Goal: Task Accomplishment & Management: Use online tool/utility

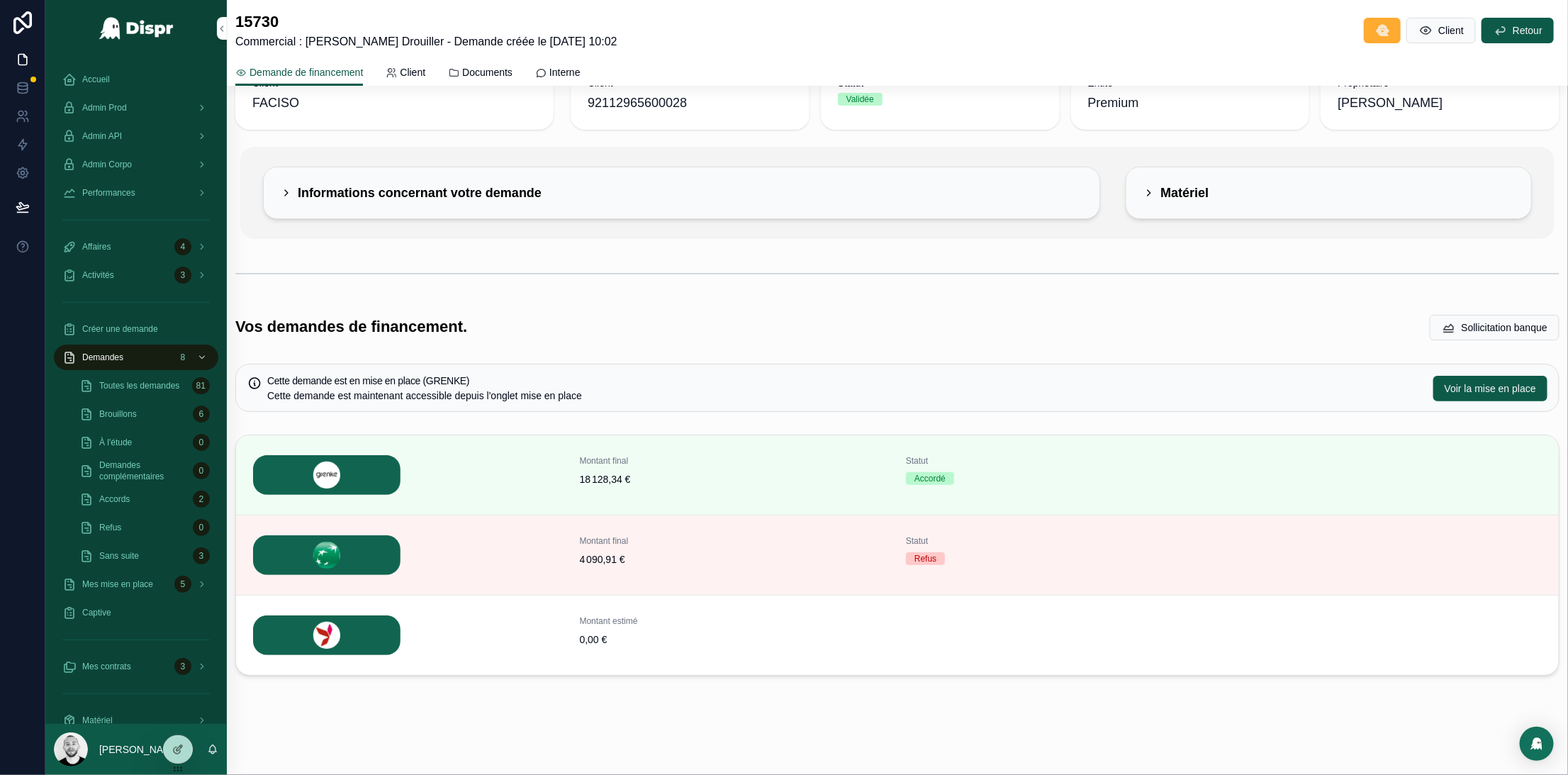
scroll to position [123, 0]
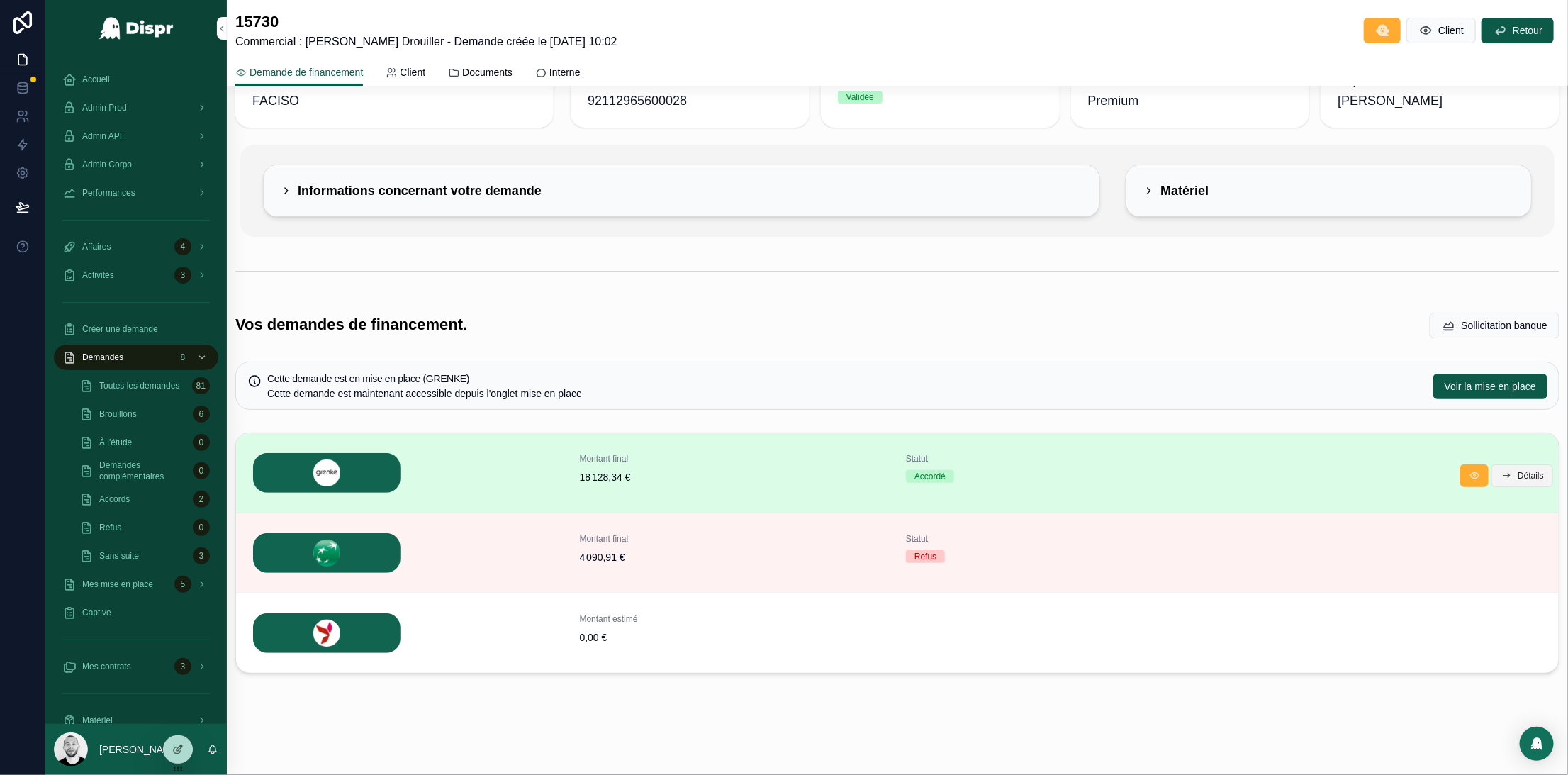
click at [1501, 474] on icon "scrollable content" at bounding box center [1507, 475] width 12 height 12
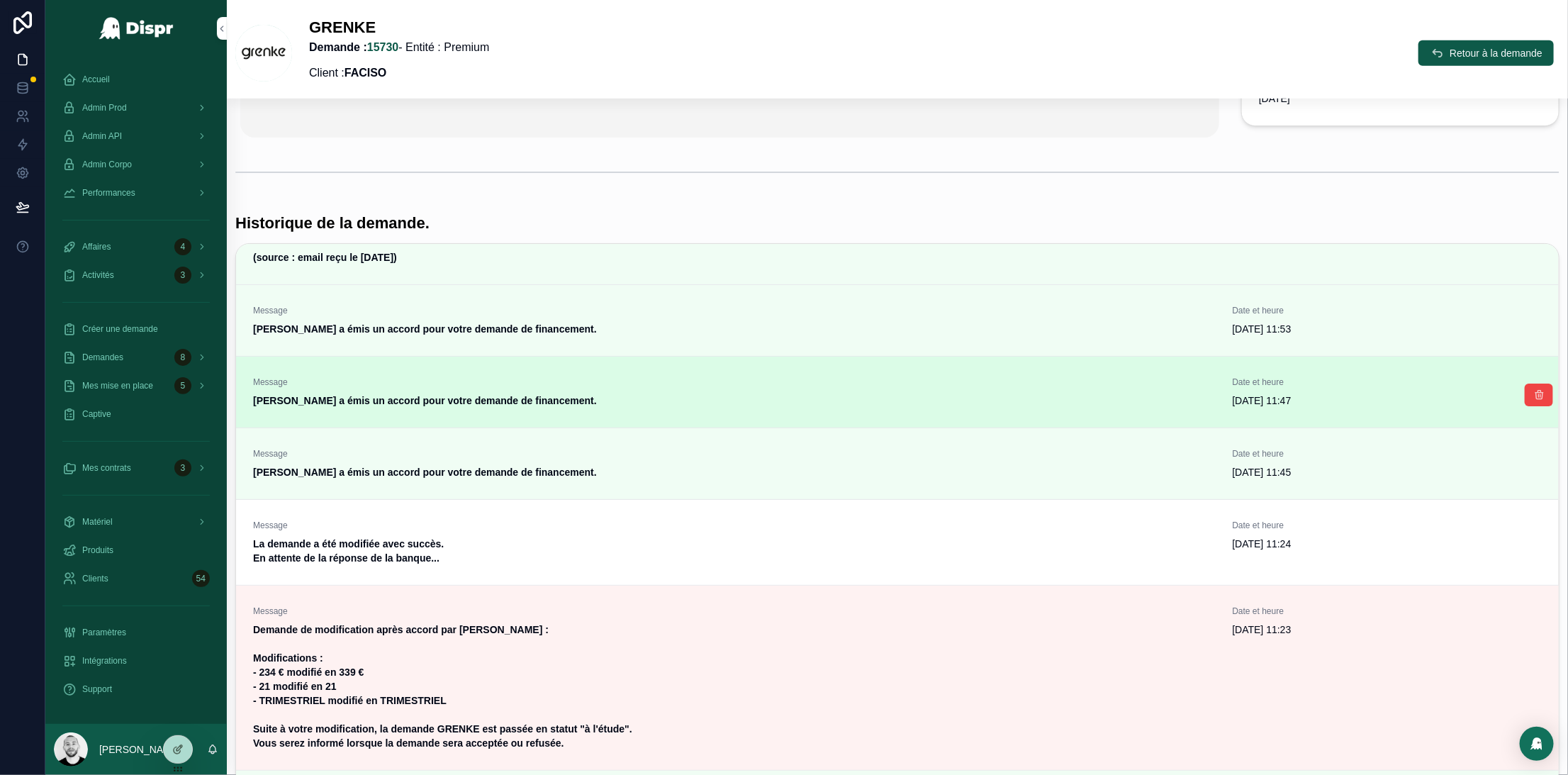
scroll to position [292, 0]
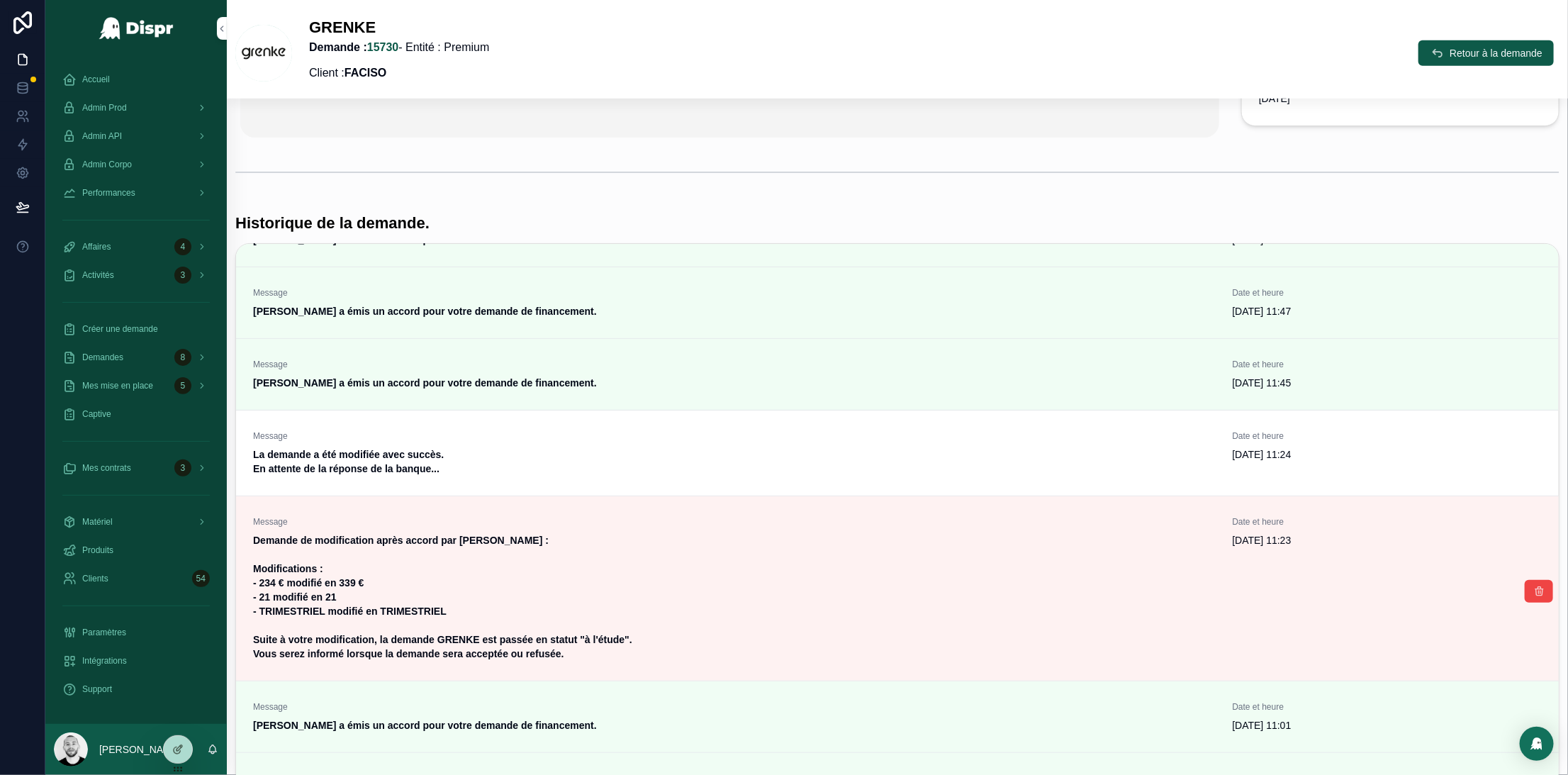
click at [358, 585] on strong "Demande de modification après accord par Gaelle Drouiller : Modifications : - 2…" at bounding box center [444, 596] width 382 height 125
copy strong "339"
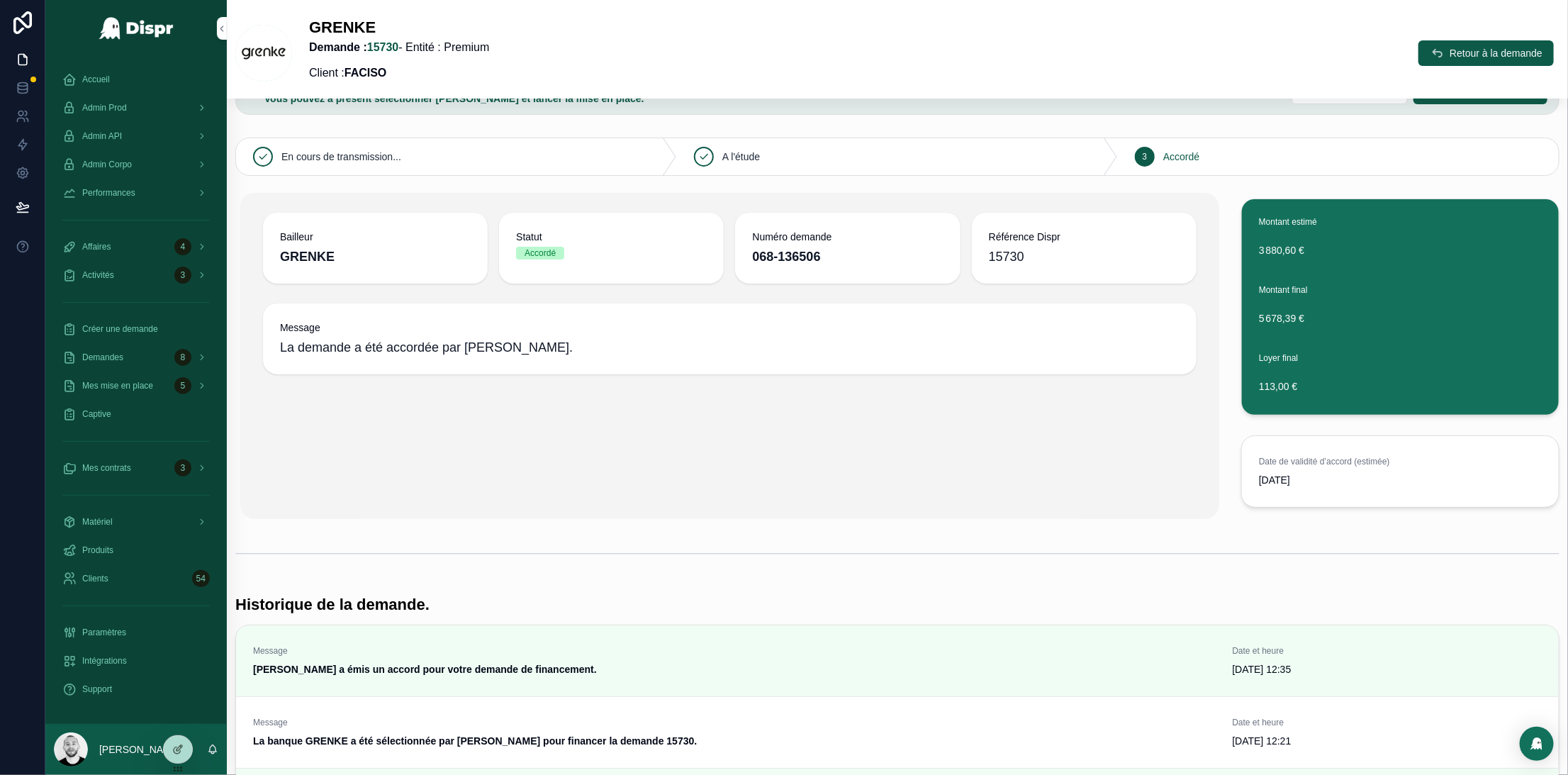
scroll to position [0, 0]
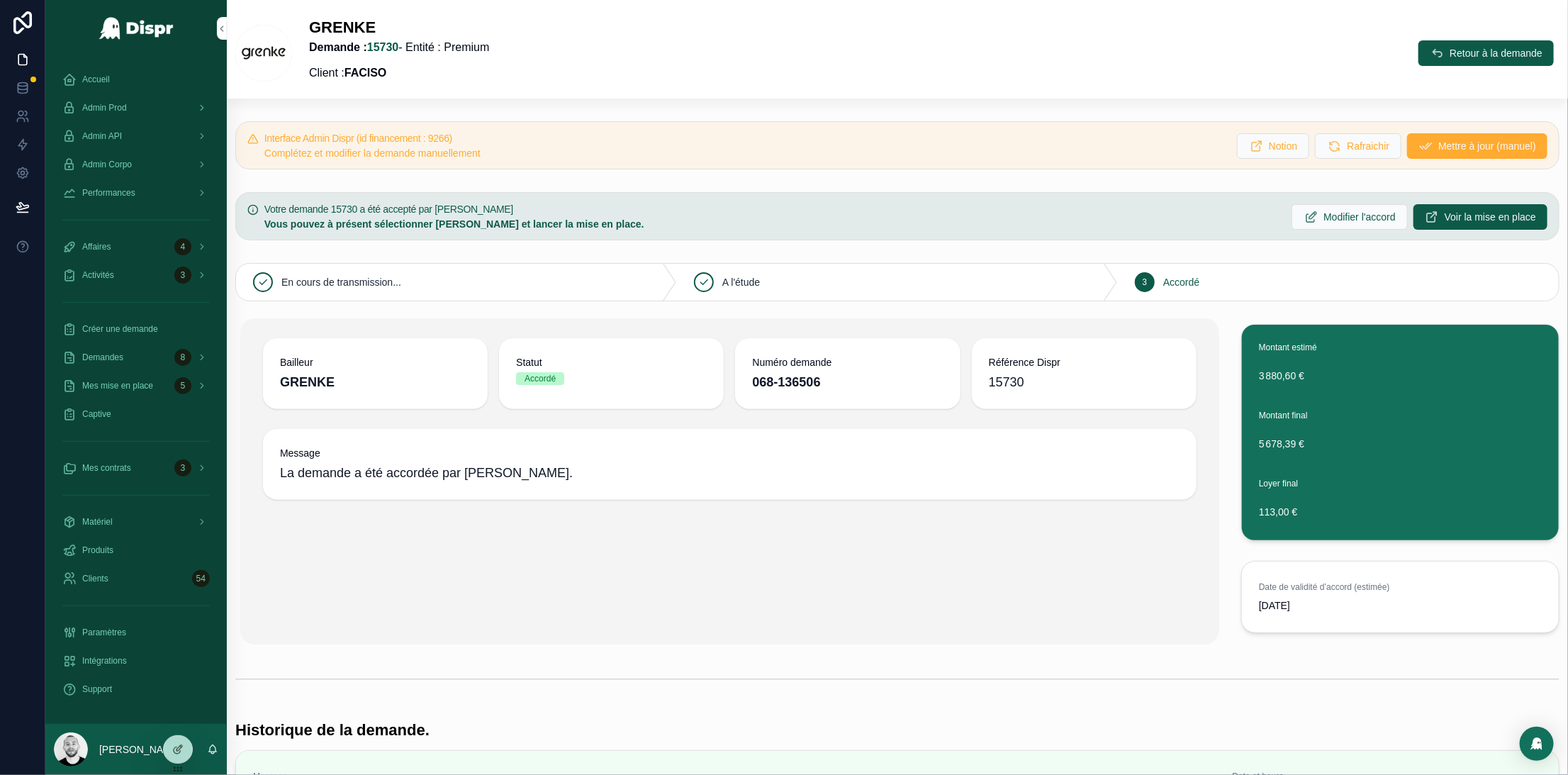
click at [91, 74] on span "Accueil" at bounding box center [96, 80] width 28 height 12
click at [1298, 223] on span "Modifier l'accord" at bounding box center [1334, 216] width 72 height 14
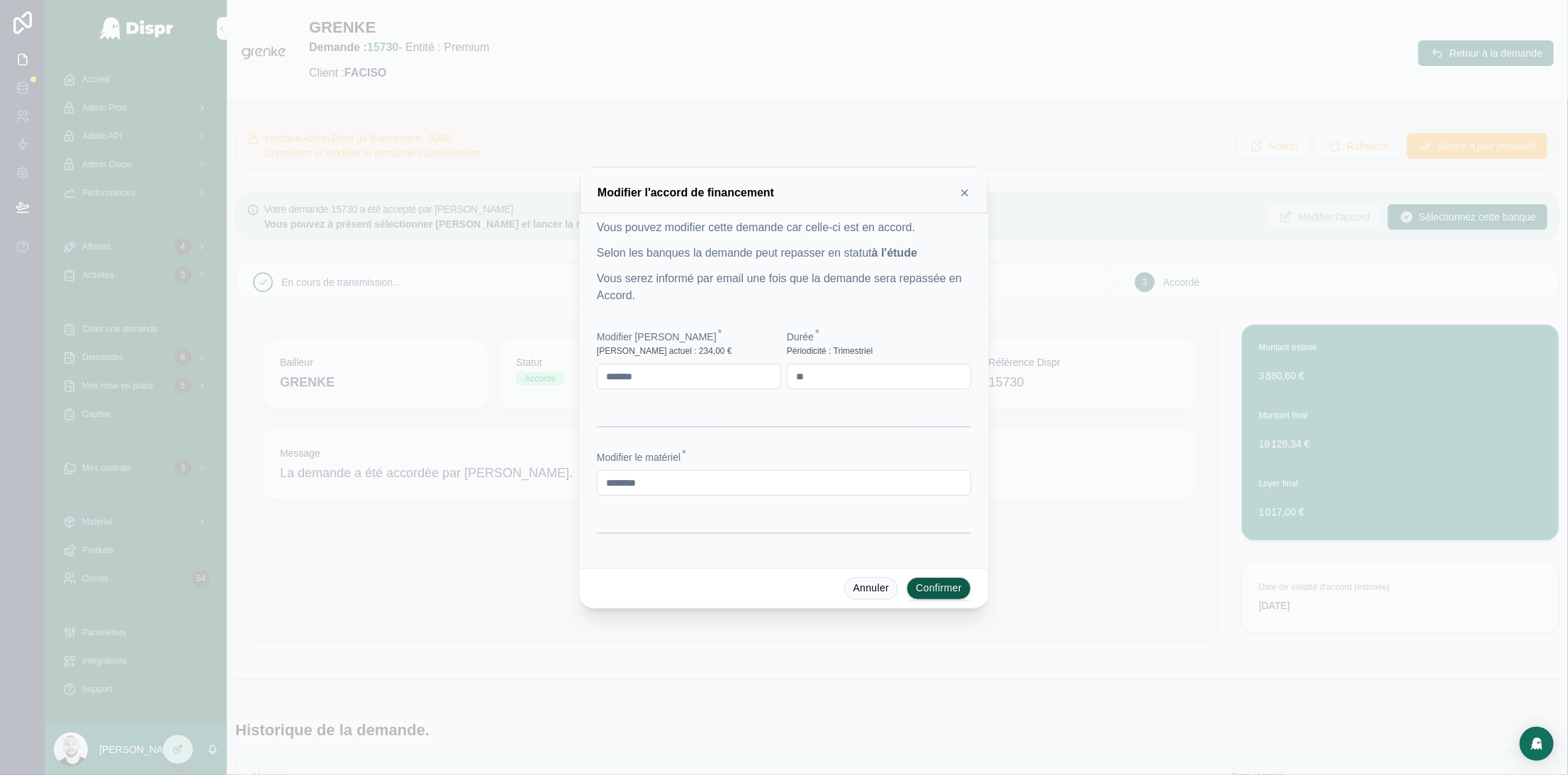
click at [968, 202] on div "Modifier l'accord de financement" at bounding box center [784, 189] width 408 height 47
click at [963, 198] on icon at bounding box center [965, 193] width 12 height 12
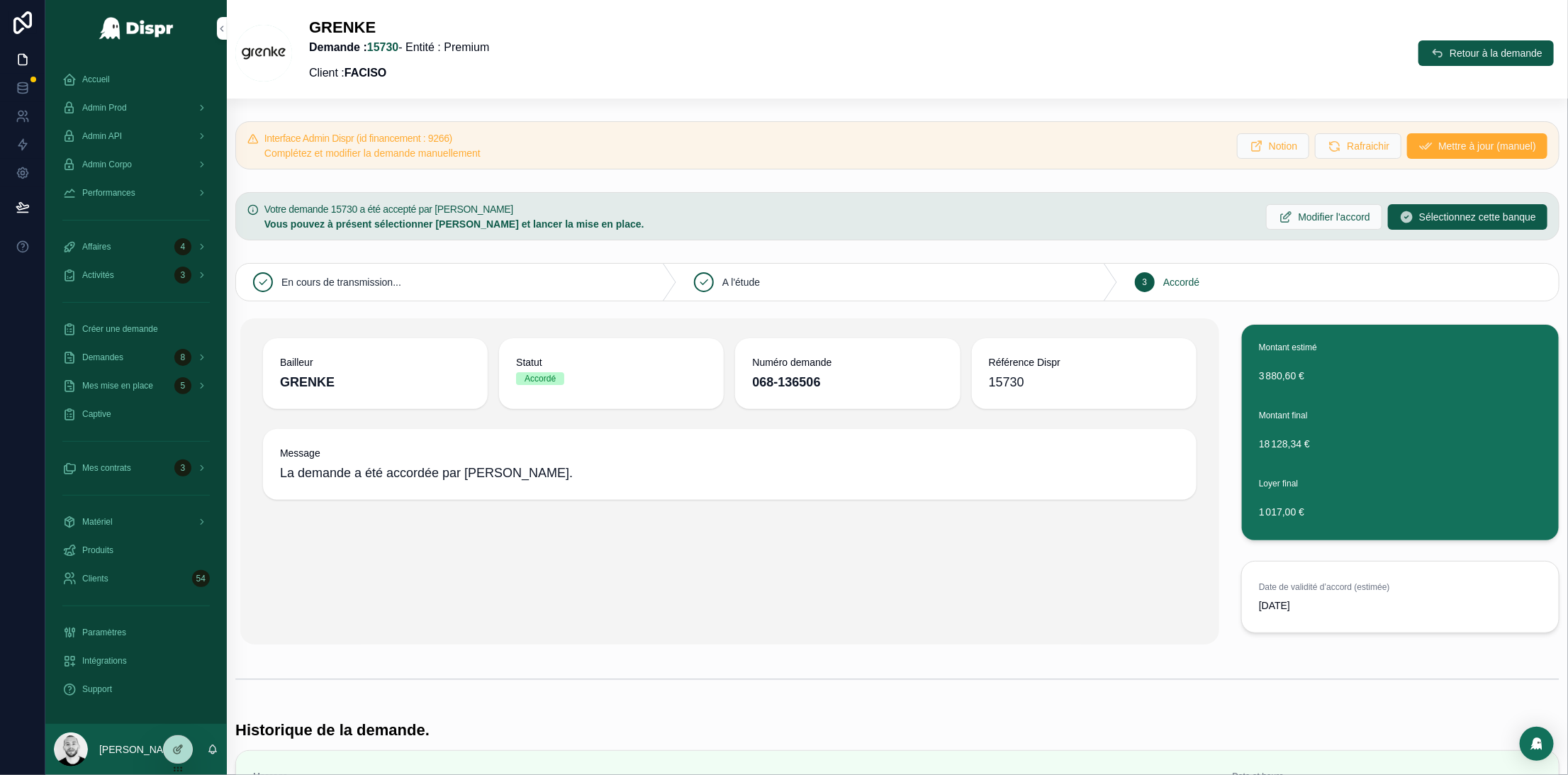
click at [1438, 139] on span "Mettre à jour (manuel)" at bounding box center [1487, 146] width 98 height 14
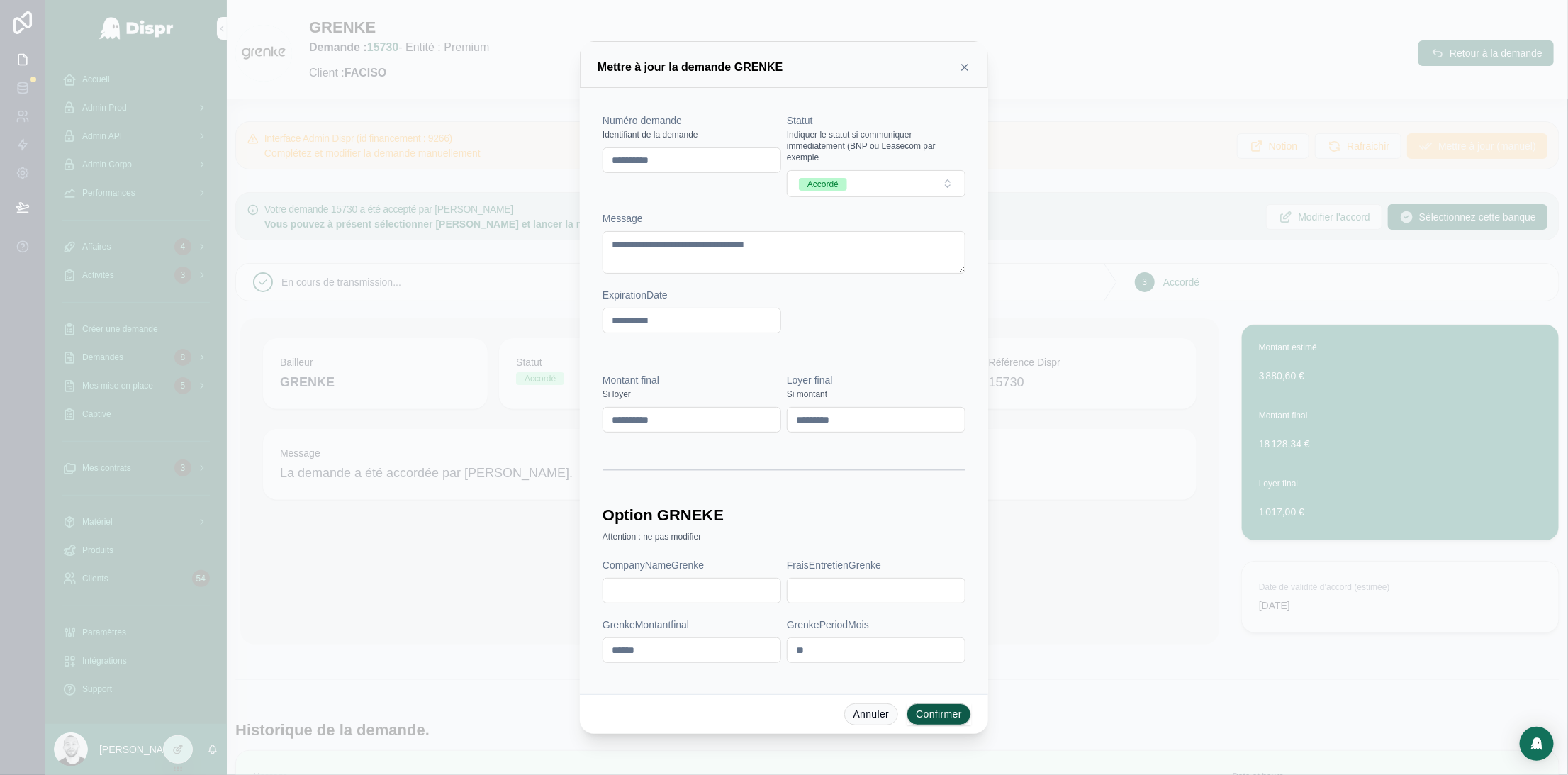
drag, startPoint x: 645, startPoint y: 421, endPoint x: 597, endPoint y: 417, distance: 48.2
click at [594, 417] on div "**********" at bounding box center [784, 390] width 408 height 606
paste input "text"
type input "*********"
click at [810, 417] on input "*********" at bounding box center [876, 419] width 177 height 20
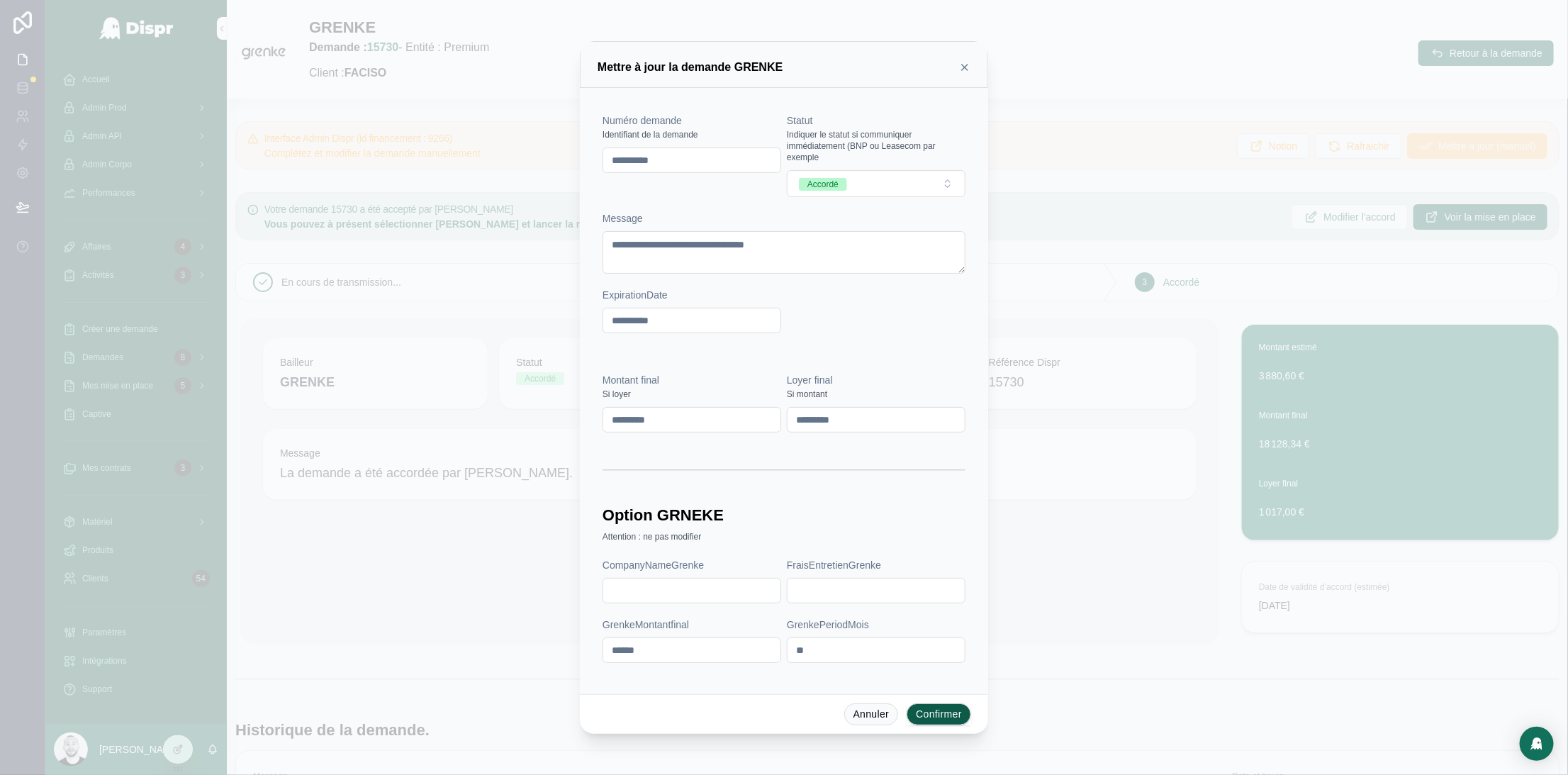
click at [810, 417] on input "*********" at bounding box center [876, 419] width 177 height 20
paste input "text"
type input "*******"
click at [926, 716] on button "Confirmer" at bounding box center [939, 714] width 64 height 23
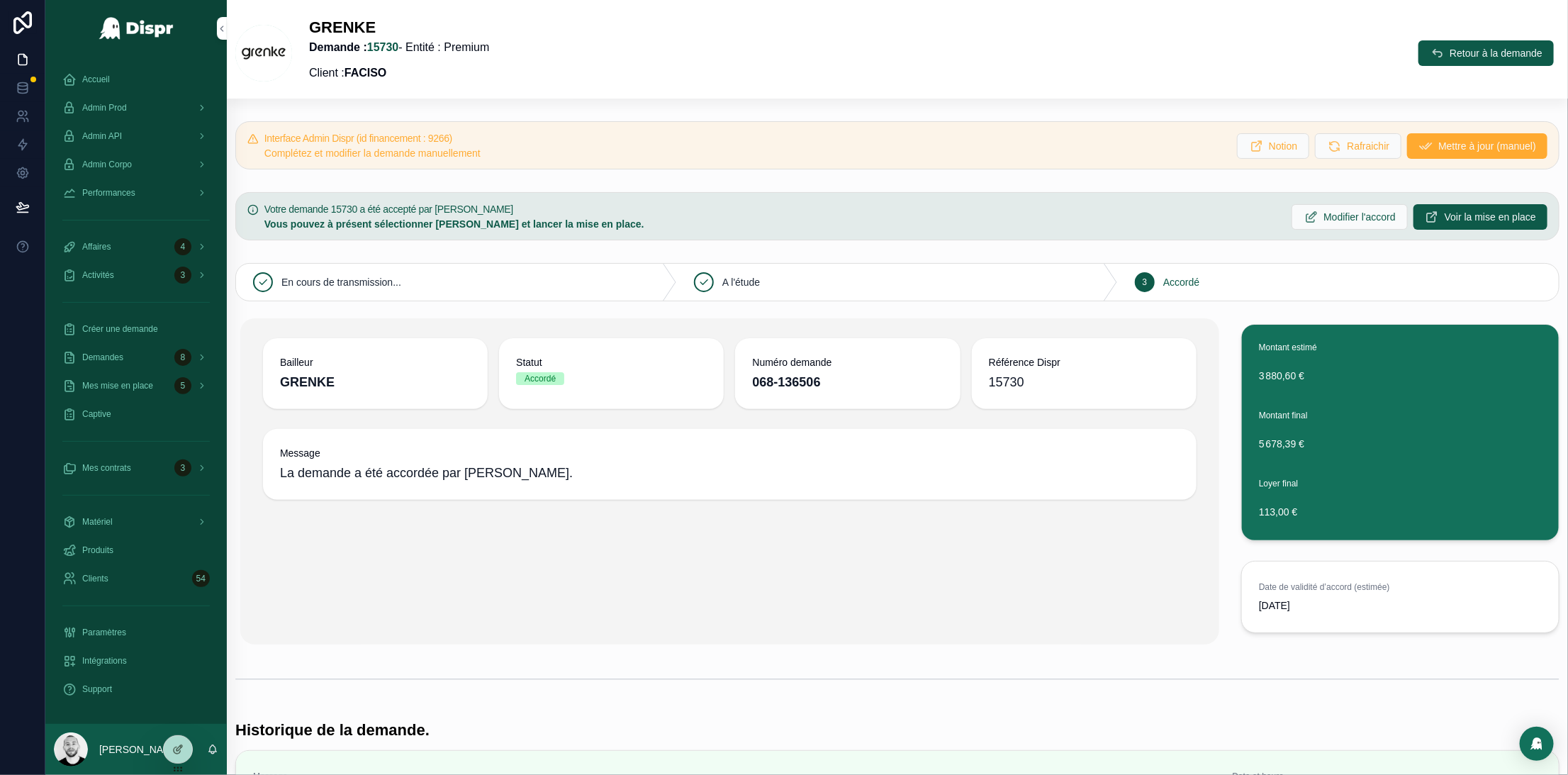
click at [97, 78] on span "Accueil" at bounding box center [96, 80] width 28 height 12
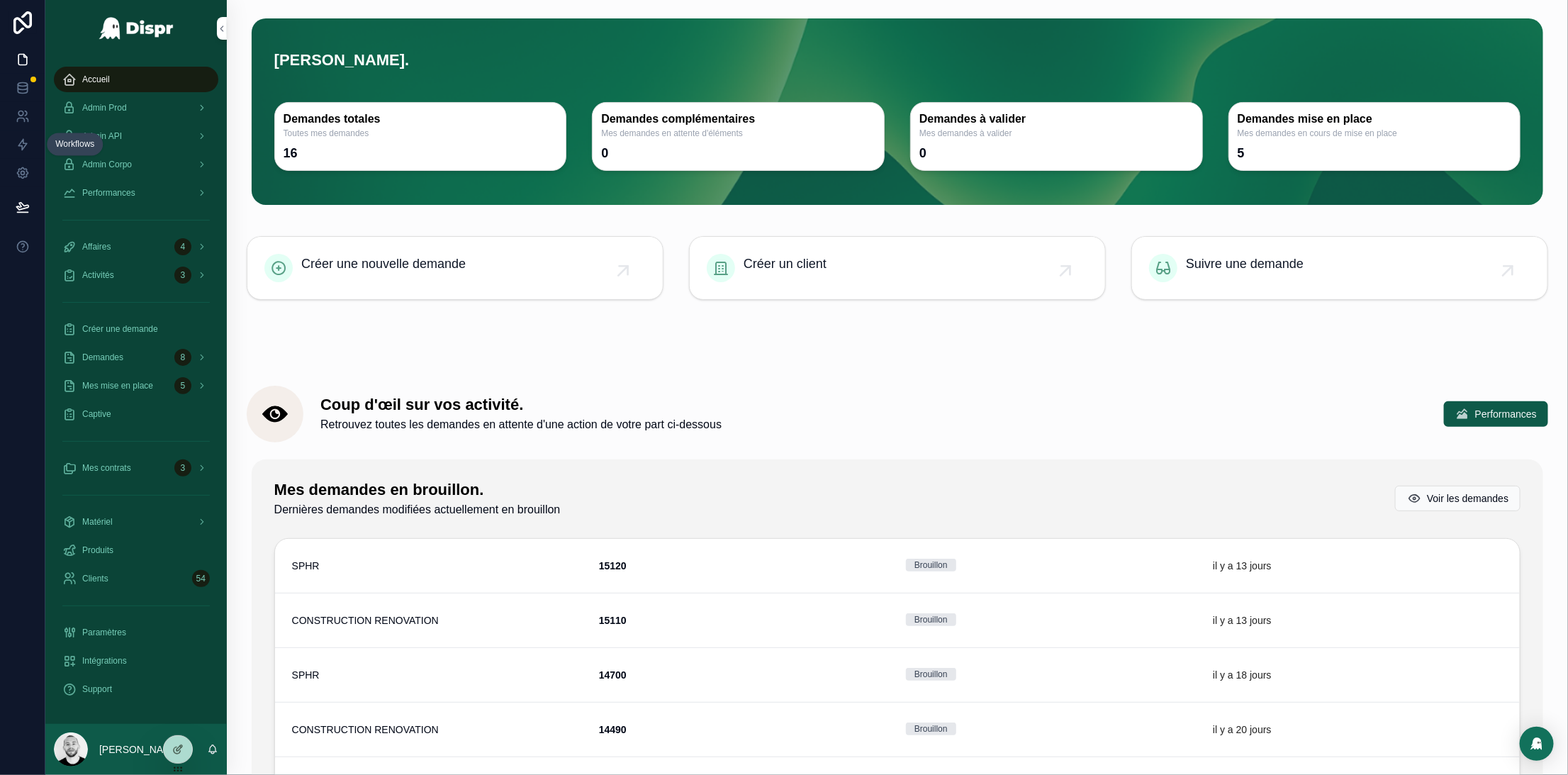
click at [20, 152] on link at bounding box center [22, 145] width 44 height 29
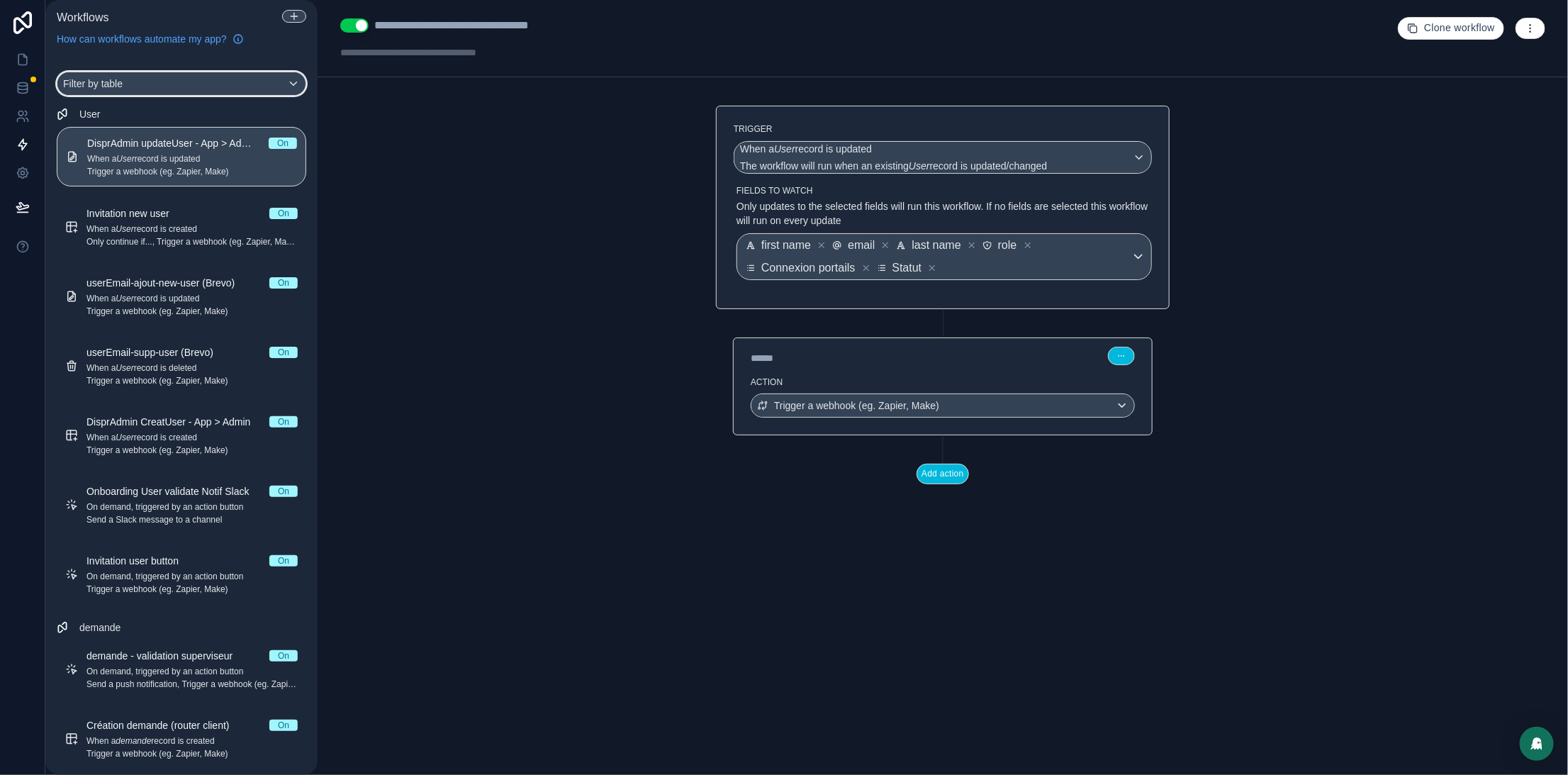
click at [150, 85] on div "Filter by table" at bounding box center [182, 84] width 248 height 23
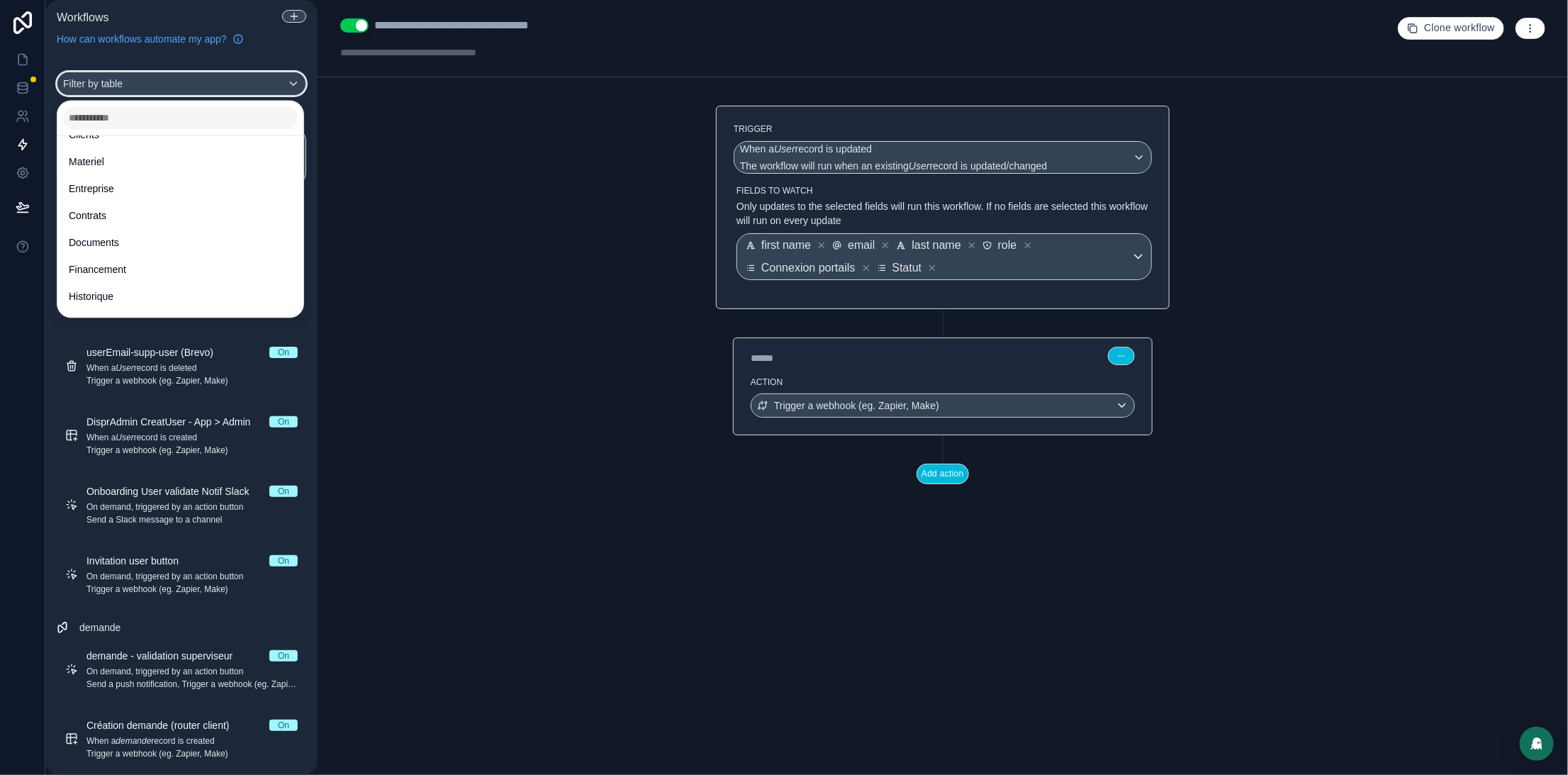
scroll to position [130, 0]
click at [109, 251] on div "Financement" at bounding box center [181, 240] width 240 height 26
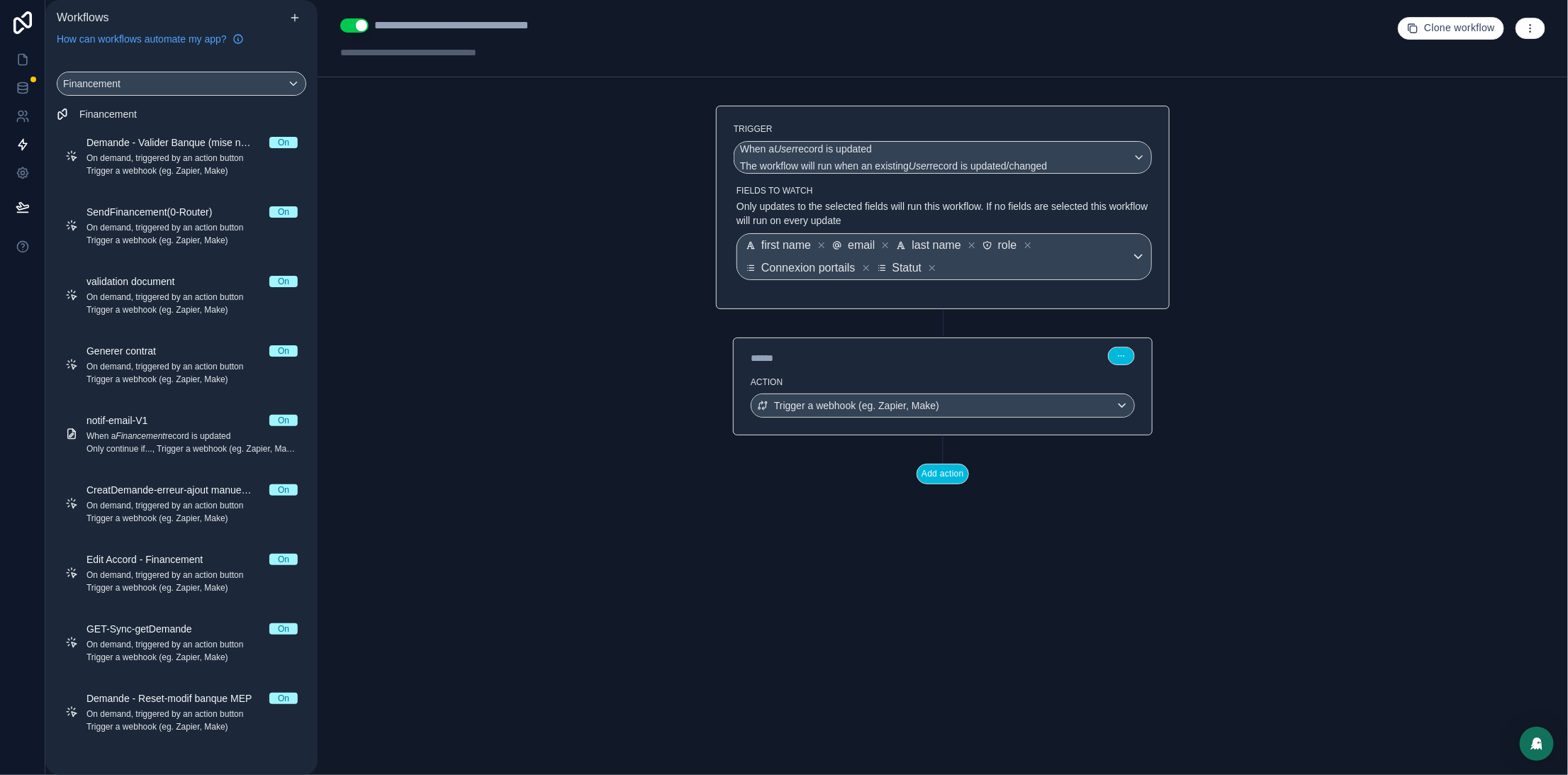
click at [146, 564] on span "Edit Accord - Financement" at bounding box center [153, 559] width 134 height 14
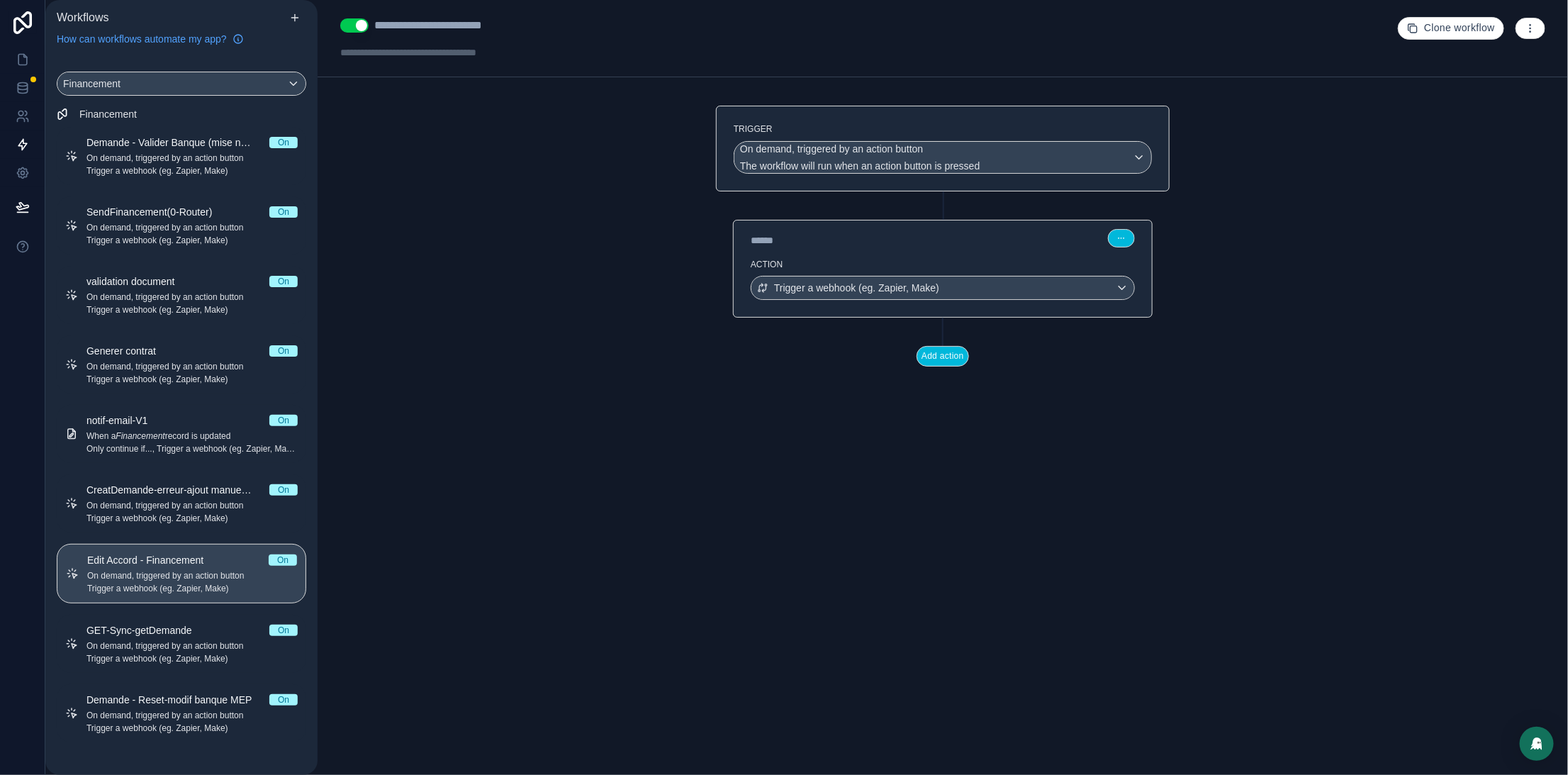
click at [885, 251] on div "****** Step 1" at bounding box center [943, 236] width 418 height 33
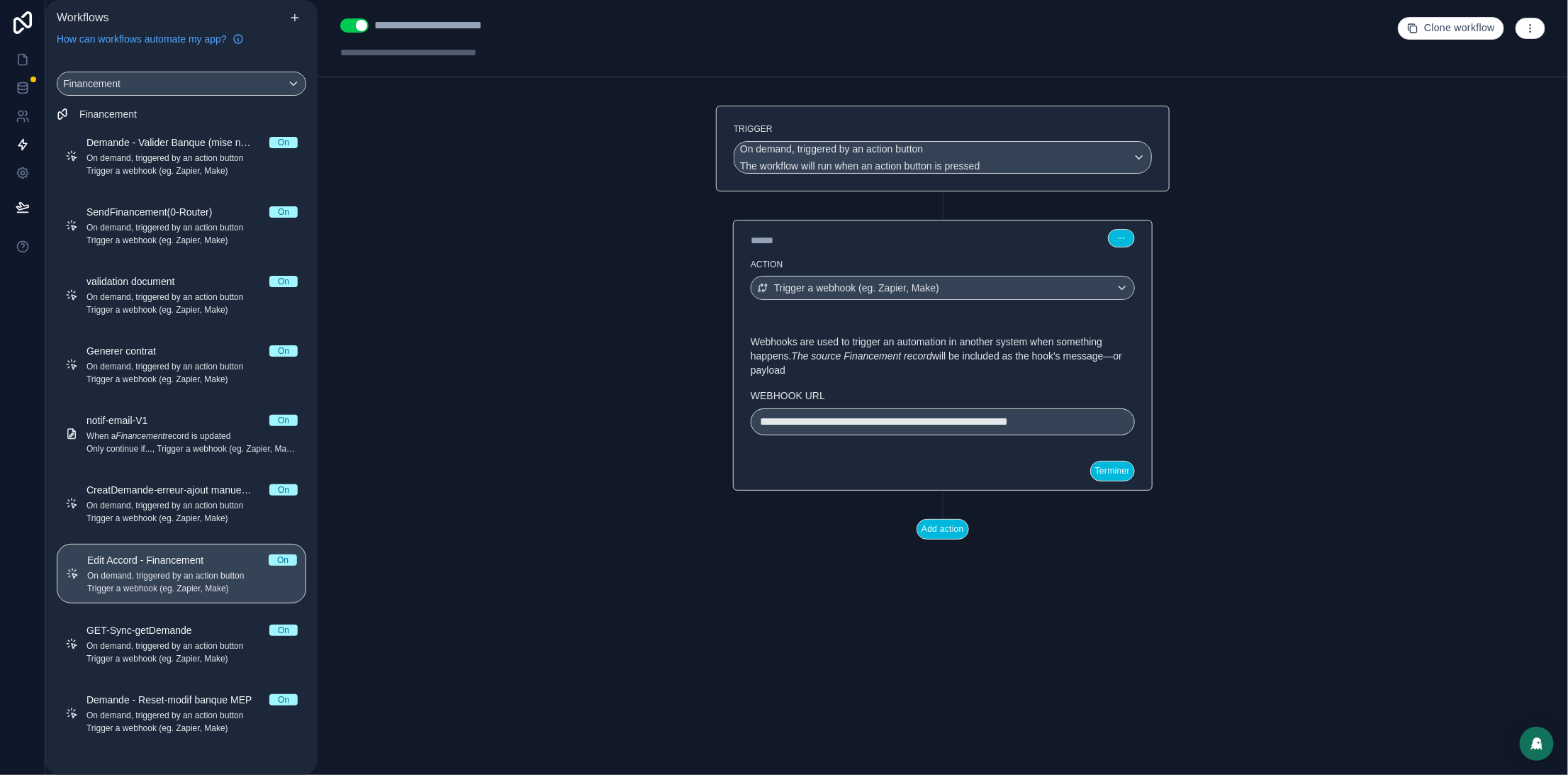
click at [1275, 154] on div "**********" at bounding box center [943, 387] width 1251 height 775
click at [91, 81] on span "Financement" at bounding box center [92, 84] width 58 height 14
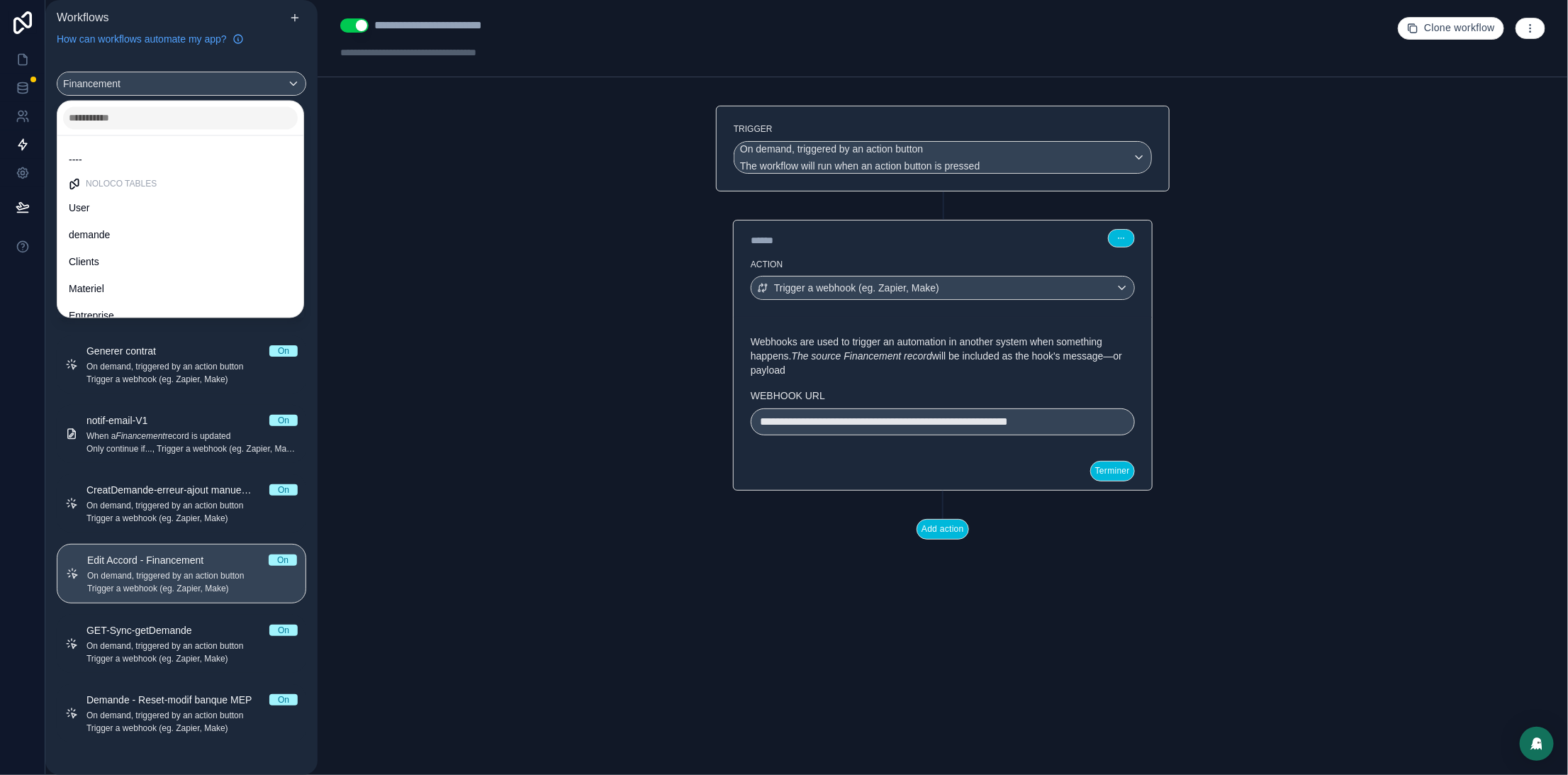
click at [107, 243] on span "demande" at bounding box center [89, 235] width 41 height 17
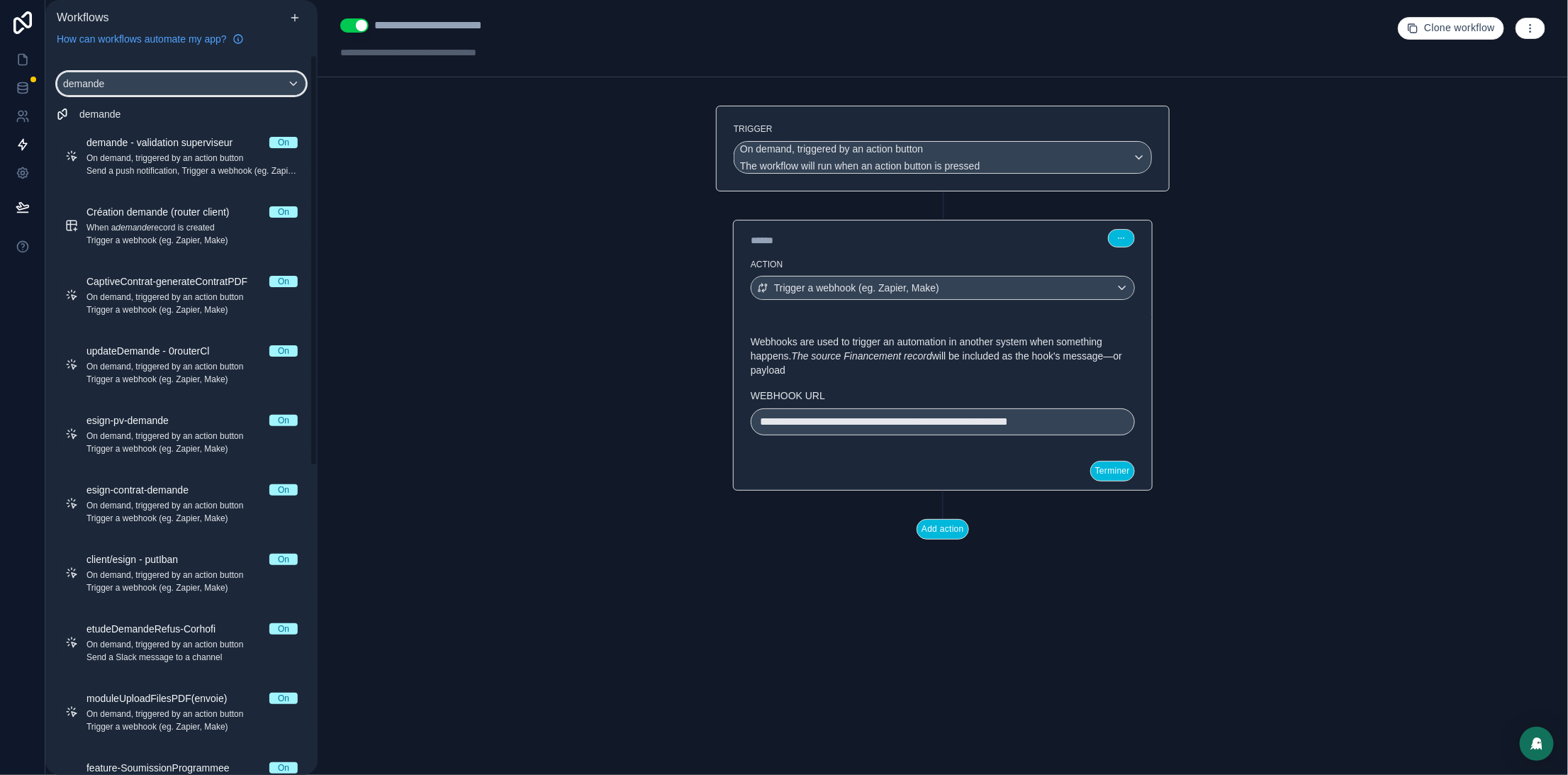
click at [136, 80] on div "demande" at bounding box center [182, 84] width 248 height 23
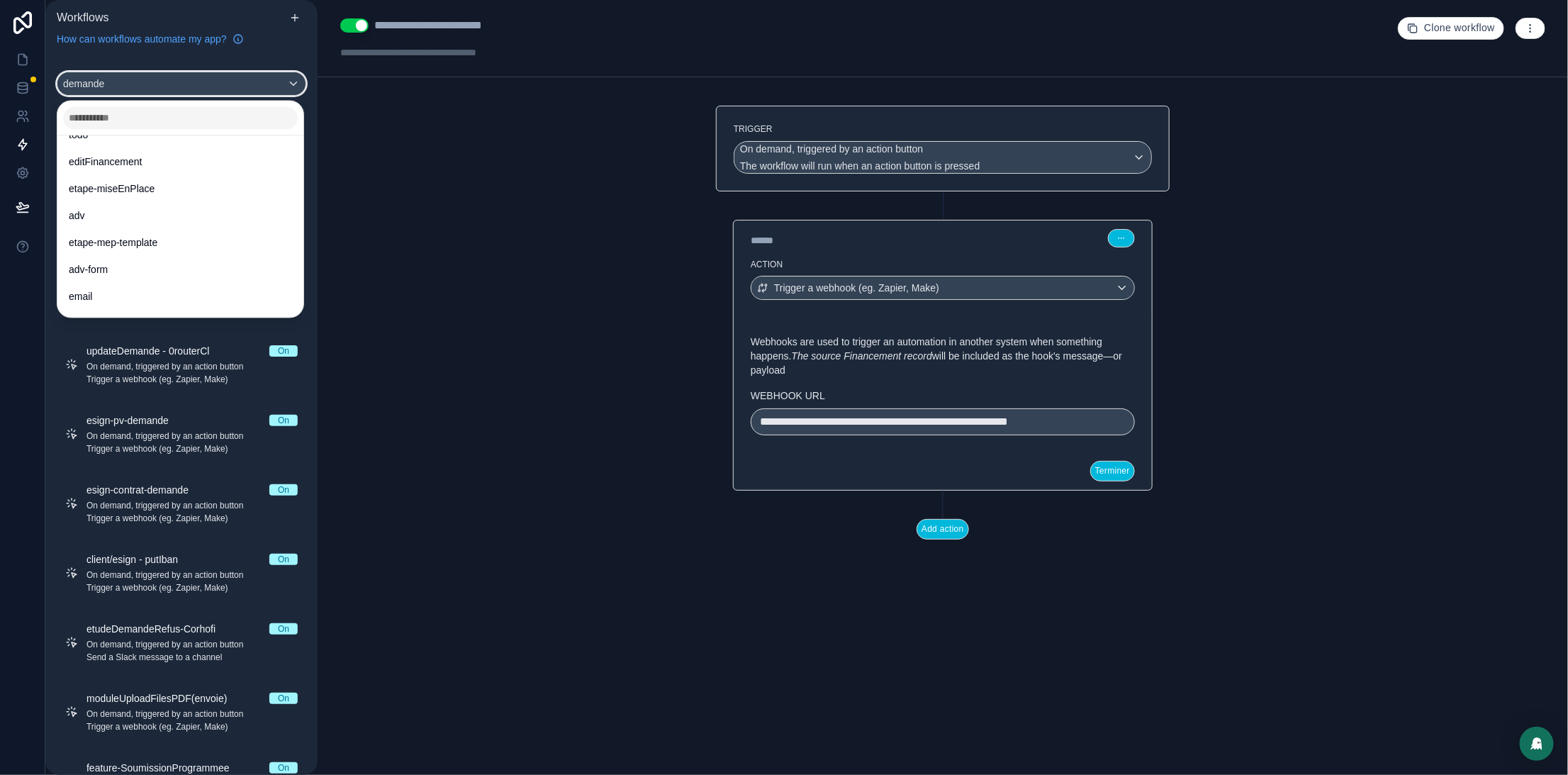
scroll to position [837, 0]
click at [139, 145] on span "editFinancement" at bounding box center [106, 152] width 74 height 17
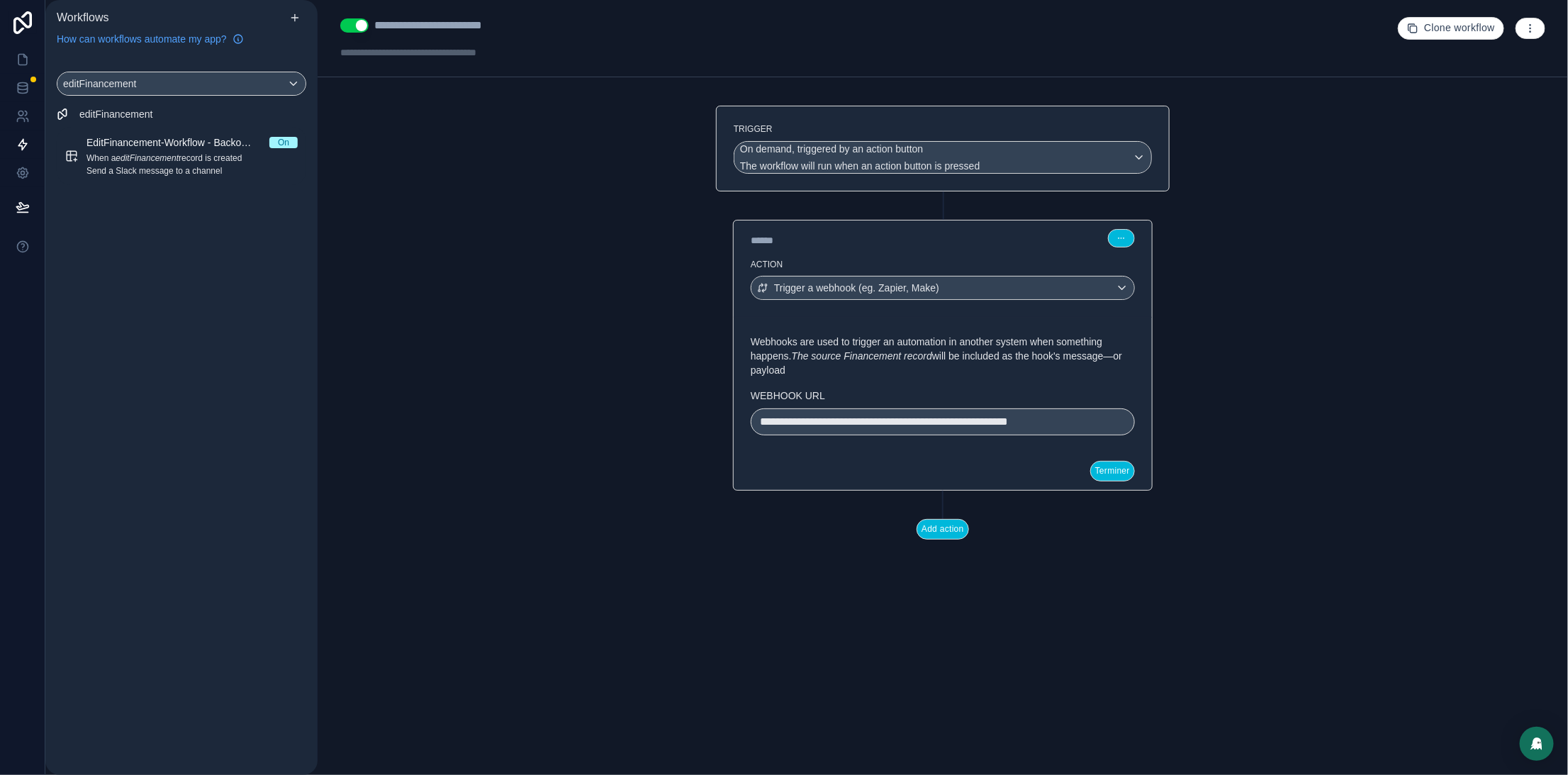
click at [181, 146] on span "EditFinancement-Workflow - Backoffice" at bounding box center [178, 142] width 183 height 14
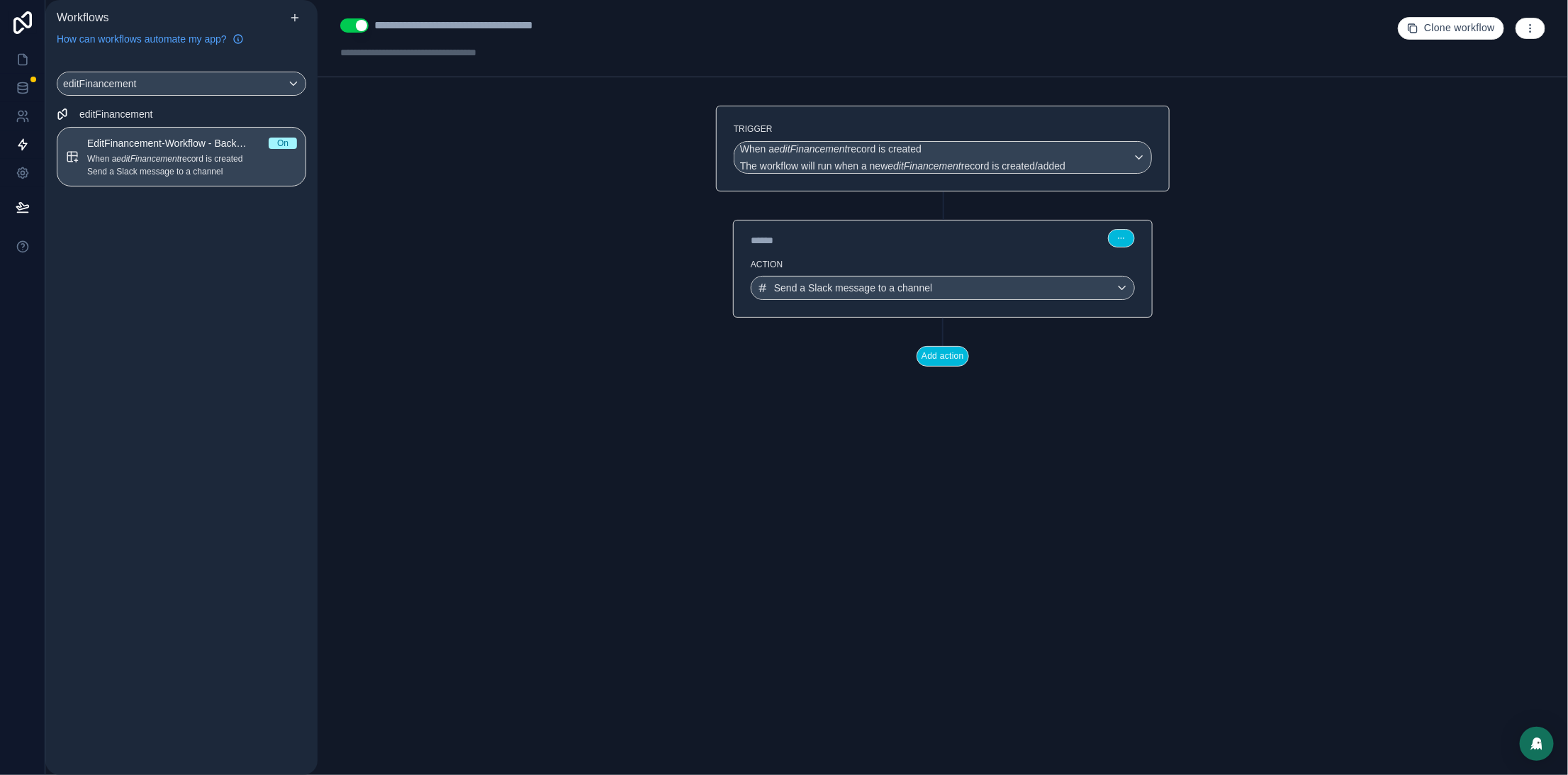
click at [889, 250] on div "****** Step 1" at bounding box center [943, 236] width 418 height 33
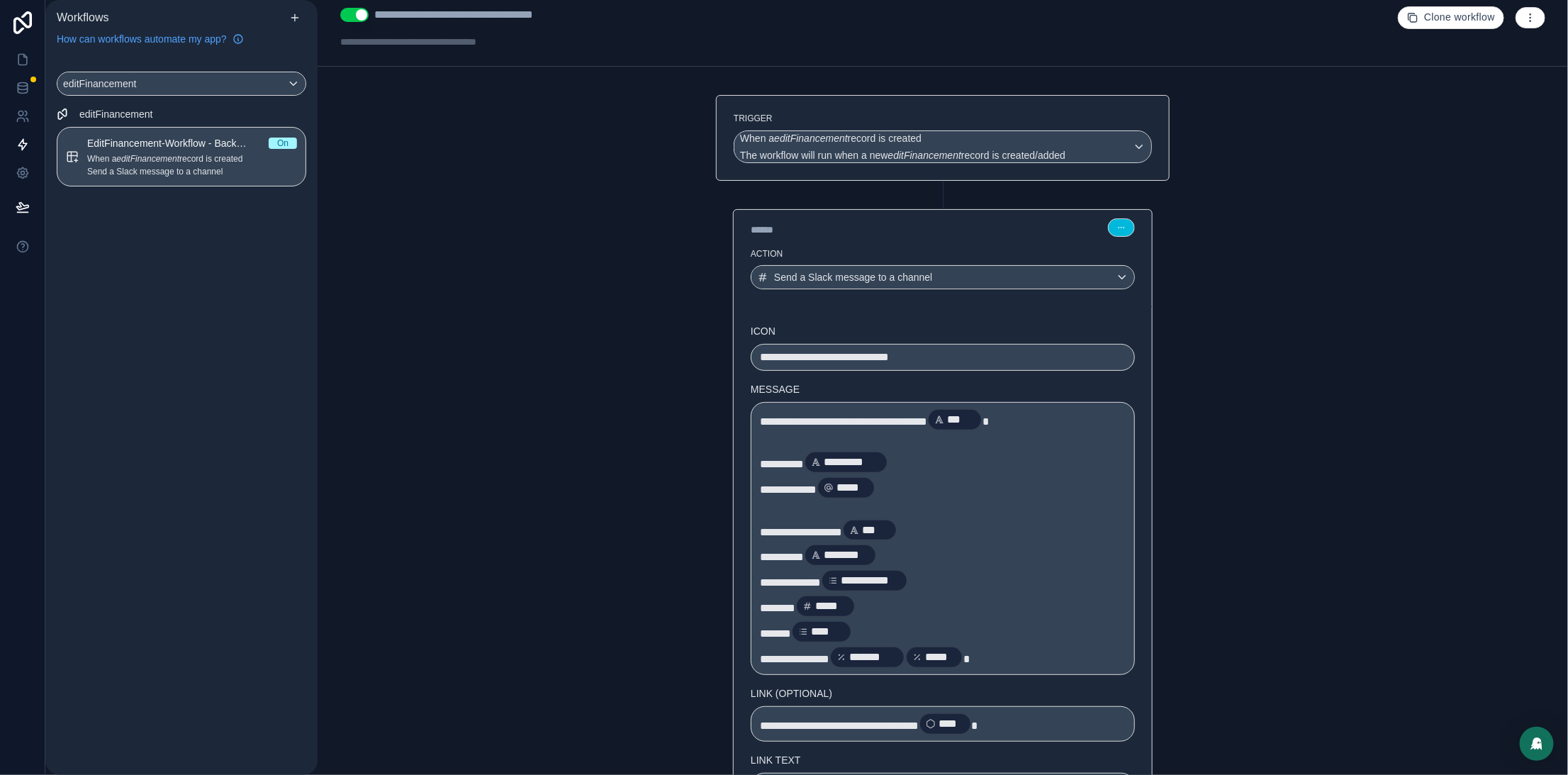
scroll to position [26, 0]
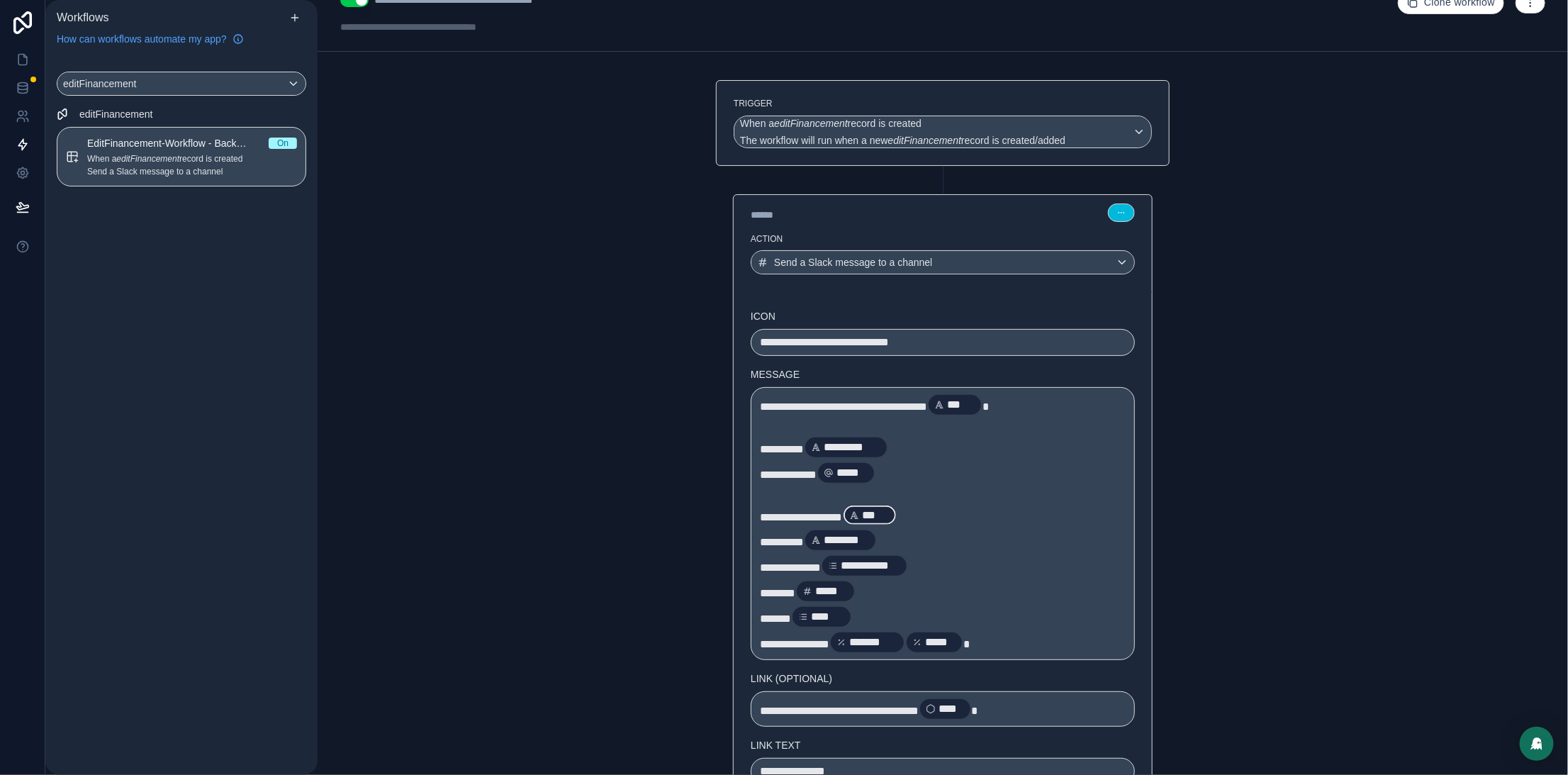
click at [1074, 504] on p "**********" at bounding box center [943, 515] width 366 height 26
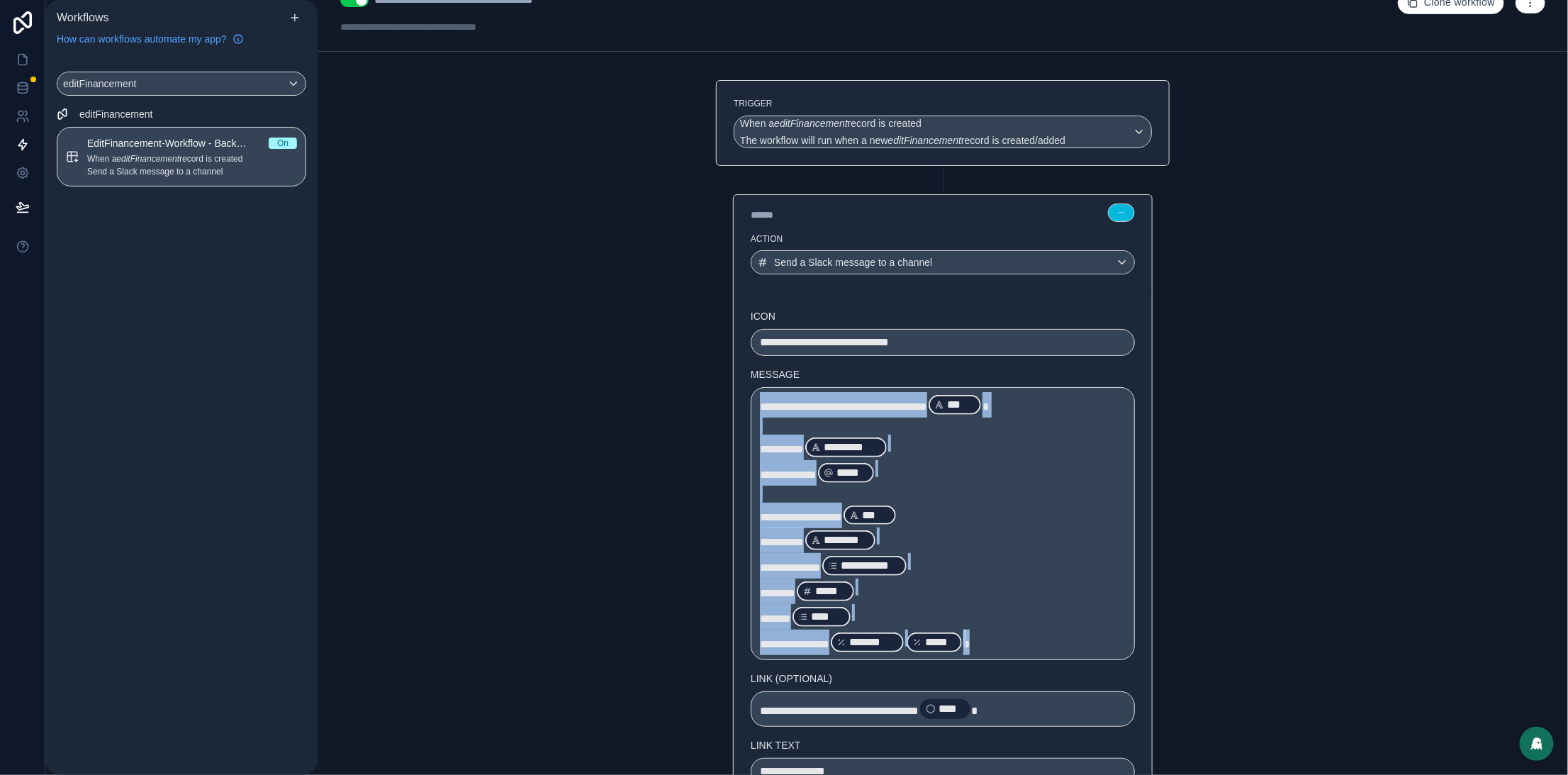
drag, startPoint x: 1014, startPoint y: 635, endPoint x: 702, endPoint y: 383, distance: 401.1
click at [704, 383] on div "**********" at bounding box center [943, 538] width 477 height 917
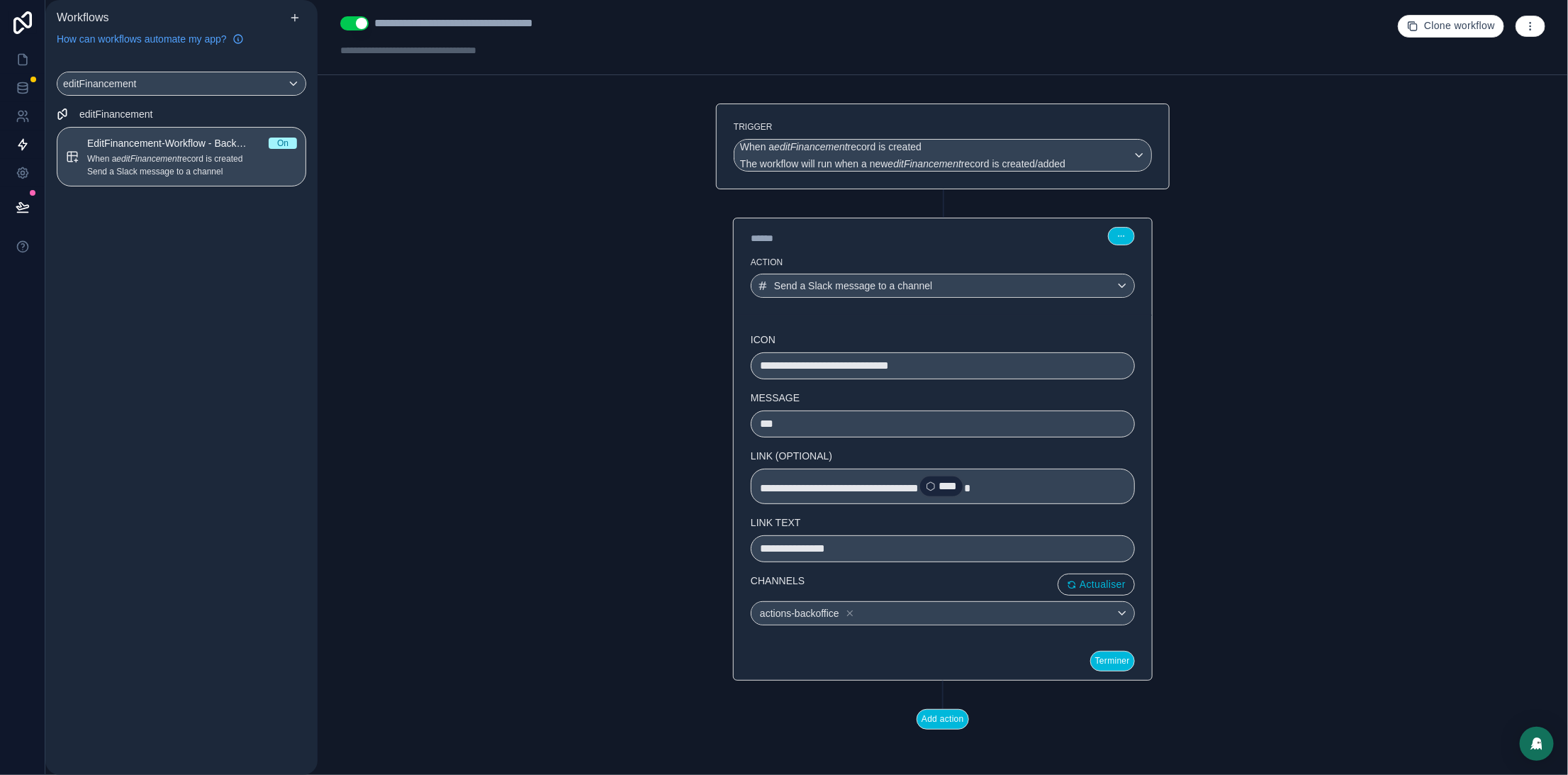
scroll to position [5, 0]
click at [949, 610] on div "actions-backoffice" at bounding box center [943, 613] width 382 height 23
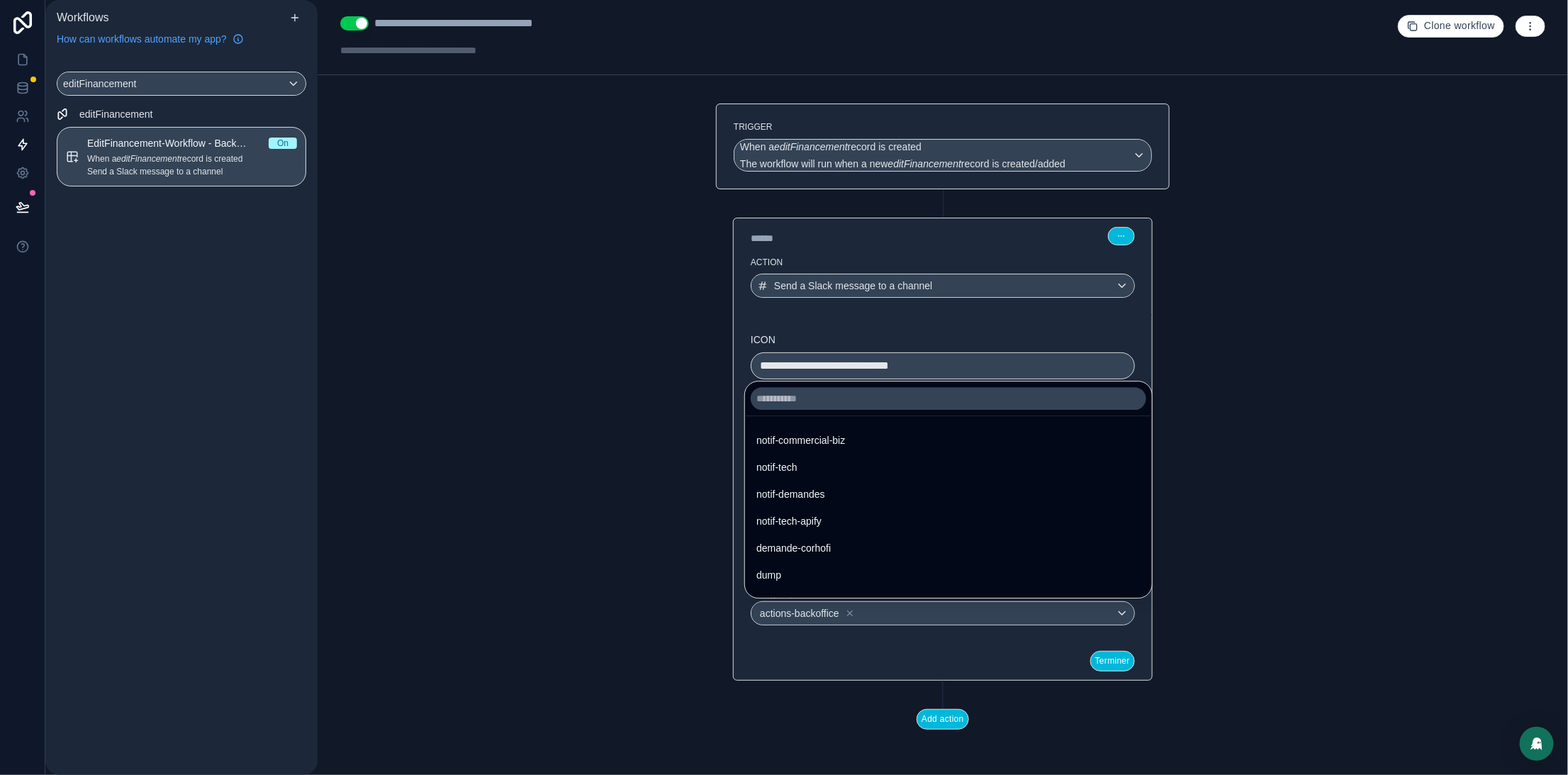
click at [845, 489] on div "notif-demandes" at bounding box center [948, 494] width 384 height 17
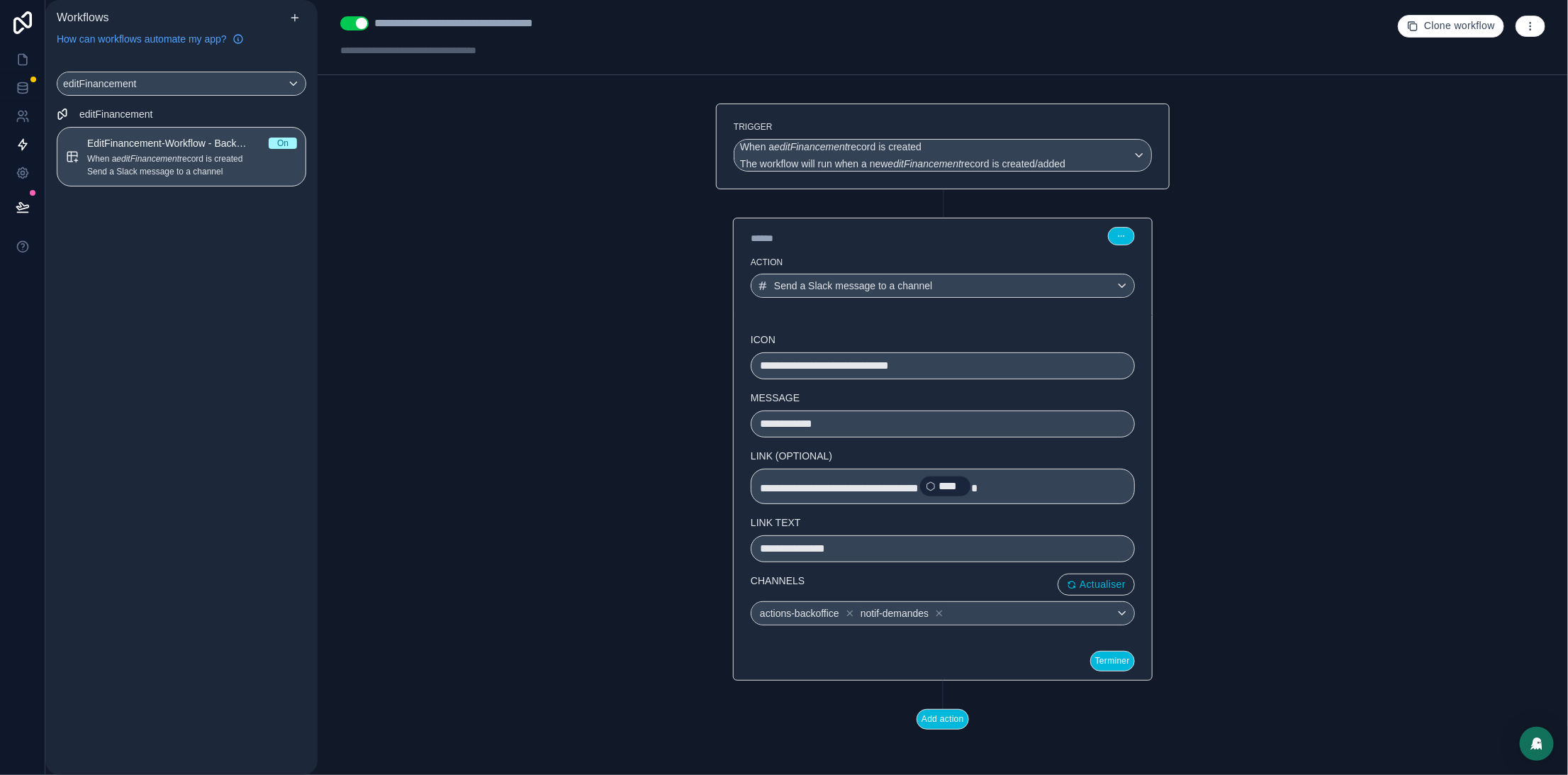
click at [852, 615] on icon at bounding box center [849, 613] width 5 height 5
click at [823, 431] on p "**********" at bounding box center [943, 424] width 366 height 17
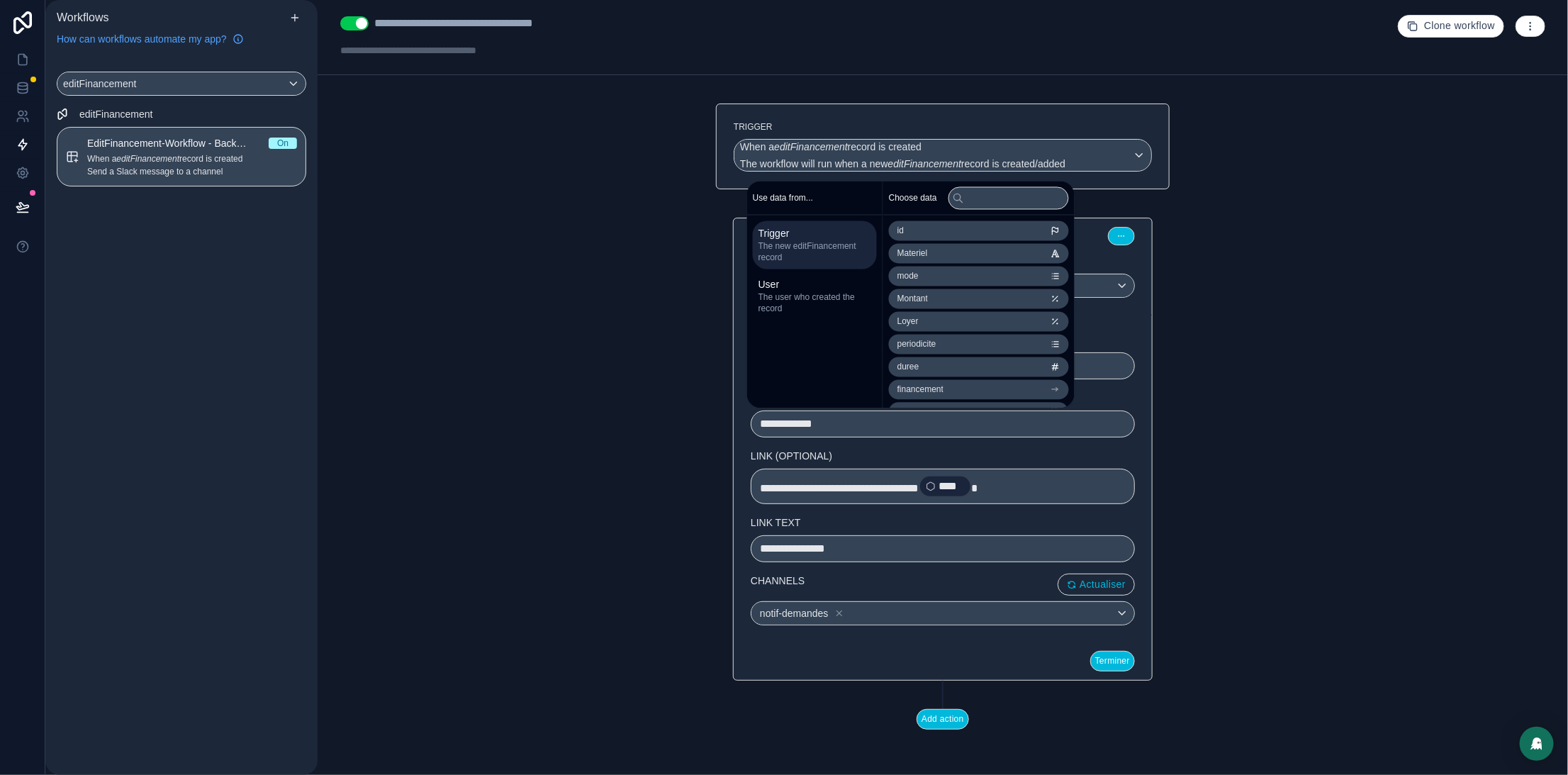
click at [889, 424] on p "**********" at bounding box center [943, 424] width 366 height 17
click at [943, 322] on span "financement" at bounding box center [920, 326] width 46 height 12
click at [962, 304] on li "Demande" at bounding box center [978, 305] width 180 height 20
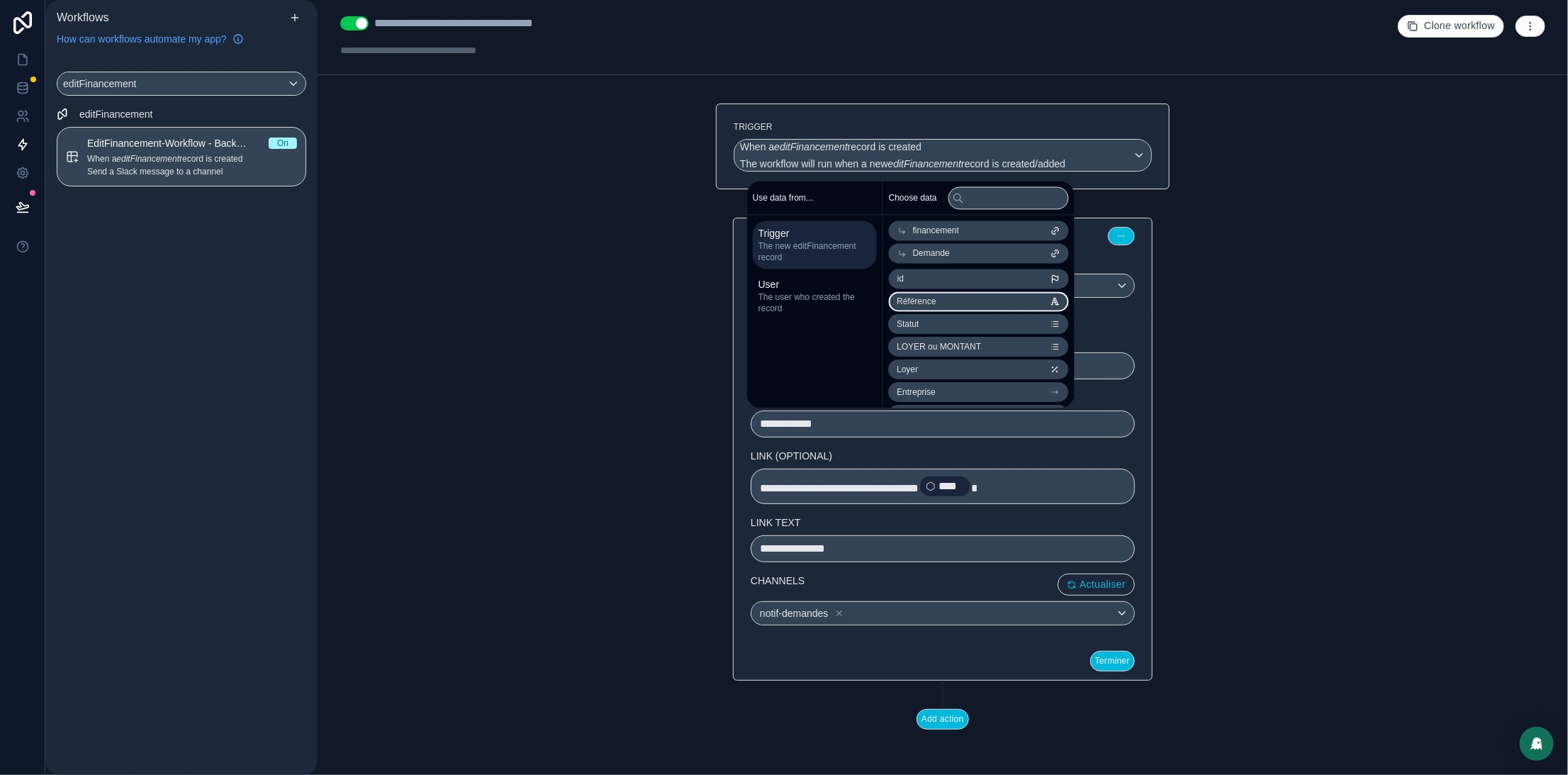
click at [953, 296] on li "Référence" at bounding box center [978, 302] width 180 height 20
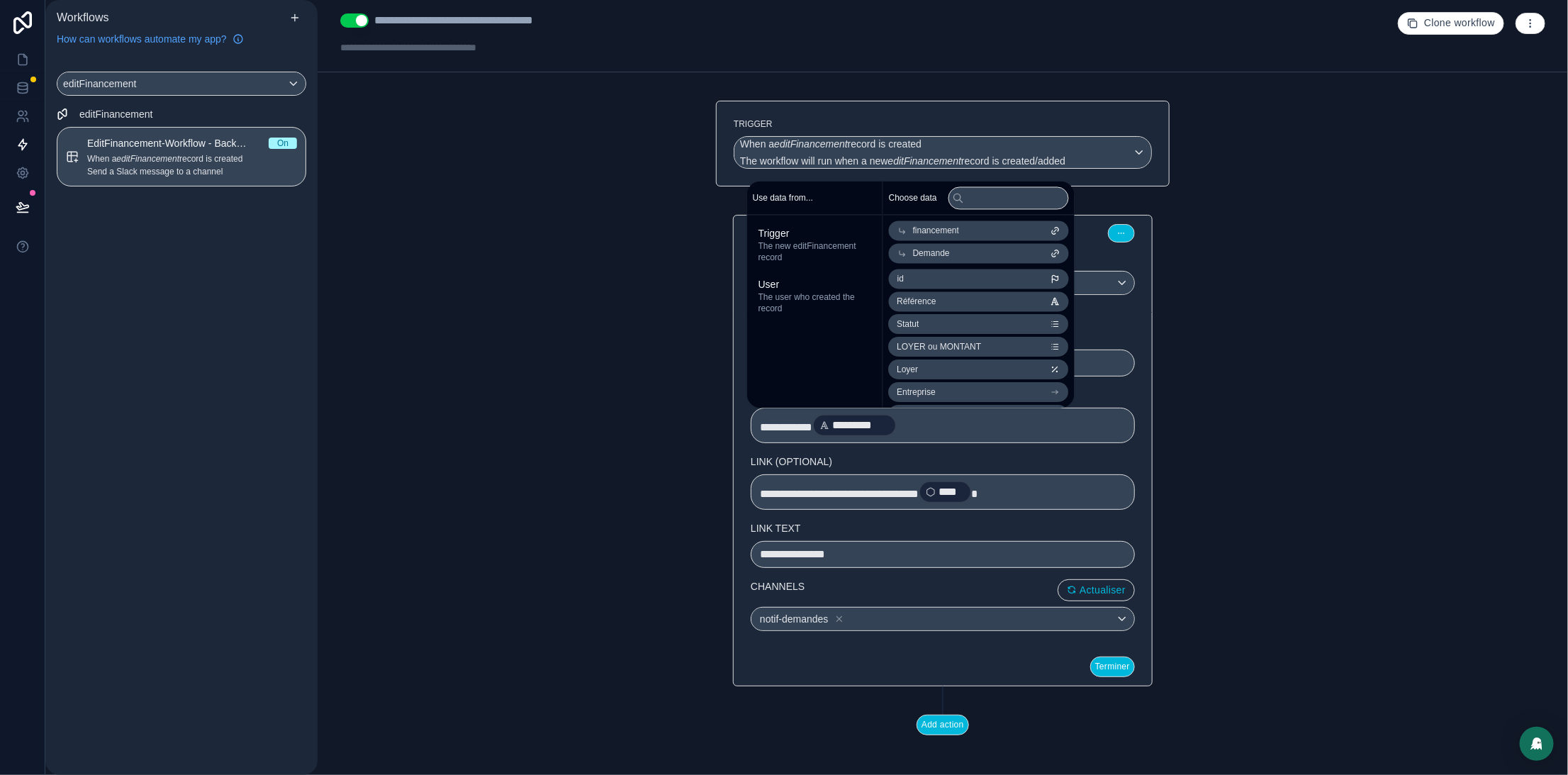
click at [953, 431] on p "**********" at bounding box center [943, 424] width 366 height 26
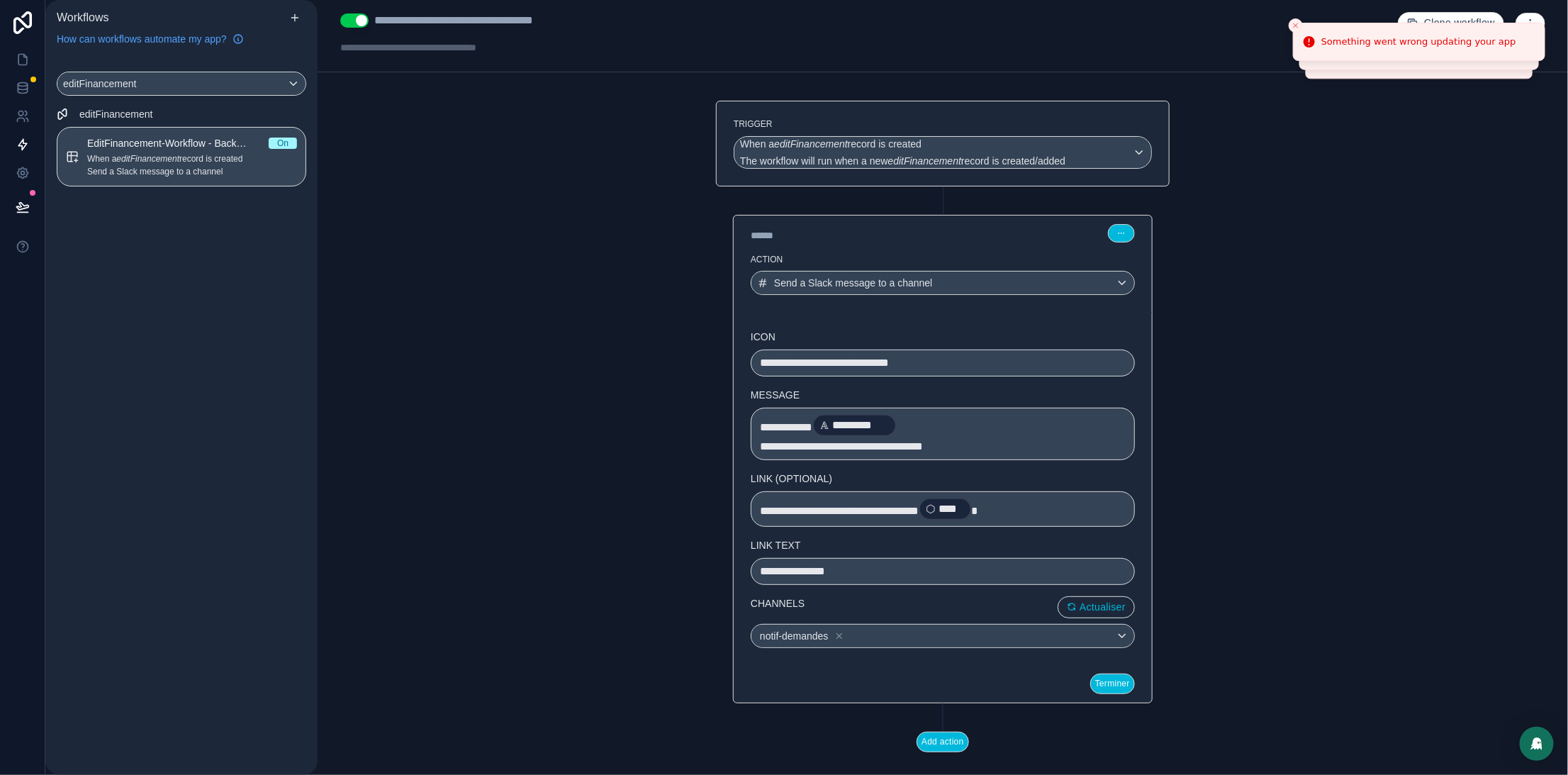
click at [1113, 688] on button "Terminer" at bounding box center [1113, 683] width 44 height 20
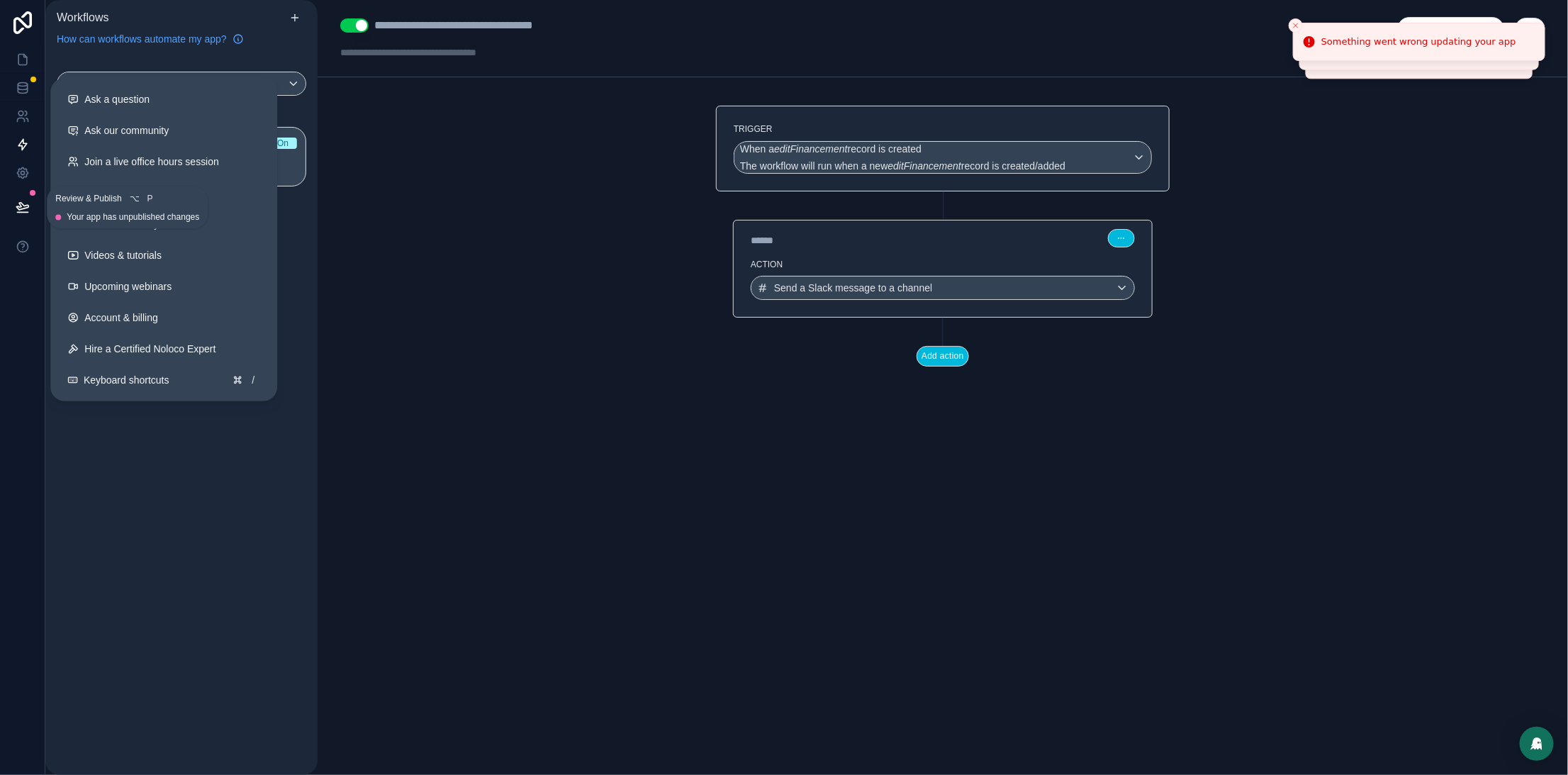
click at [23, 209] on icon at bounding box center [22, 206] width 14 height 14
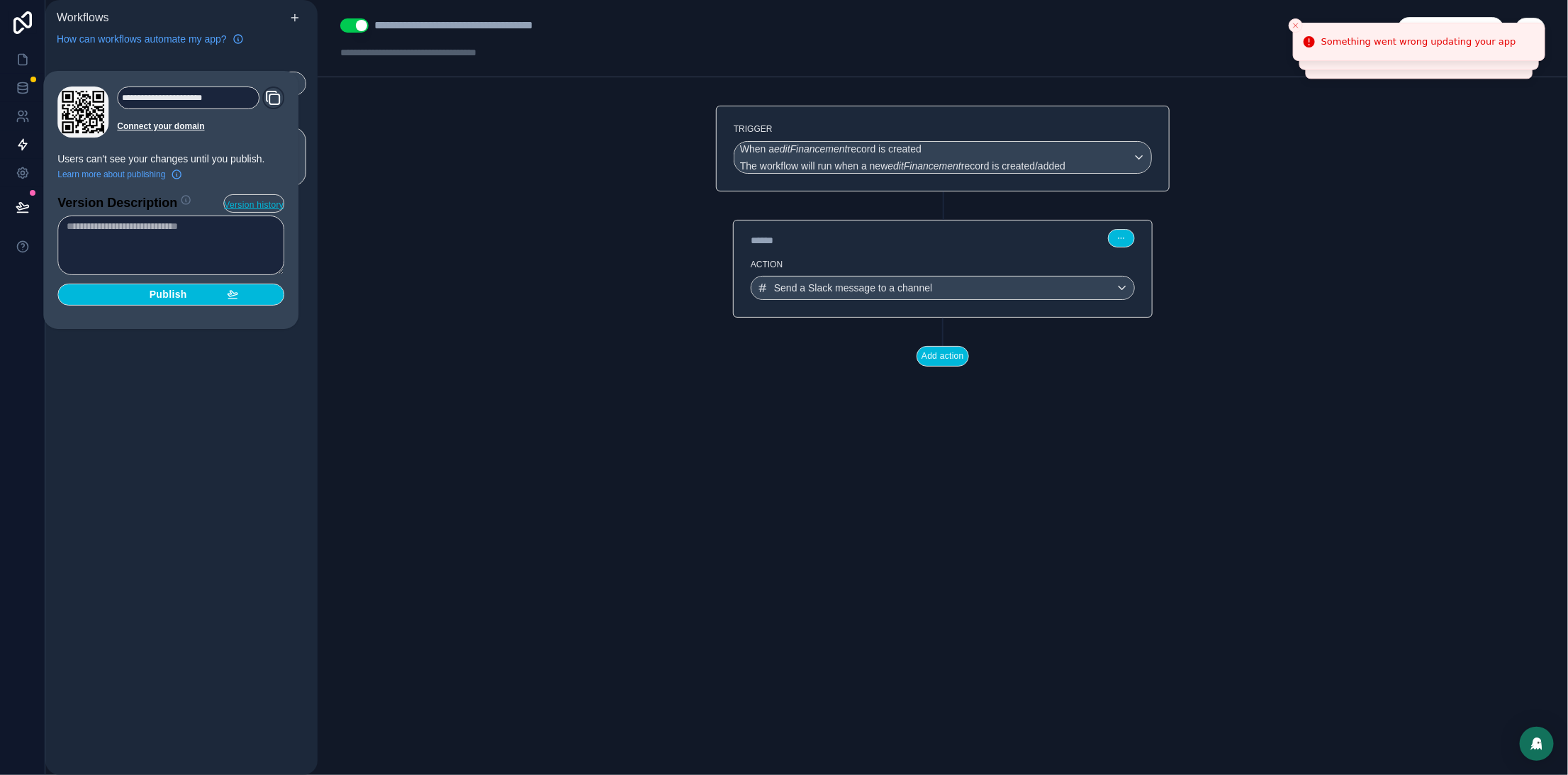
click at [191, 301] on div "Publish" at bounding box center [171, 294] width 135 height 12
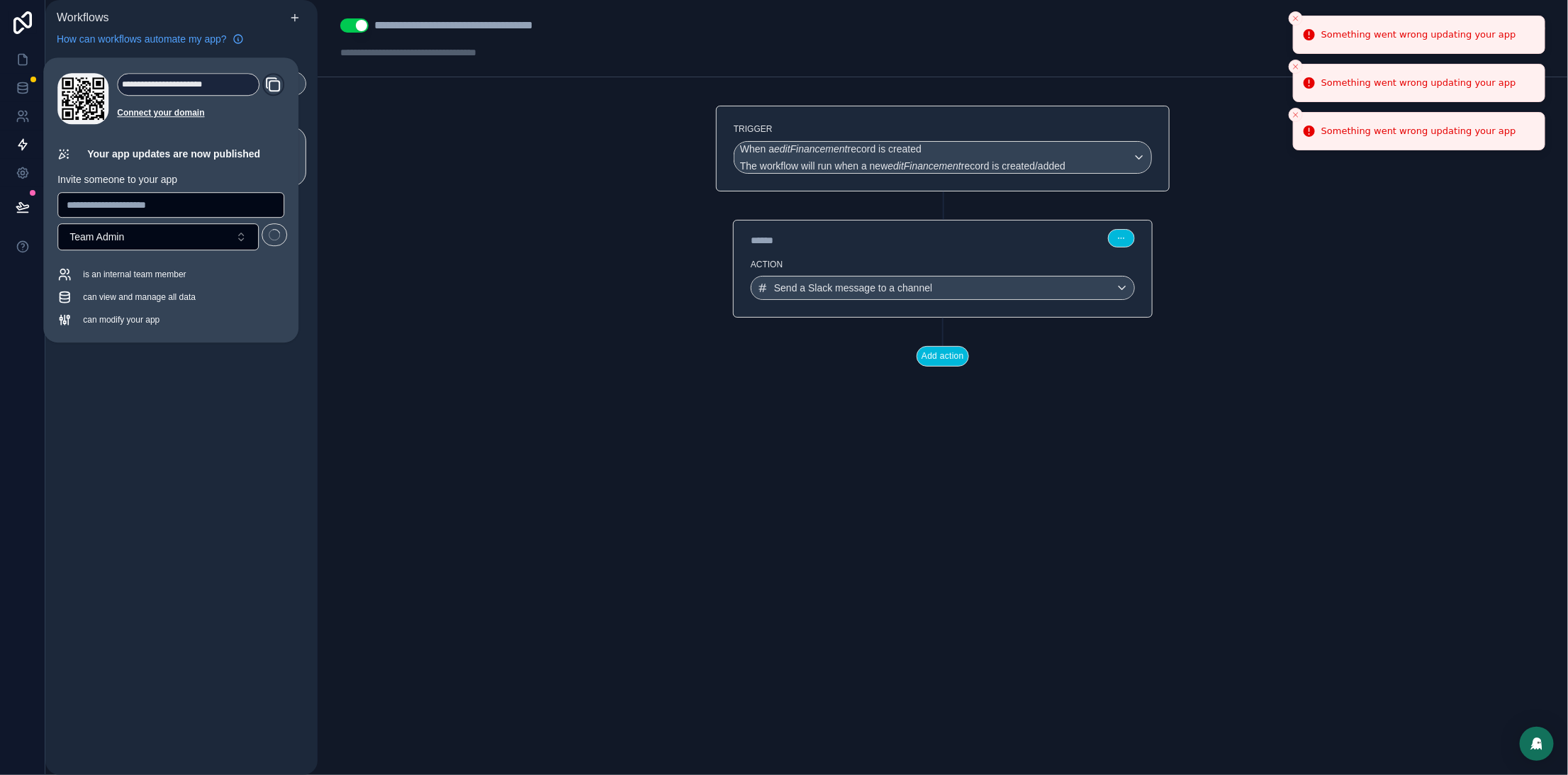
click at [1298, 23] on button "Close toast" at bounding box center [1295, 18] width 14 height 14
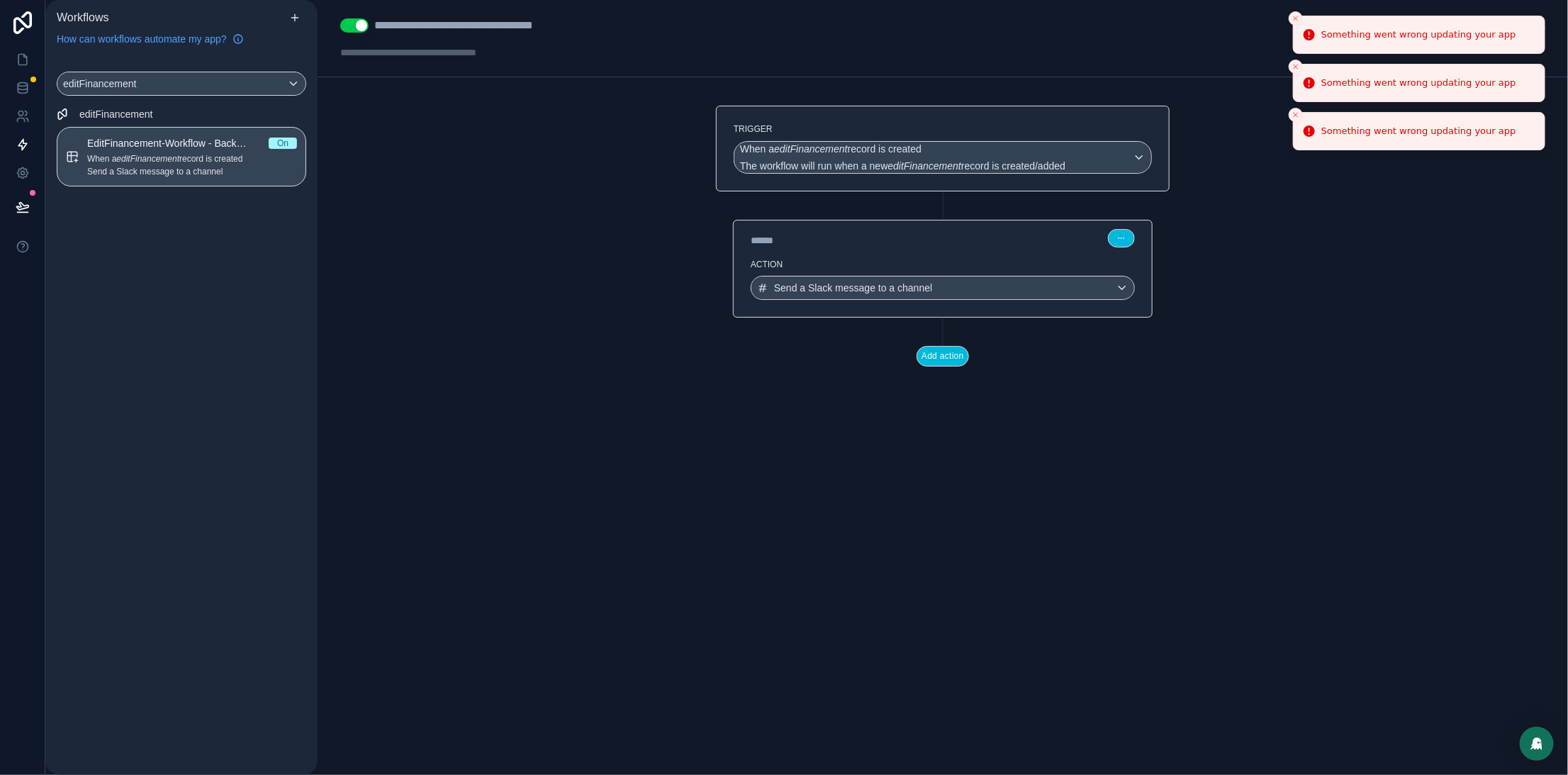
click at [1295, 14] on icon "Close toast" at bounding box center [1295, 18] width 9 height 9
click at [1294, 16] on icon "Close toast" at bounding box center [1295, 18] width 9 height 9
click at [1294, 17] on li "Something went wrong updating your app" at bounding box center [1419, 35] width 253 height 38
click at [1294, 17] on icon "Close toast" at bounding box center [1295, 18] width 9 height 9
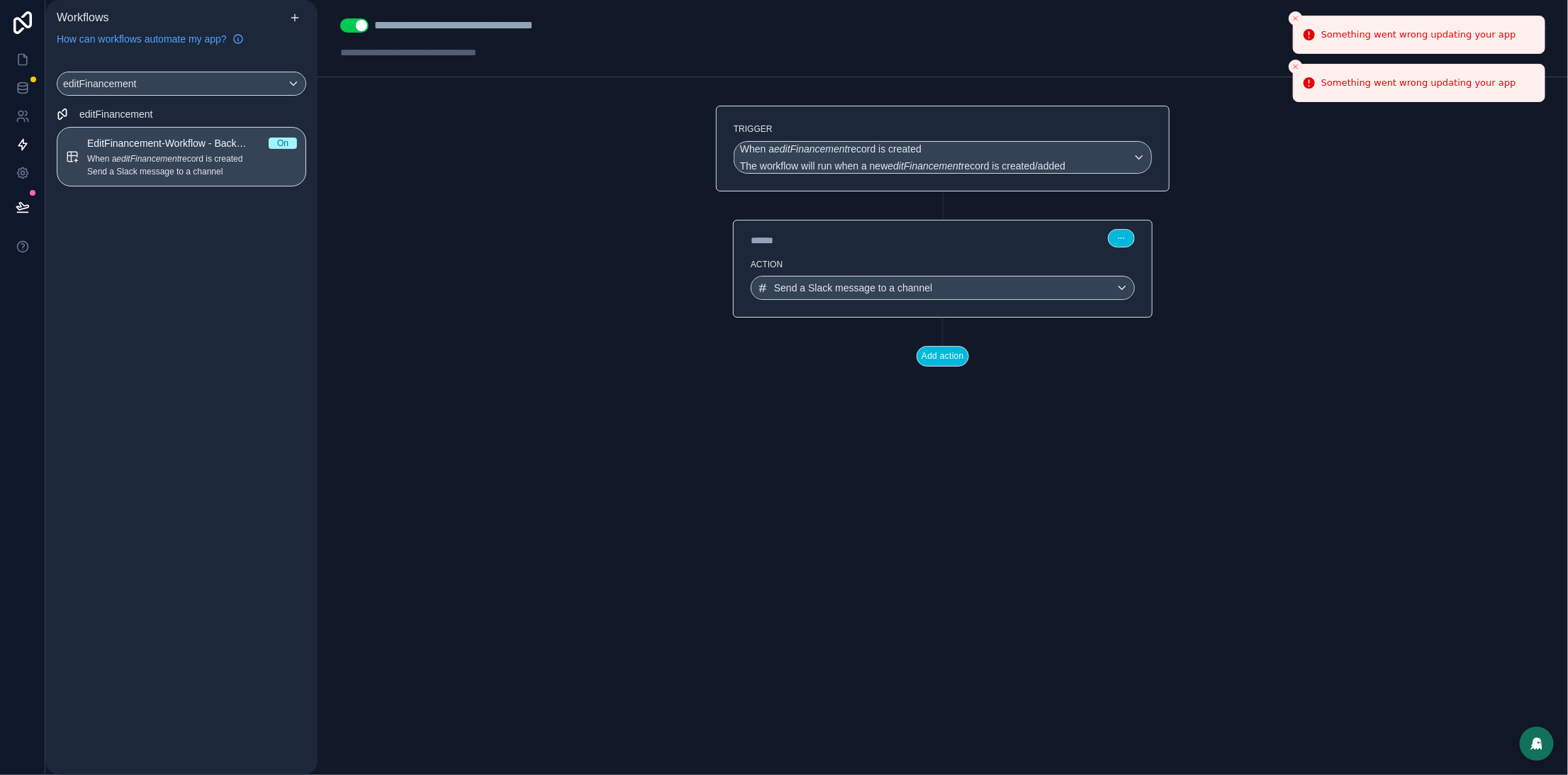
click at [1294, 19] on icon "Close toast" at bounding box center [1295, 18] width 9 height 9
click at [1294, 20] on button "Close toast" at bounding box center [1295, 18] width 14 height 14
click at [1294, 20] on icon "Close toast" at bounding box center [1295, 18] width 9 height 9
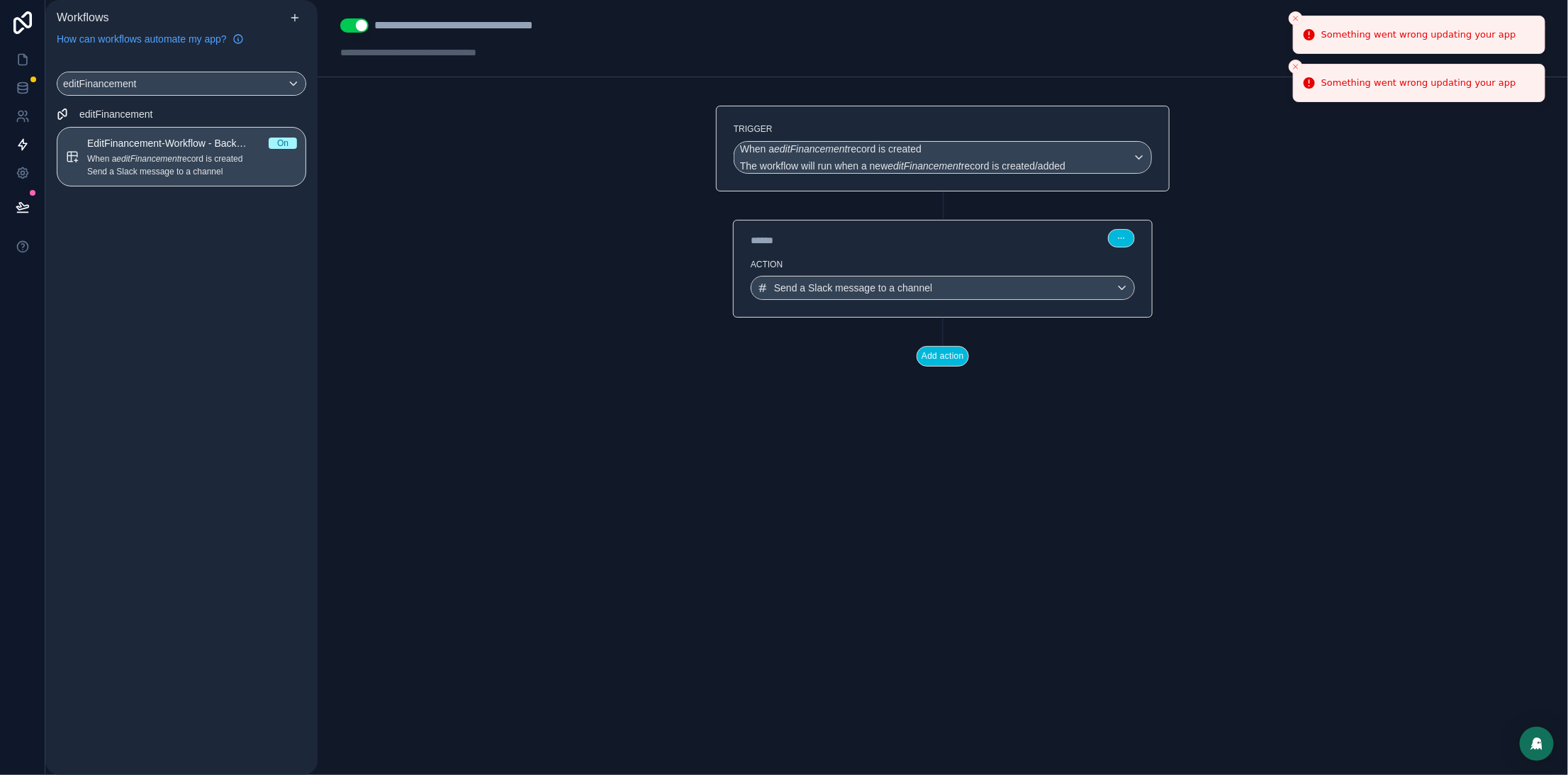
click at [1294, 21] on icon "Close toast" at bounding box center [1295, 18] width 9 height 9
click at [1294, 22] on icon "Close toast" at bounding box center [1295, 18] width 9 height 9
click at [1293, 23] on icon "Close toast" at bounding box center [1295, 18] width 9 height 9
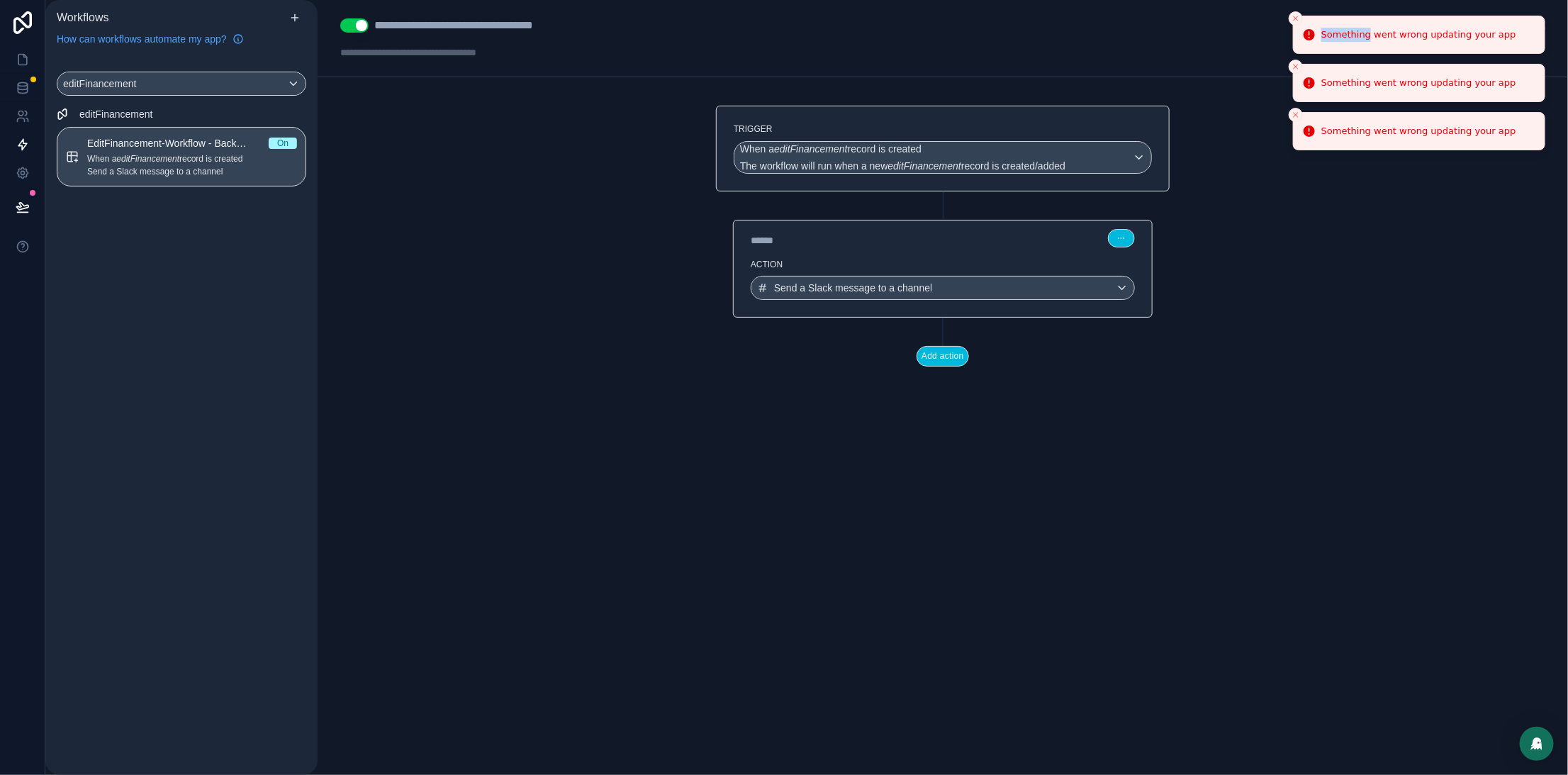
click at [1293, 24] on li "Something went wrong updating your app" at bounding box center [1419, 35] width 253 height 38
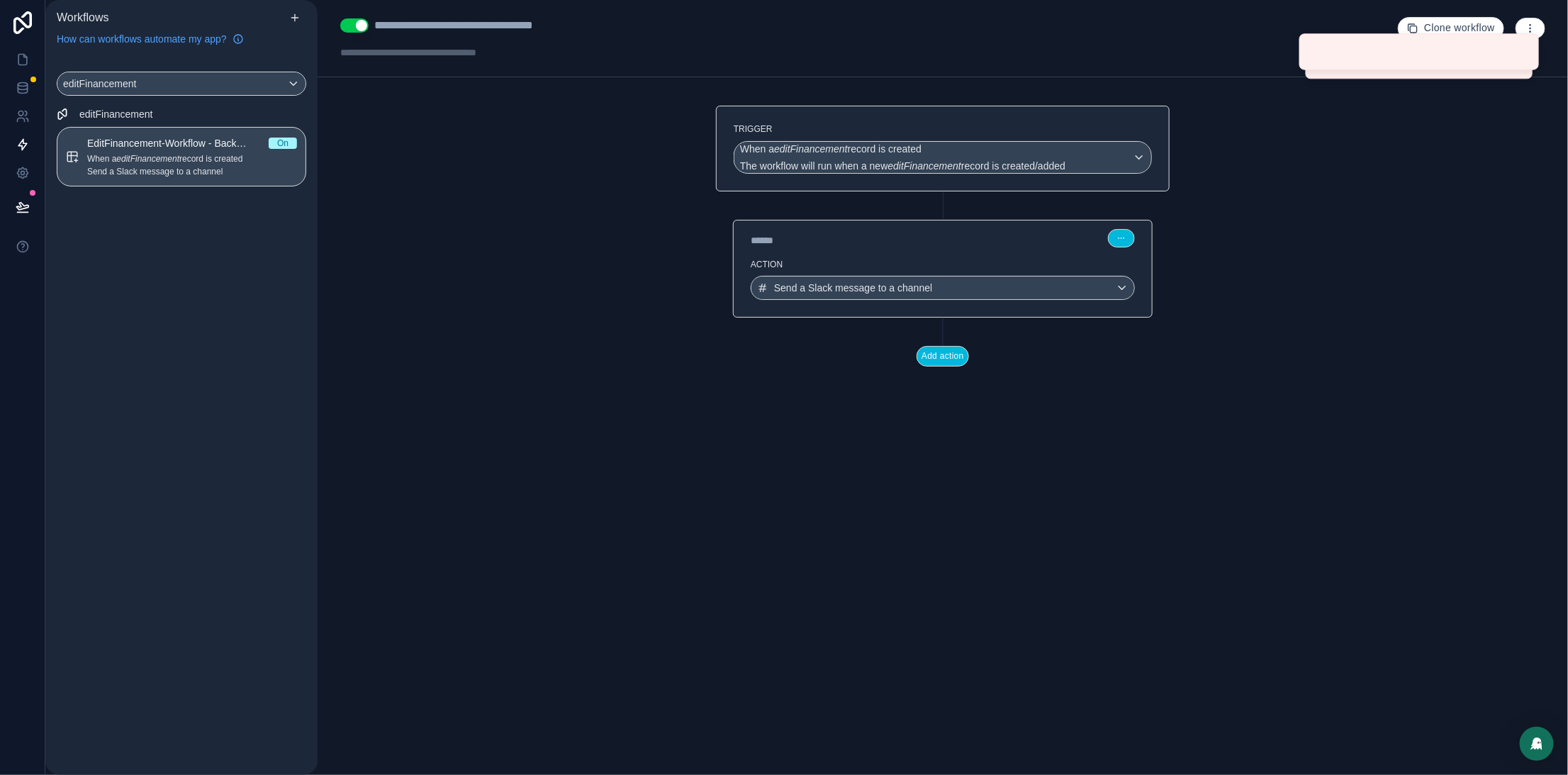
click at [1298, 32] on icon "Close toast" at bounding box center [1302, 36] width 8 height 8
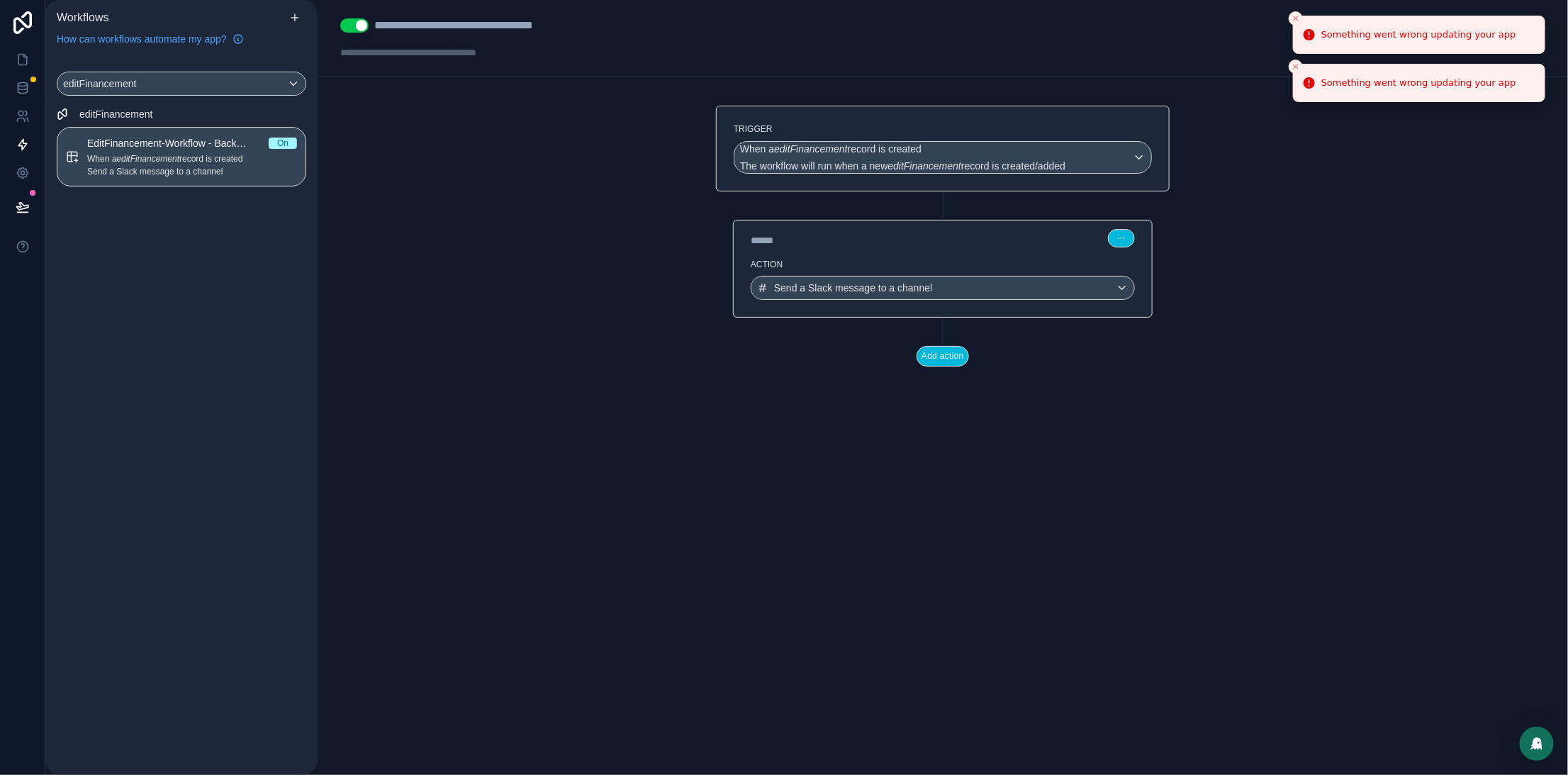
click at [1293, 24] on button "Close toast" at bounding box center [1295, 18] width 14 height 14
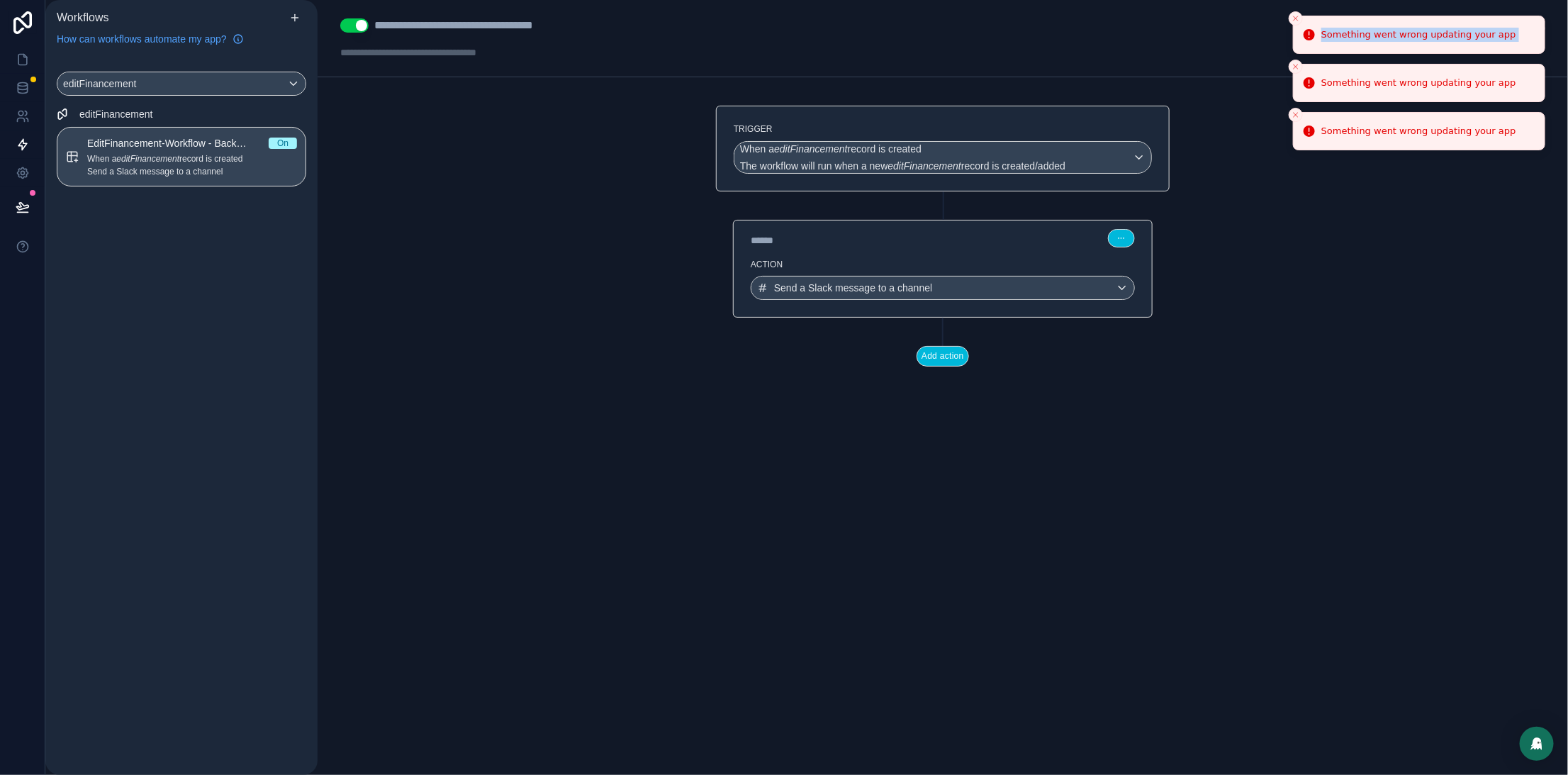
click at [1293, 24] on li "Something went wrong updating your app" at bounding box center [1419, 35] width 253 height 38
drag, startPoint x: 1293, startPoint y: 24, endPoint x: 594, endPoint y: 51, distance: 699.5
click at [1291, 22] on icon "Close toast" at bounding box center [1295, 18] width 9 height 9
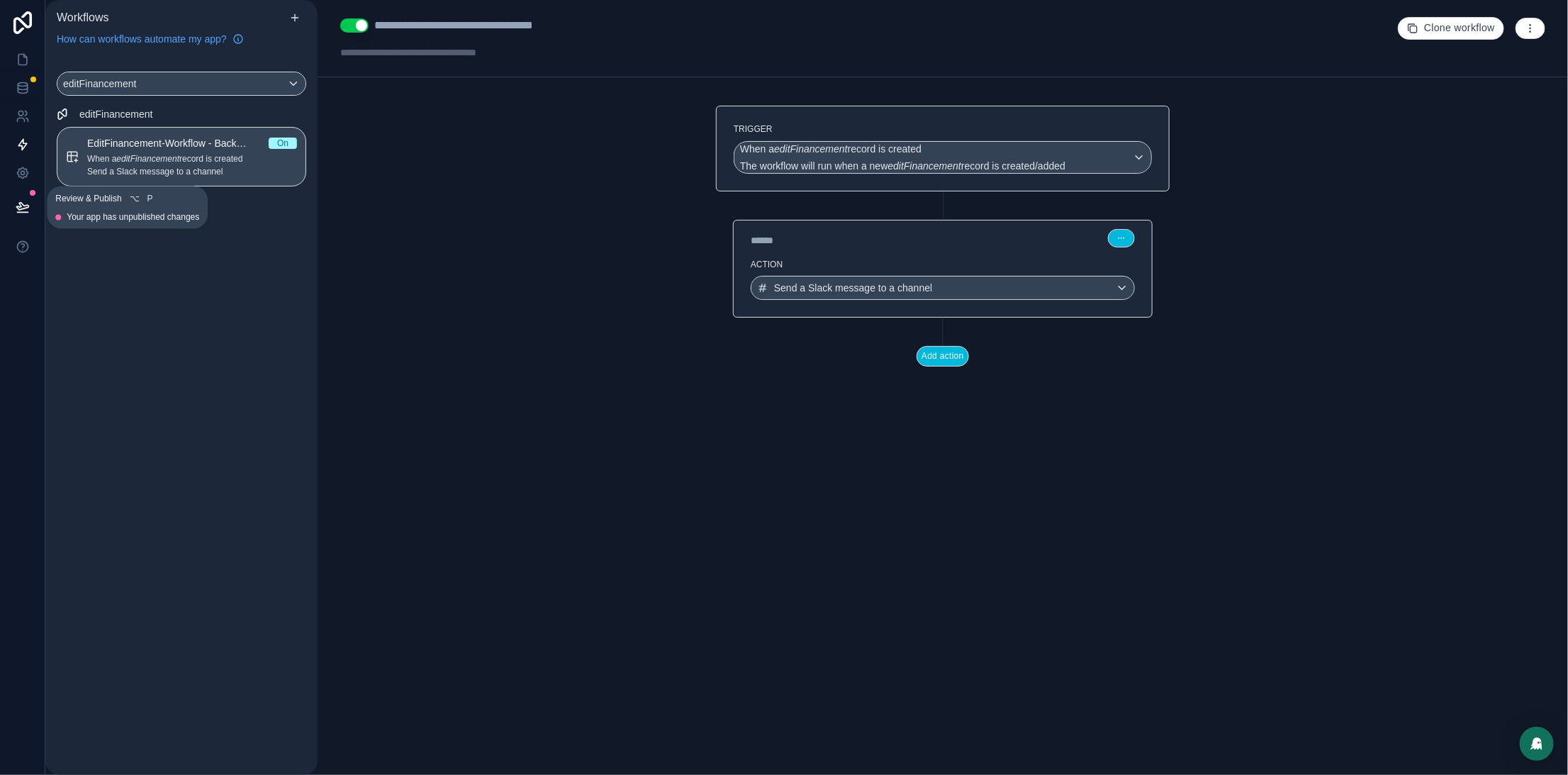
click at [21, 209] on icon at bounding box center [22, 206] width 14 height 14
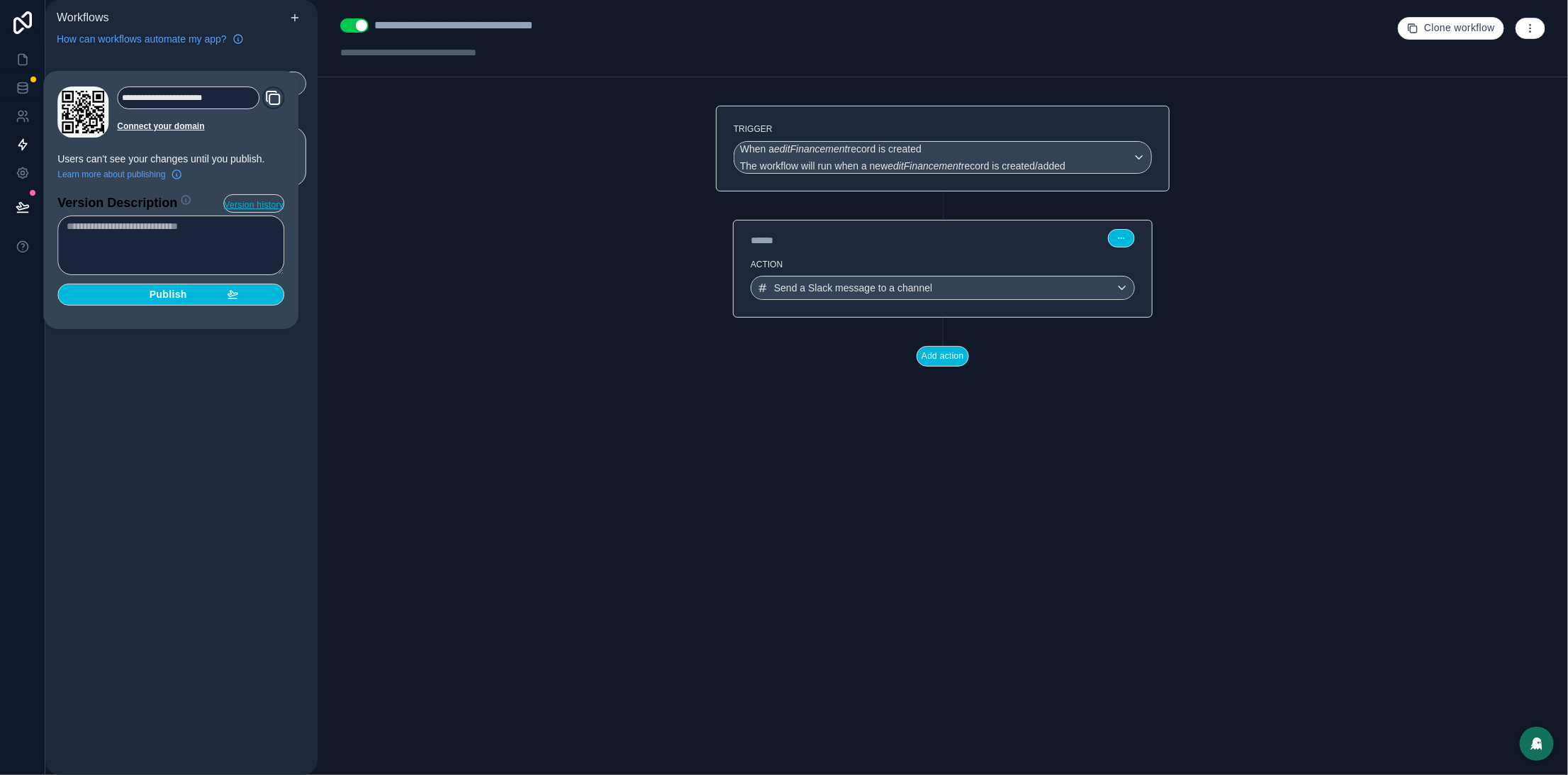
click at [174, 289] on span "Publish" at bounding box center [168, 294] width 37 height 12
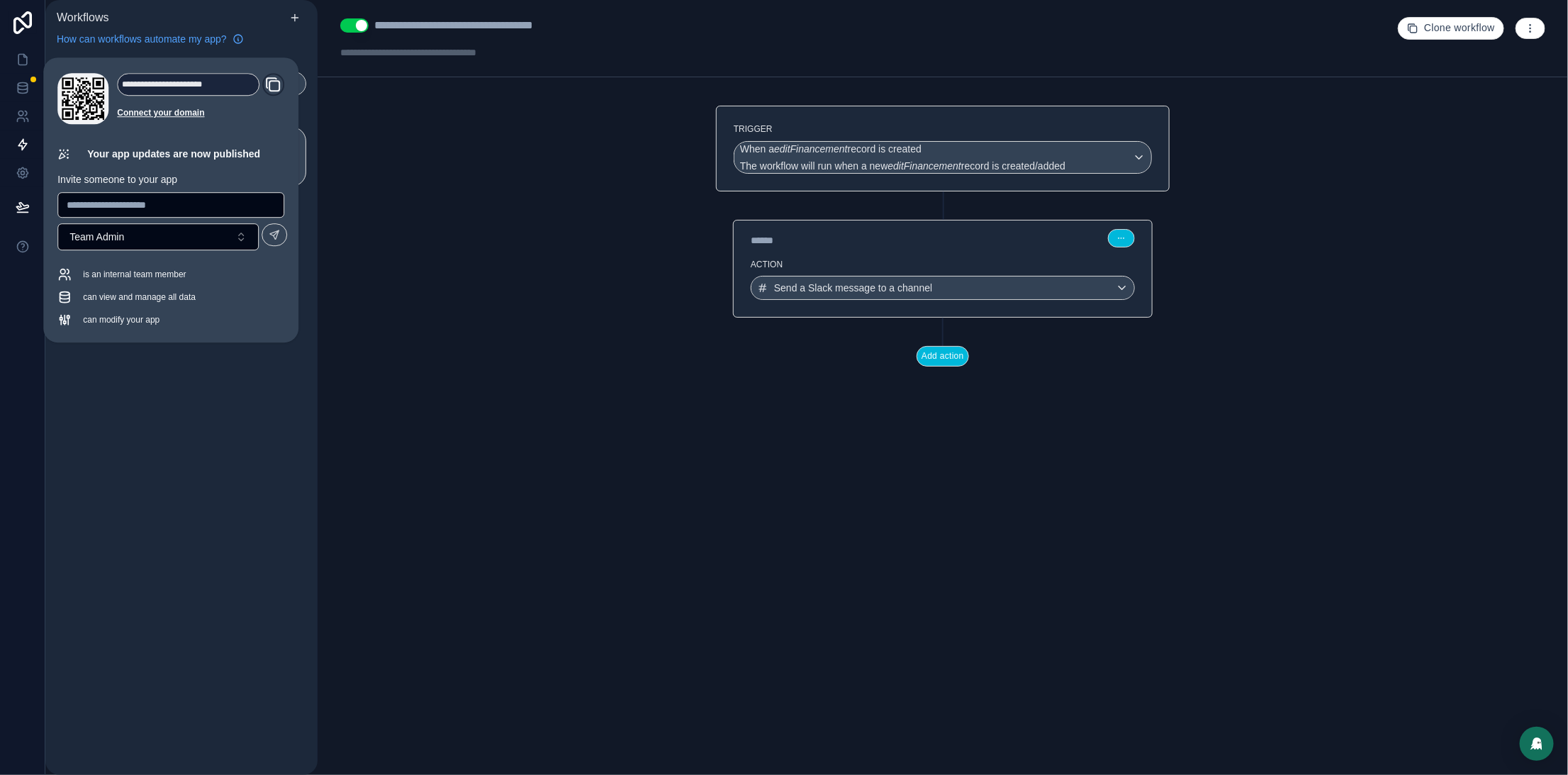
click at [496, 230] on div "**********" at bounding box center [943, 387] width 1251 height 775
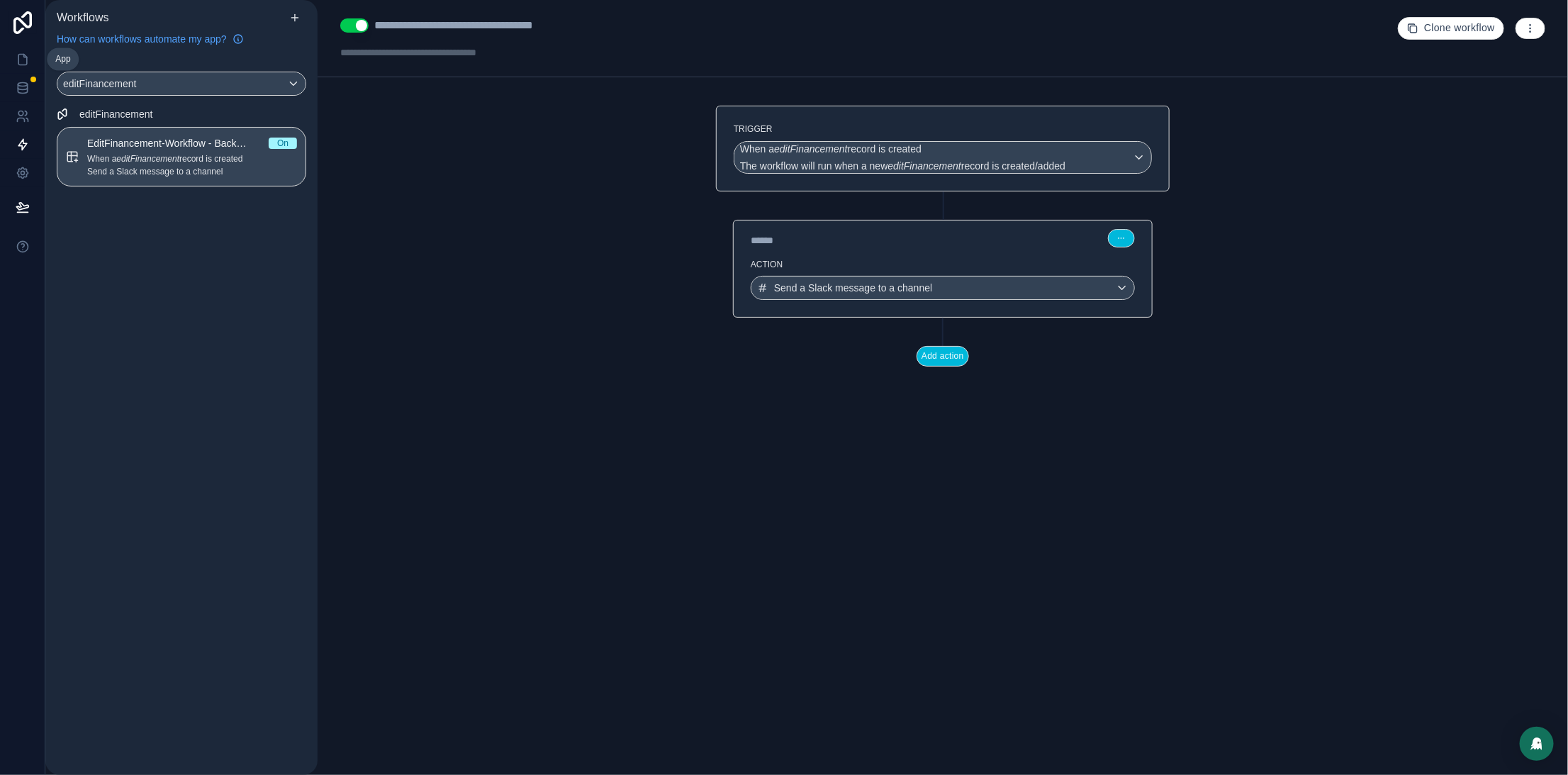
click at [23, 61] on icon at bounding box center [22, 60] width 14 height 14
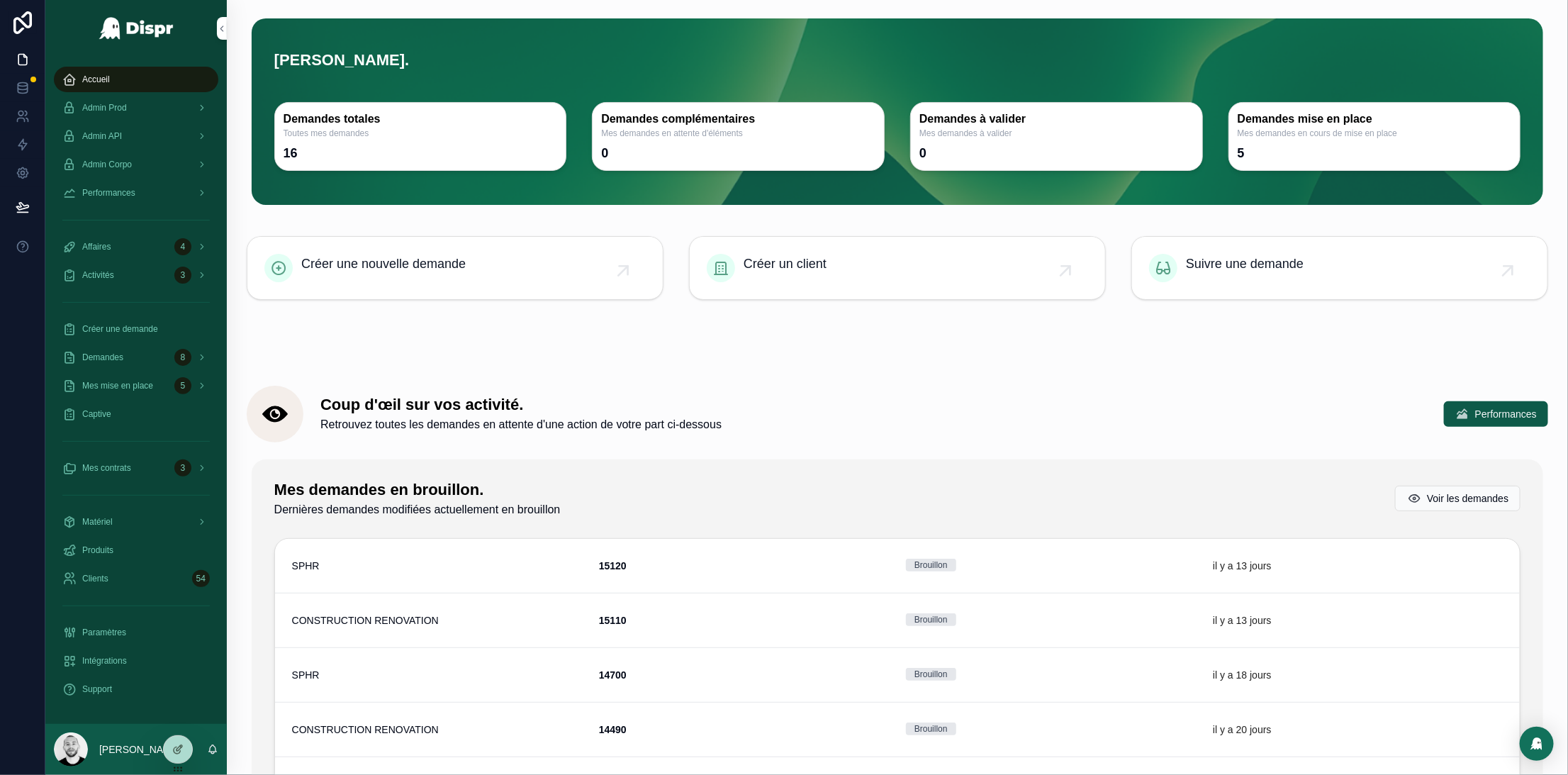
click at [115, 169] on span "Admin Corpo" at bounding box center [108, 164] width 50 height 12
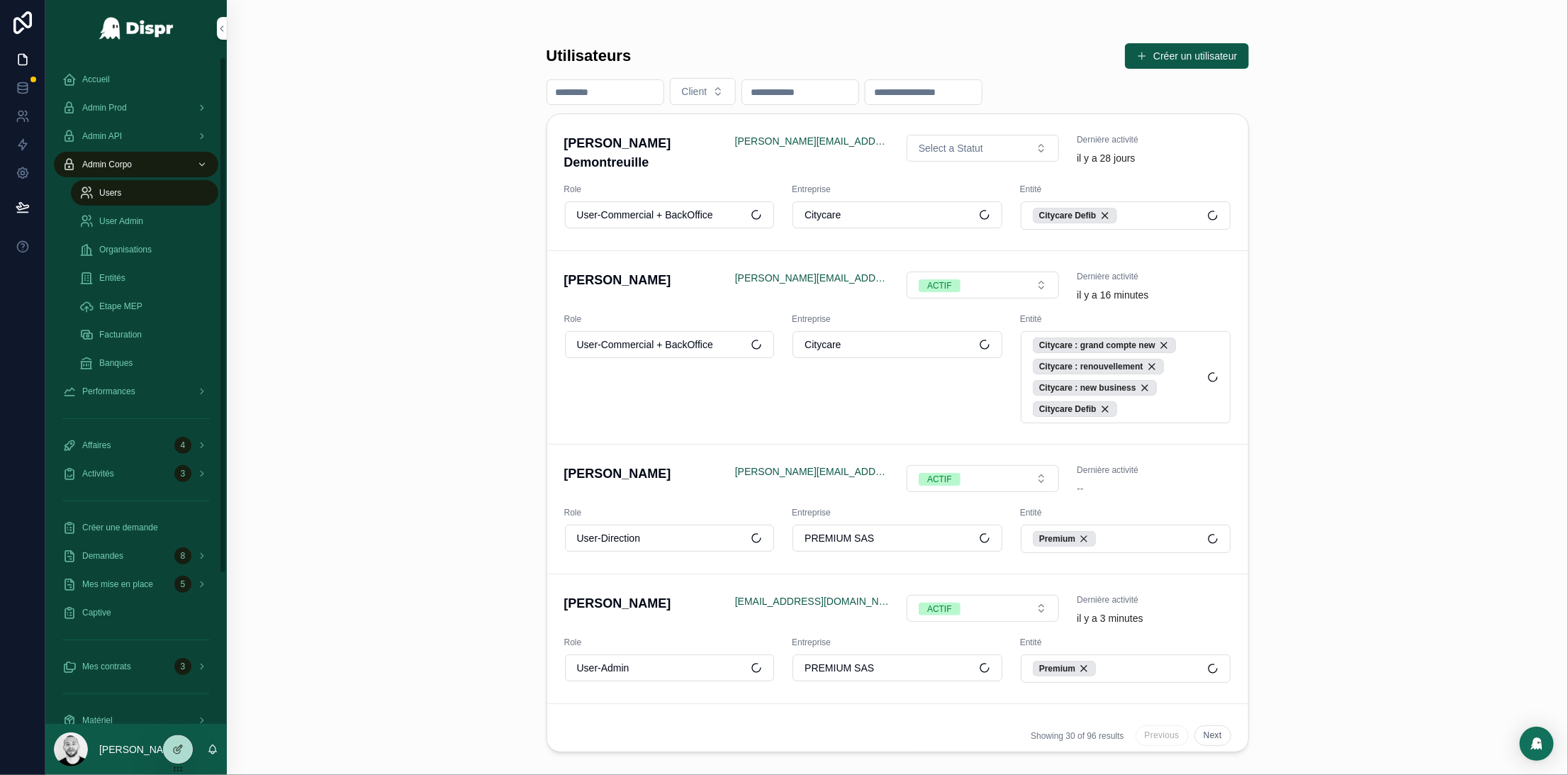
click at [133, 244] on span "Organisations" at bounding box center [125, 250] width 53 height 12
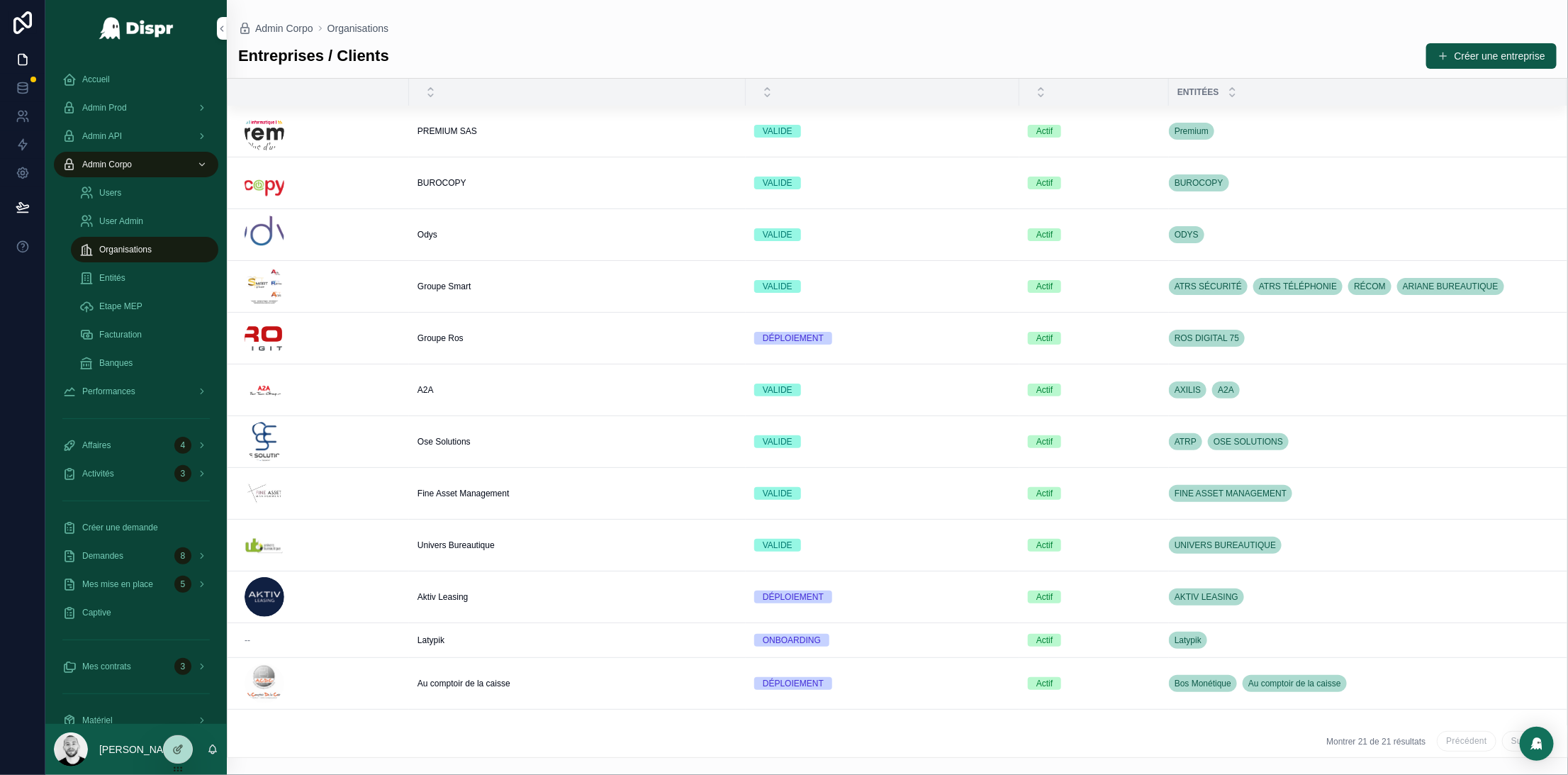
click at [349, 133] on div "scrollable content" at bounding box center [323, 131] width 156 height 39
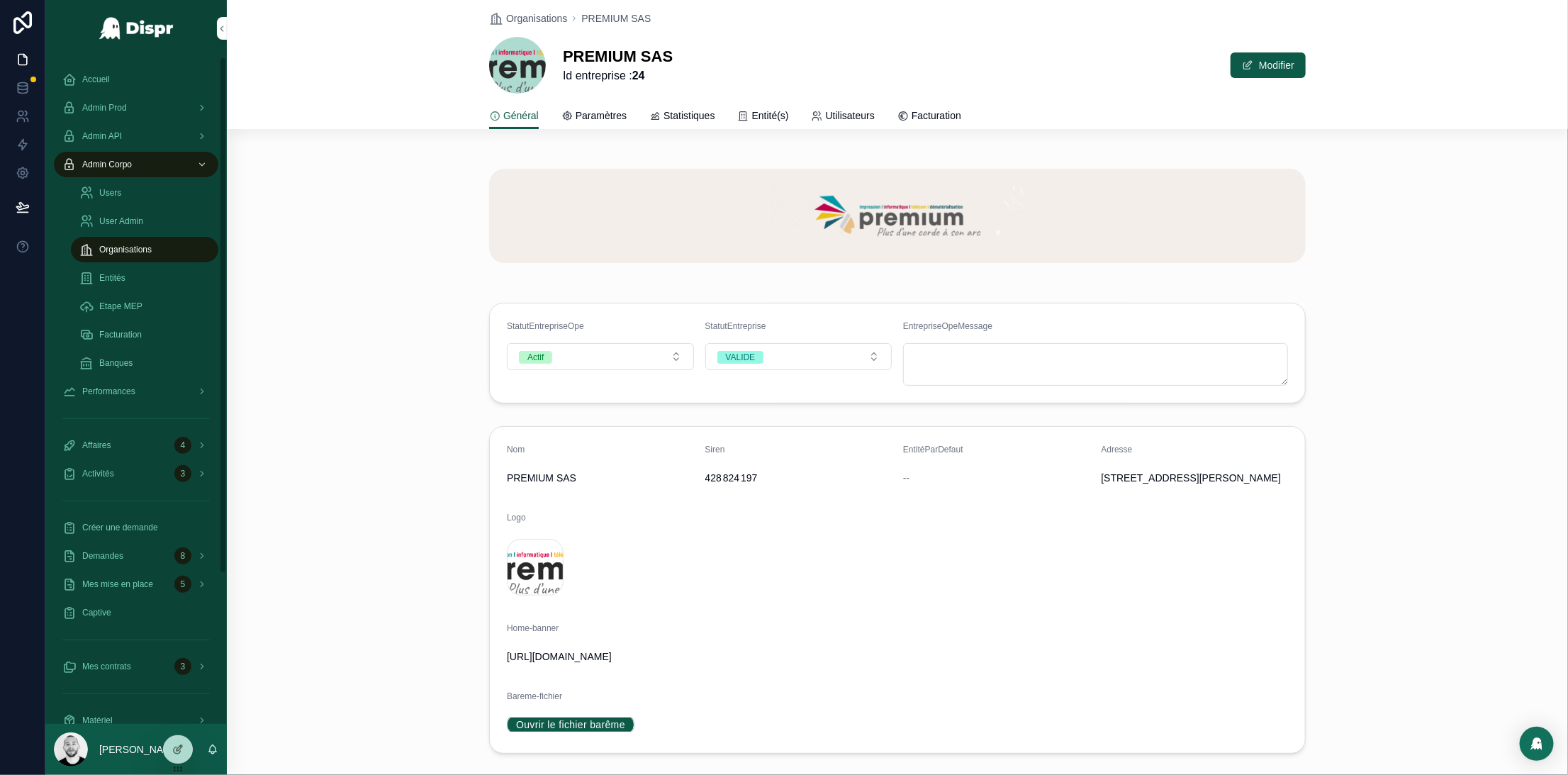
click at [108, 87] on div "Accueil" at bounding box center [135, 80] width 147 height 23
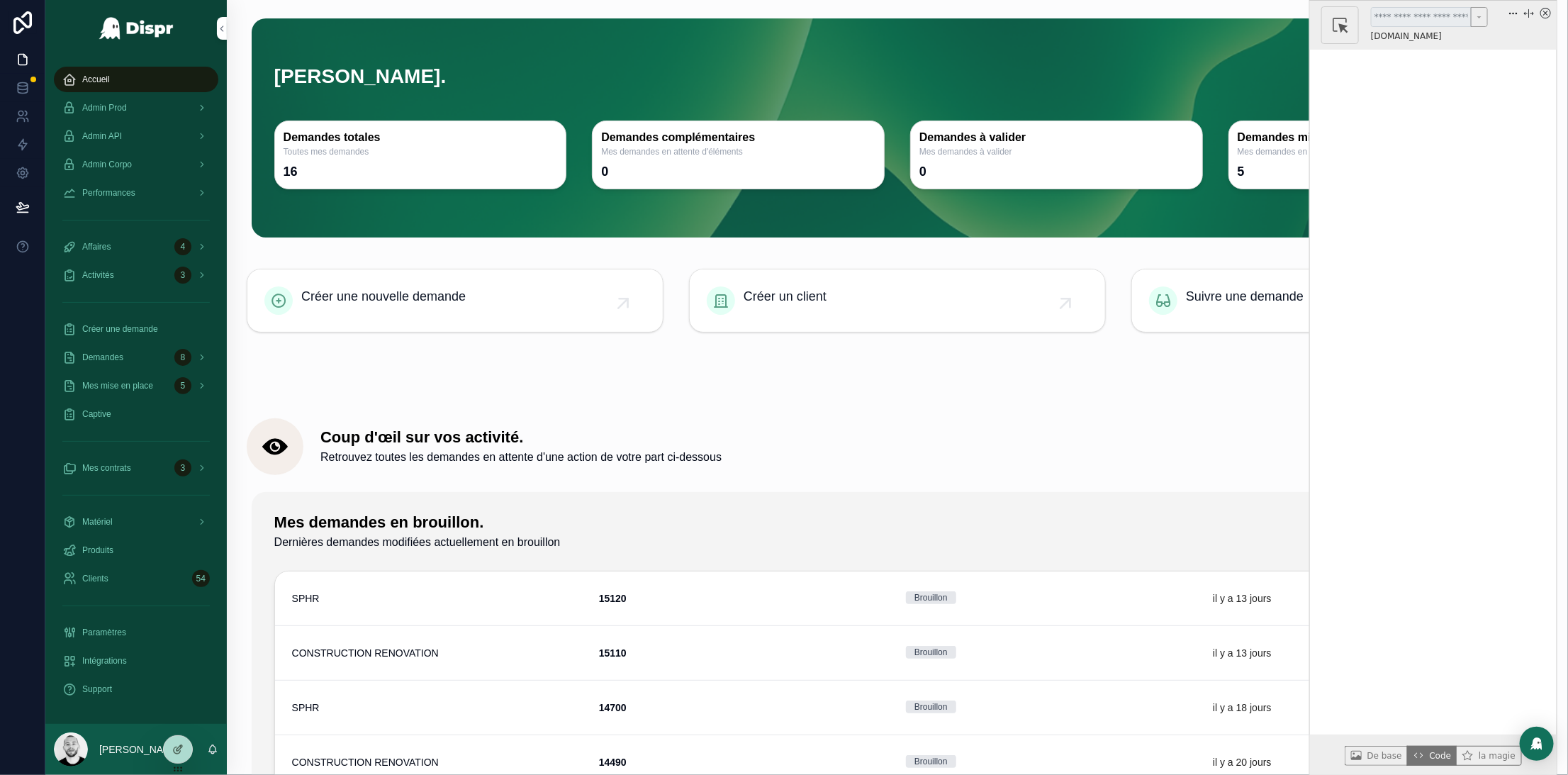
click at [1548, 14] on icon "x circle" at bounding box center [1545, 12] width 5 height 5
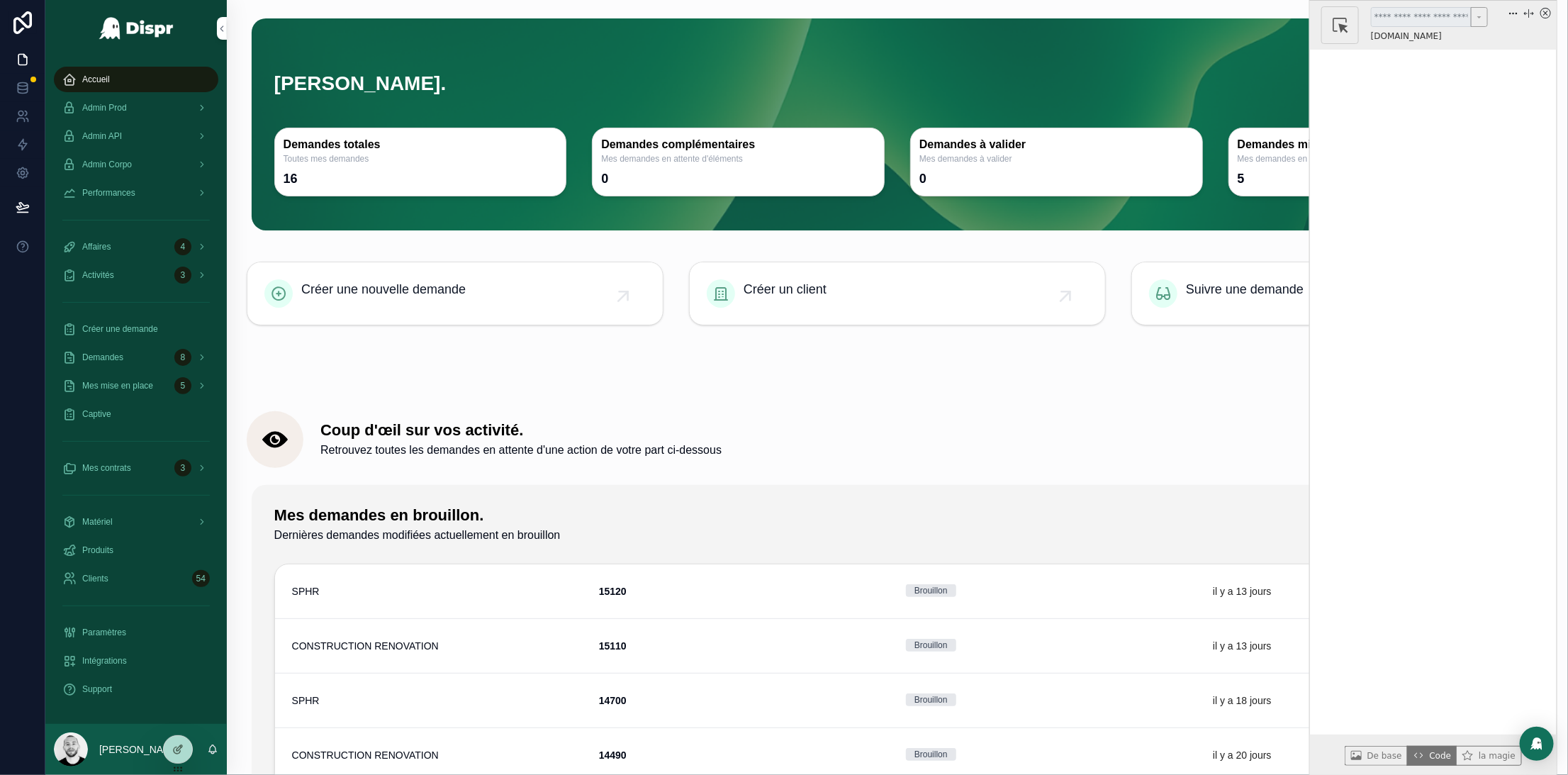
click at [1541, 12] on icon "x circle" at bounding box center [1545, 12] width 11 height 11
click at [1548, 15] on icon "x circle" at bounding box center [1545, 12] width 11 height 11
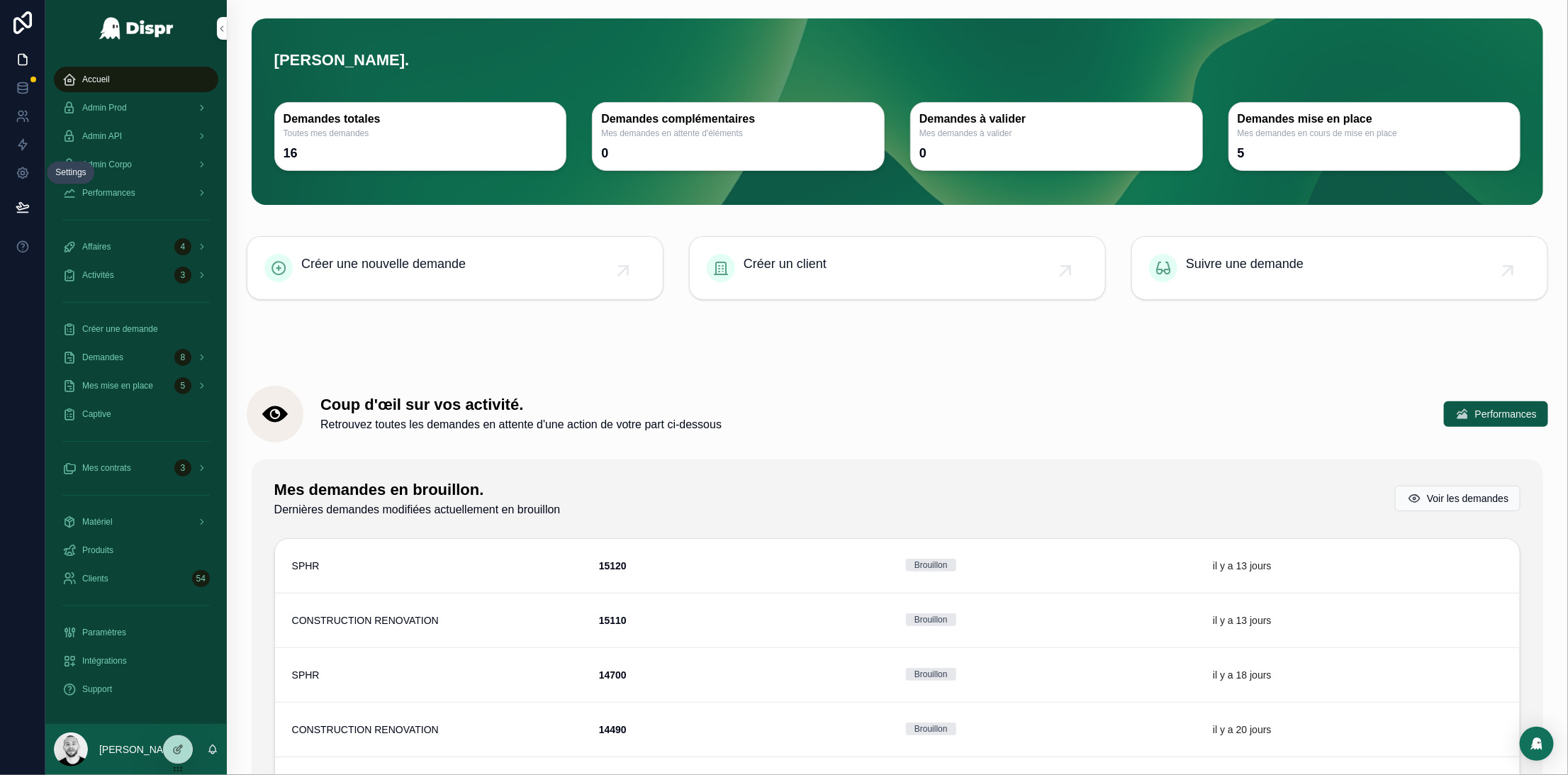
click at [22, 175] on icon at bounding box center [22, 173] width 14 height 14
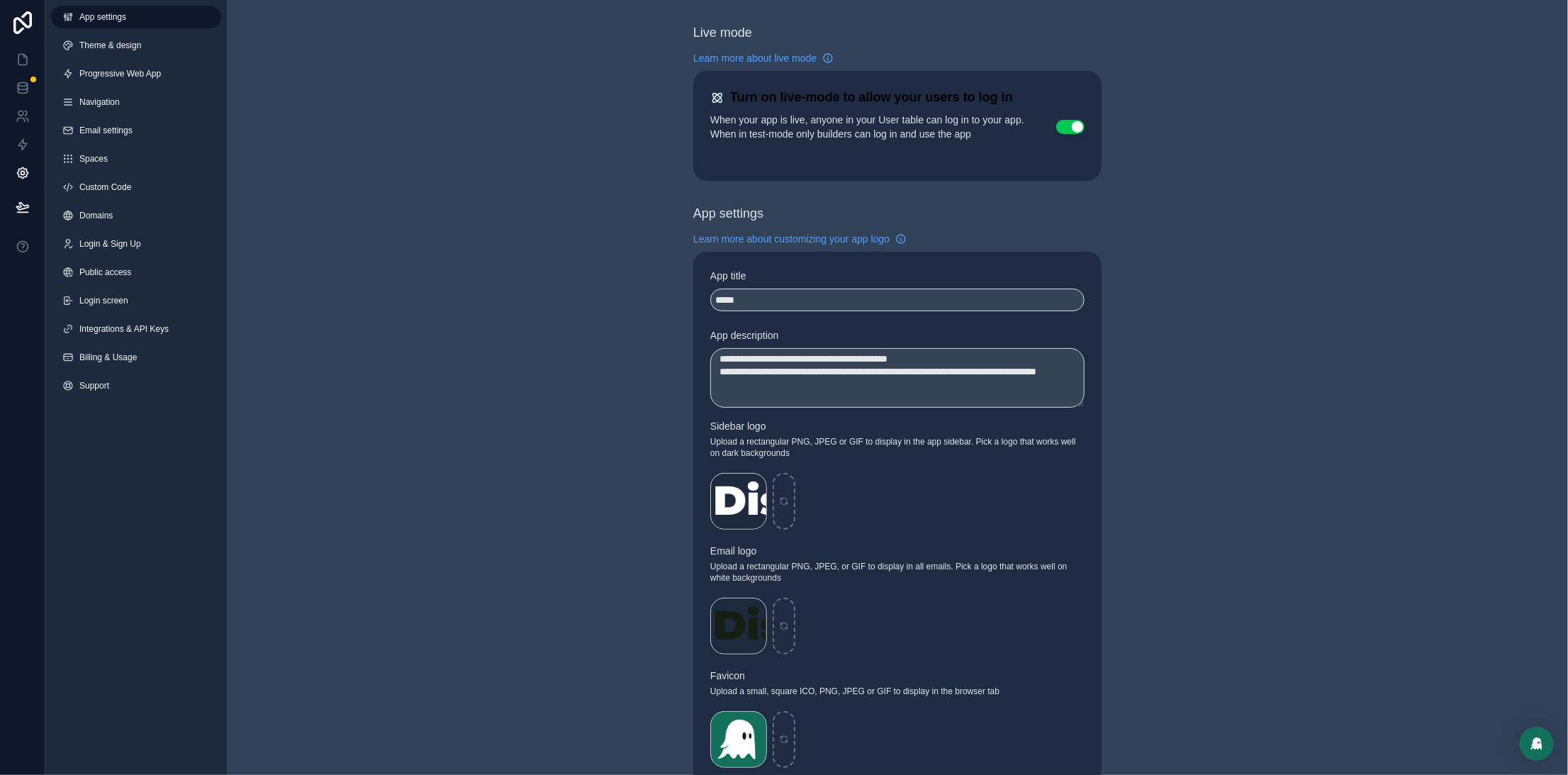
click at [126, 195] on link "Custom Code" at bounding box center [135, 187] width 170 height 23
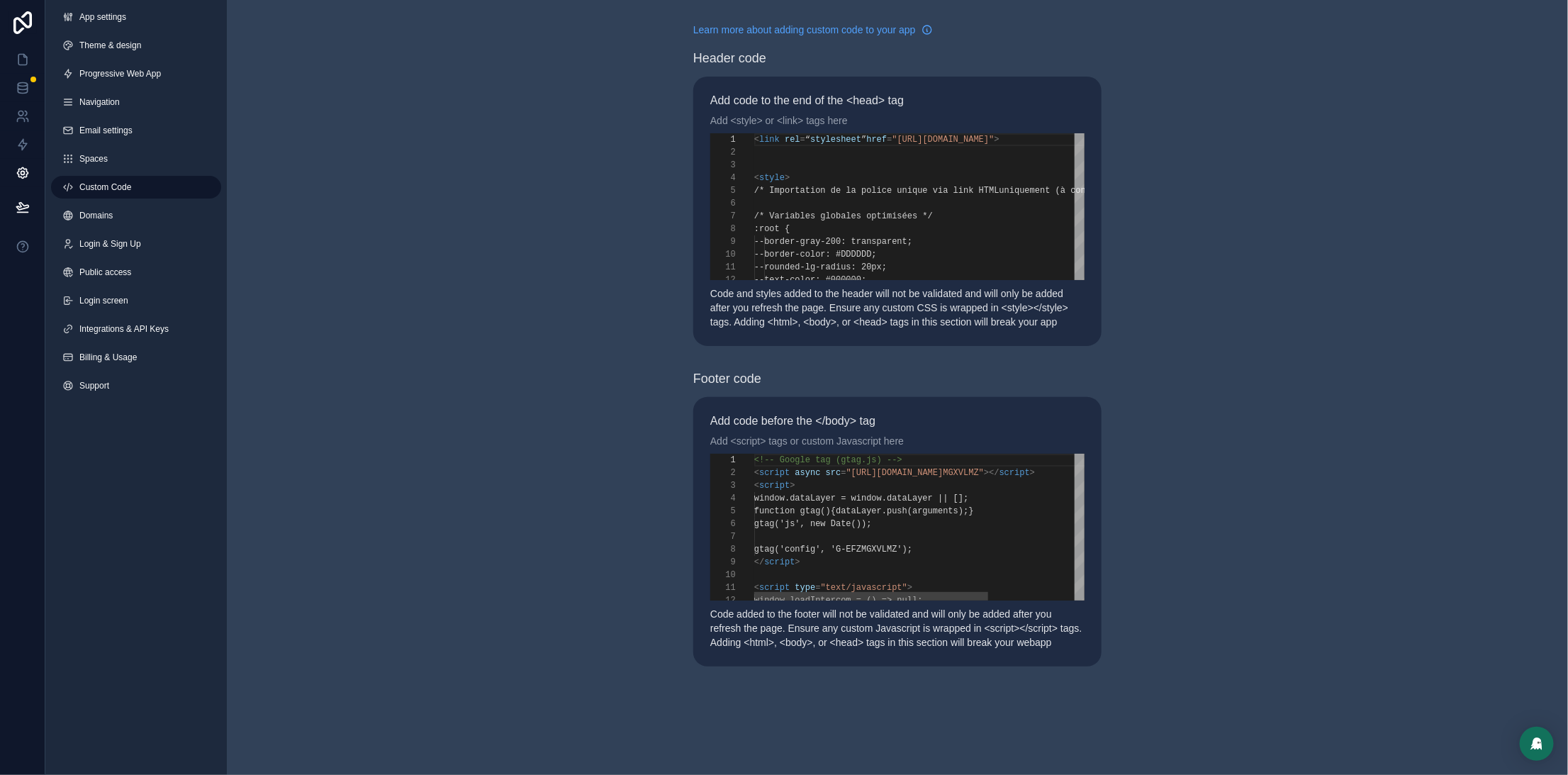
scroll to position [128, 0]
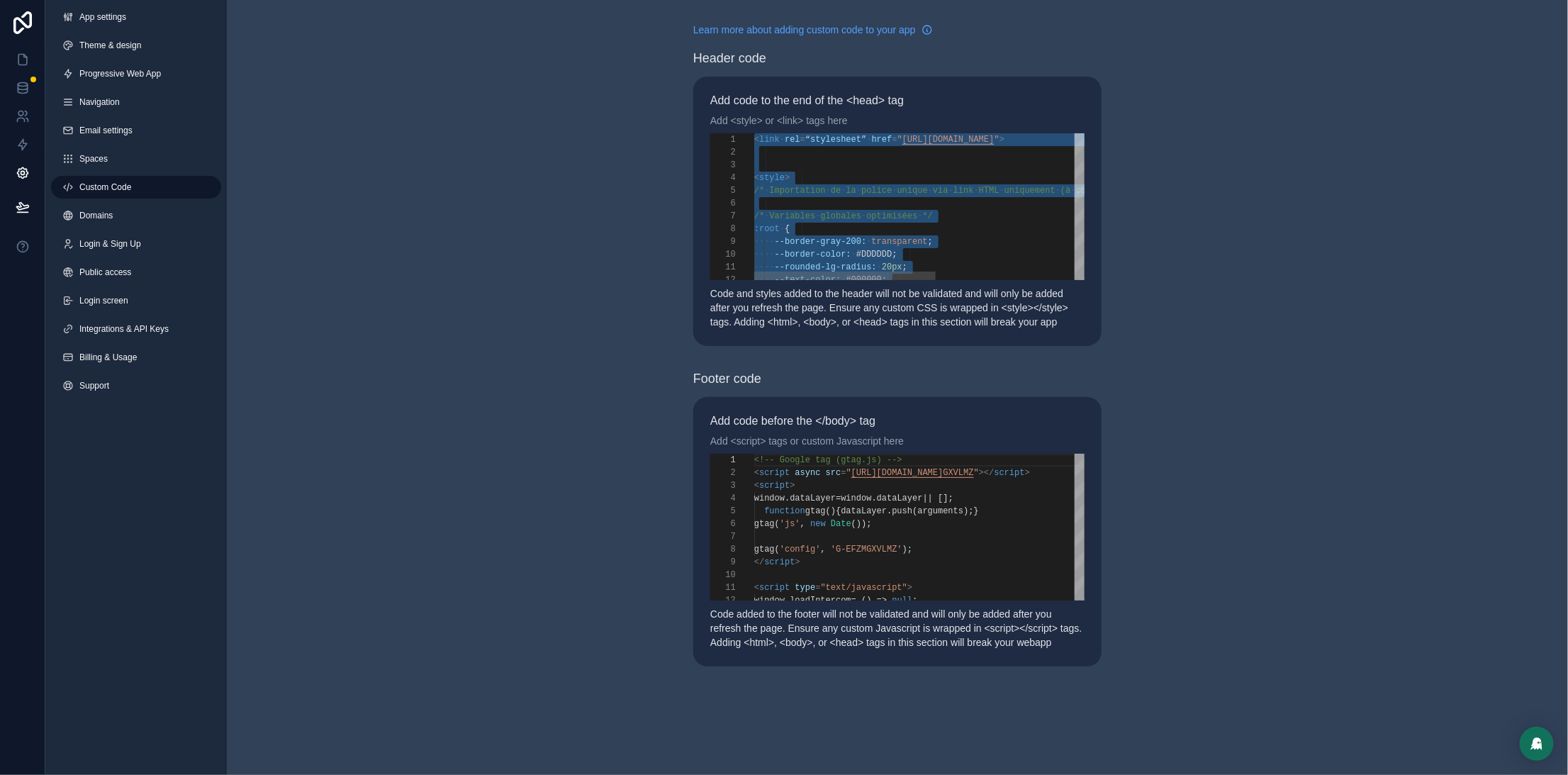
paste textarea "Editor content;Press Alt+F1 for Accessibility Options."
type textarea "**********"
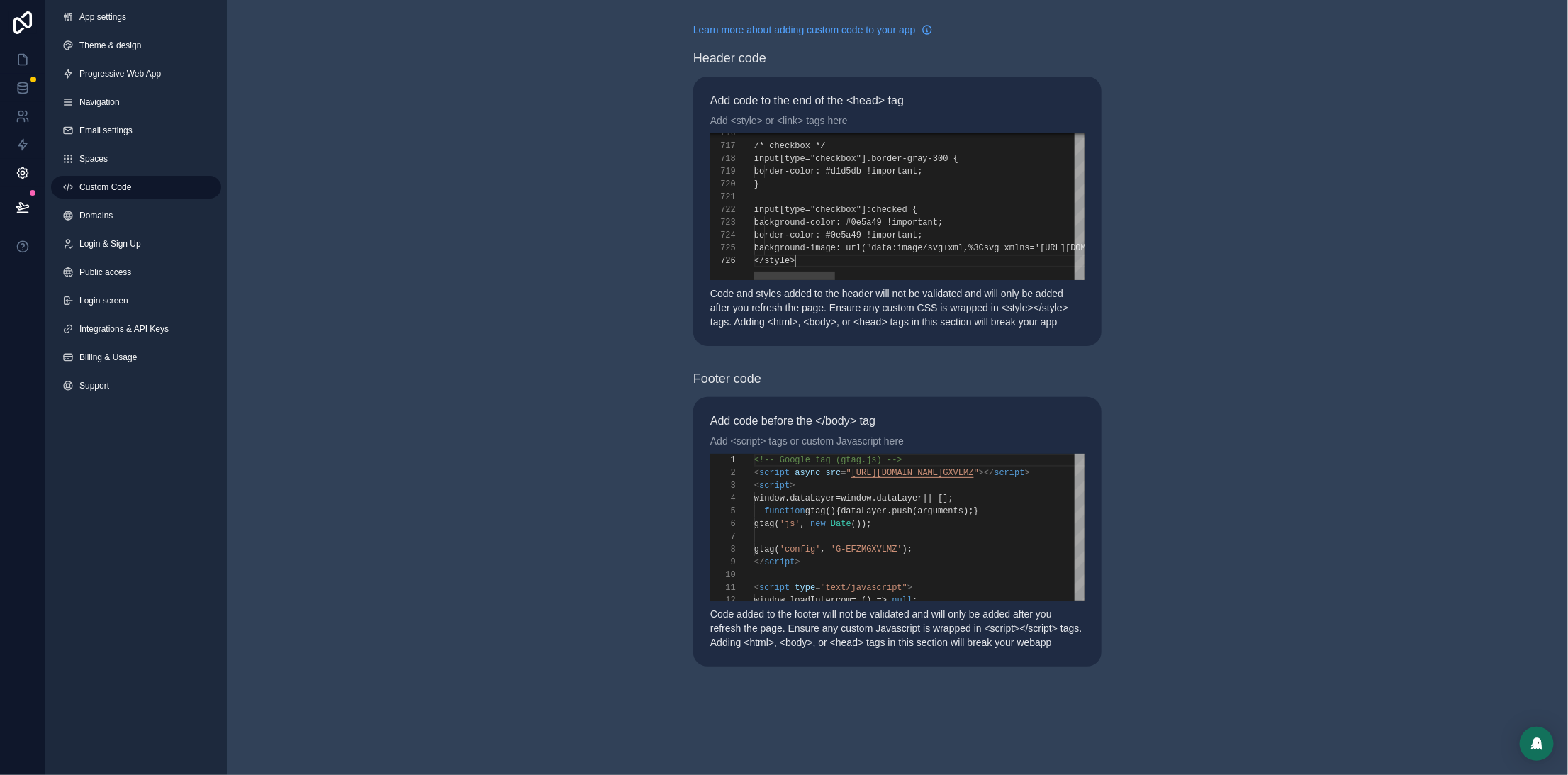
scroll to position [63, 40]
click at [13, 203] on button at bounding box center [22, 206] width 31 height 39
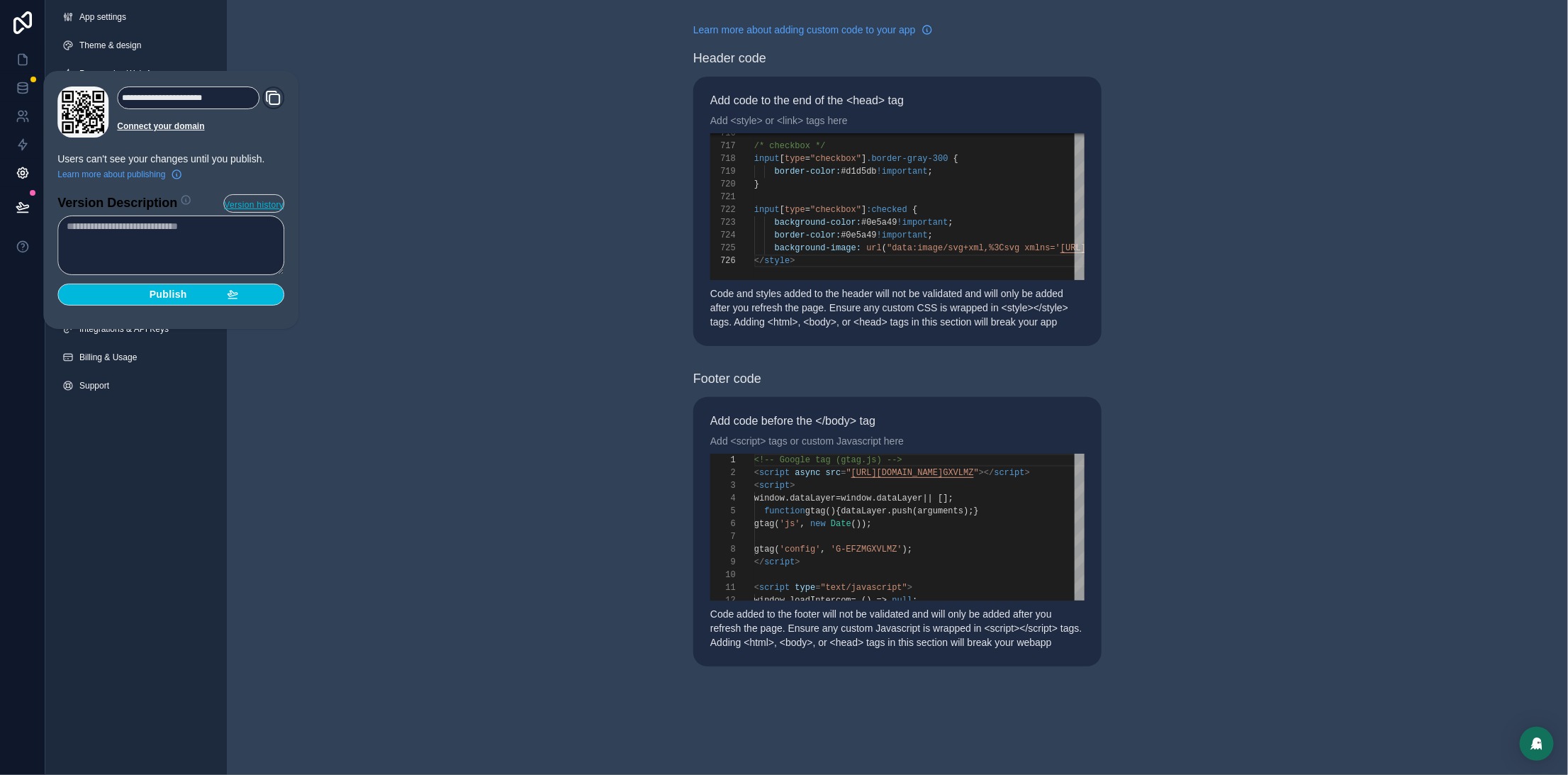
click at [153, 300] on span "Publish" at bounding box center [168, 294] width 37 height 12
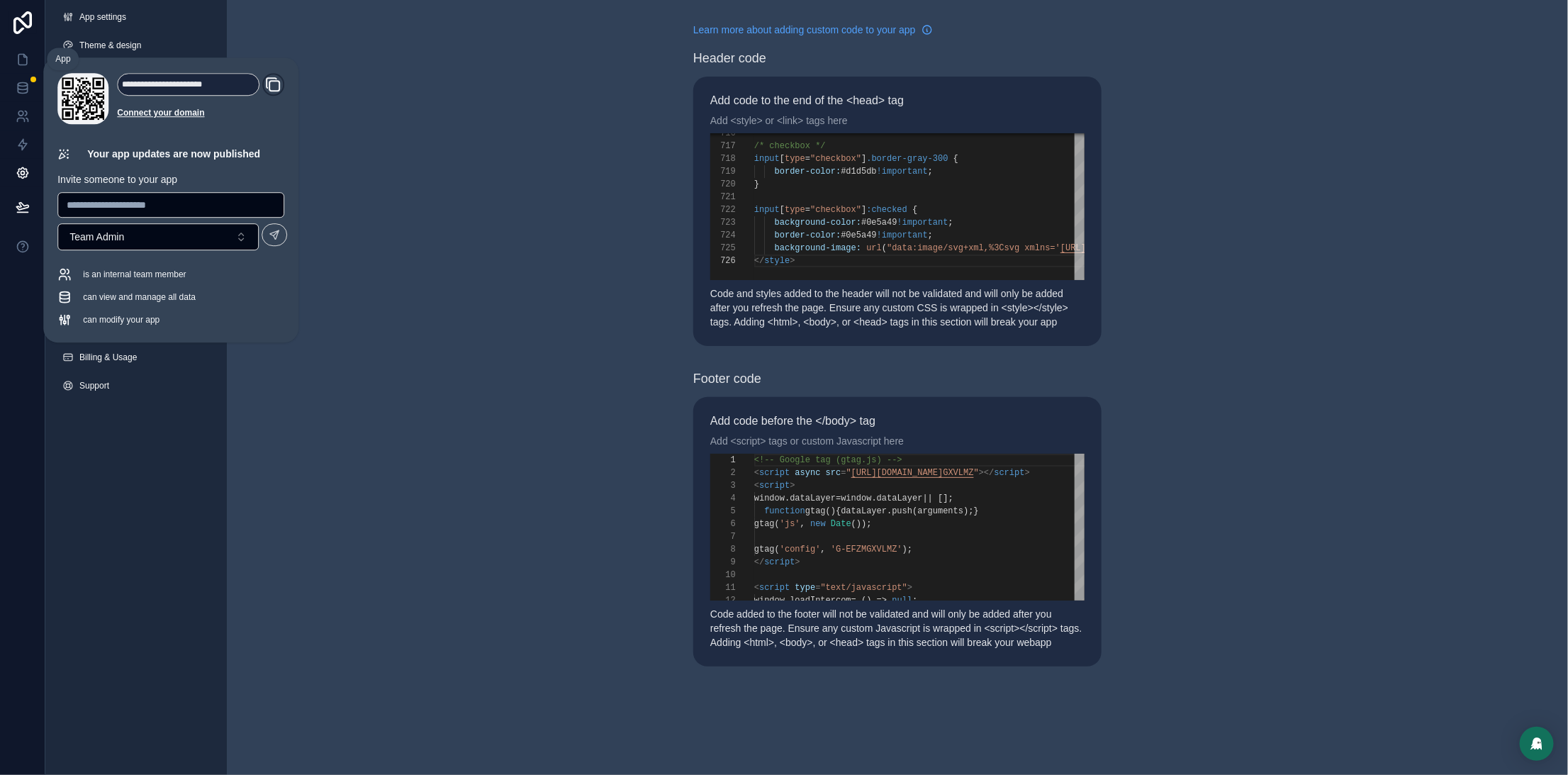
click at [24, 61] on icon at bounding box center [22, 60] width 14 height 14
click at [21, 59] on icon at bounding box center [22, 60] width 14 height 14
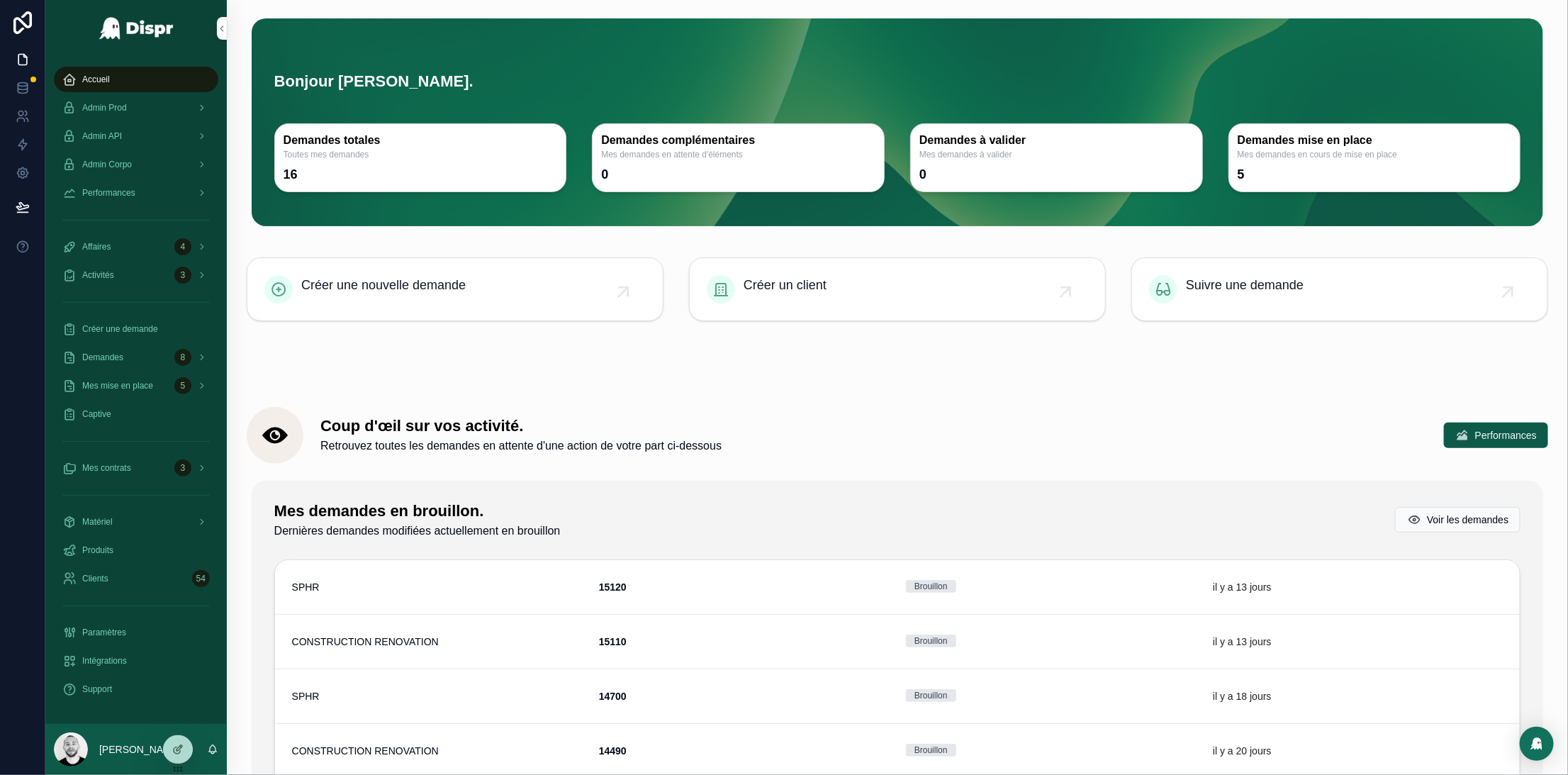
drag, startPoint x: 120, startPoint y: 99, endPoint x: 255, endPoint y: 86, distance: 135.6
click at [120, 99] on div "Admin Prod" at bounding box center [135, 108] width 147 height 23
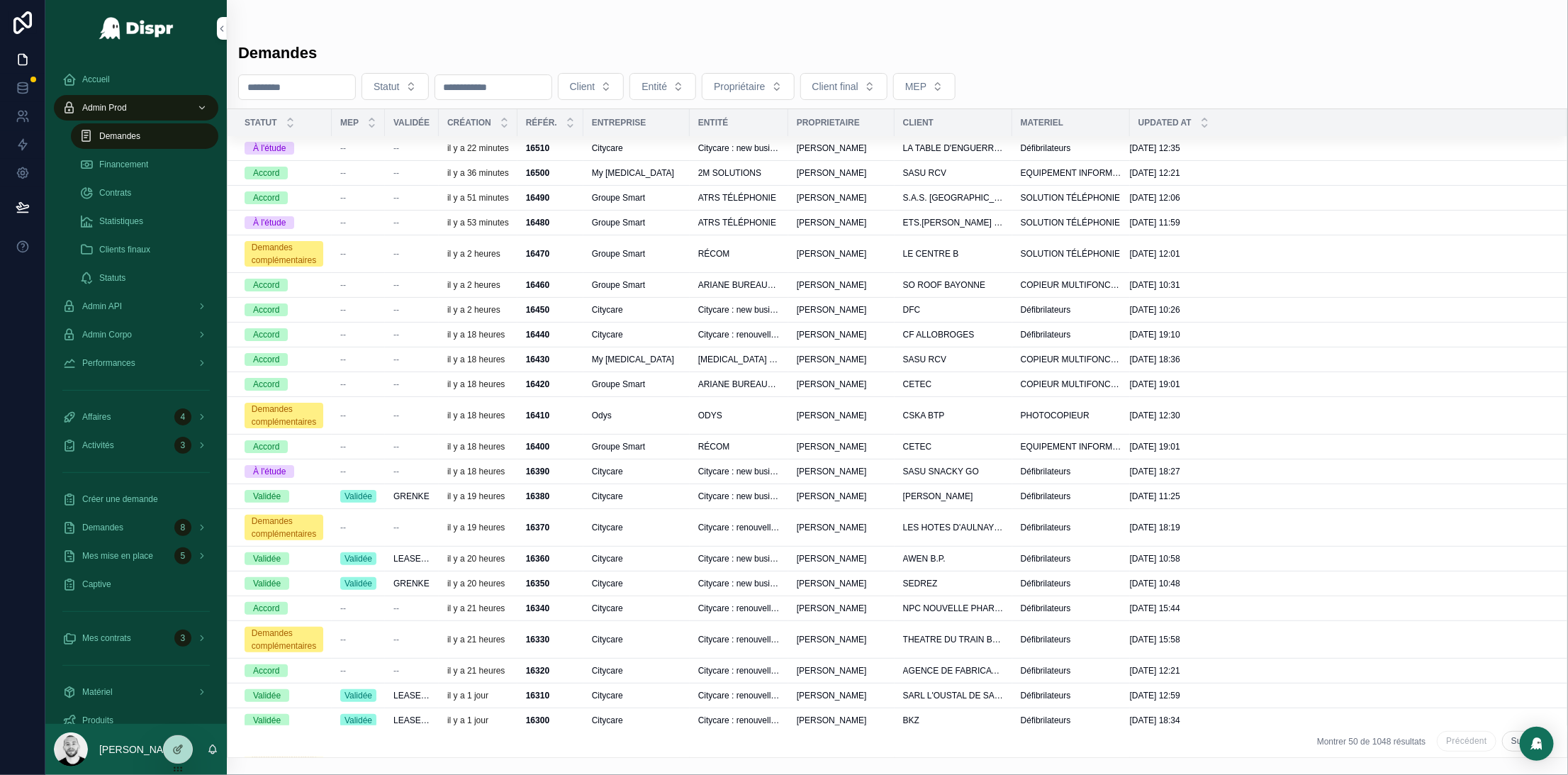
click at [291, 91] on input "scrollable content" at bounding box center [297, 86] width 116 height 20
click at [289, 87] on input "scrollable content" at bounding box center [297, 86] width 116 height 20
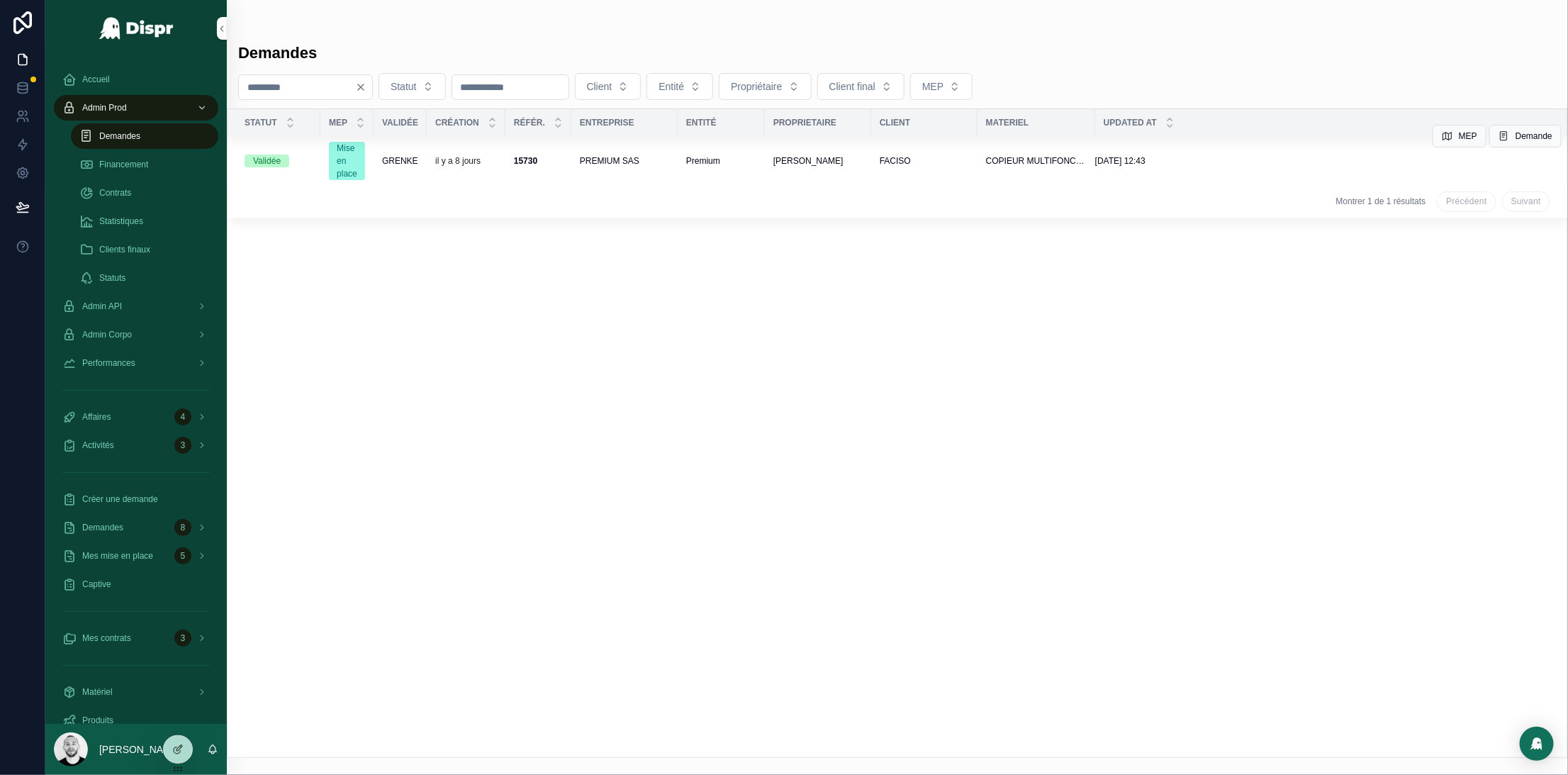
type input "****"
click at [402, 164] on span "GRENKE" at bounding box center [401, 161] width 37 height 12
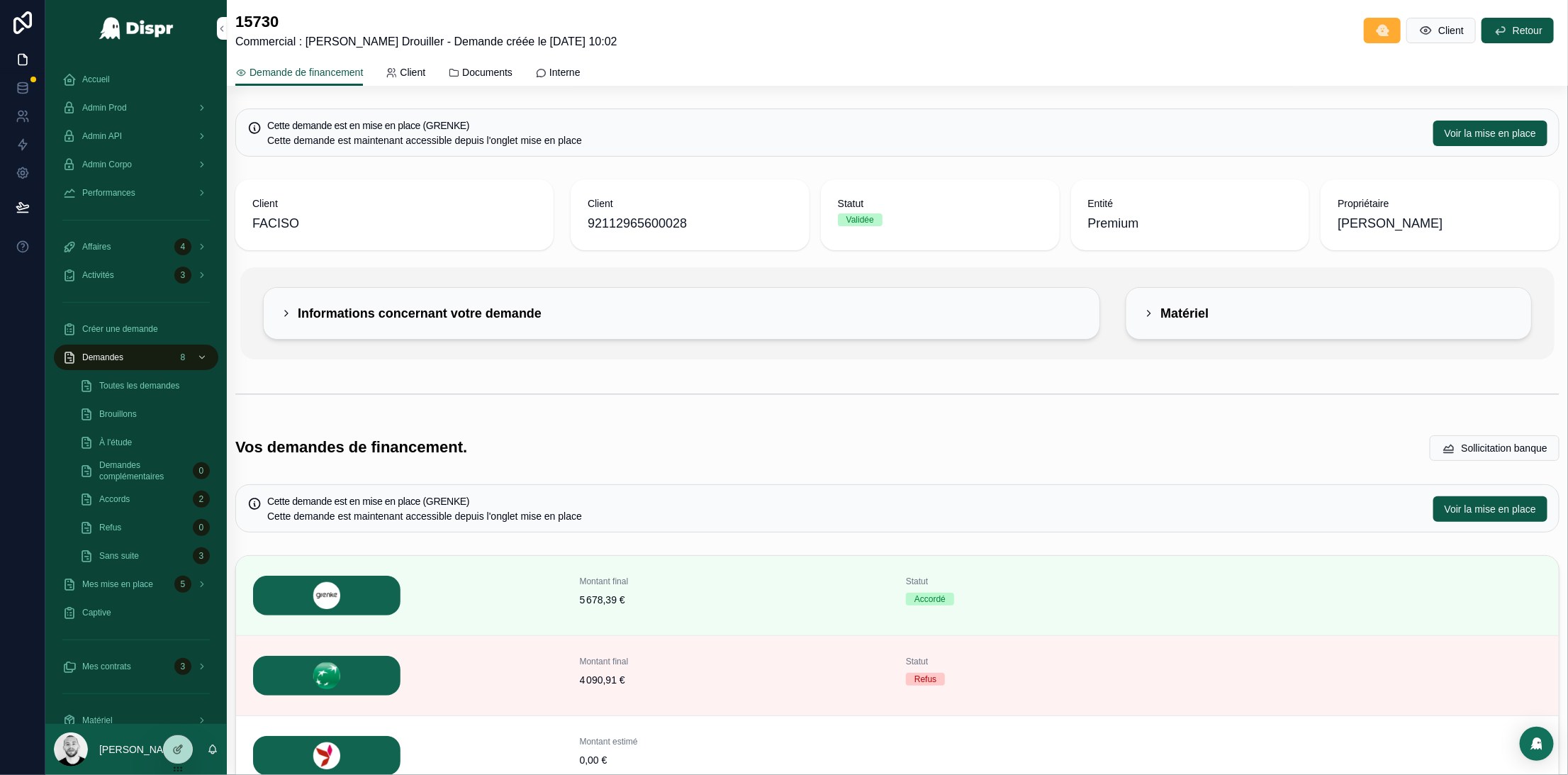
drag, startPoint x: 1458, startPoint y: 497, endPoint x: 1335, endPoint y: 494, distance: 123.0
click at [1458, 496] on button "Voir la mise en place" at bounding box center [1490, 509] width 114 height 26
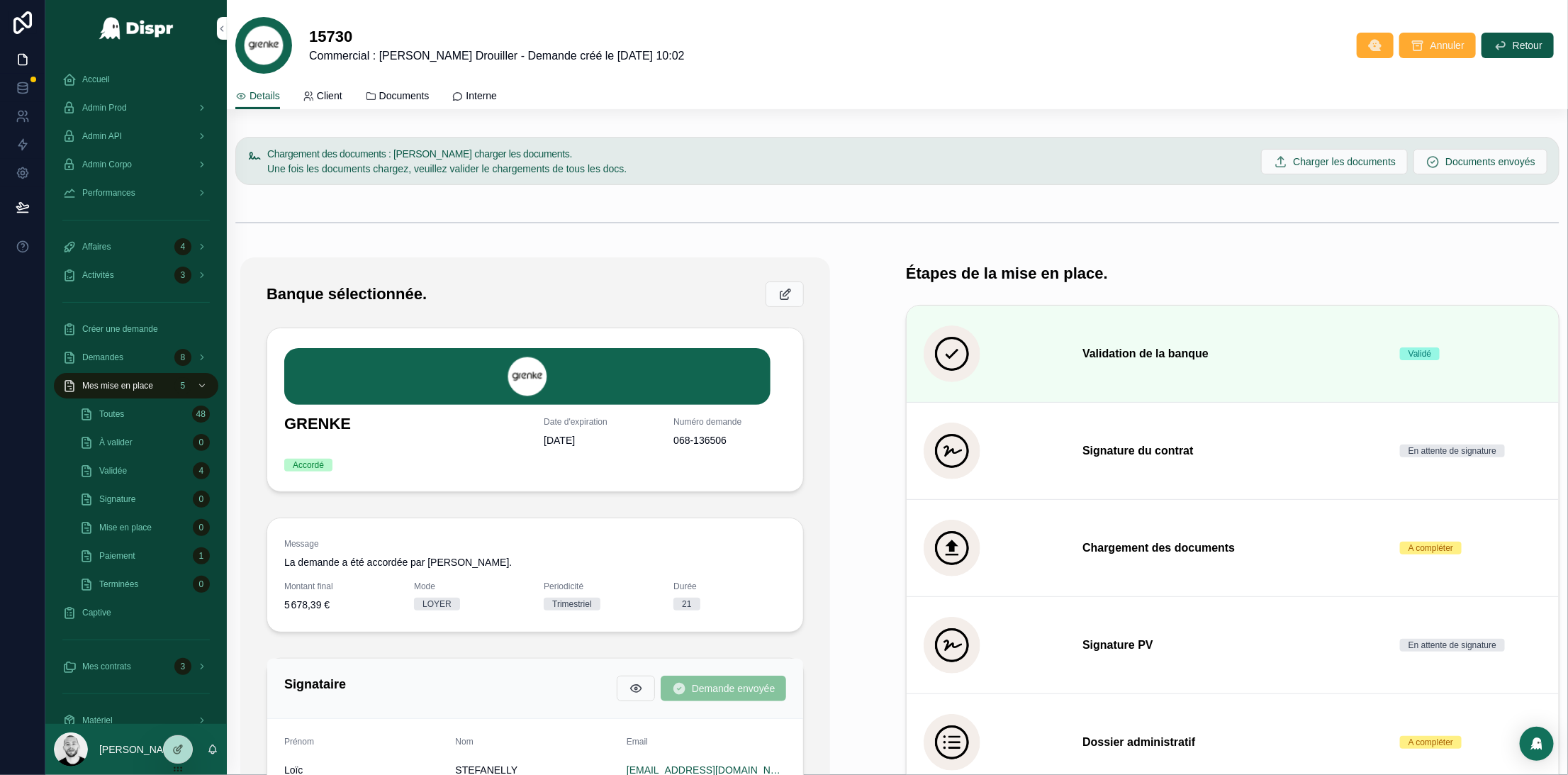
scroll to position [434, 0]
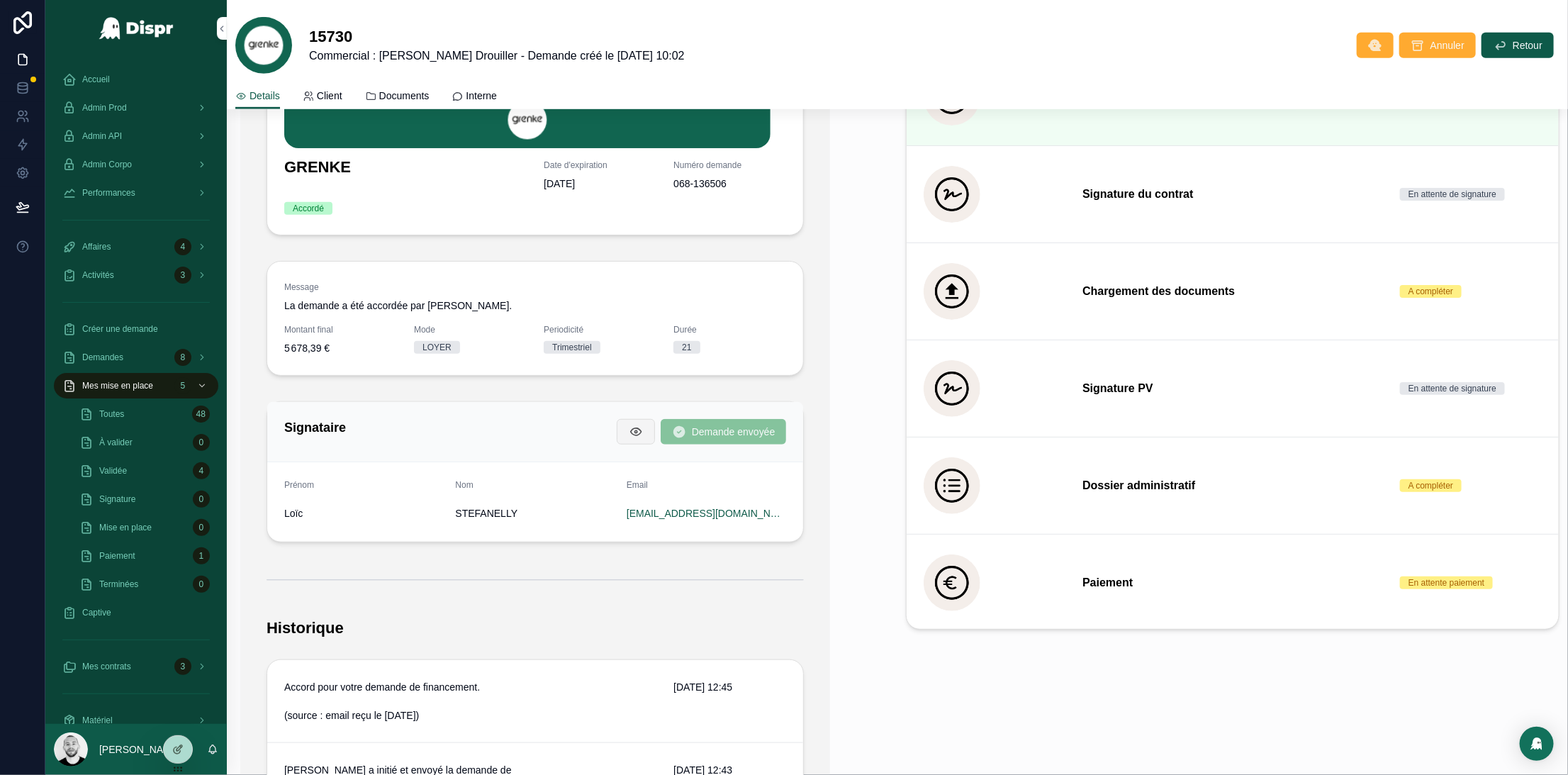
click at [617, 427] on button "scrollable content" at bounding box center [636, 431] width 38 height 26
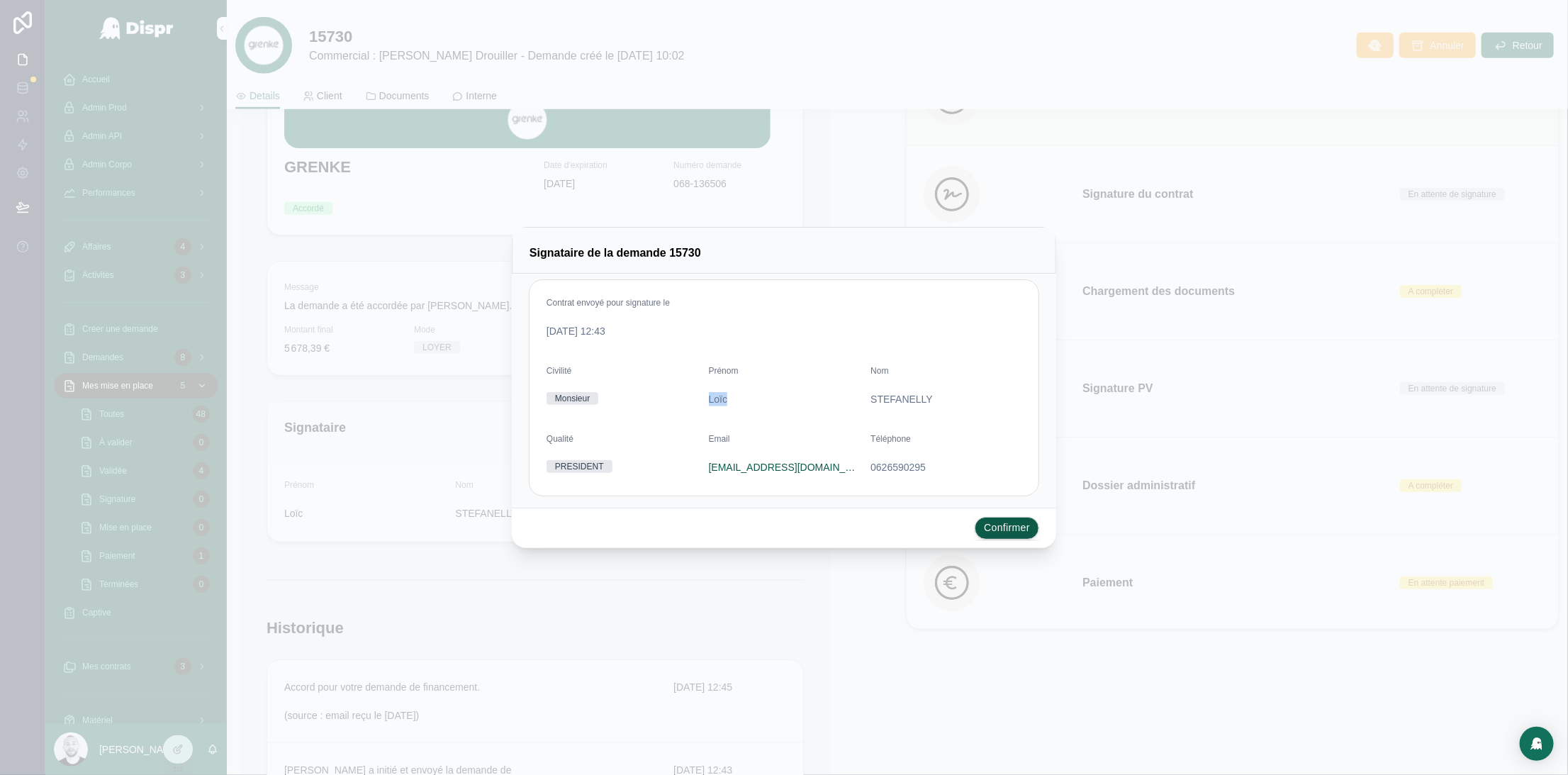
drag, startPoint x: 727, startPoint y: 399, endPoint x: 709, endPoint y: 397, distance: 18.1
click at [709, 397] on span "Loïc" at bounding box center [784, 399] width 151 height 14
copy span "Loïc"
click at [900, 401] on span "STEFANELLY" at bounding box center [945, 399] width 151 height 14
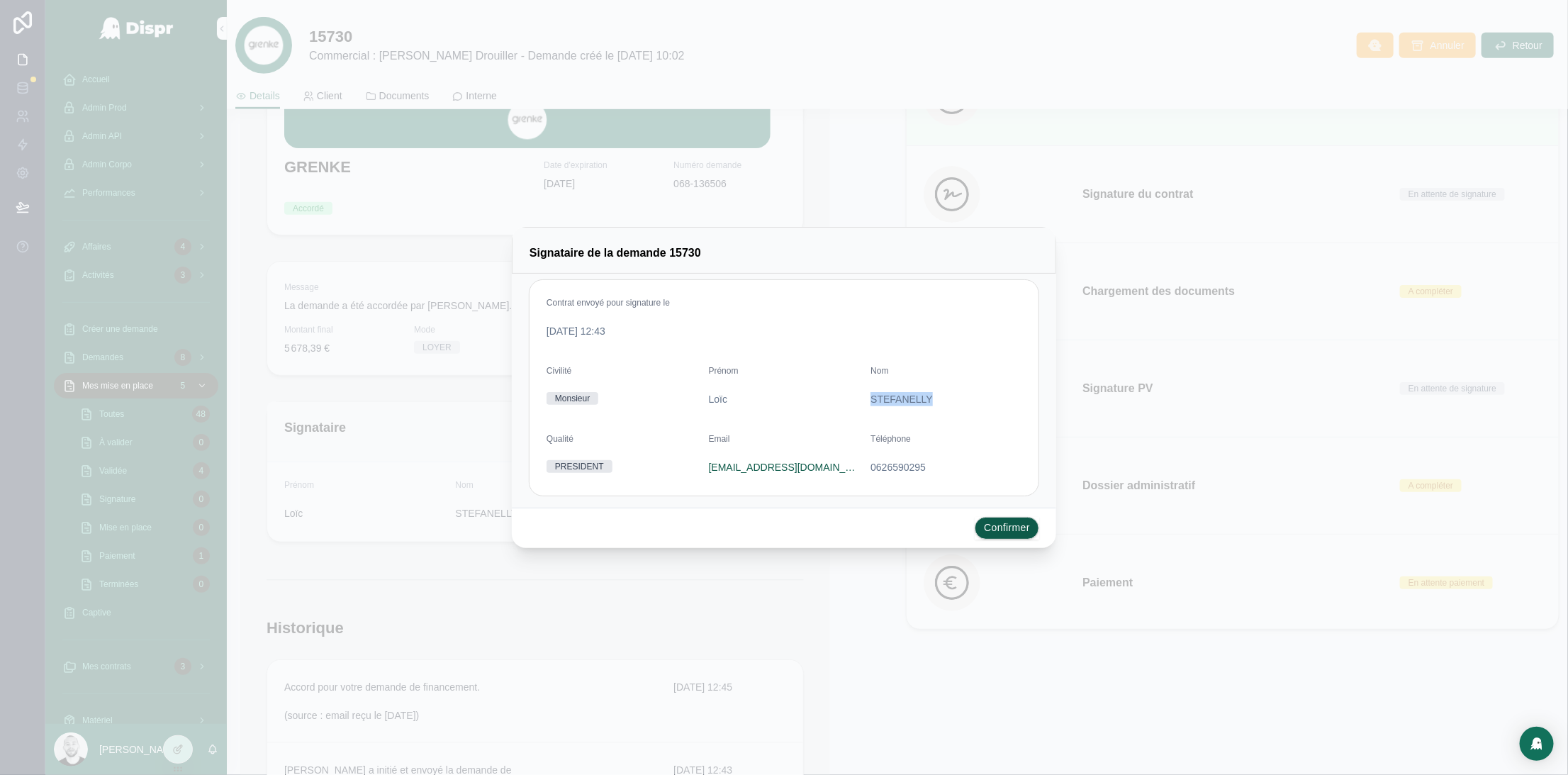
copy span "STEFANELLY"
drag, startPoint x: 702, startPoint y: 467, endPoint x: 846, endPoint y: 470, distance: 144.0
click at [846, 470] on form "Contrat envoyé pour signature le 08/10/2025 12:43 Civilité Monsieur Prénom Loïc…" at bounding box center [784, 387] width 509 height 215
drag, startPoint x: 677, startPoint y: 471, endPoint x: 692, endPoint y: 468, distance: 15.3
click at [680, 470] on div "PRESIDENT" at bounding box center [622, 466] width 151 height 12
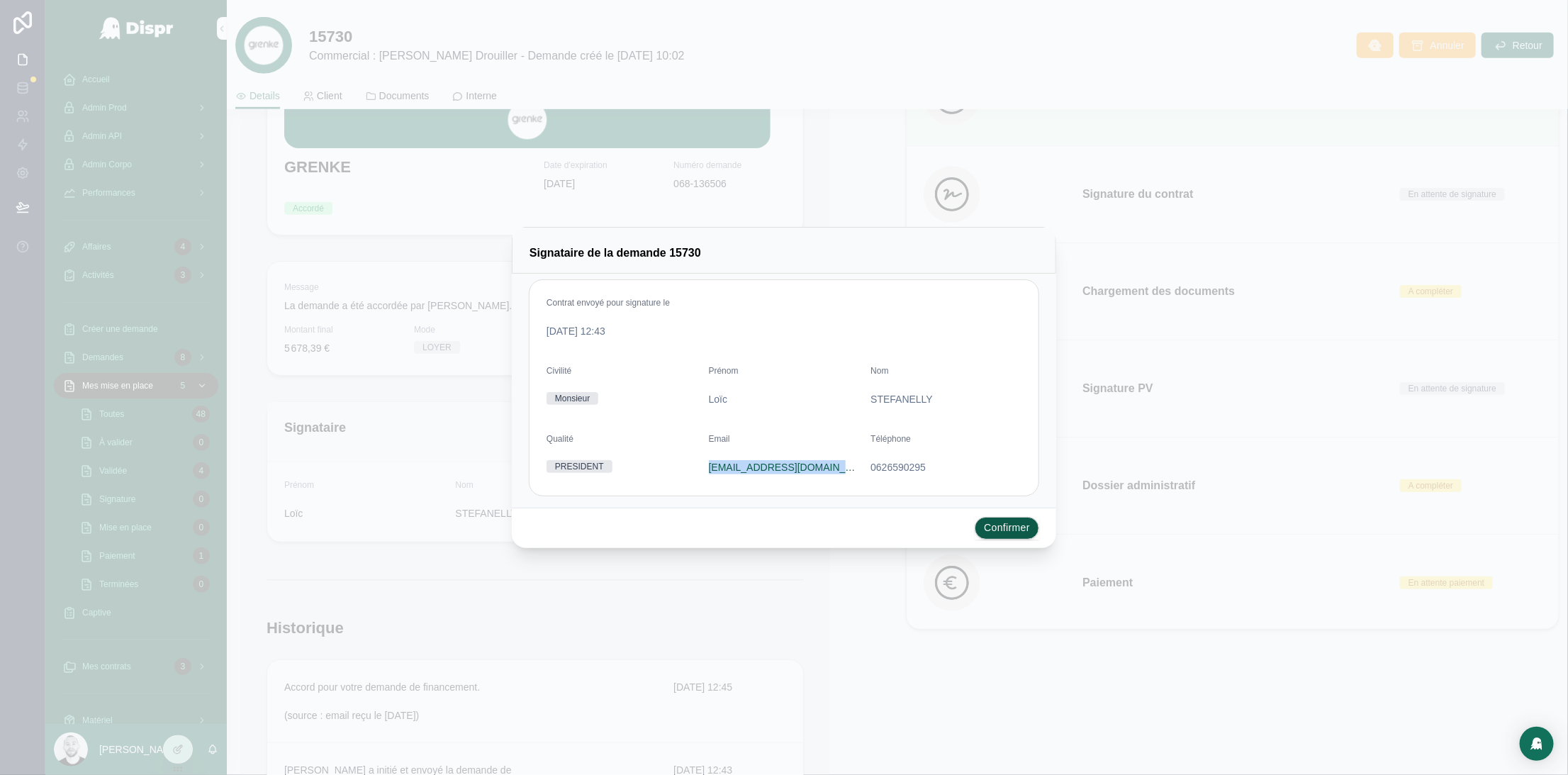
drag, startPoint x: 849, startPoint y: 468, endPoint x: 707, endPoint y: 467, distance: 142.0
click at [707, 467] on form "Contrat envoyé pour signature le 08/10/2025 12:43 Civilité Monsieur Prénom Loïc…" at bounding box center [784, 387] width 509 height 215
copy link "l.stefanelly@groupe-isore.fr"
click at [1020, 525] on button "Confirmer" at bounding box center [1007, 528] width 64 height 23
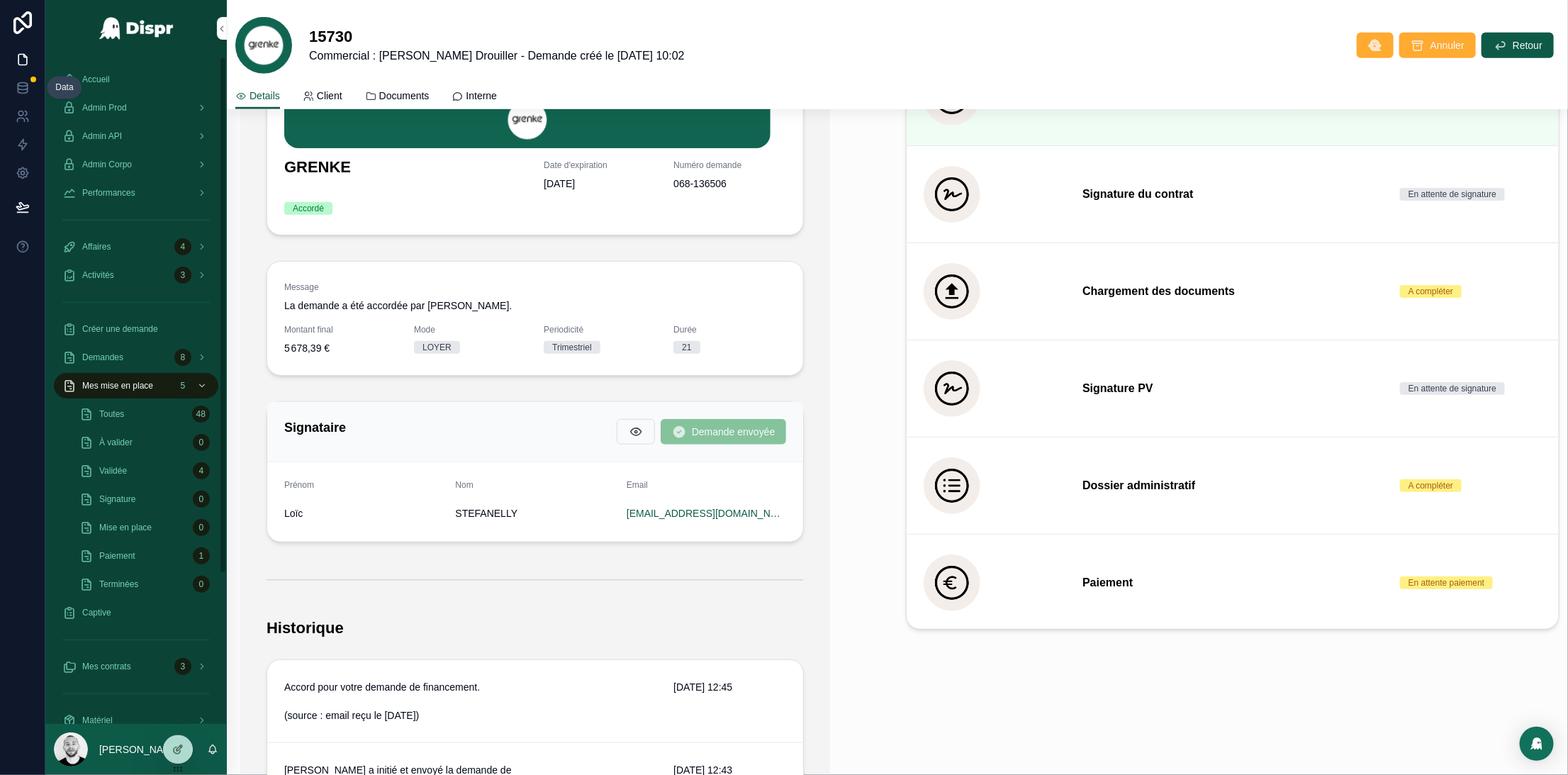
drag, startPoint x: 14, startPoint y: 89, endPoint x: 75, endPoint y: 112, distance: 65.2
click at [15, 89] on icon at bounding box center [22, 87] width 14 height 14
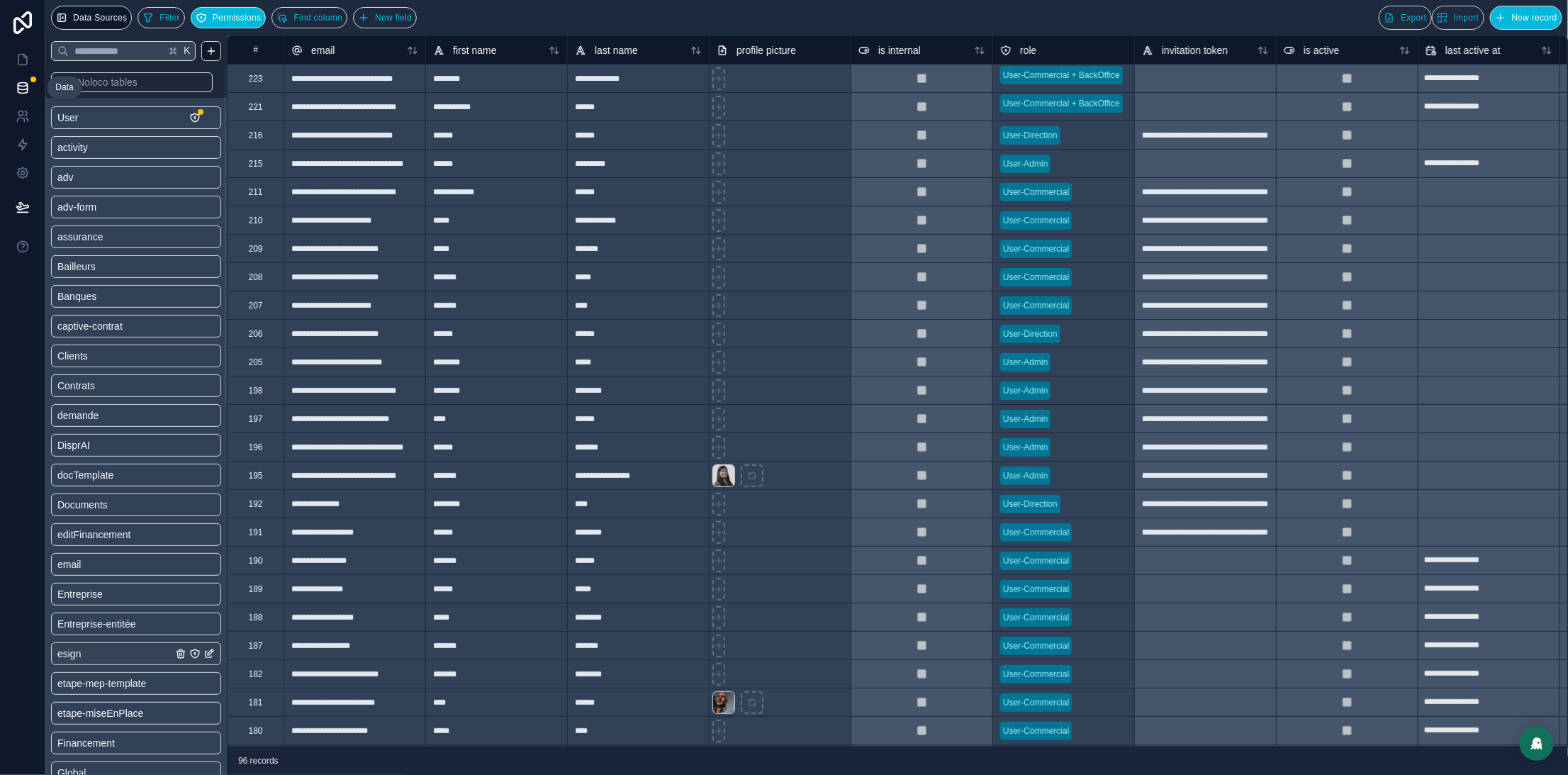
click at [68, 650] on span "esign" at bounding box center [69, 653] width 23 height 14
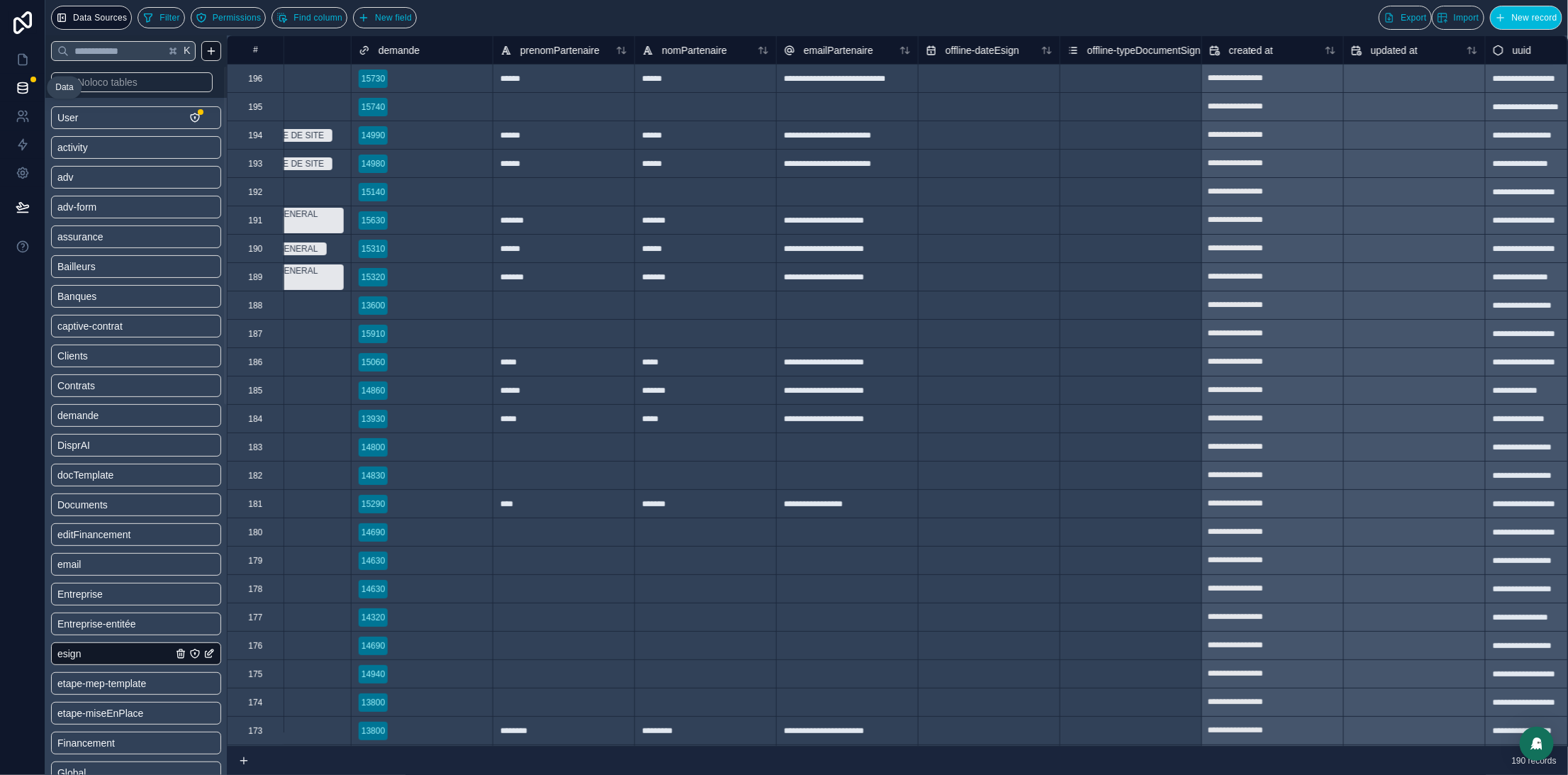
scroll to position [0, 819]
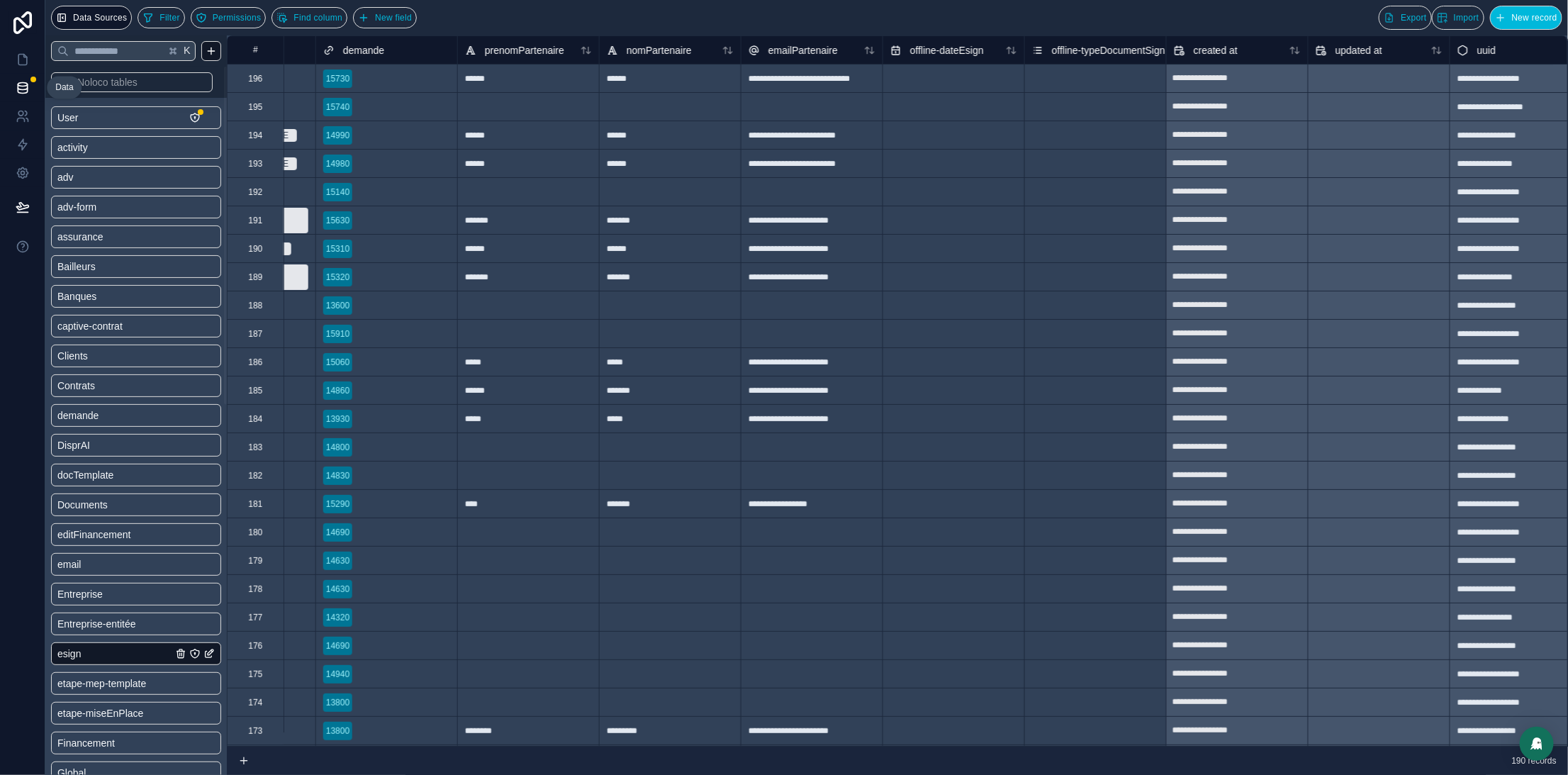
click at [512, 77] on div "******" at bounding box center [528, 78] width 142 height 29
click at [616, 81] on div "******" at bounding box center [671, 78] width 142 height 29
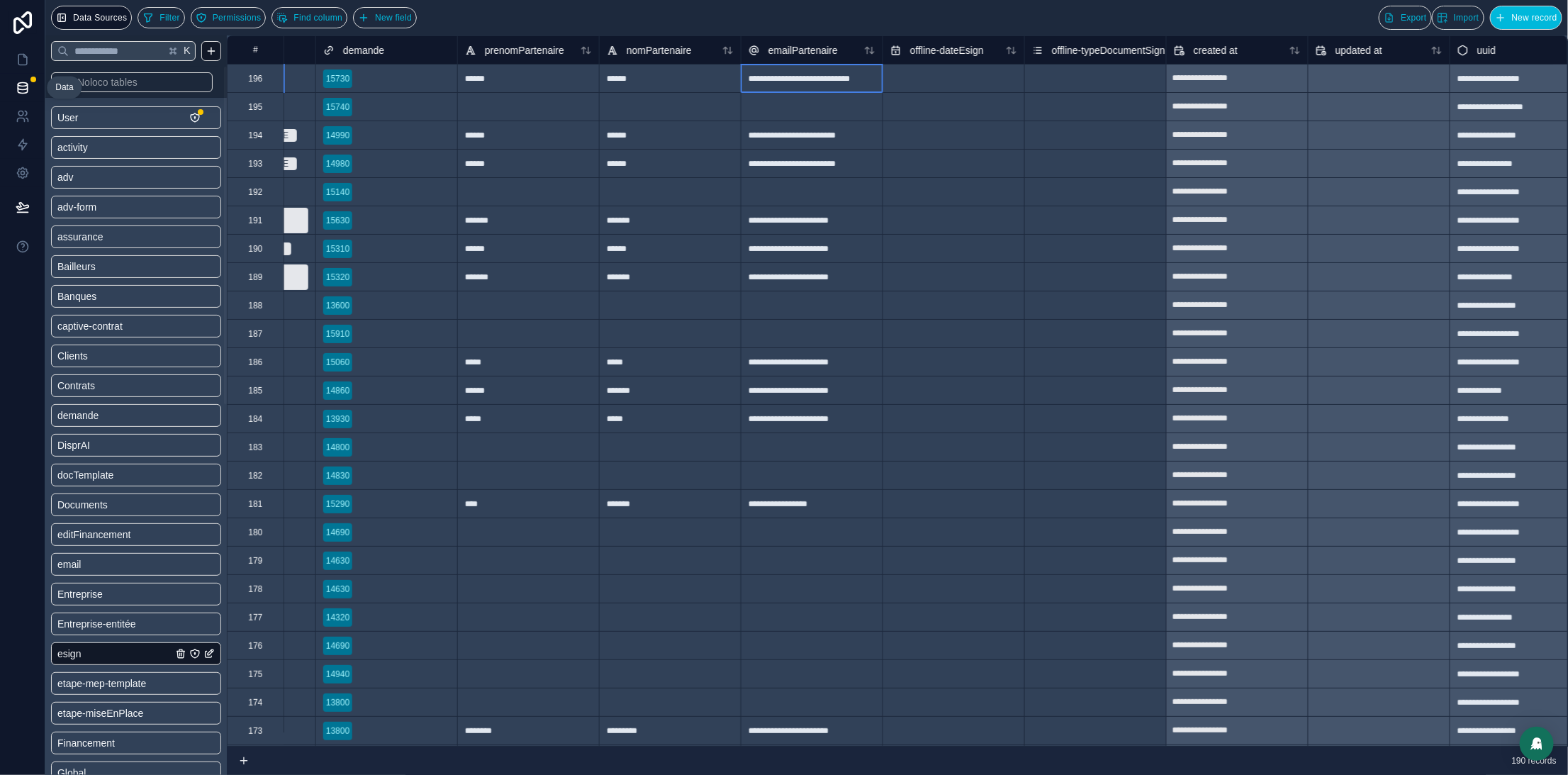
click at [796, 79] on div "**********" at bounding box center [812, 78] width 142 height 29
click at [797, 79] on input "**********" at bounding box center [812, 78] width 141 height 28
click at [799, 77] on input "**********" at bounding box center [812, 78] width 141 height 28
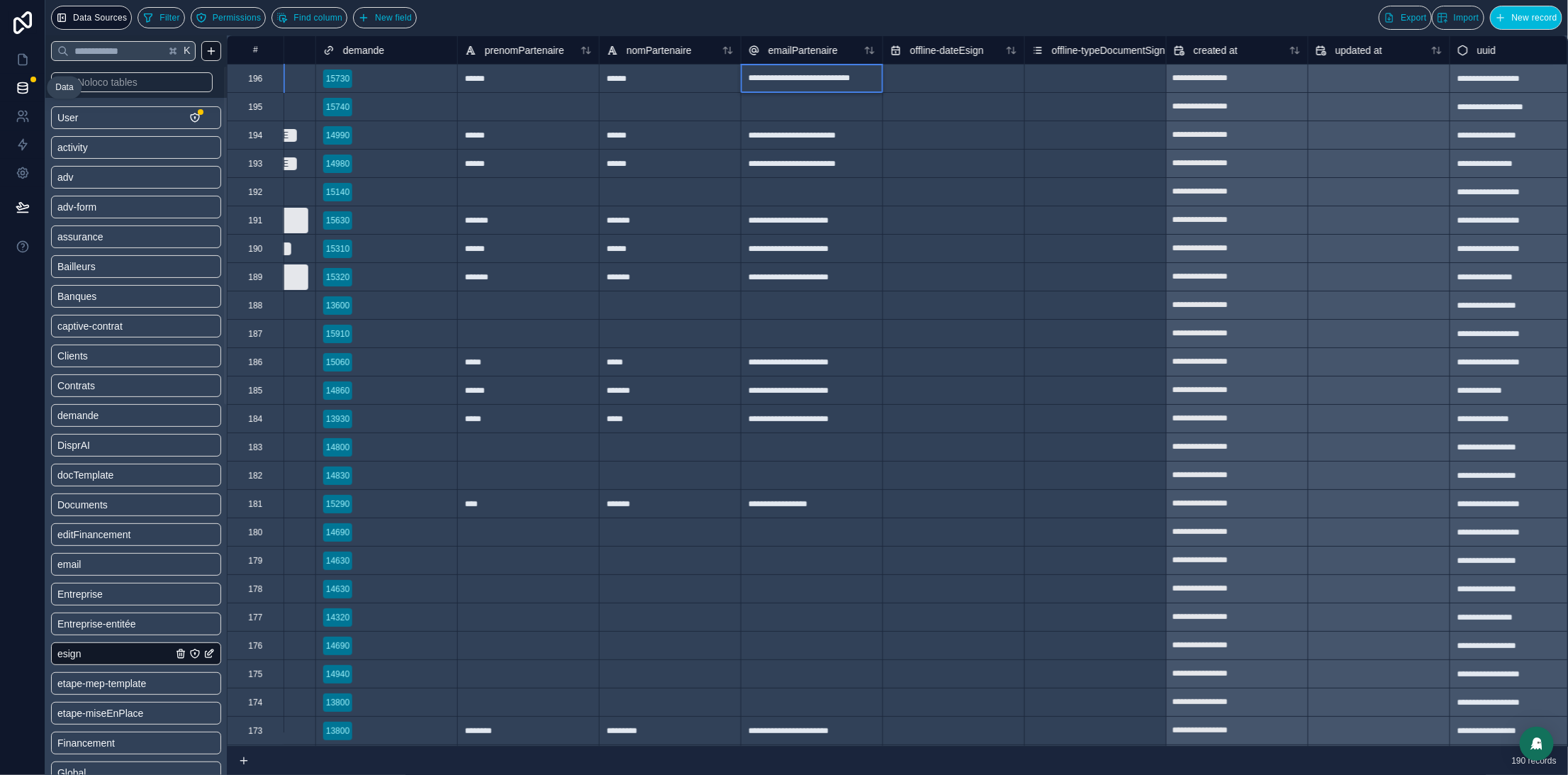
click at [801, 77] on input "**********" at bounding box center [812, 78] width 141 height 28
click at [802, 78] on input "**********" at bounding box center [812, 78] width 141 height 28
click at [804, 78] on input "**********" at bounding box center [812, 78] width 141 height 28
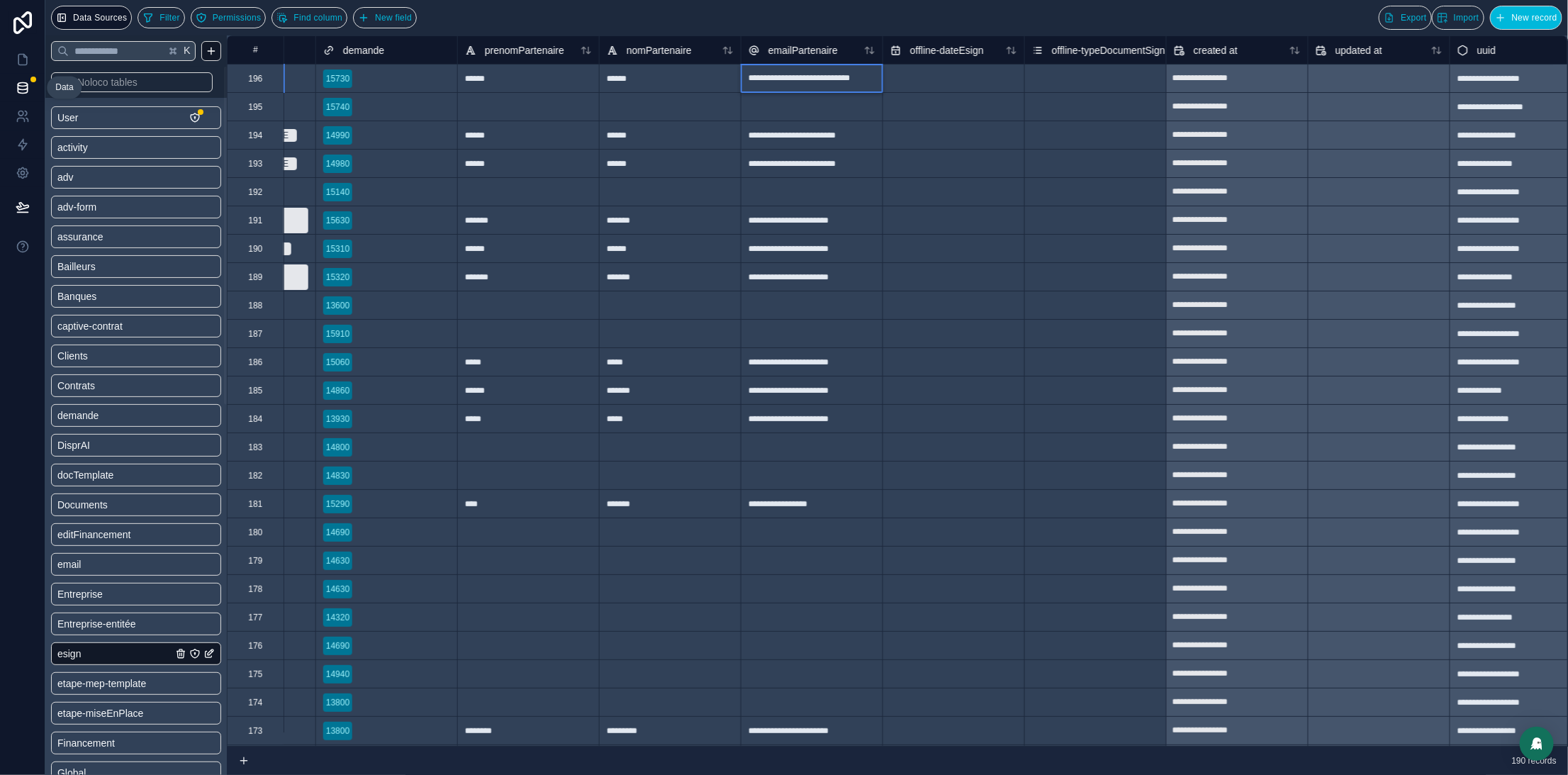
click at [804, 78] on input "**********" at bounding box center [812, 78] width 141 height 28
click at [805, 78] on input "**********" at bounding box center [812, 78] width 141 height 28
click at [26, 48] on link at bounding box center [22, 60] width 44 height 29
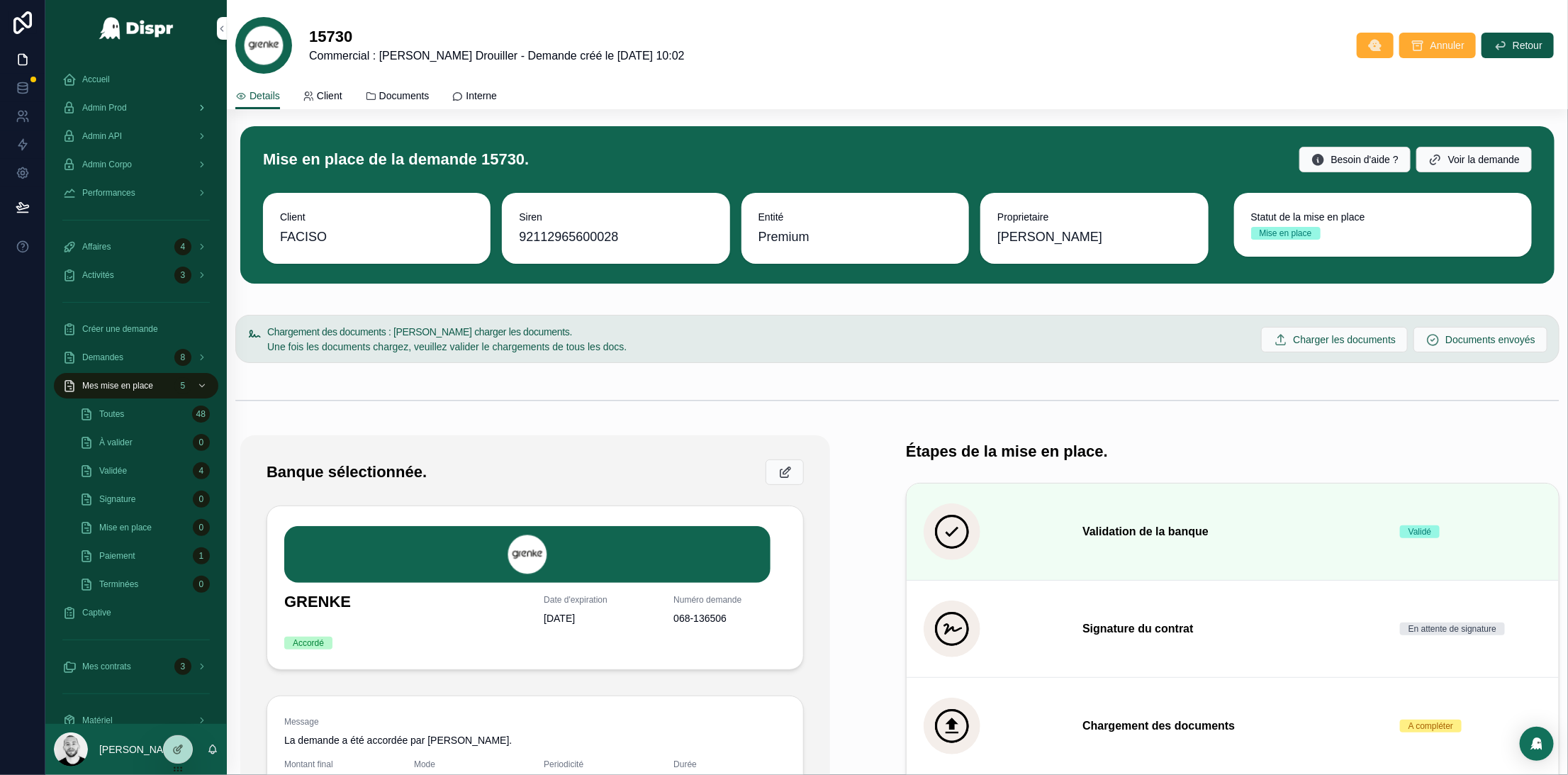
click at [108, 107] on span "Admin Prod" at bounding box center [105, 108] width 44 height 12
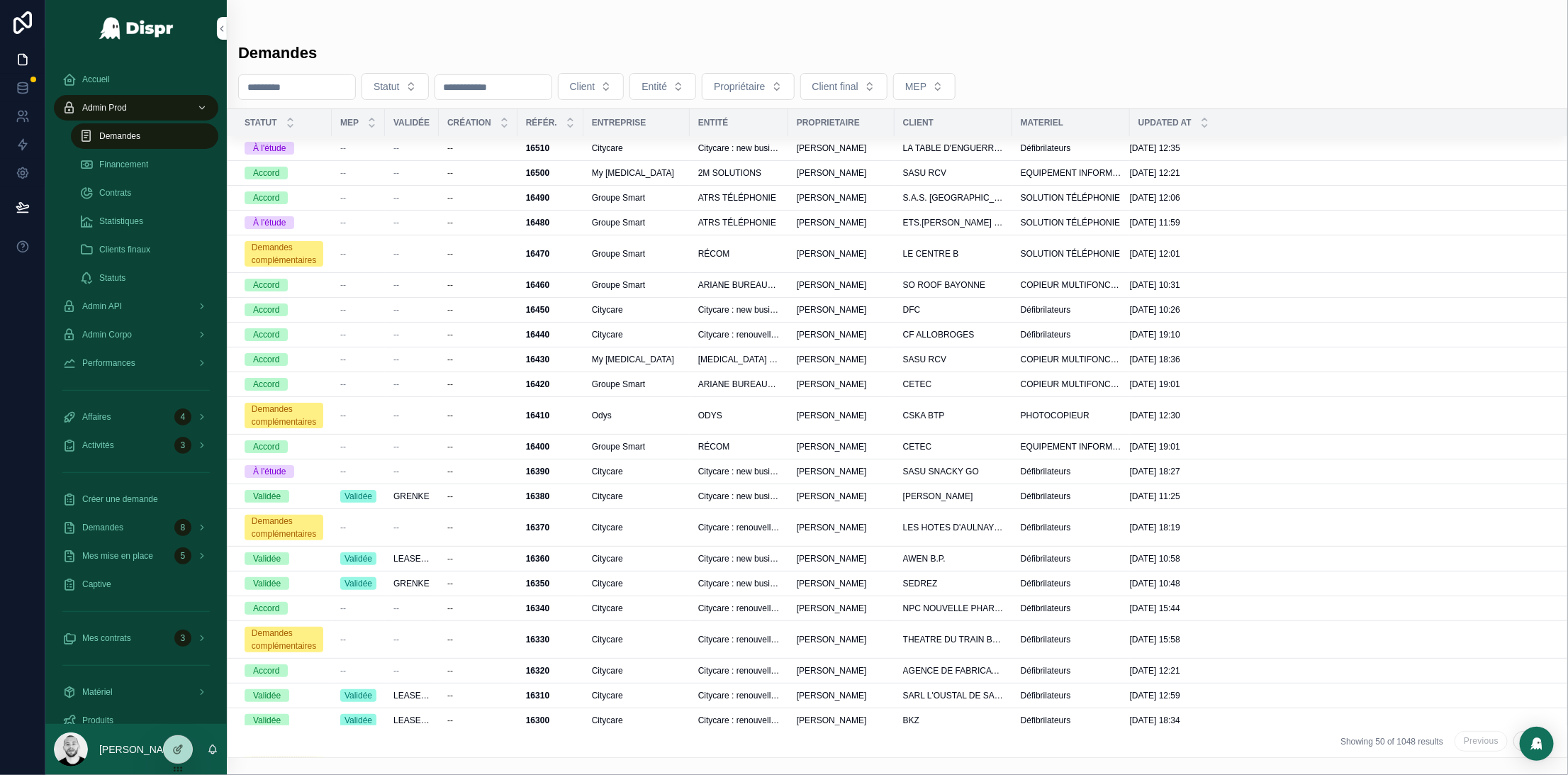
click at [120, 222] on span "Statistiques" at bounding box center [121, 221] width 44 height 12
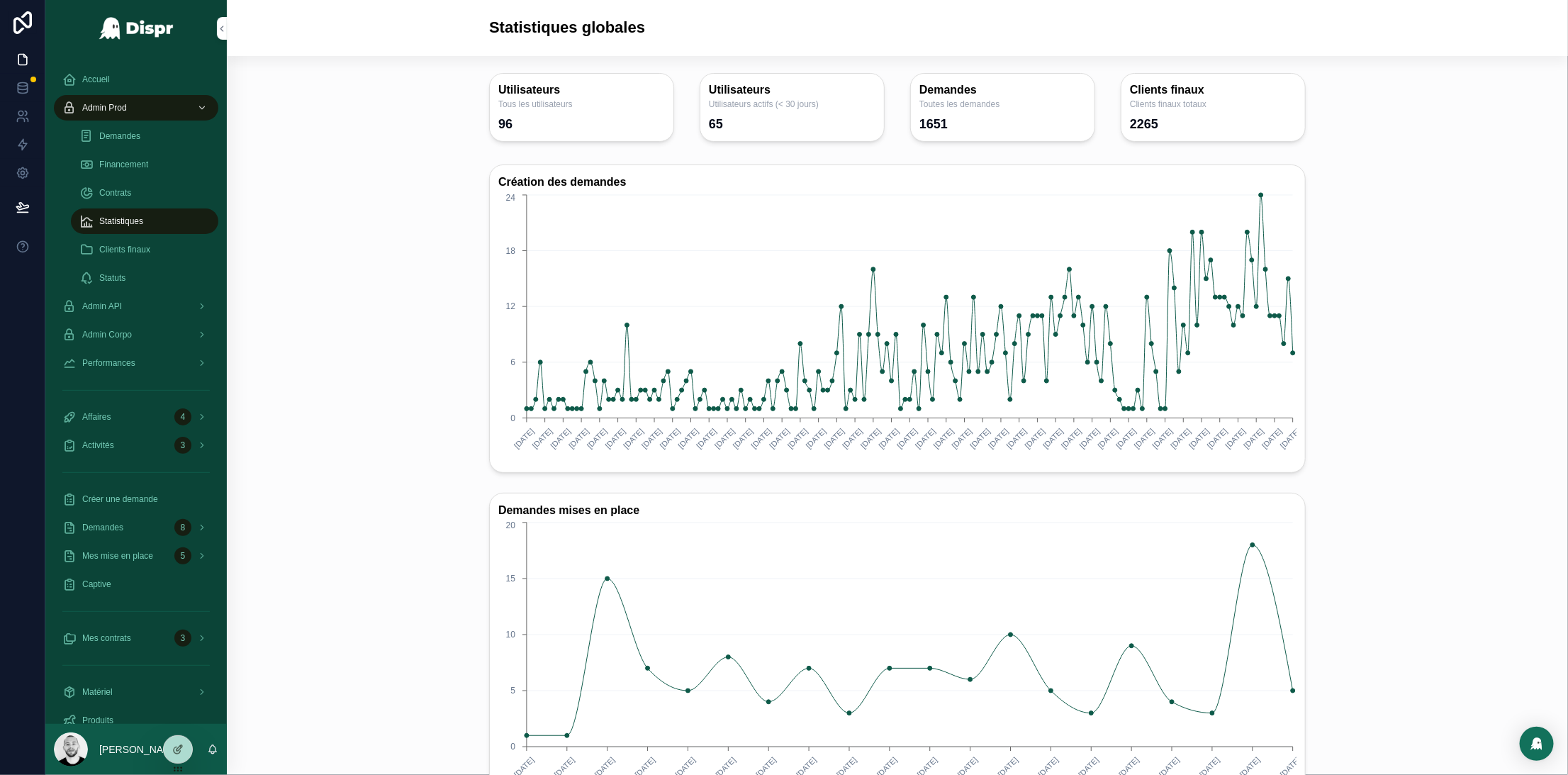
click at [345, 196] on div "Création des demandes 09/12/2024 02/01/2025 22/01/2025 31/01/2025 07/02/2025 13…" at bounding box center [897, 658] width 1318 height 999
click at [84, 80] on span "Accueil" at bounding box center [96, 80] width 28 height 12
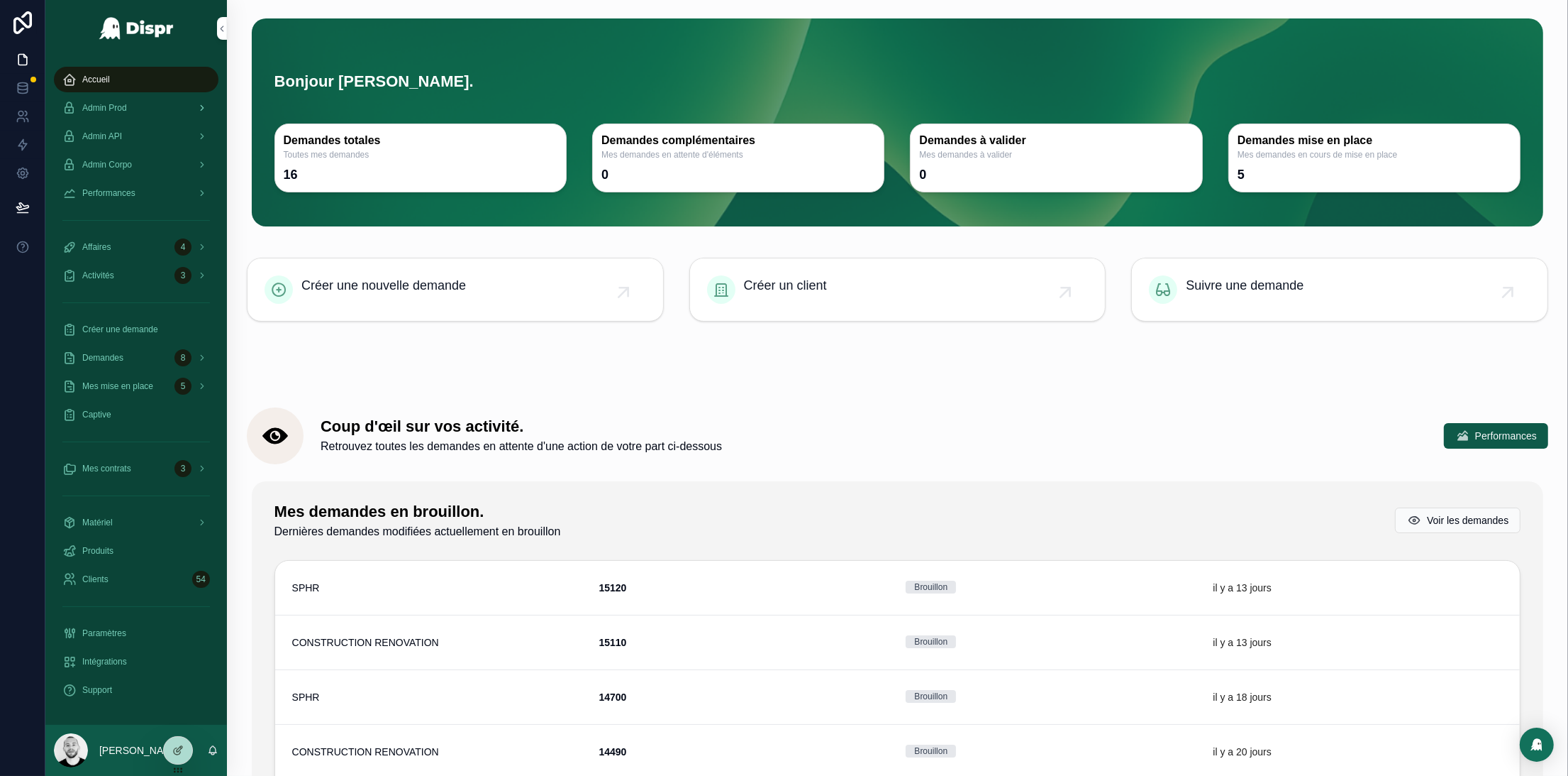
click at [117, 112] on span "Admin Prod" at bounding box center [105, 108] width 44 height 12
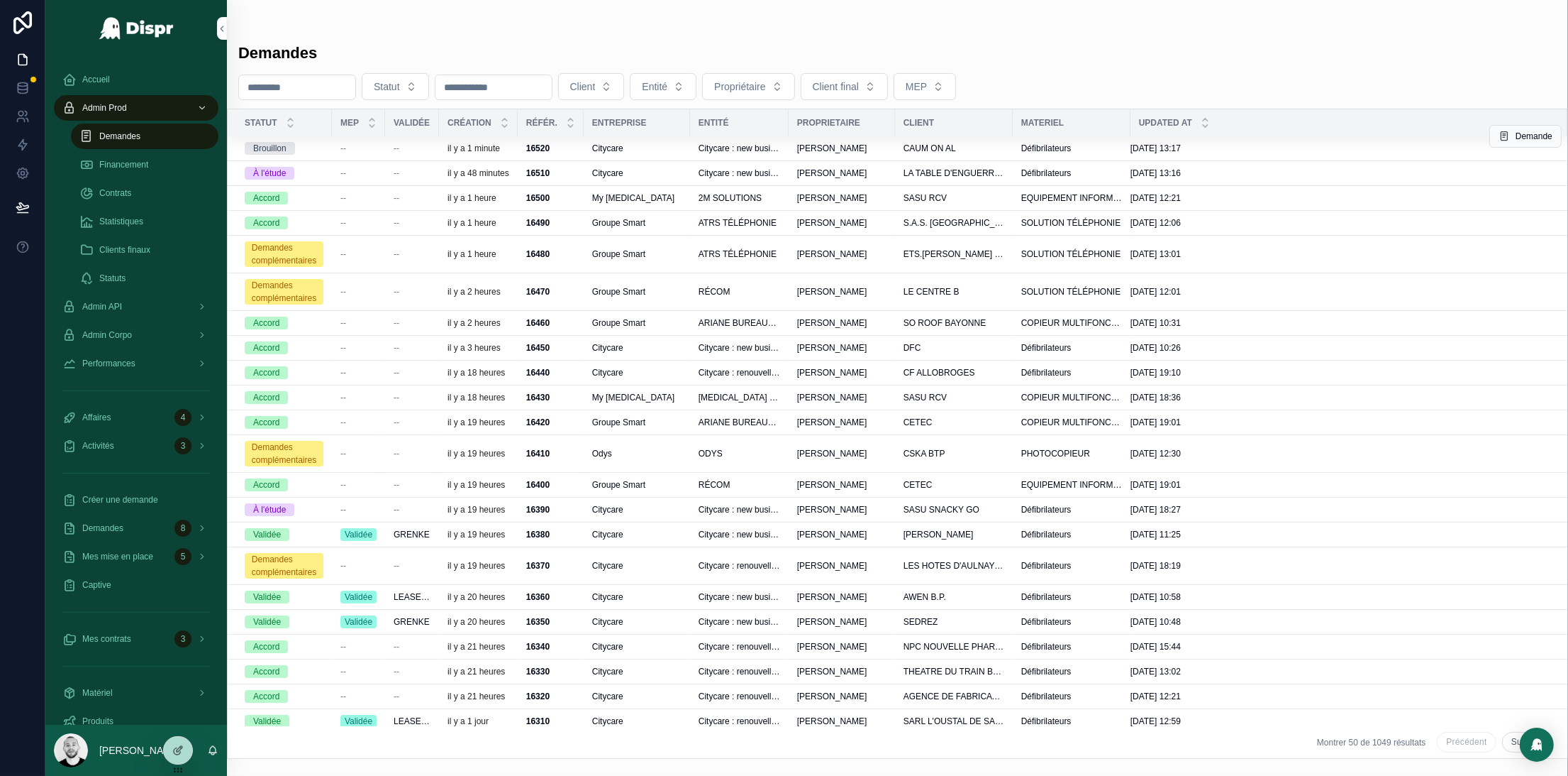
click at [364, 149] on div "--" at bounding box center [359, 148] width 37 height 12
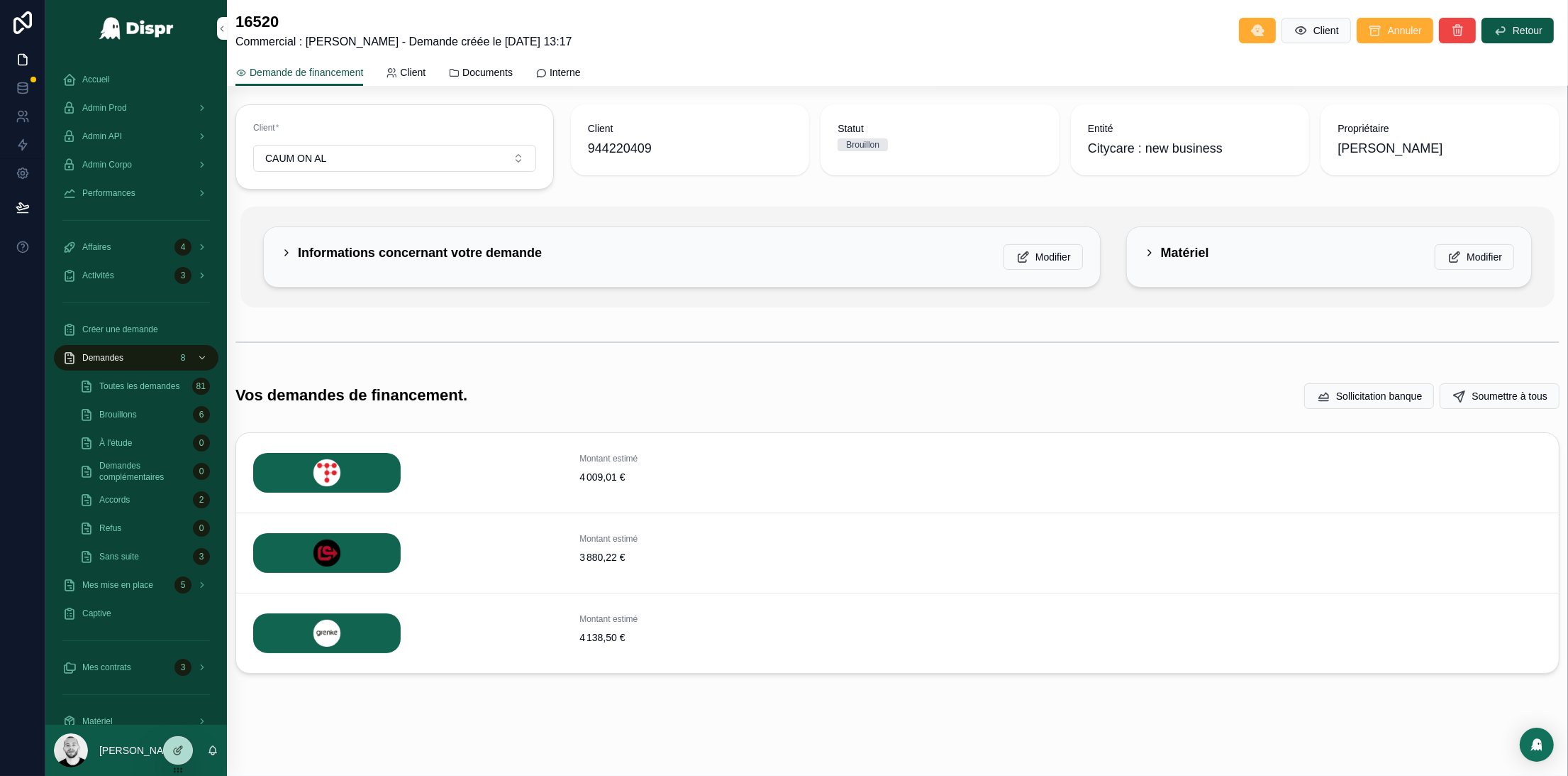
scroll to position [72, 0]
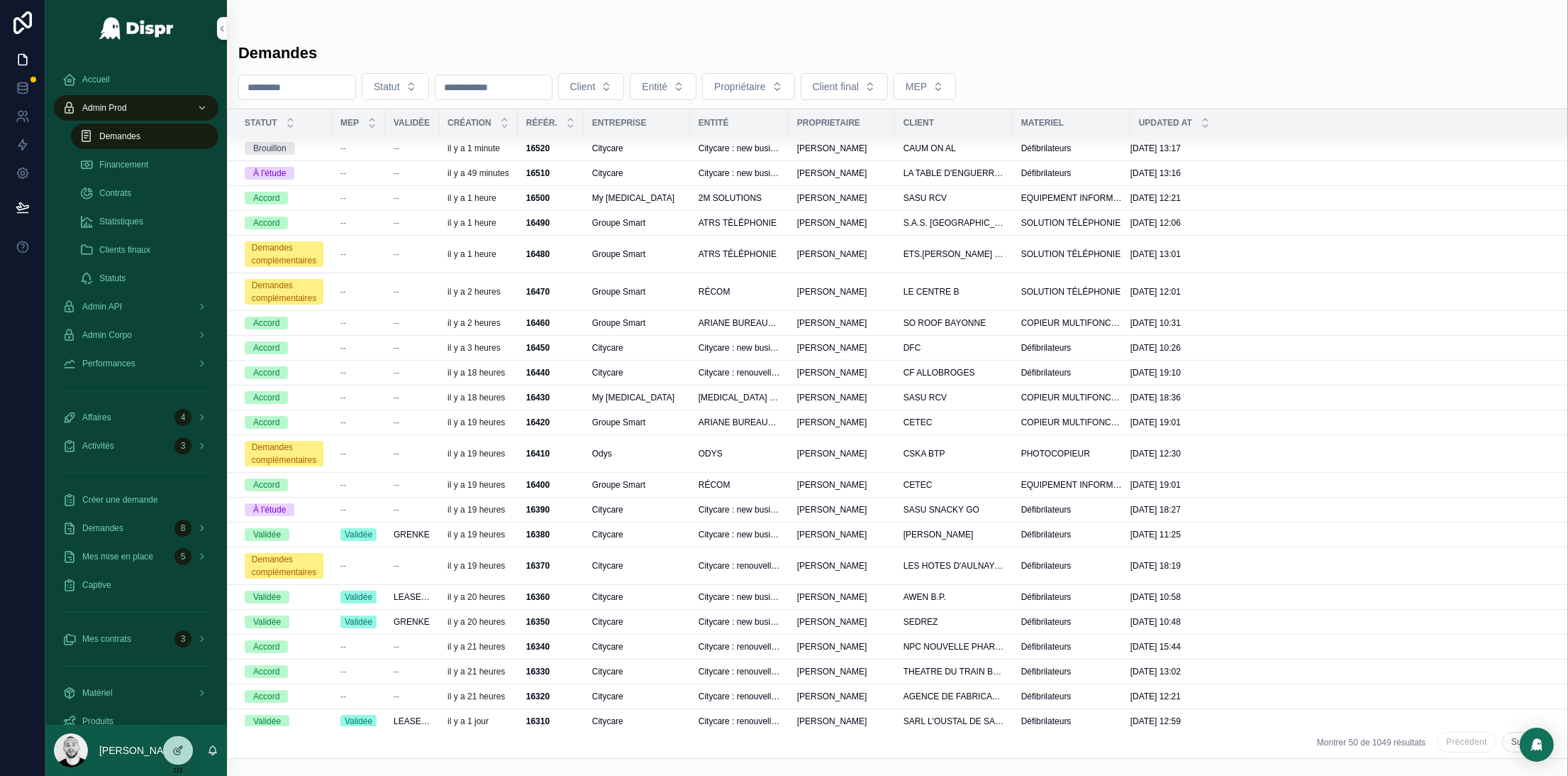
click at [362, 172] on div "--" at bounding box center [359, 173] width 37 height 12
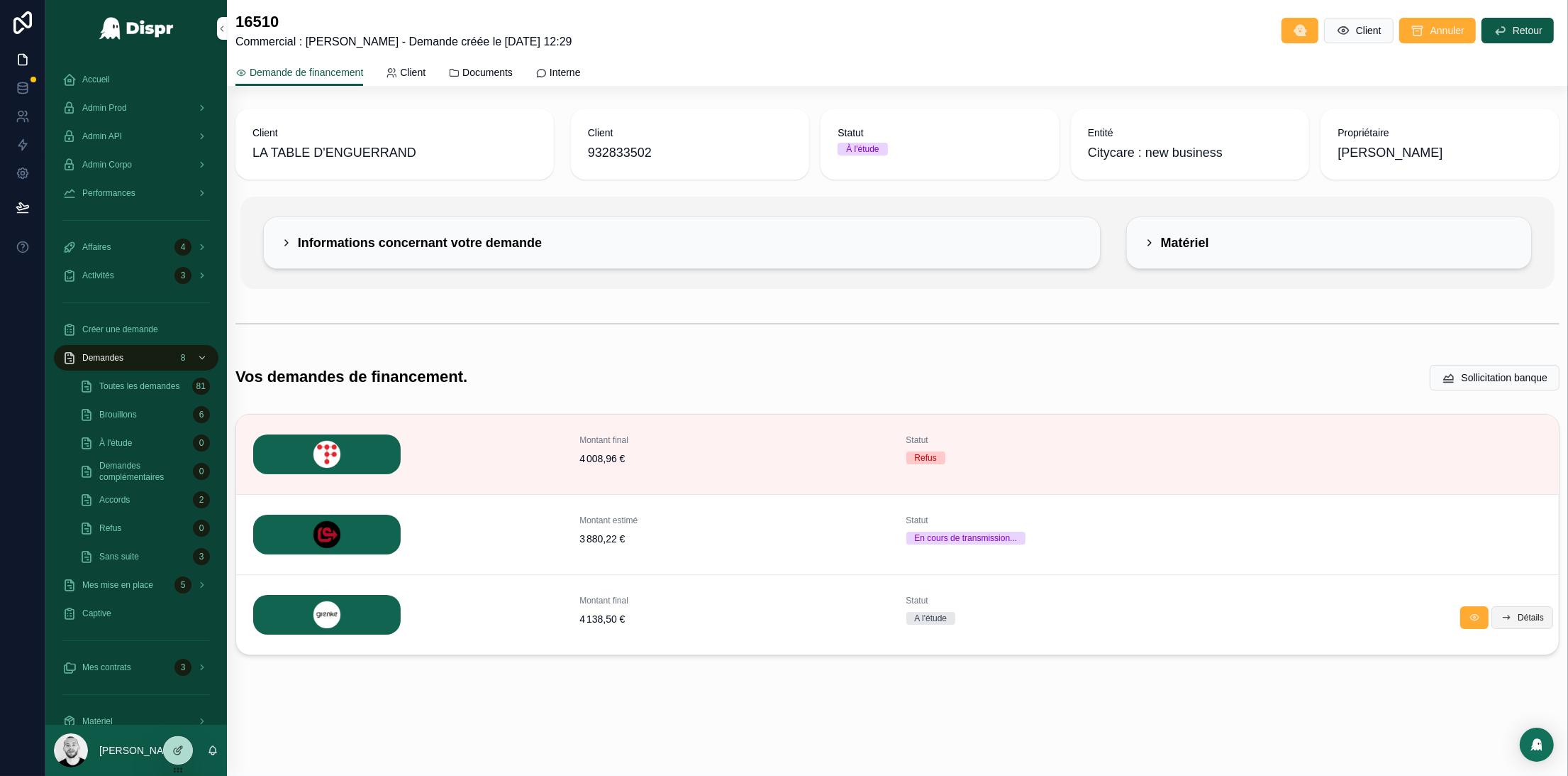
click at [1531, 616] on span "Détails" at bounding box center [1531, 617] width 26 height 12
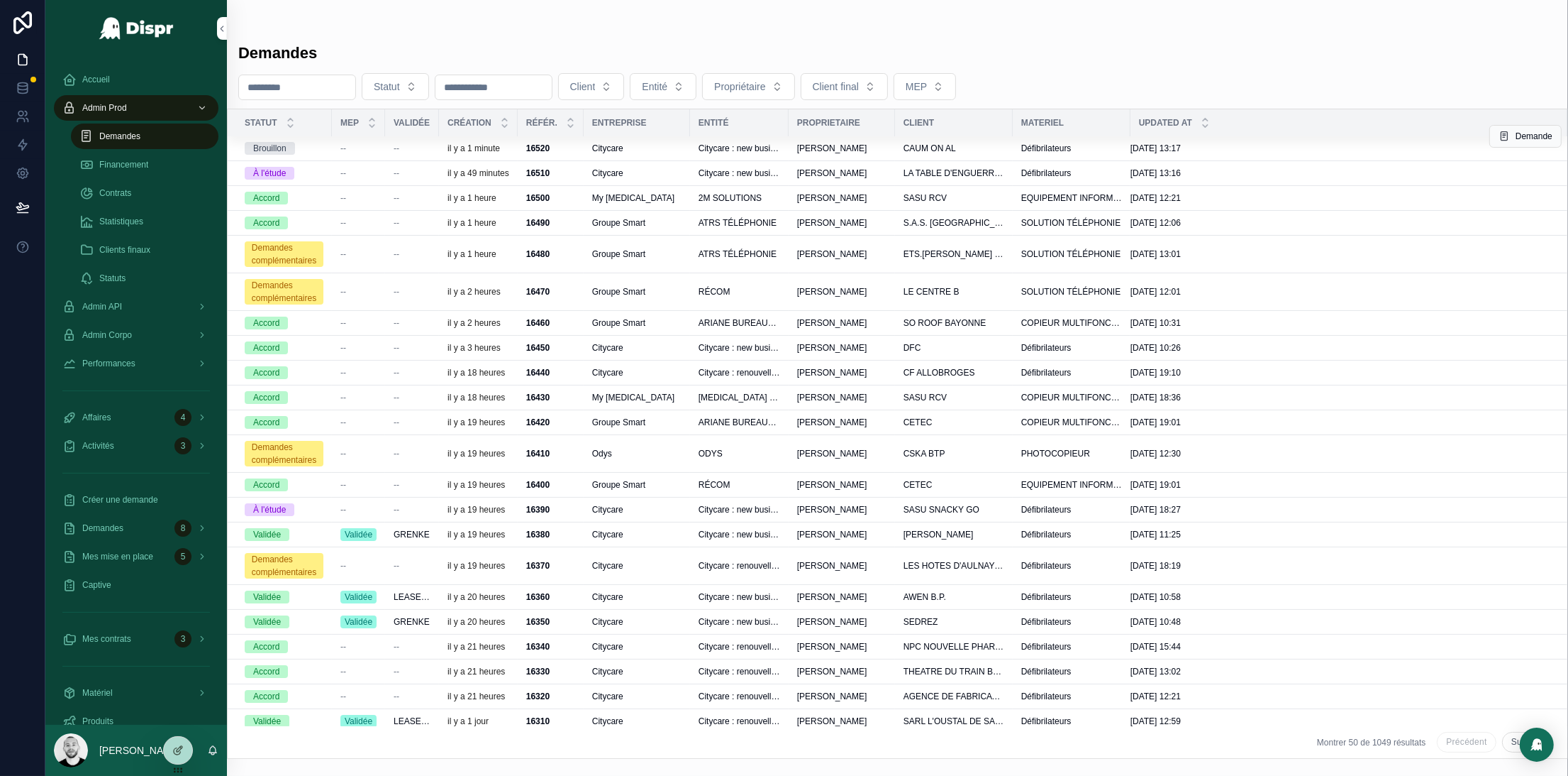
click at [371, 146] on div "--" at bounding box center [359, 148] width 37 height 12
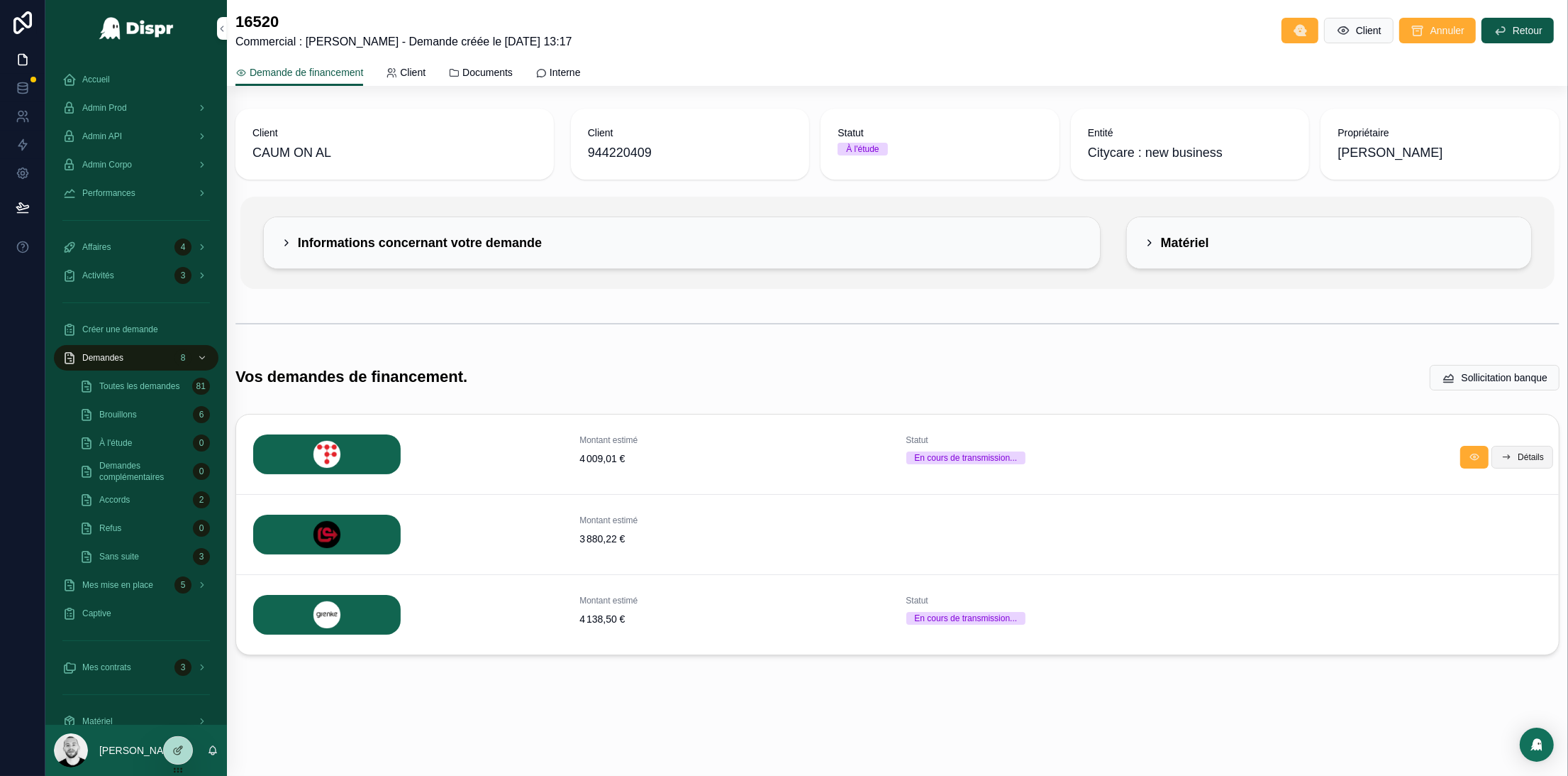
click at [1512, 460] on button "Détails" at bounding box center [1523, 457] width 62 height 23
click at [0, 0] on button "Détails" at bounding box center [0, 0] width 0 height 0
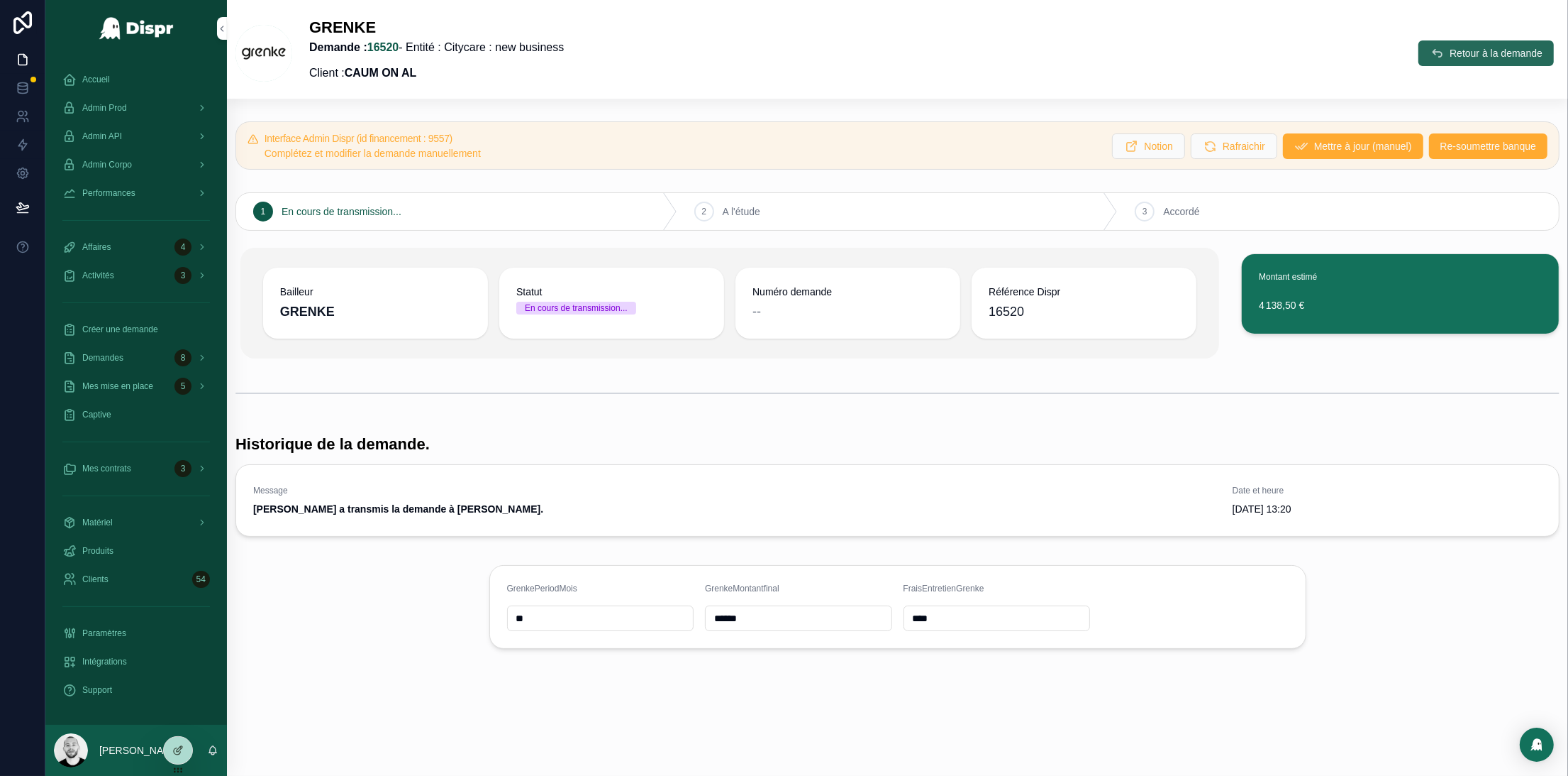
click at [1451, 55] on span "Retour à la demande" at bounding box center [1496, 53] width 93 height 14
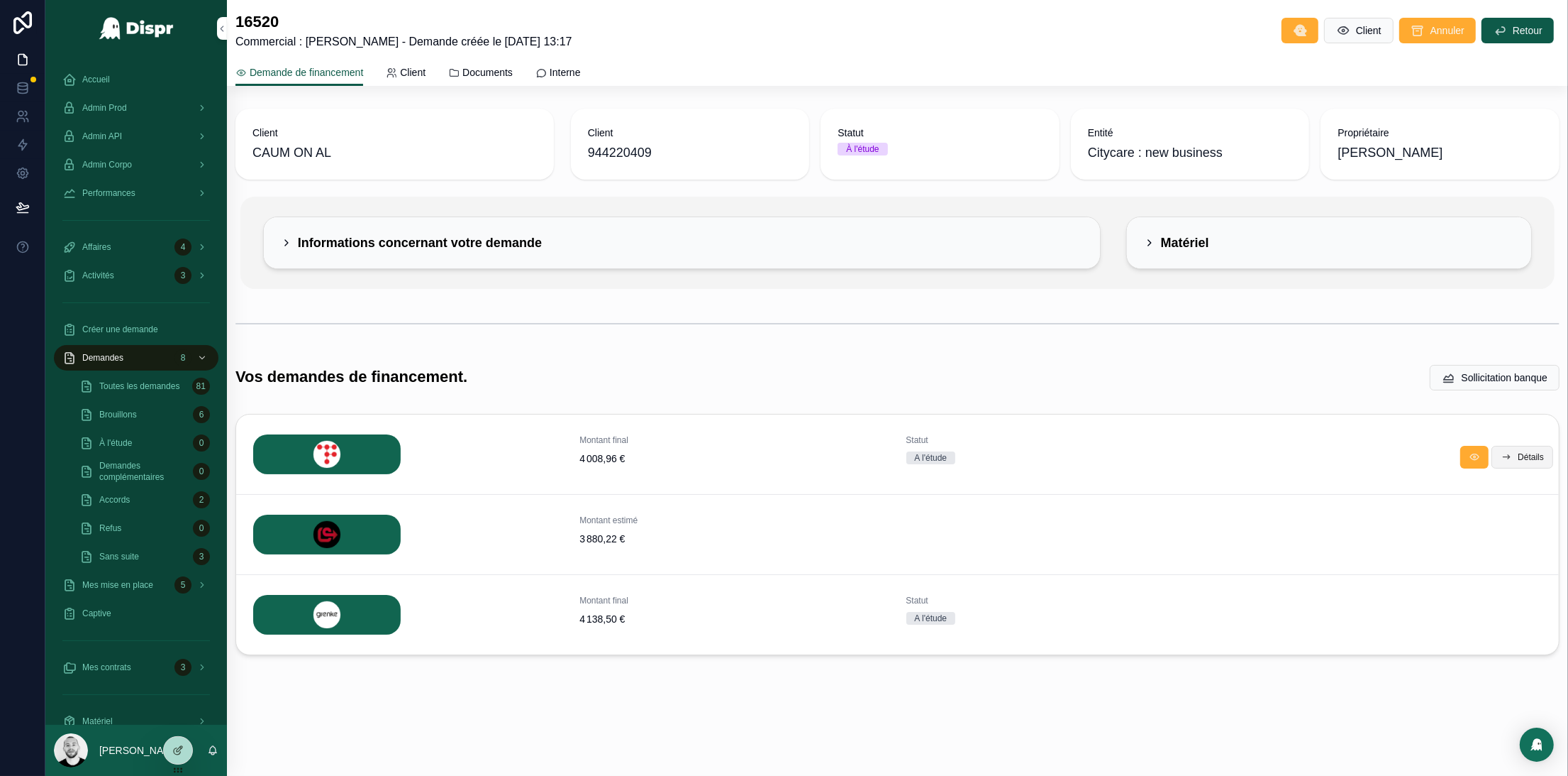
click at [1518, 451] on span "Détails" at bounding box center [1531, 457] width 26 height 12
click at [1541, 624] on button "Détails" at bounding box center [1523, 617] width 62 height 23
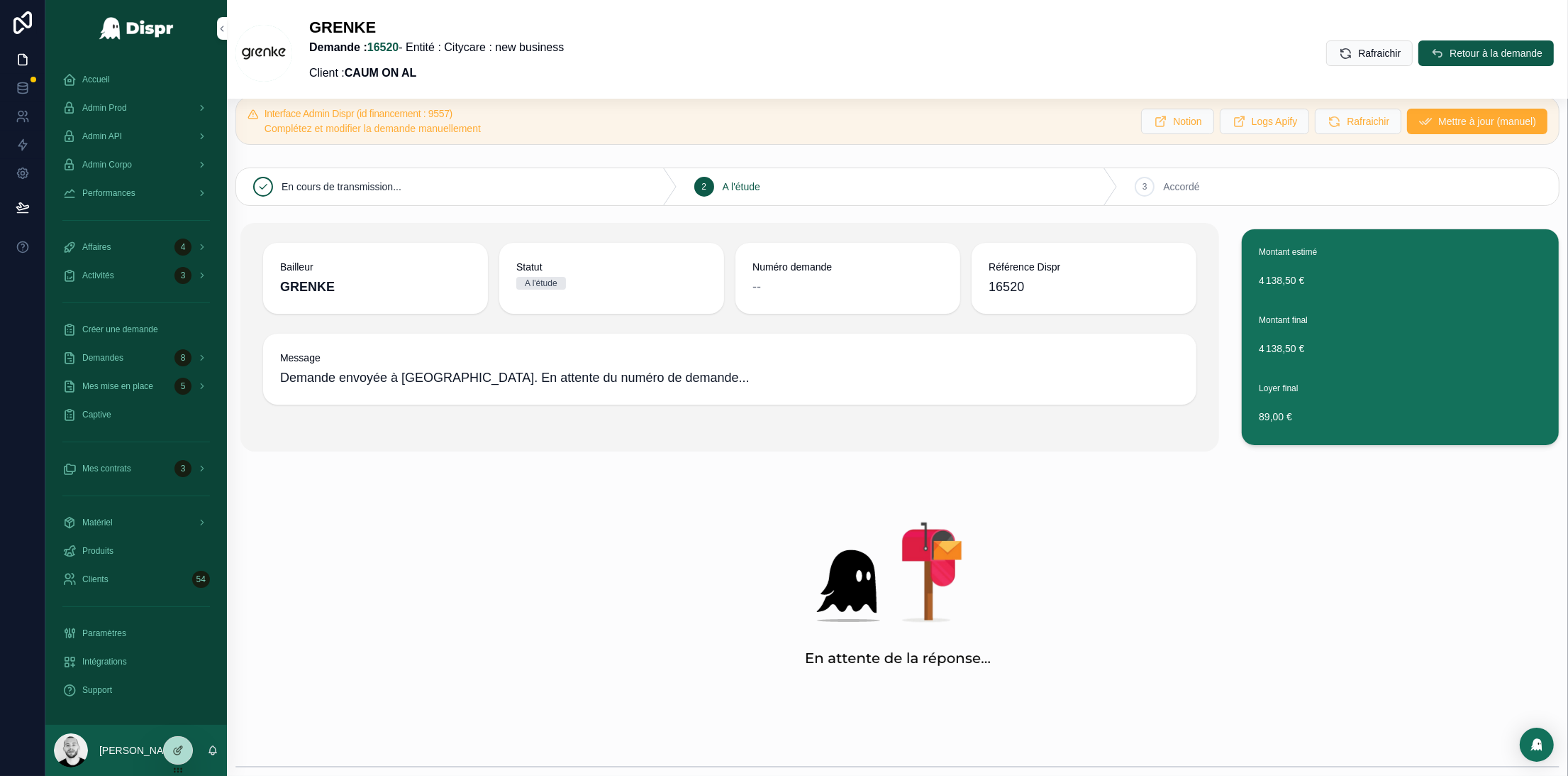
scroll to position [26, 0]
drag, startPoint x: 134, startPoint y: 129, endPoint x: 150, endPoint y: 130, distance: 16.0
click at [134, 130] on div "Admin API" at bounding box center [136, 137] width 147 height 23
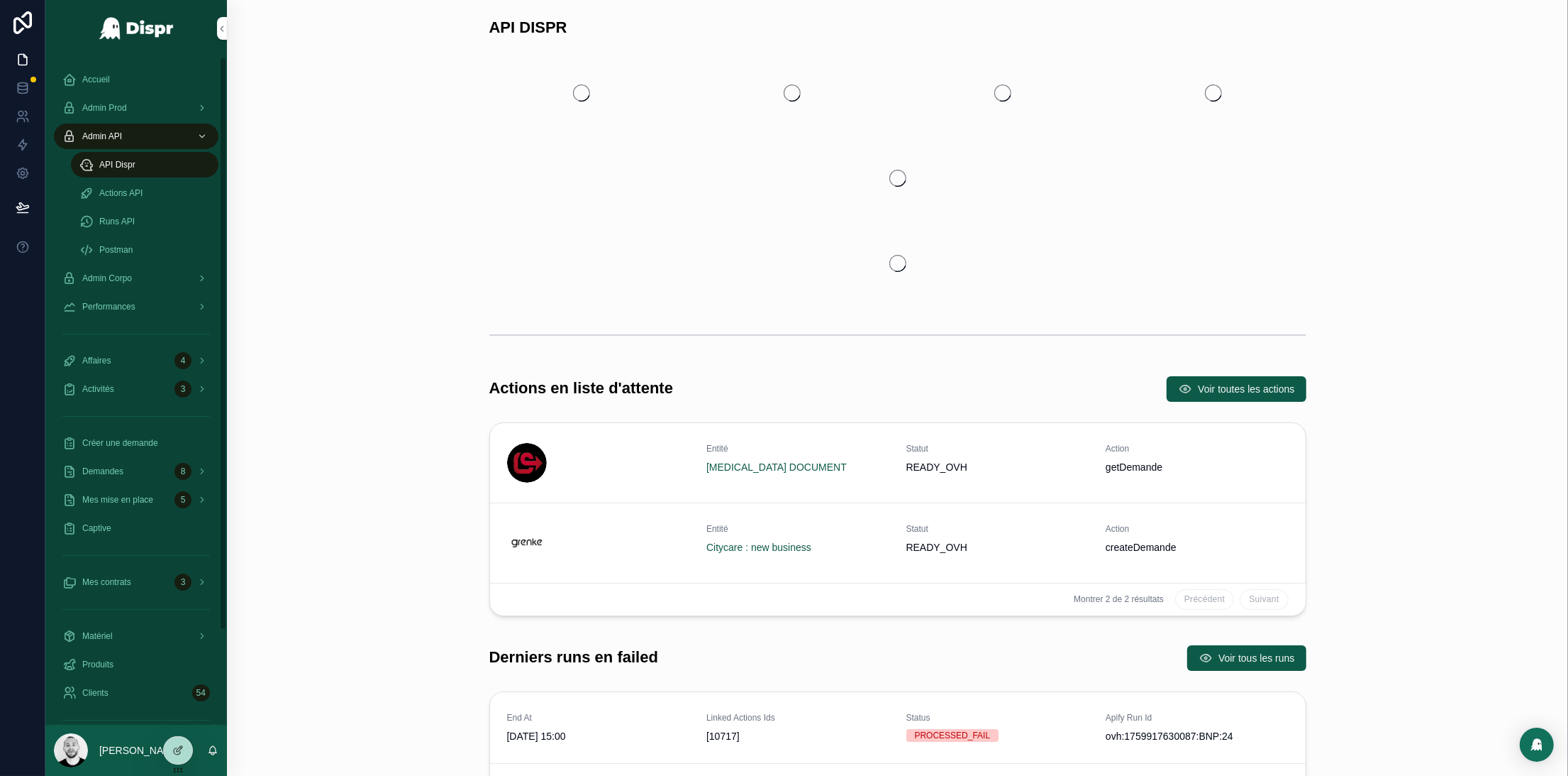
click at [116, 193] on span "Actions API" at bounding box center [120, 193] width 43 height 12
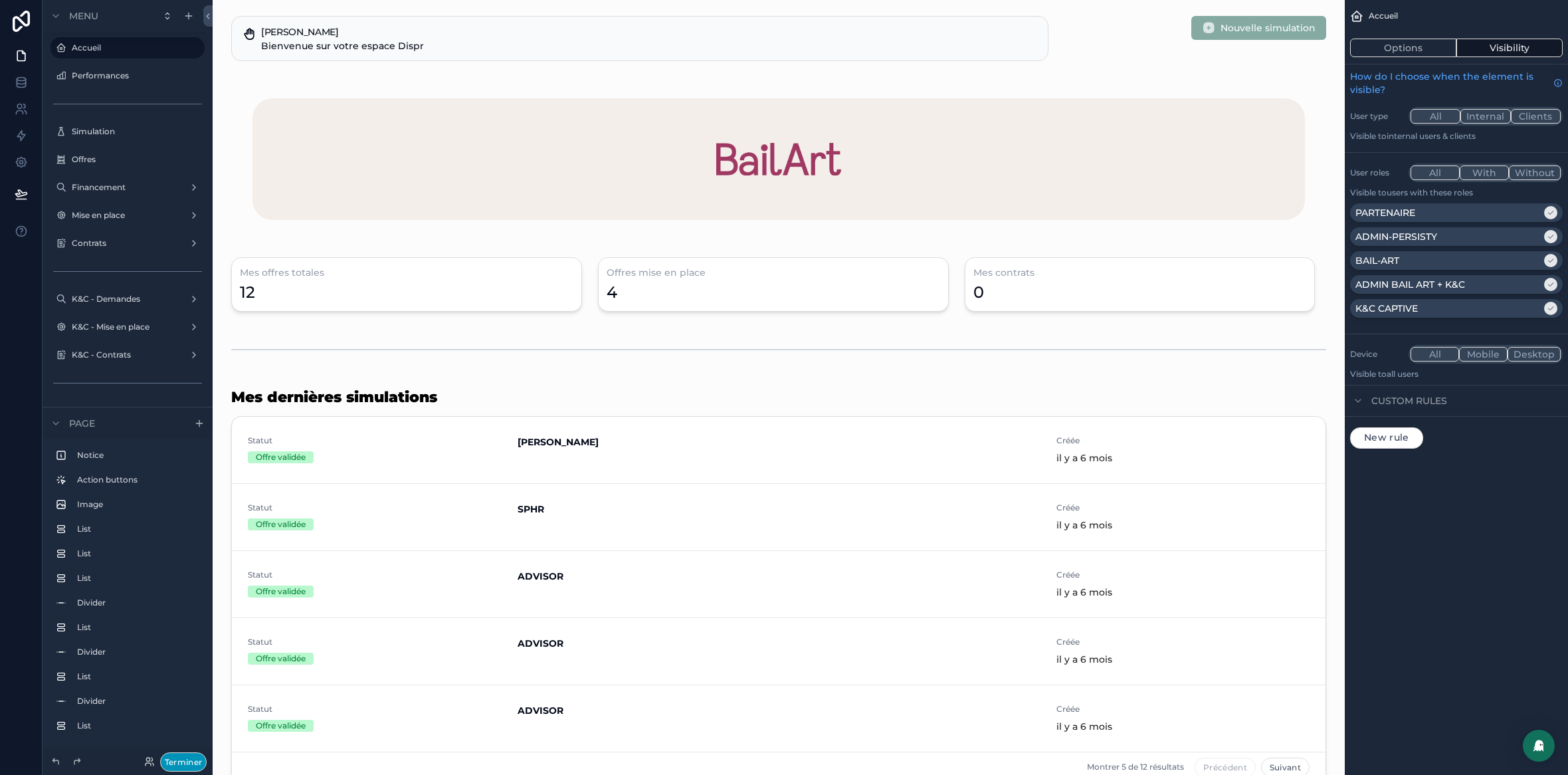
click at [178, 761] on button "Terminer" at bounding box center [184, 761] width 47 height 19
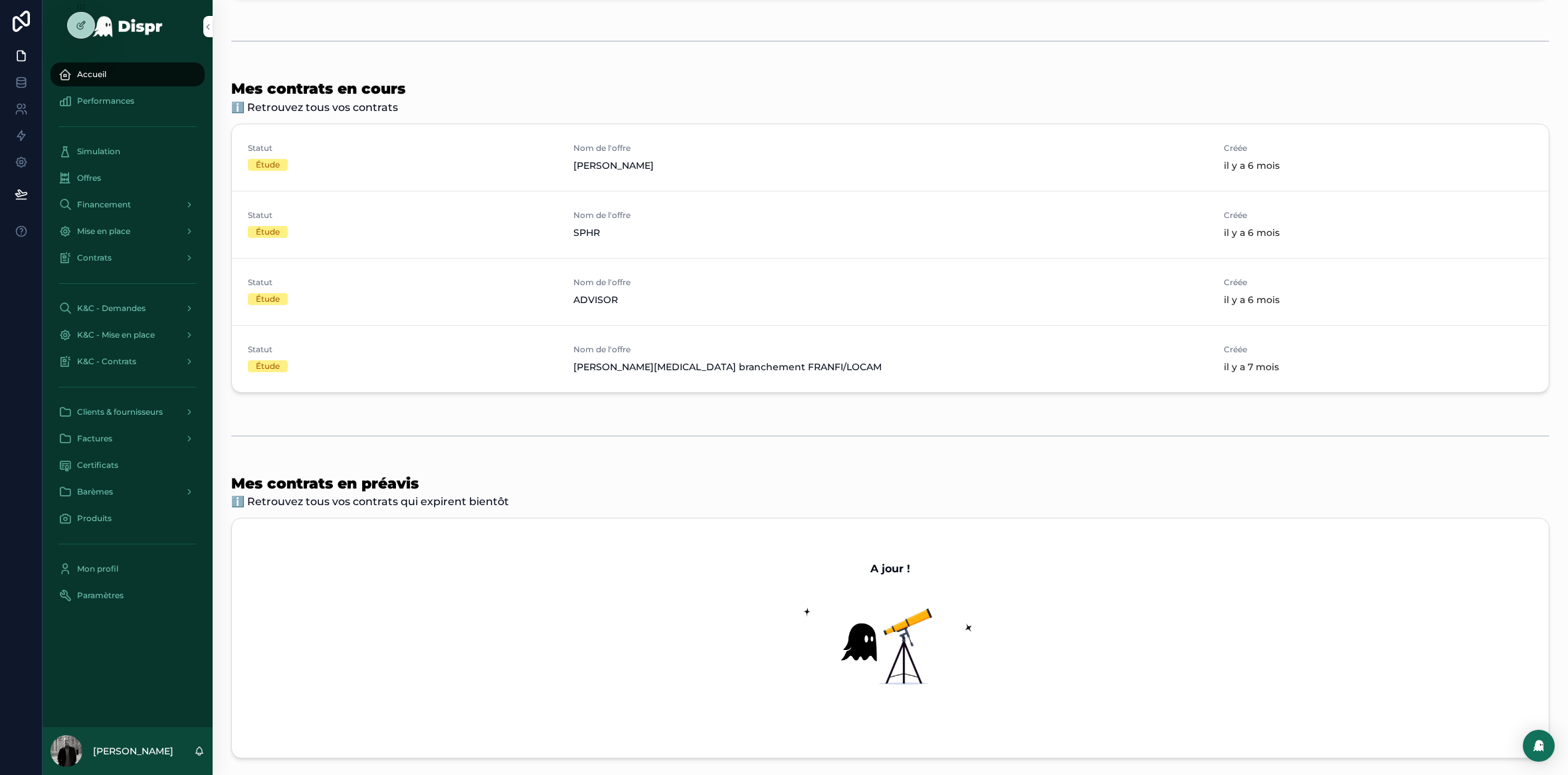
scroll to position [889, 0]
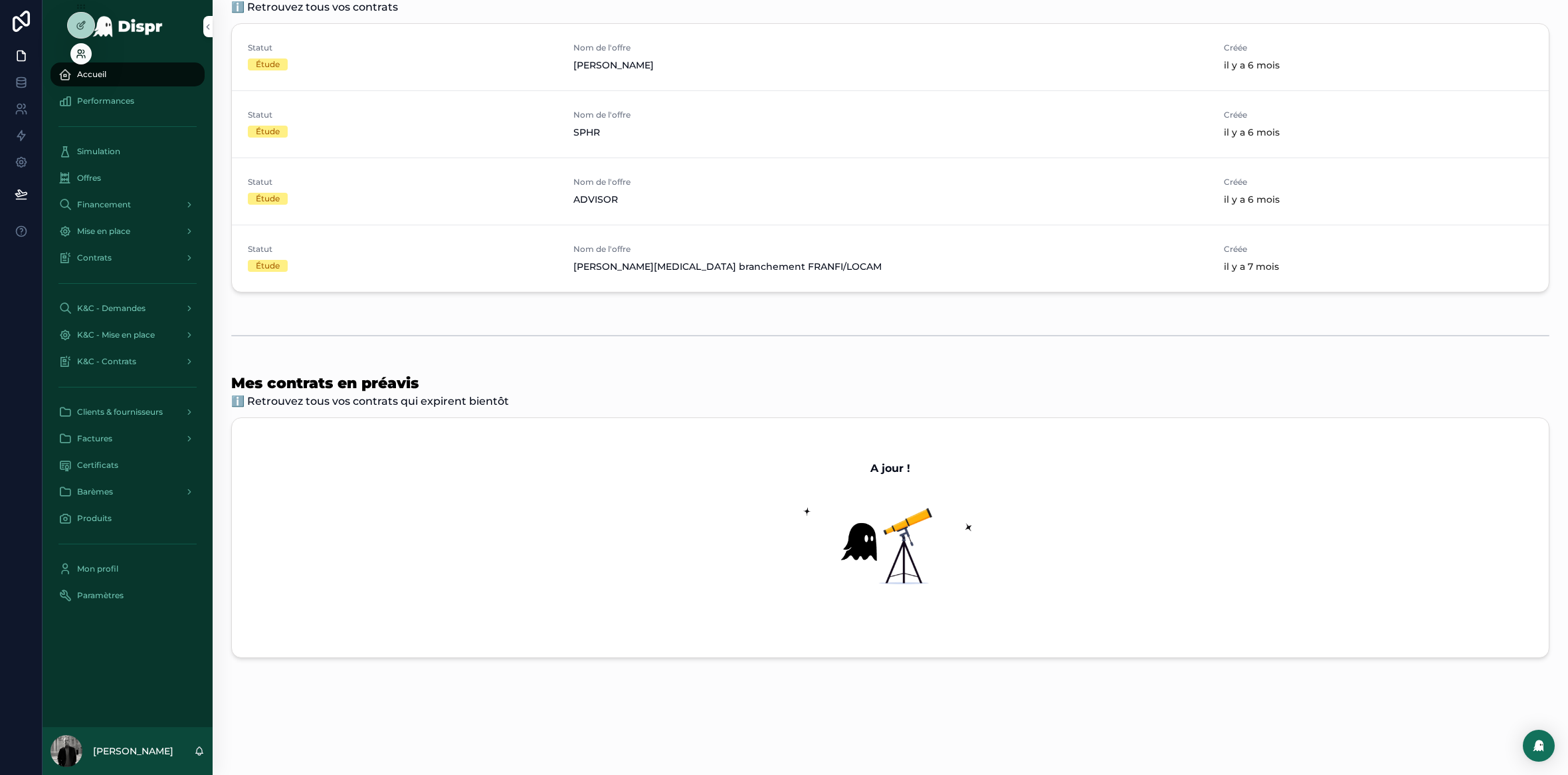
click at [84, 52] on icon at bounding box center [83, 51] width 1 height 4
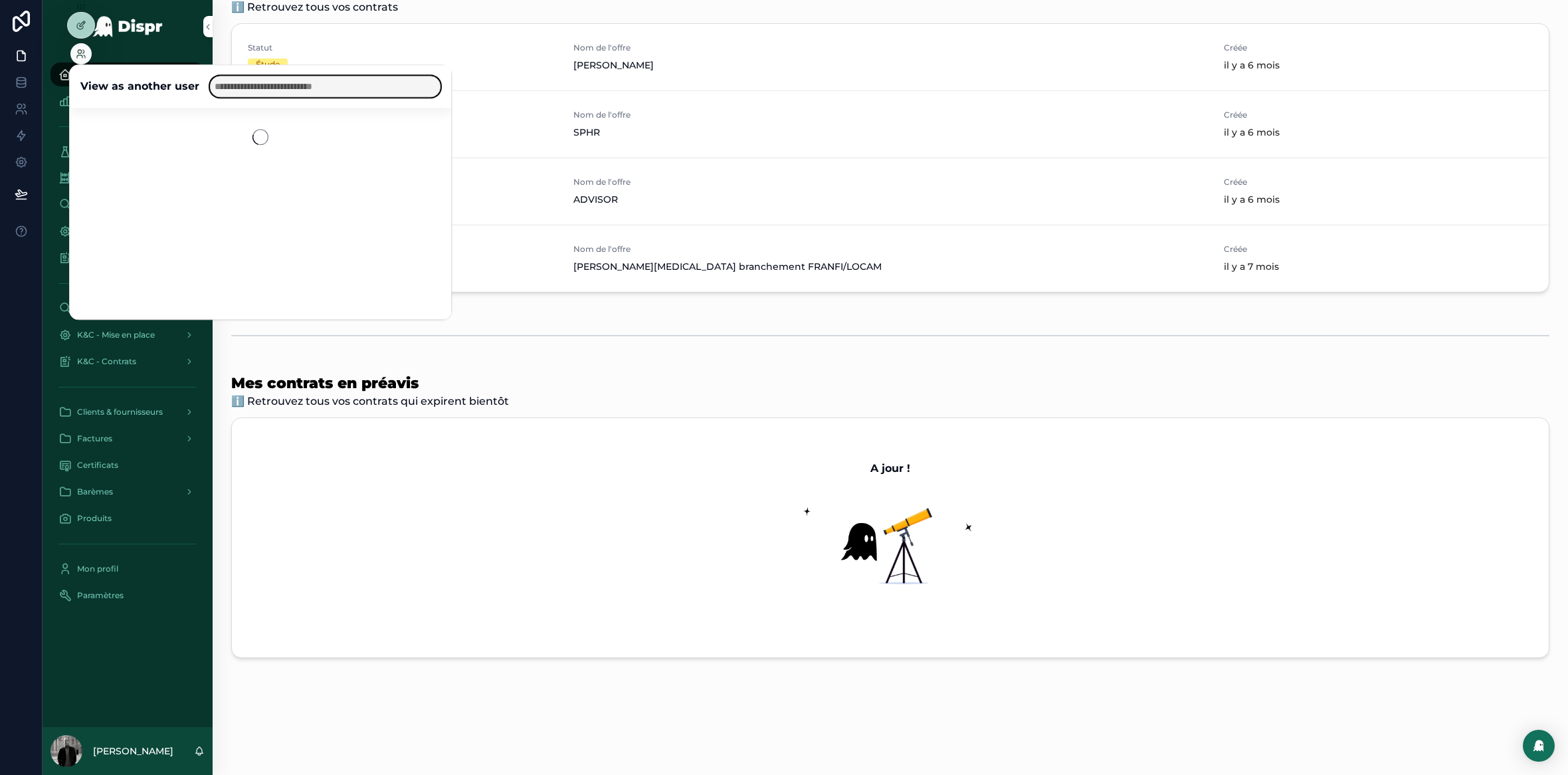
click at [286, 87] on input "text" at bounding box center [325, 87] width 231 height 22
type input "*****"
click at [412, 135] on button "Select" at bounding box center [423, 134] width 34 height 19
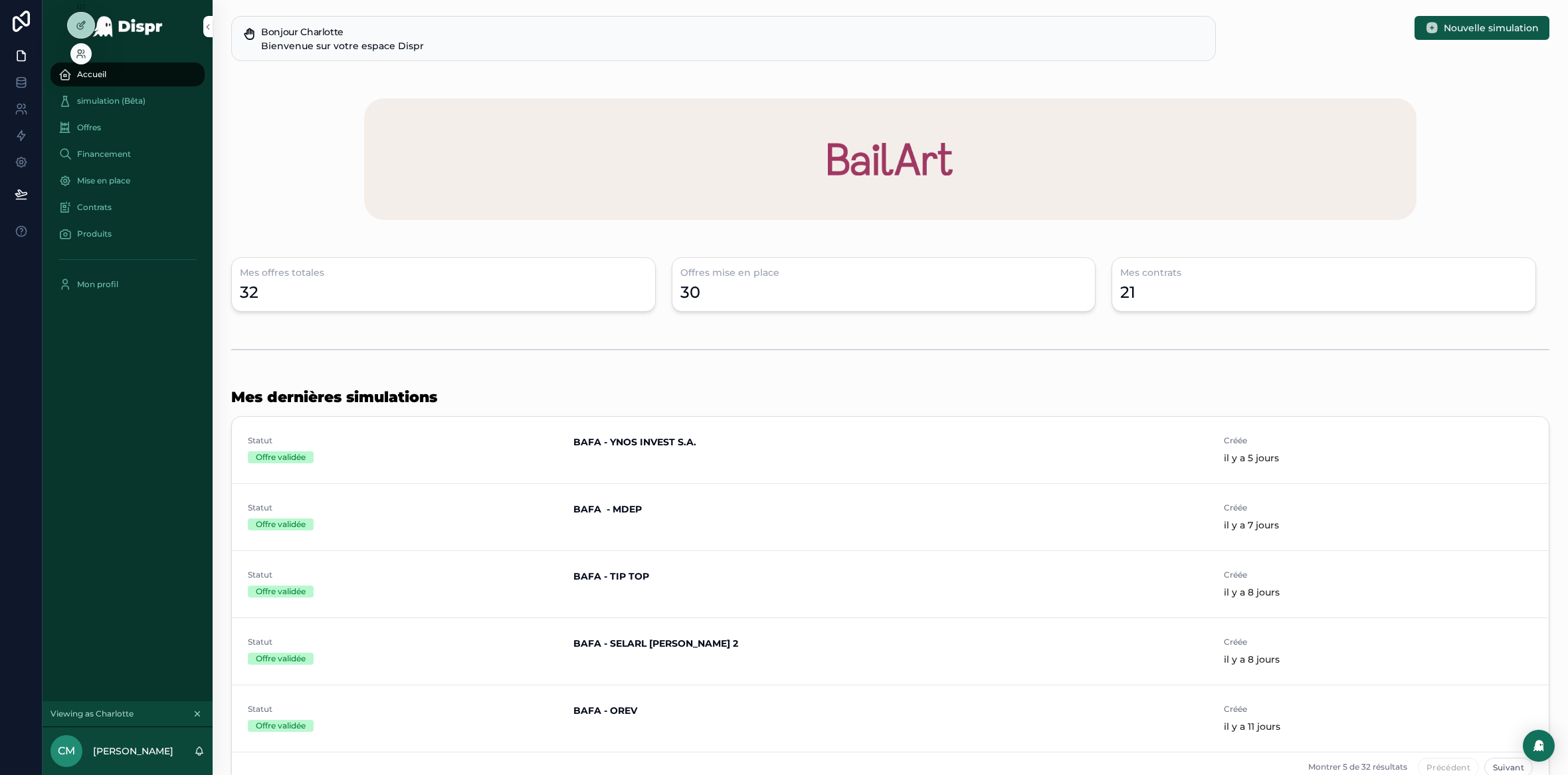
drag, startPoint x: 81, startPoint y: 32, endPoint x: 87, endPoint y: 38, distance: 8.5
click at [81, 31] on div at bounding box center [81, 25] width 27 height 25
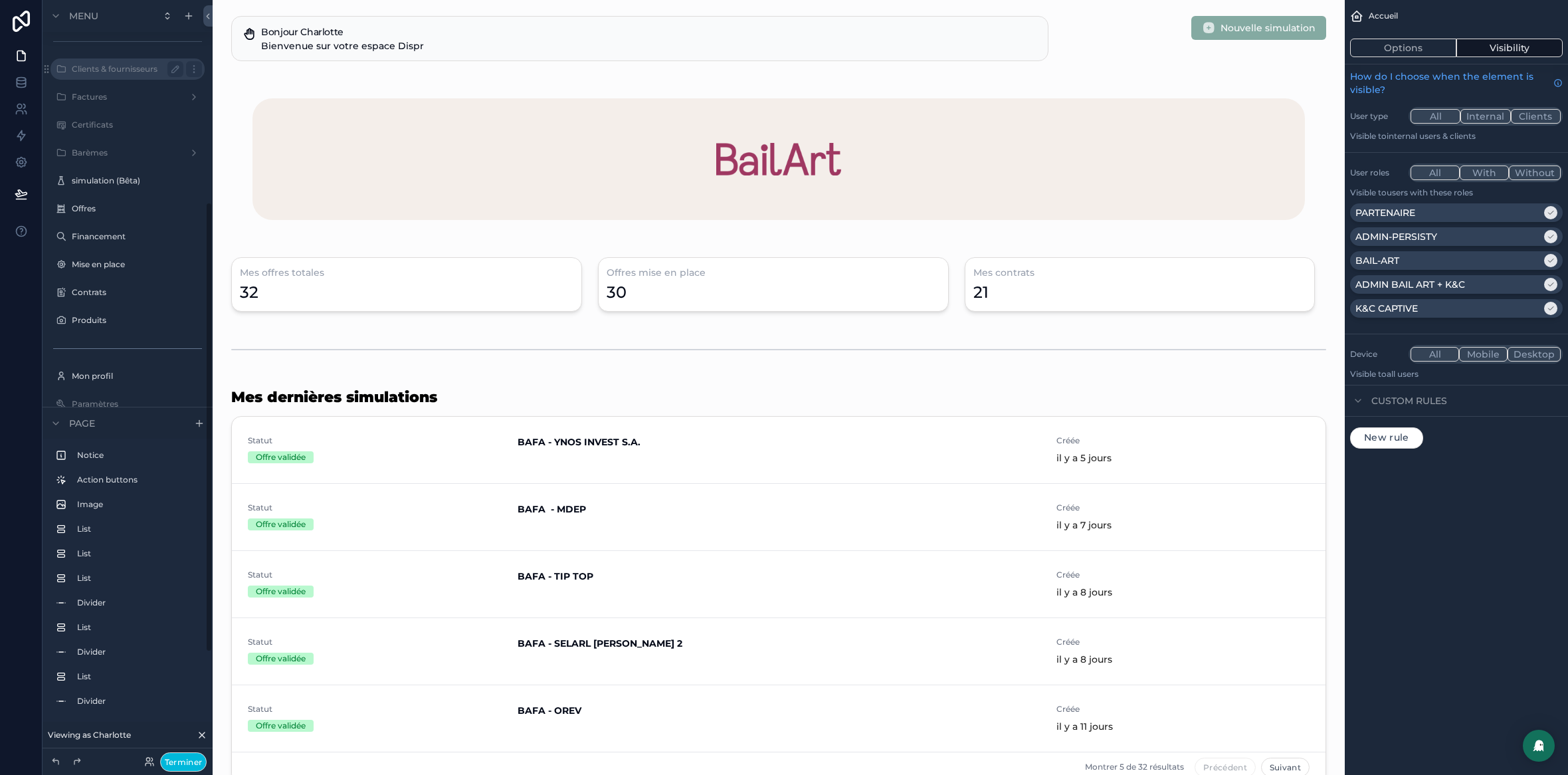
scroll to position [342, 0]
click at [197, 71] on icon "scrollable content" at bounding box center [195, 70] width 11 height 11
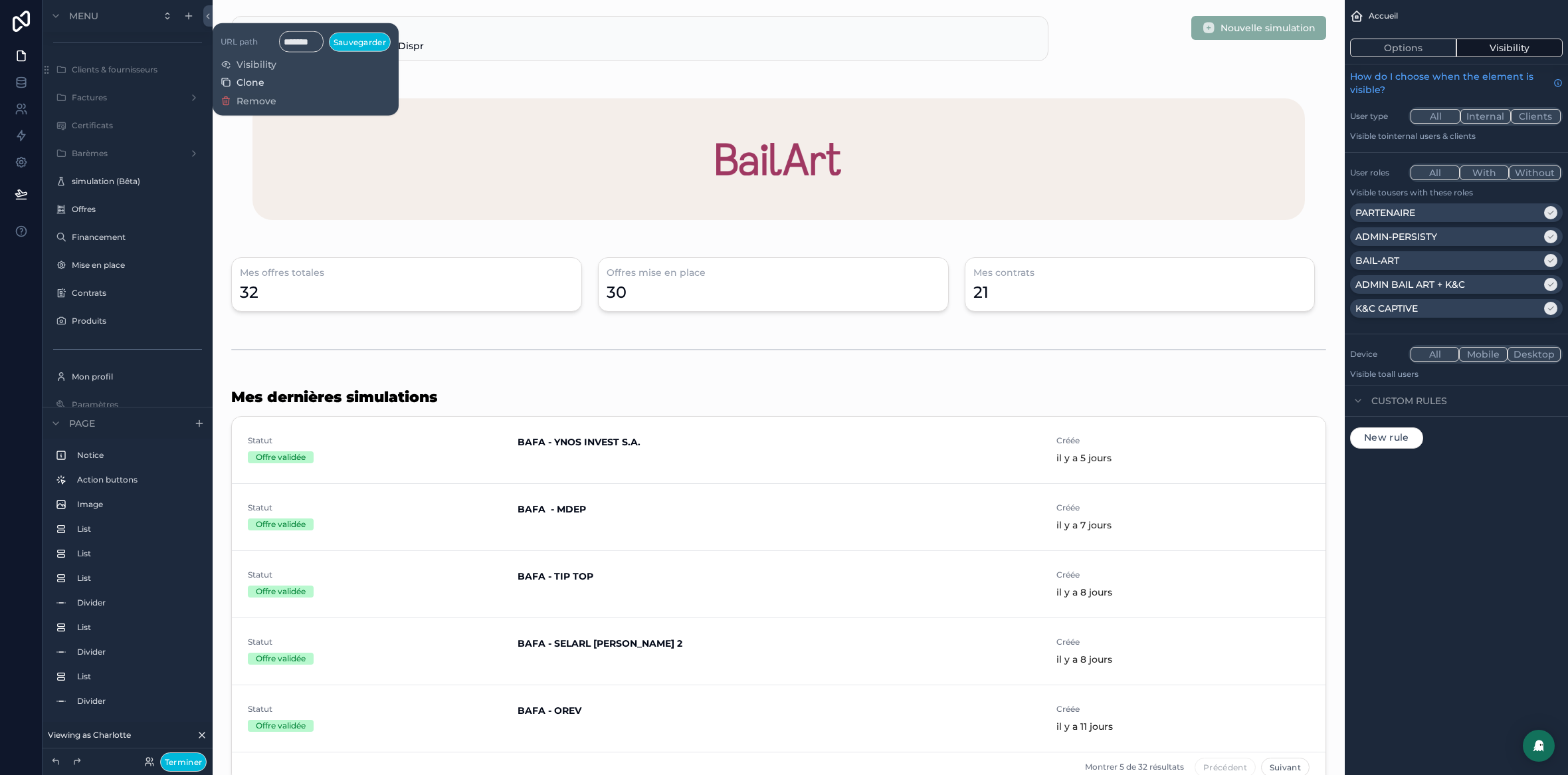
click at [246, 82] on span "Clone" at bounding box center [250, 82] width 28 height 14
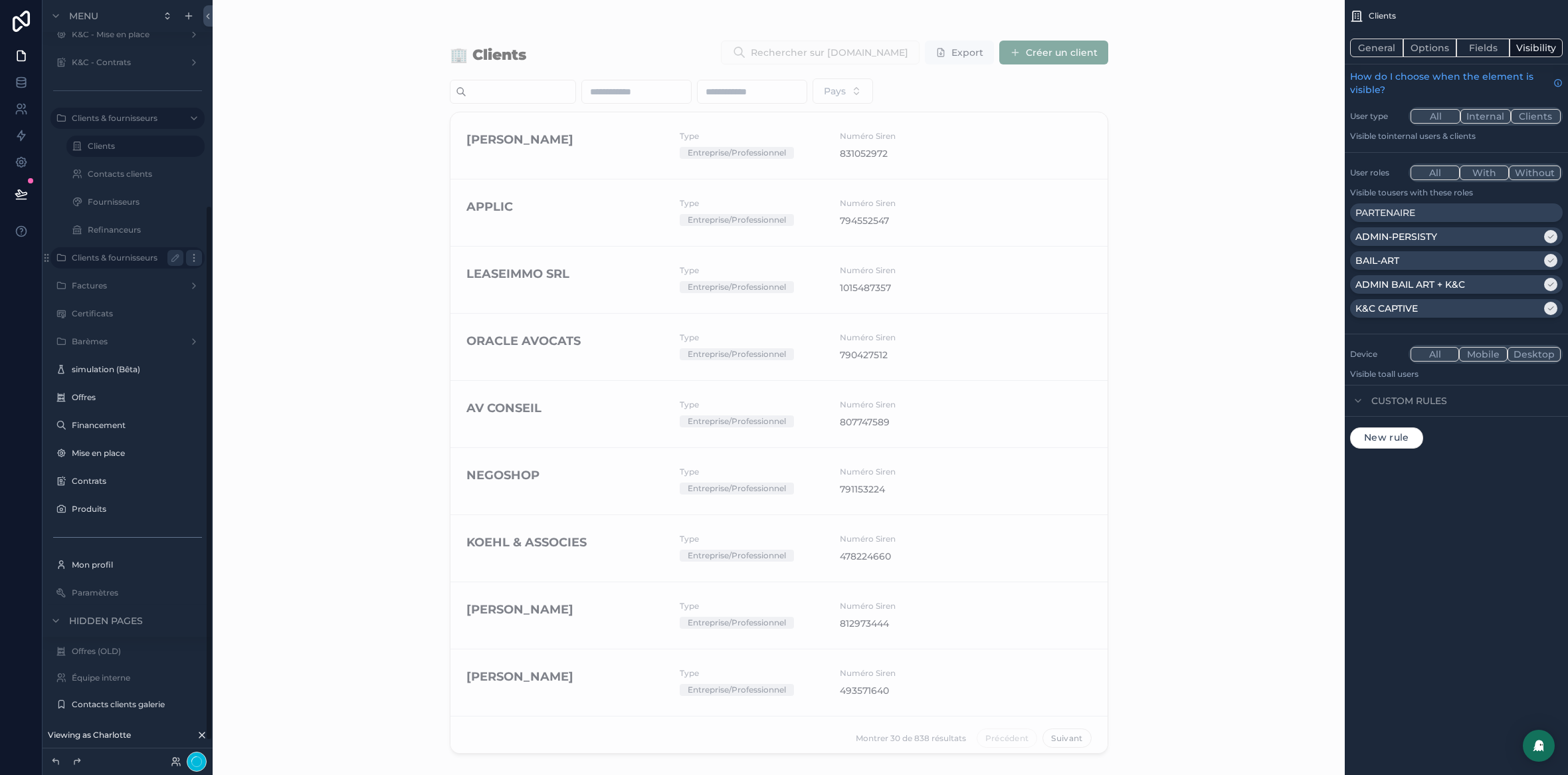
scroll to position [319, 0]
drag, startPoint x: 1482, startPoint y: 234, endPoint x: 1462, endPoint y: 261, distance: 33.6
click at [1482, 234] on div "ADMIN-PERSISTY" at bounding box center [1448, 236] width 186 height 14
click at [1463, 260] on div "BAIL-ART" at bounding box center [1448, 260] width 186 height 14
click at [1463, 283] on p "ADMIN BAIL ART + K&C" at bounding box center [1410, 284] width 110 height 14
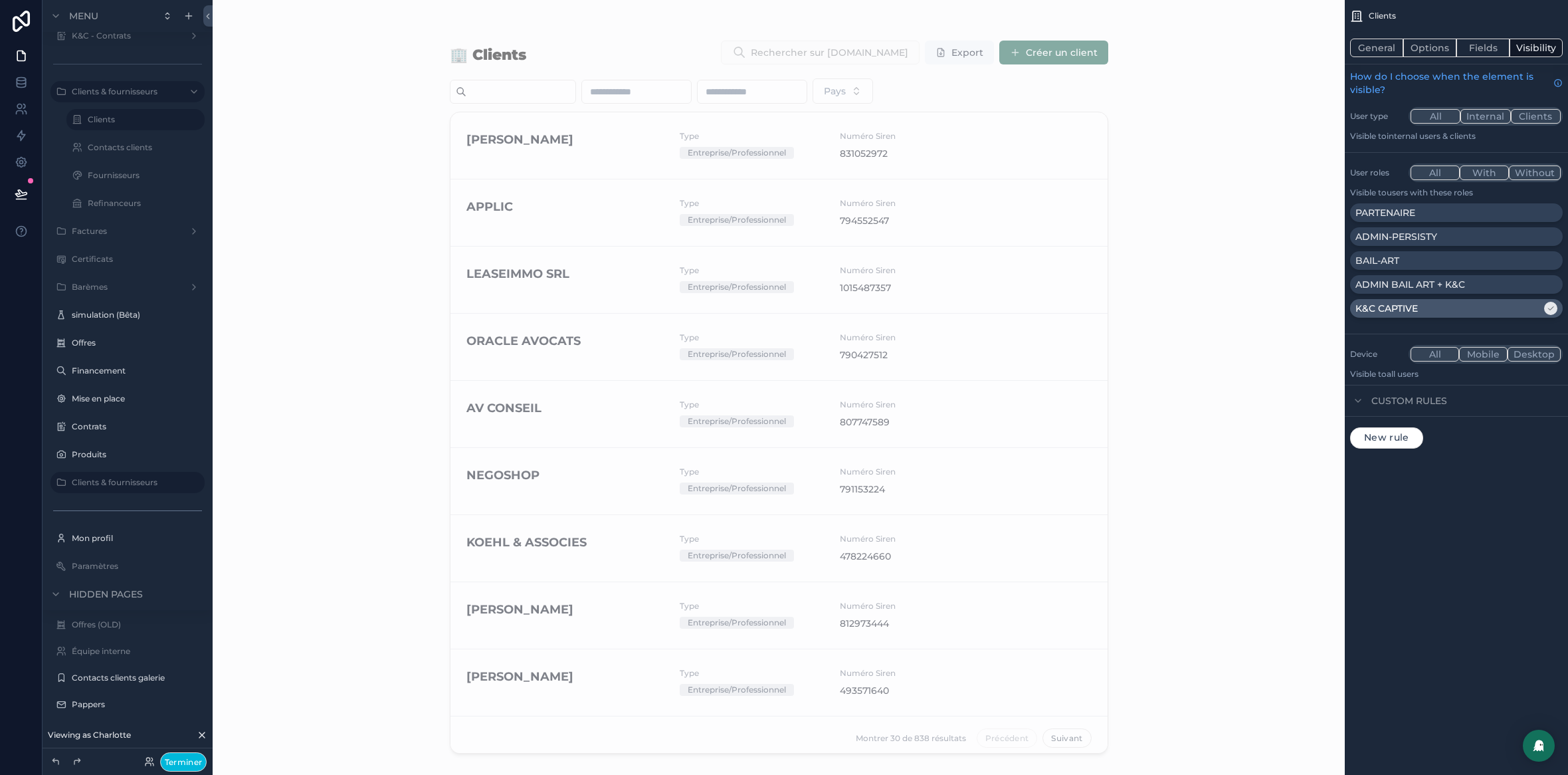
click at [1473, 312] on div "K&C CAPTIVE" at bounding box center [1448, 308] width 186 height 14
click at [1442, 214] on div "PARTENAIRE" at bounding box center [1456, 213] width 202 height 14
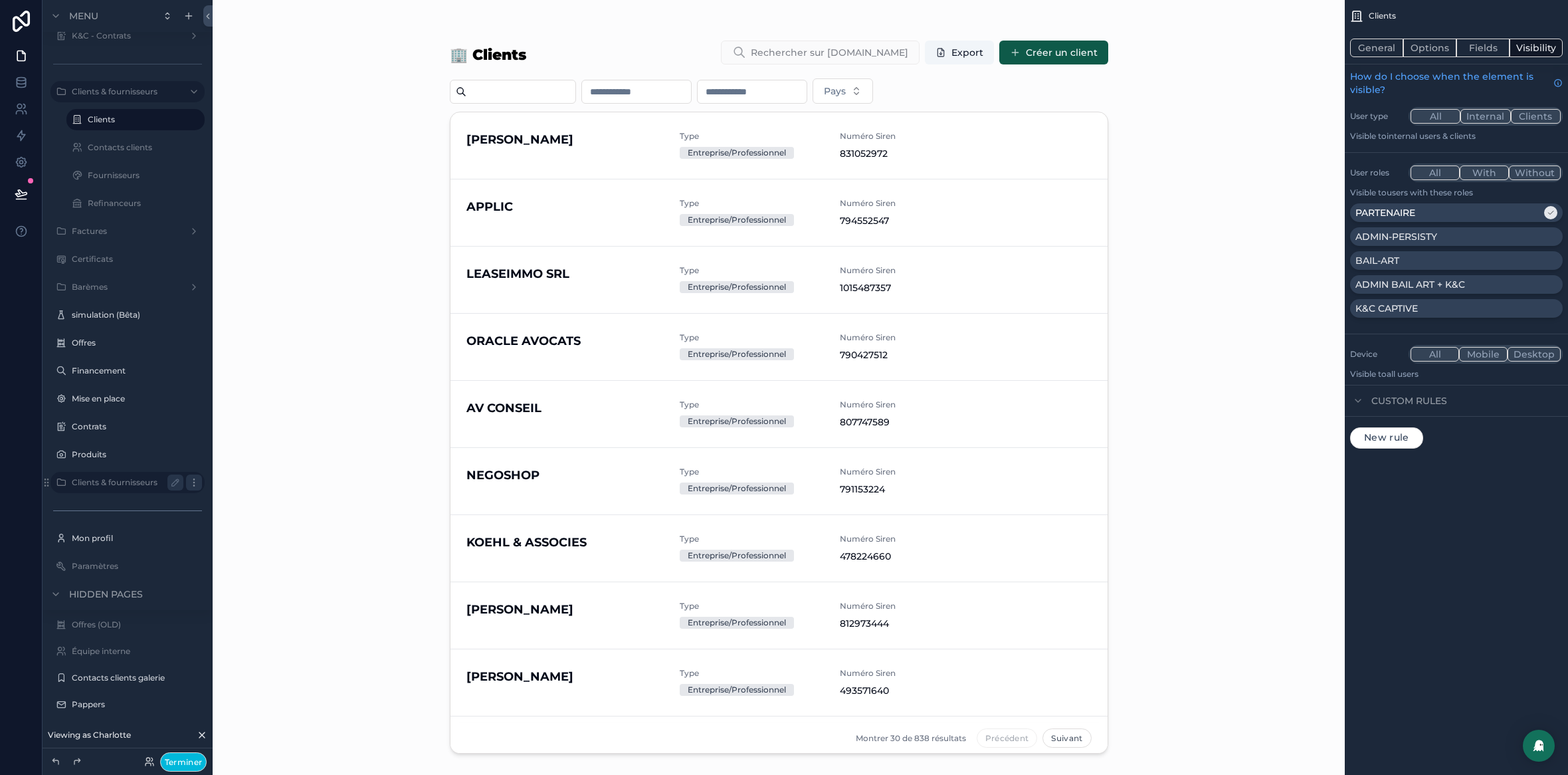
click at [194, 483] on icon "scrollable content" at bounding box center [194, 482] width 1 height 1
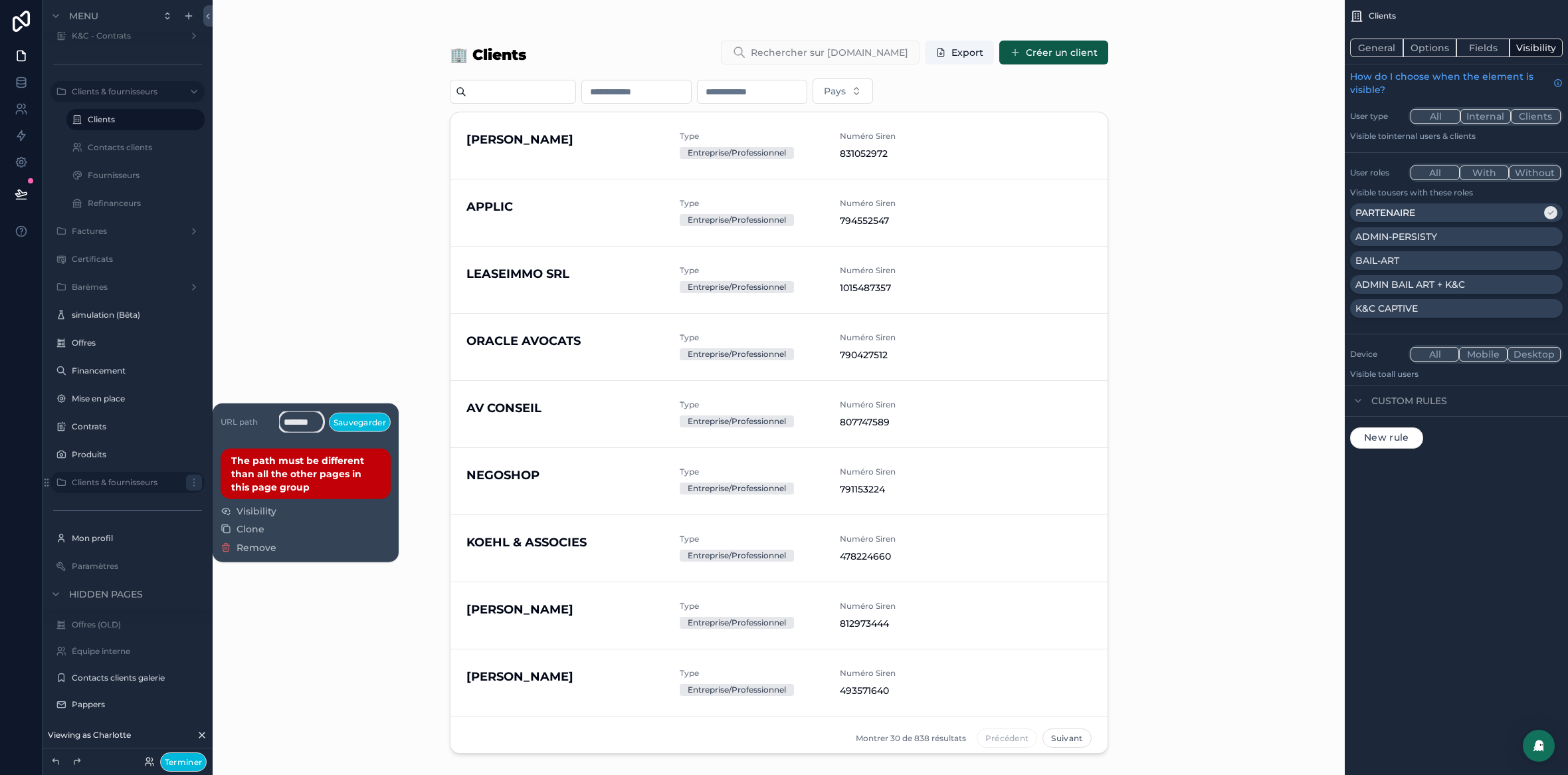
click at [300, 417] on input "*******" at bounding box center [301, 423] width 44 height 22
drag, startPoint x: 300, startPoint y: 417, endPoint x: 399, endPoint y: 411, distance: 99.2
click at [300, 417] on input "*******" at bounding box center [301, 423] width 44 height 22
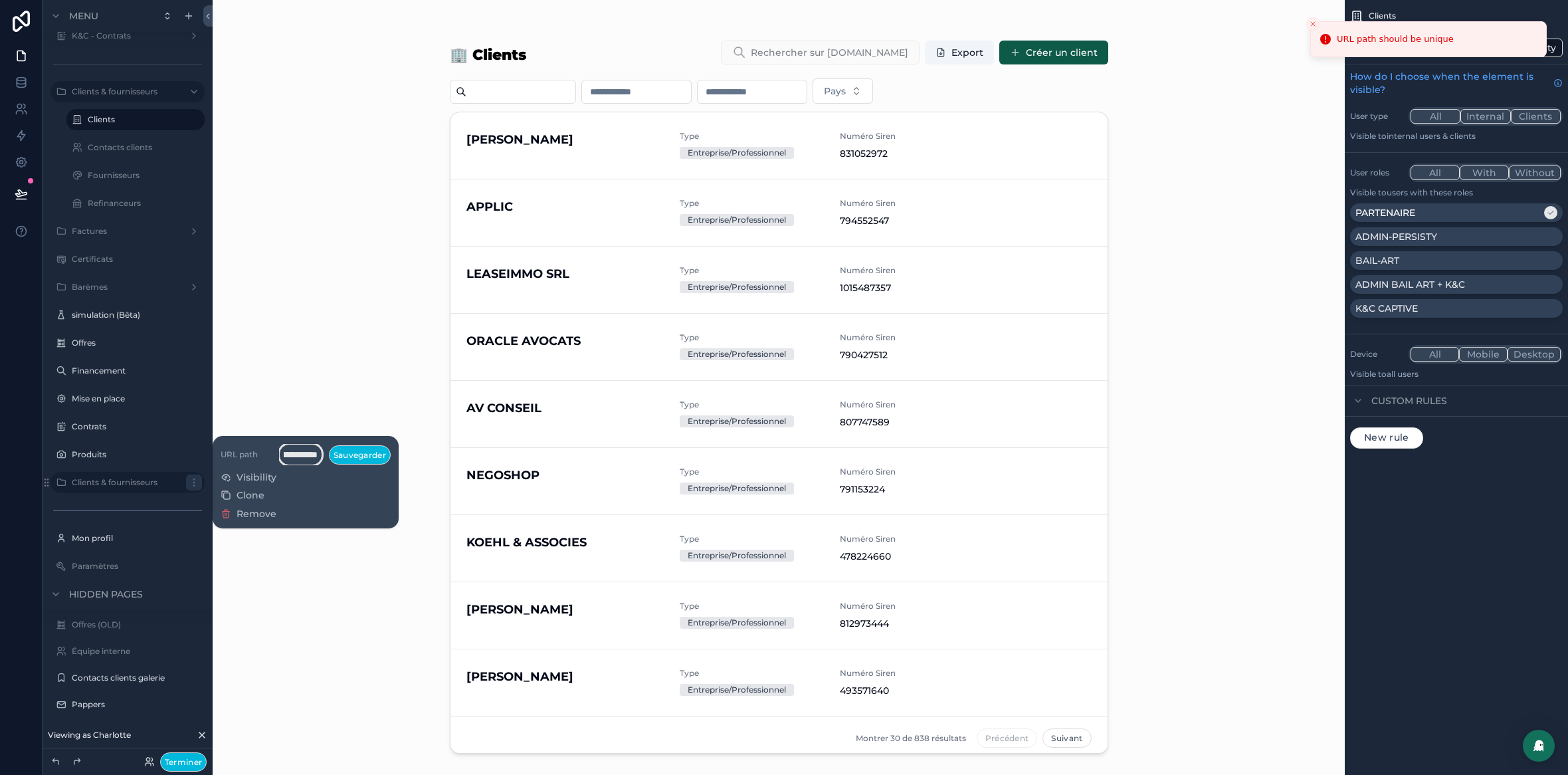
scroll to position [0, 50]
type input "**********"
click at [351, 459] on button "Sauvegarder" at bounding box center [359, 454] width 62 height 19
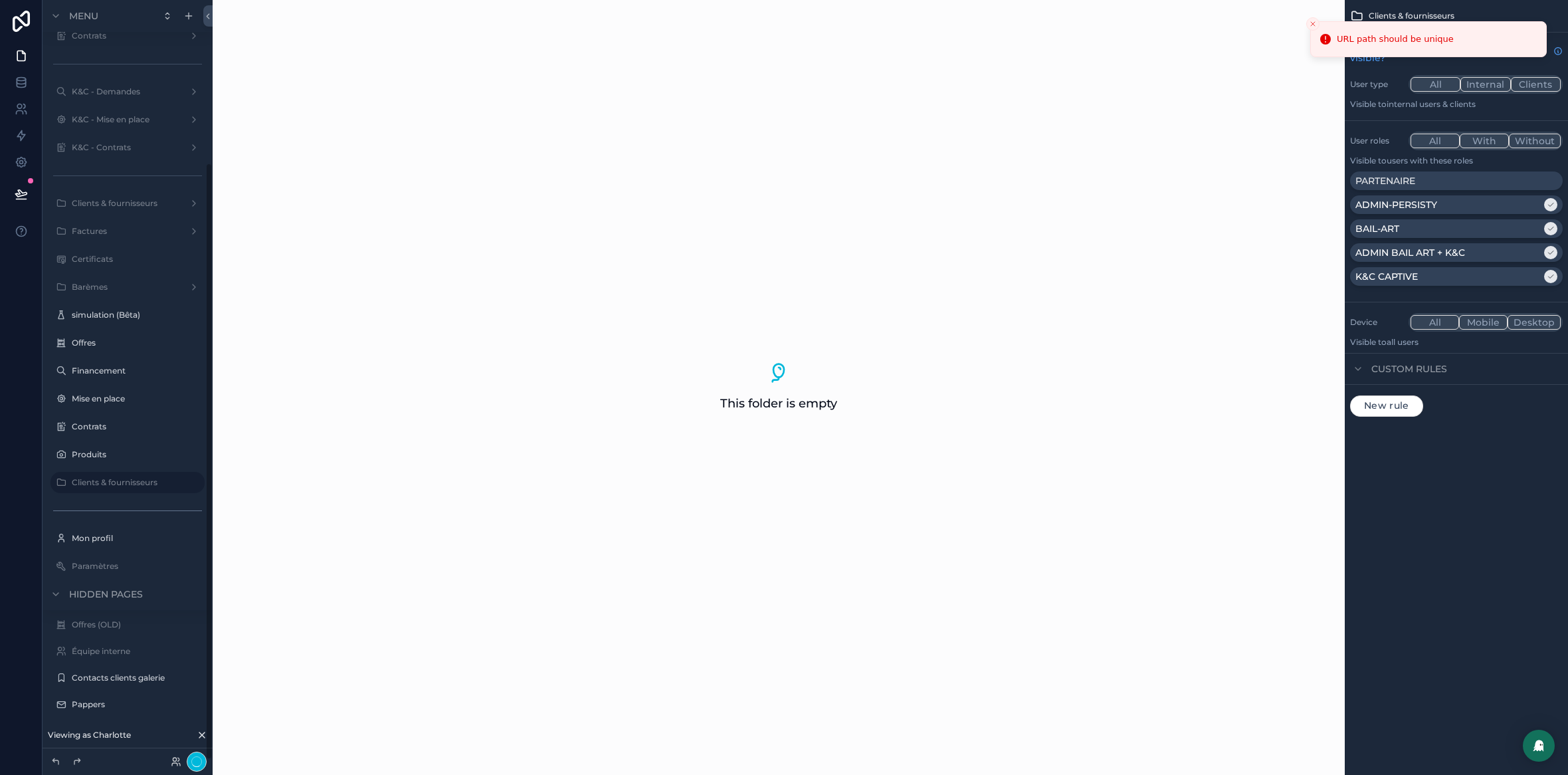
scroll to position [207, 0]
click at [176, 486] on icon "scrollable content" at bounding box center [176, 483] width 11 height 11
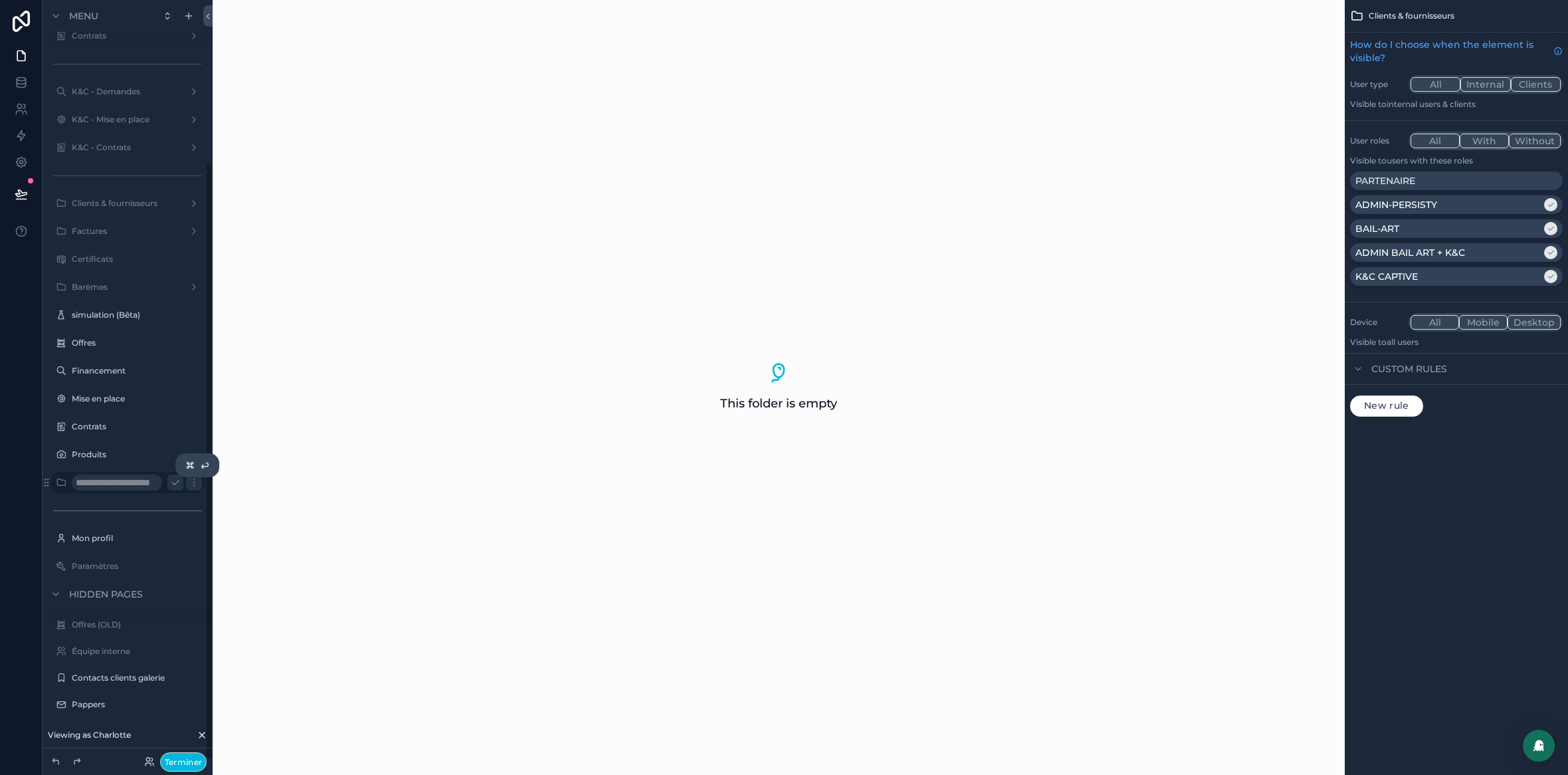
click at [177, 482] on icon "scrollable content" at bounding box center [176, 483] width 11 height 11
click at [192, 481] on icon "scrollable content" at bounding box center [195, 483] width 11 height 11
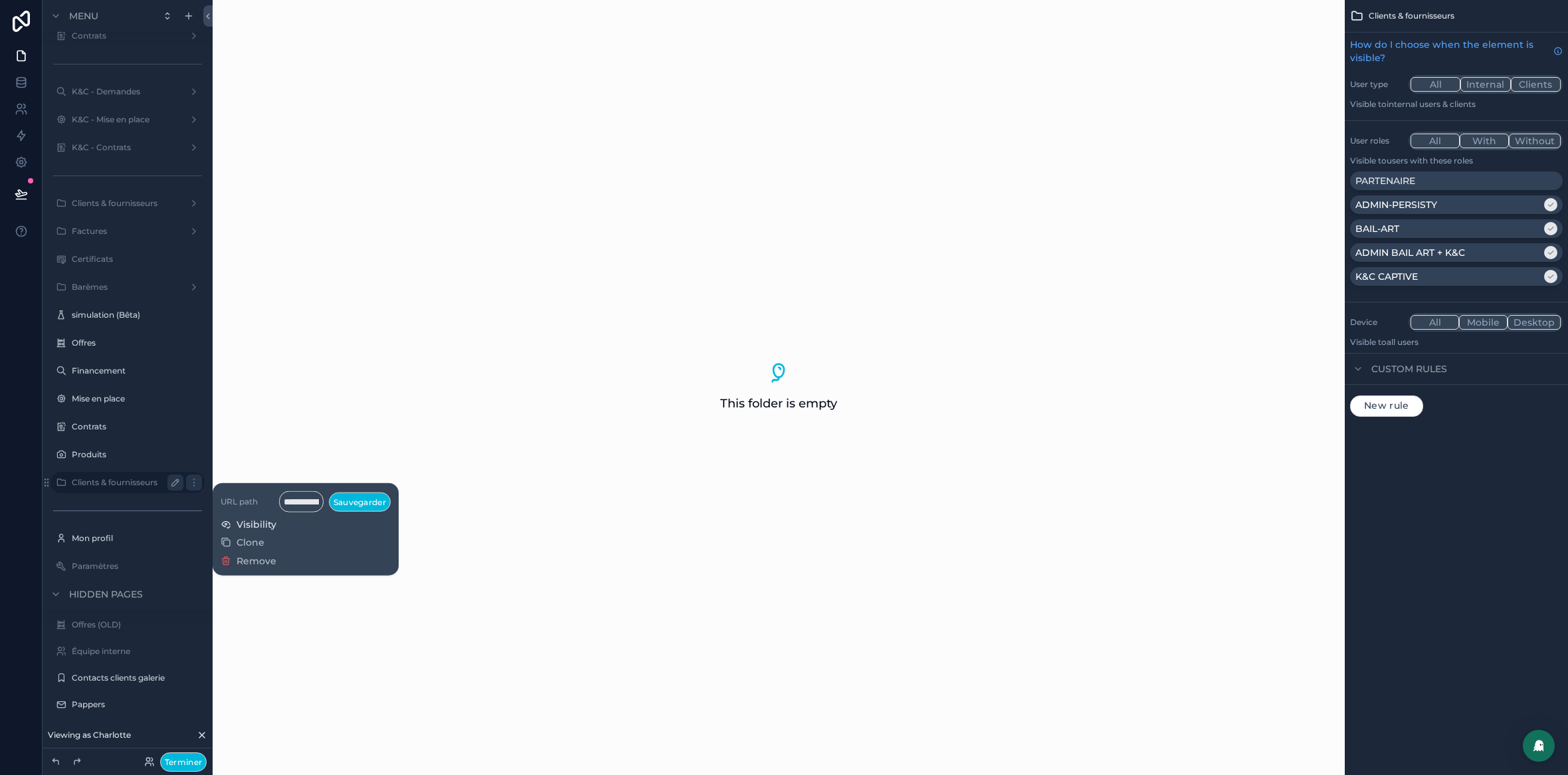
click at [262, 524] on span "Visibility" at bounding box center [257, 524] width 40 height 14
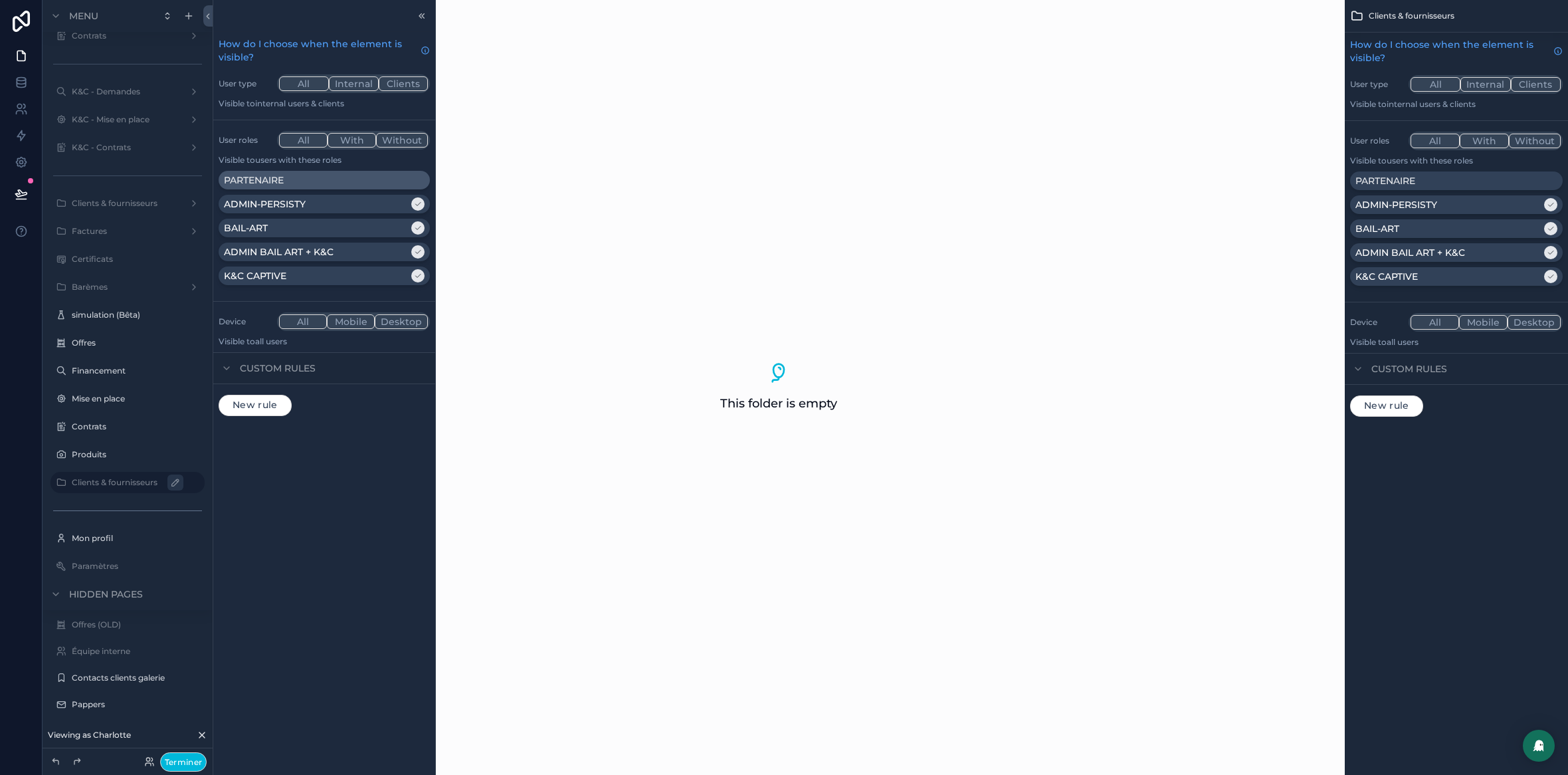
click at [286, 189] on div "PARTENAIRE" at bounding box center [324, 180] width 212 height 19
click at [305, 208] on p "ADMIN-PERSISTY" at bounding box center [265, 204] width 82 height 14
click at [309, 217] on div "PARTENAIRE ADMIN-PERSISTY BAIL-ART ADMIN BAIL ART + K&C K&C CAPTIVE" at bounding box center [324, 231] width 212 height 120
click at [308, 227] on div "BAIL-ART" at bounding box center [316, 228] width 185 height 14
click at [321, 252] on p "ADMIN BAIL ART + K&C" at bounding box center [279, 251] width 110 height 14
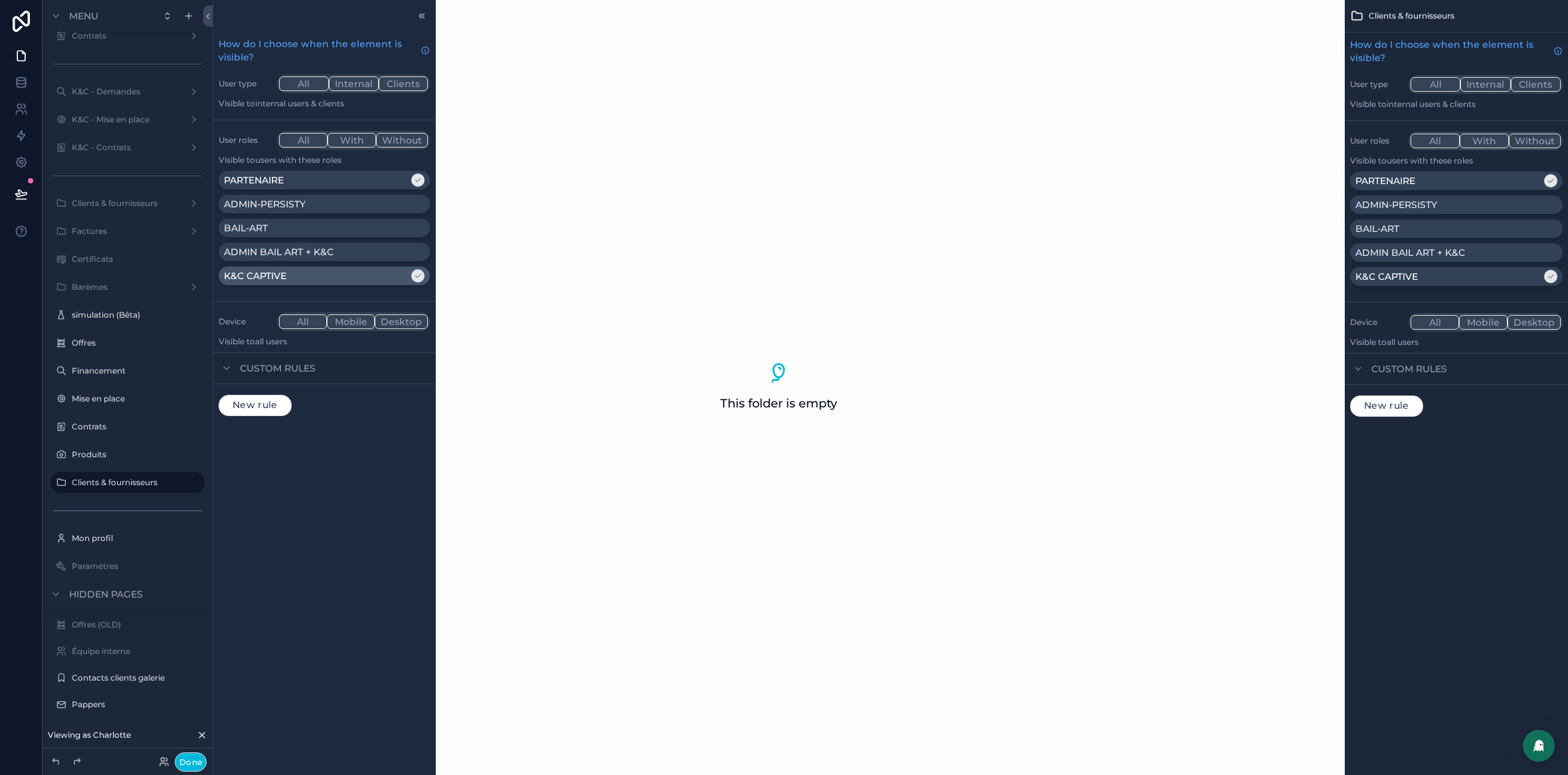
click at [324, 277] on div "K&C CAPTIVE" at bounding box center [316, 276] width 185 height 14
click at [424, 22] on div at bounding box center [422, 16] width 16 height 16
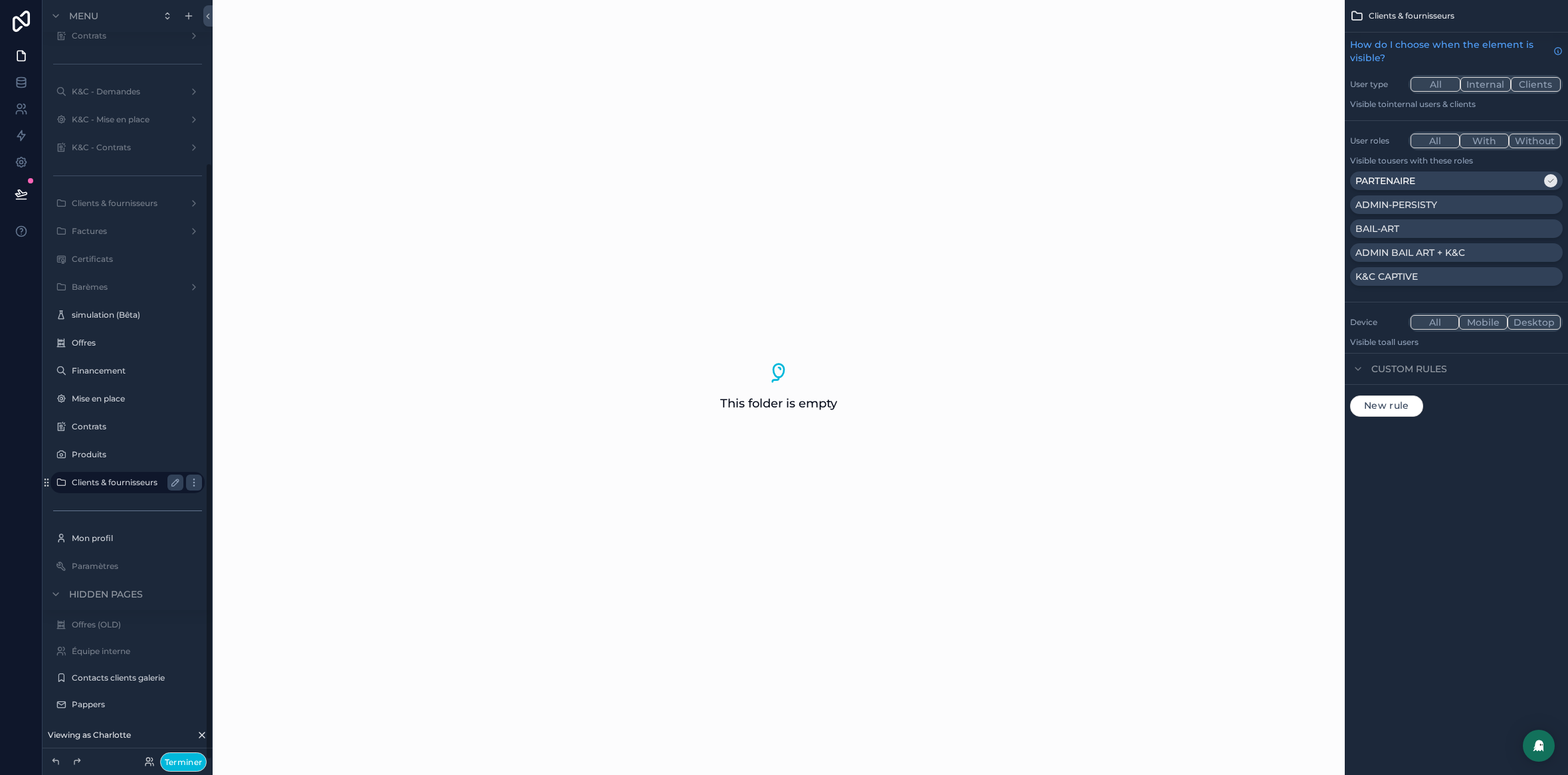
click at [94, 483] on label "Clients & fournisseurs" at bounding box center [125, 483] width 106 height 11
click at [113, 410] on label "Clients & fournisseurs" at bounding box center [125, 411] width 106 height 11
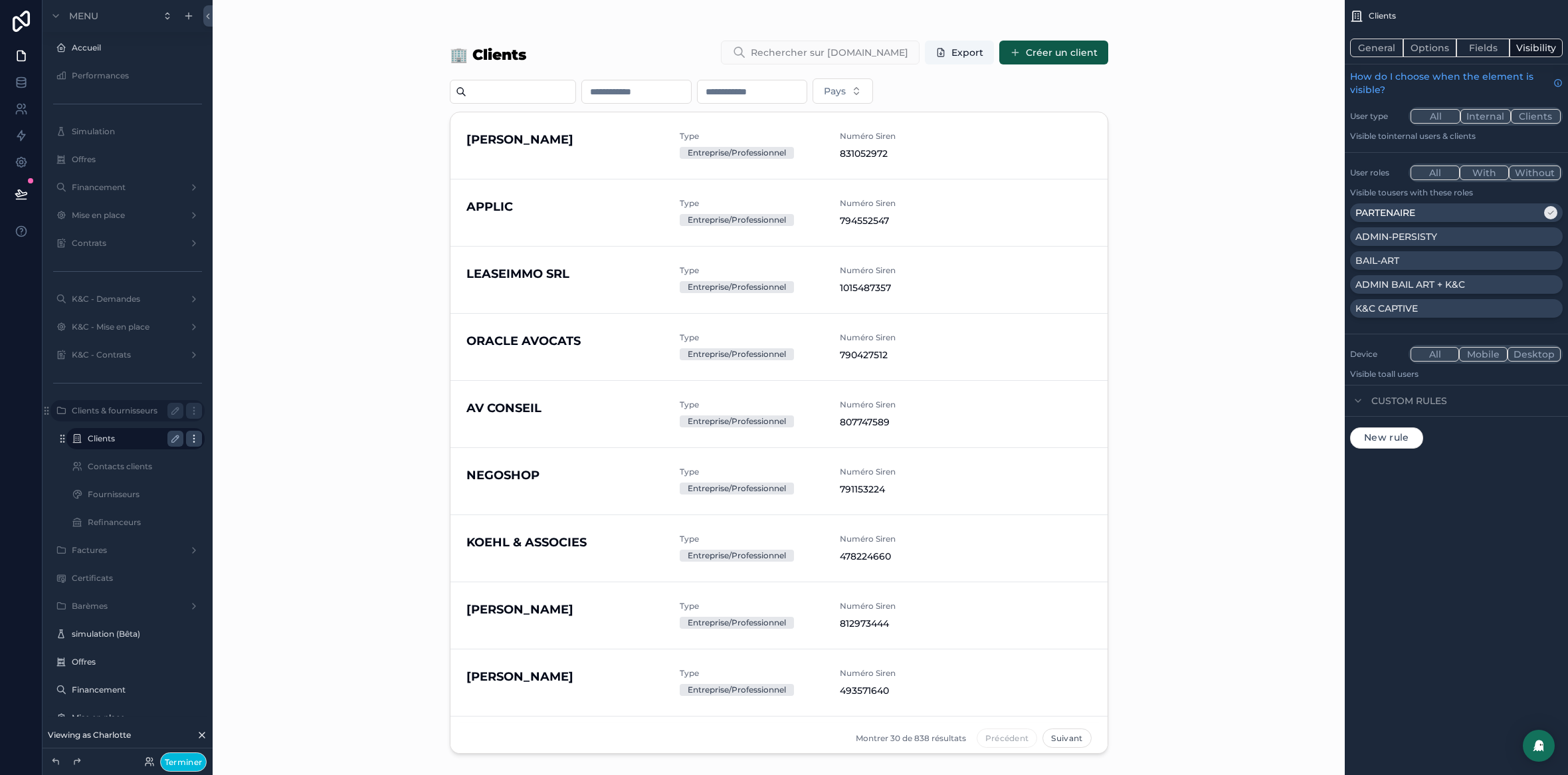
click at [194, 438] on icon "scrollable content" at bounding box center [195, 439] width 11 height 11
click at [263, 430] on button "Clone" at bounding box center [248, 429] width 55 height 14
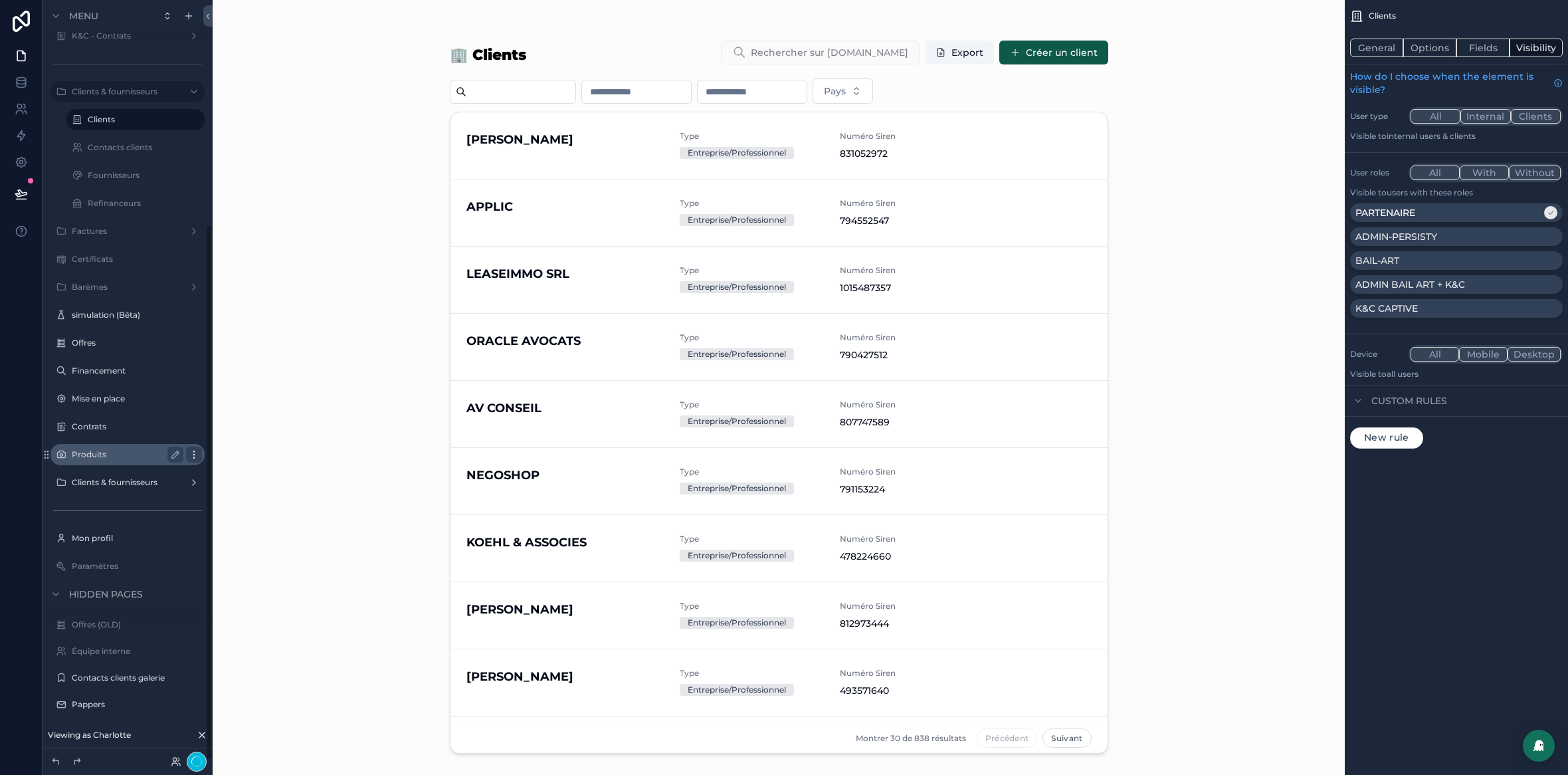
scroll to position [319, 0]
click at [130, 146] on label "Contacts clients" at bounding box center [132, 148] width 90 height 11
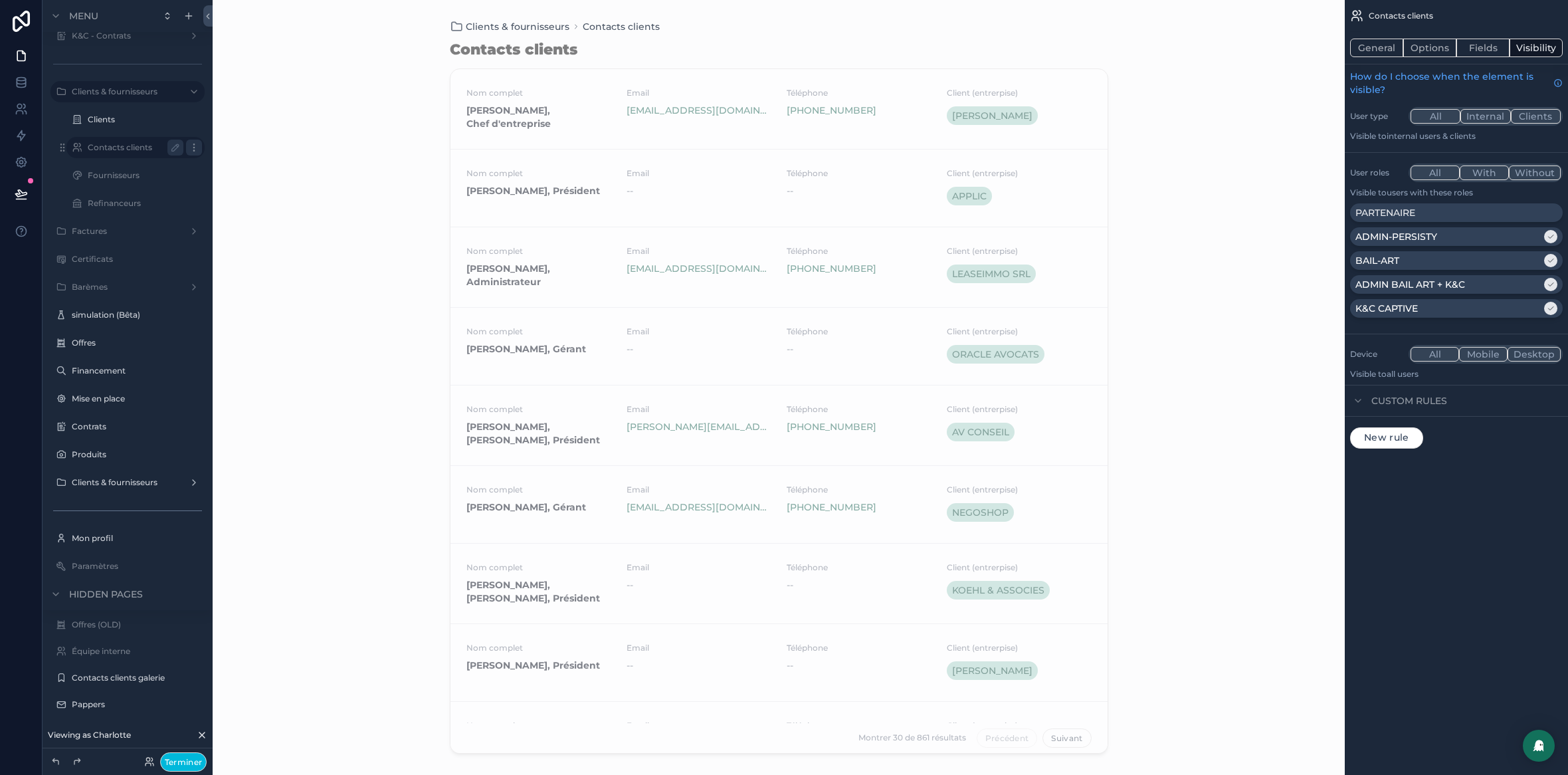
click at [193, 149] on icon "scrollable content" at bounding box center [195, 148] width 11 height 11
click at [240, 166] on span "Clone" at bounding box center [250, 162] width 28 height 14
click at [104, 125] on div "Clients" at bounding box center [135, 120] width 95 height 16
click at [97, 118] on label "Clients" at bounding box center [132, 120] width 90 height 11
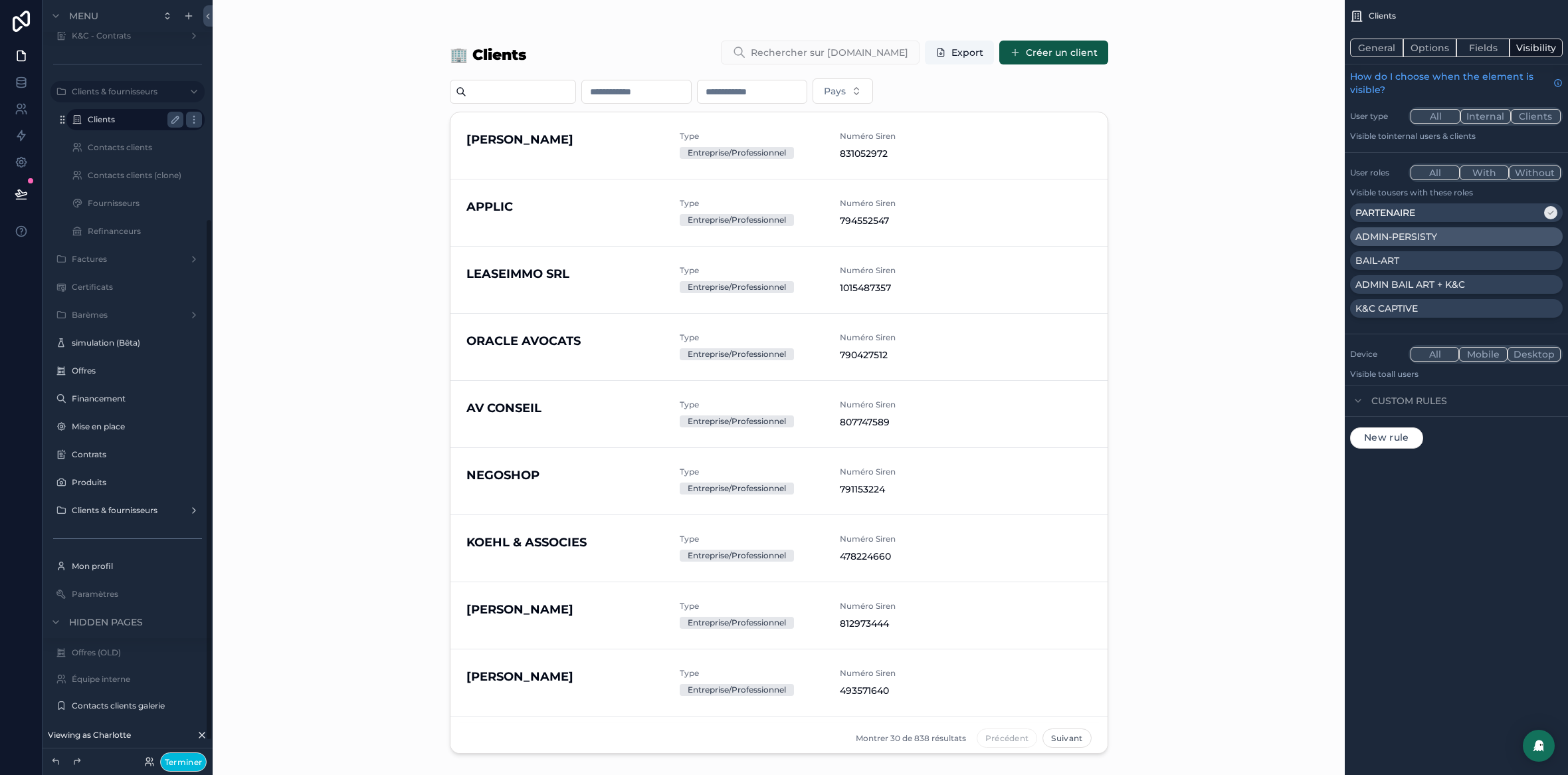
click at [1507, 239] on div "ADMIN-PERSISTY" at bounding box center [1456, 236] width 202 height 14
click at [1497, 261] on div "BAIL-ART" at bounding box center [1456, 260] width 202 height 14
drag, startPoint x: 1496, startPoint y: 281, endPoint x: 1498, endPoint y: 311, distance: 30.1
click at [1497, 282] on div "ADMIN BAIL ART + K&C" at bounding box center [1456, 284] width 202 height 14
click at [1498, 311] on div "K&C CAPTIVE" at bounding box center [1456, 308] width 202 height 14
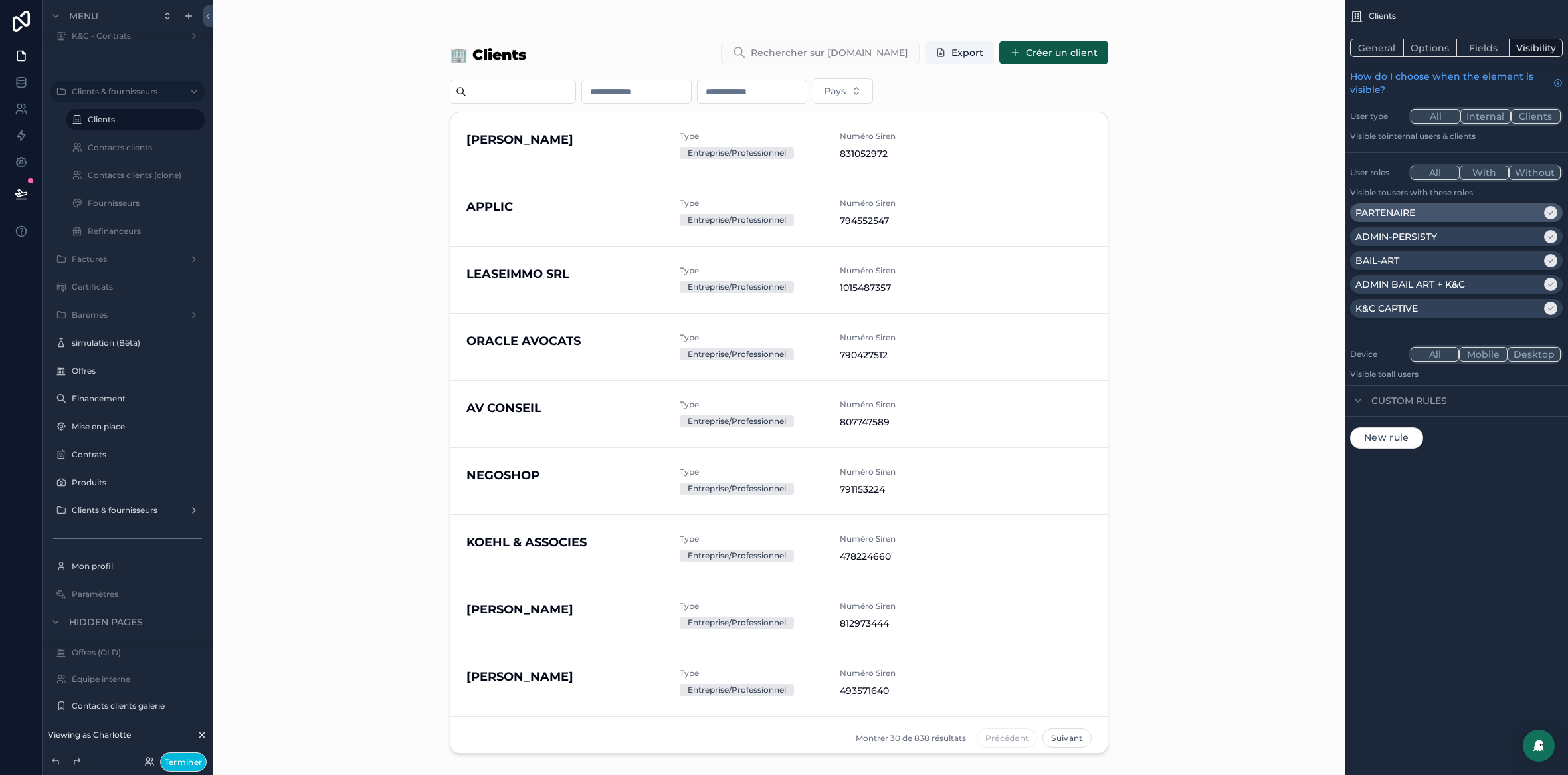
click at [1487, 217] on div "PARTENAIRE" at bounding box center [1448, 213] width 186 height 14
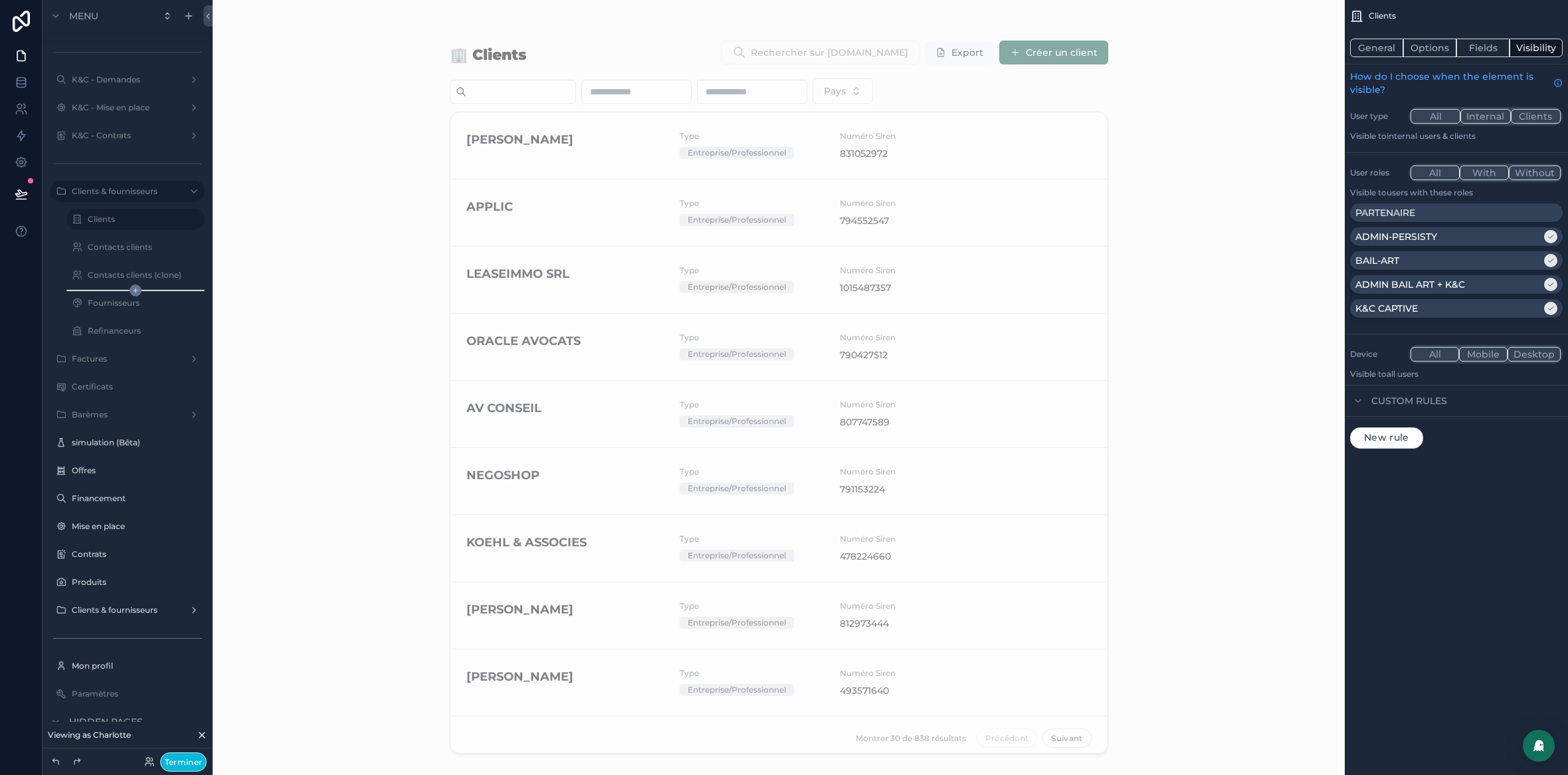
scroll to position [251, 0]
drag, startPoint x: 63, startPoint y: 245, endPoint x: 109, endPoint y: 577, distance: 335.2
click at [109, 578] on div "Accueil Performances Simulation Offres Financement Mise en place Contrats K&C -…" at bounding box center [127, 228] width 170 height 894
click at [61, 245] on icon "scrollable content" at bounding box center [62, 244] width 11 height 11
click at [193, 242] on icon "scrollable content" at bounding box center [195, 244] width 11 height 11
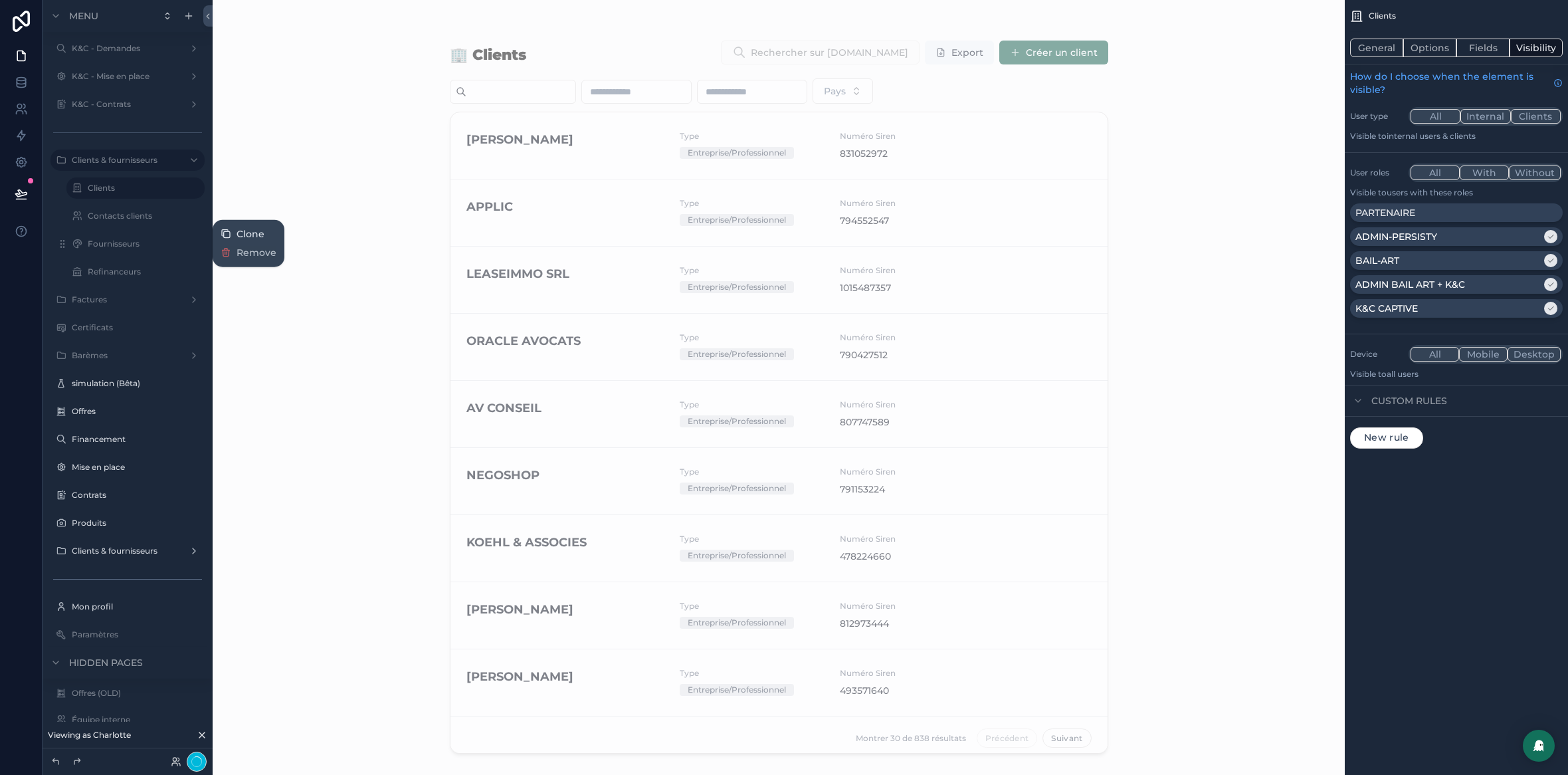
click at [243, 229] on span "Clone" at bounding box center [250, 233] width 28 height 14
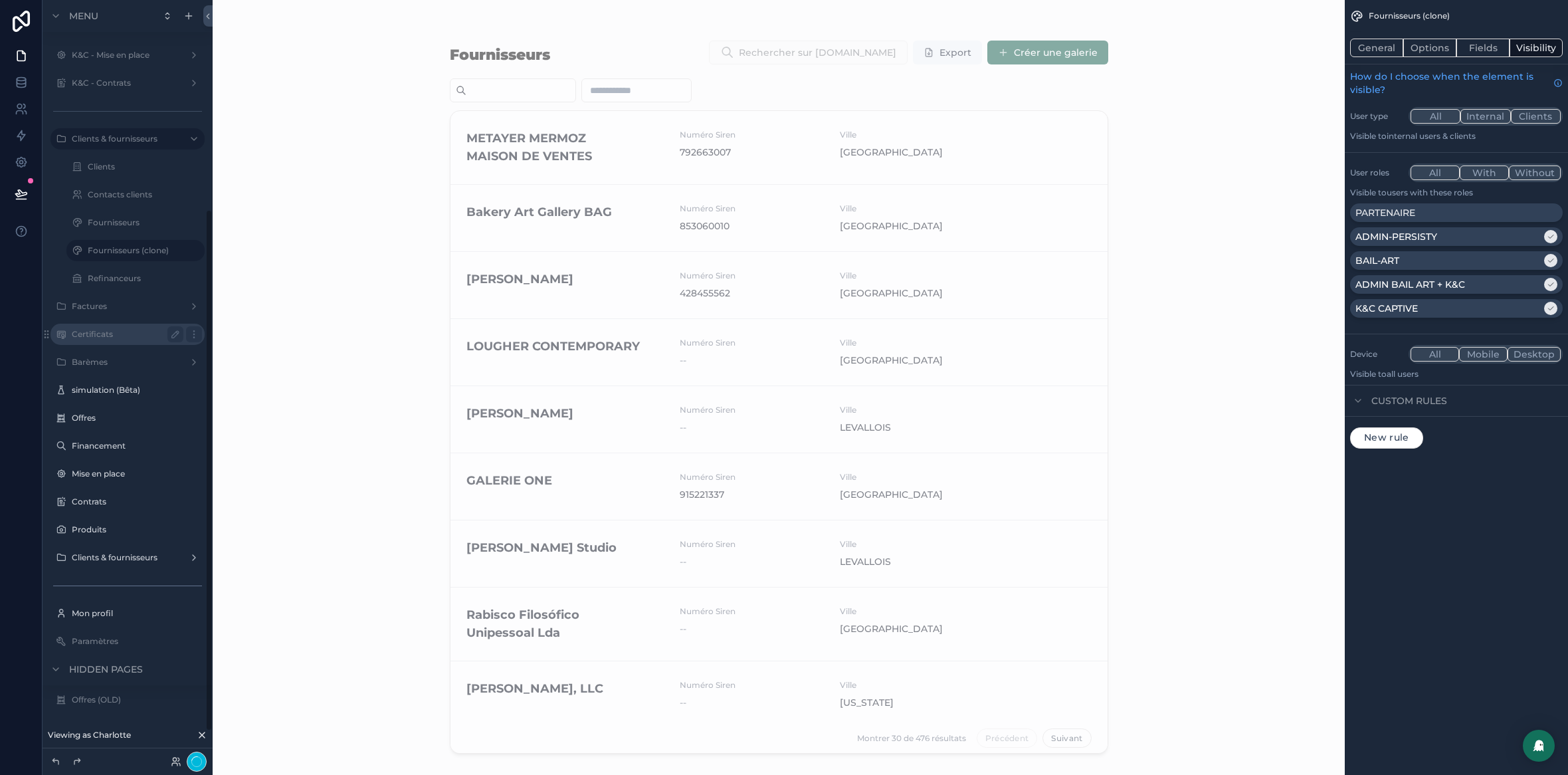
scroll to position [346, 0]
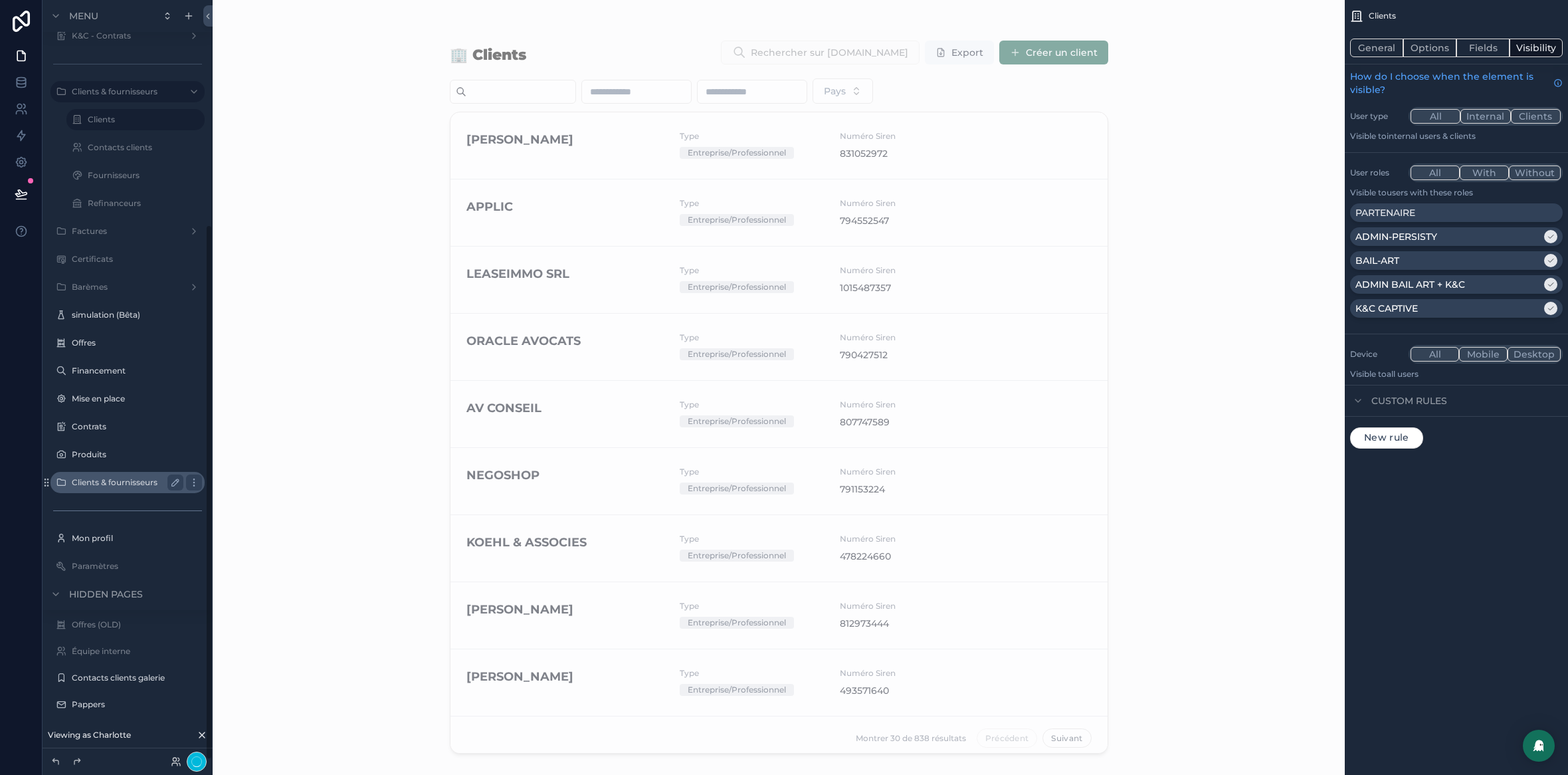
click at [136, 479] on label "Clients & fournisseurs" at bounding box center [125, 483] width 106 height 11
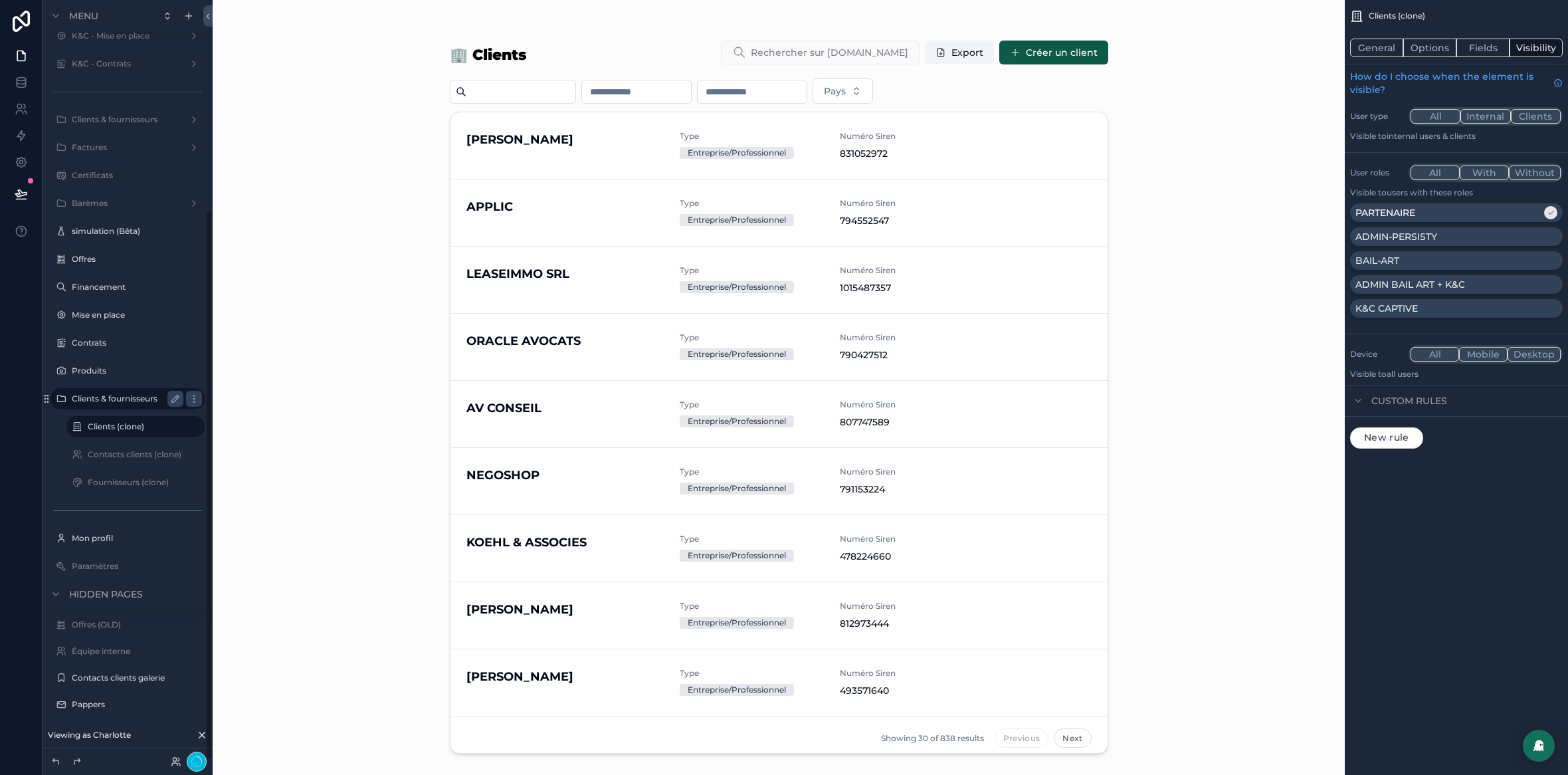
scroll to position [290, 0]
click at [174, 427] on icon "scrollable content" at bounding box center [176, 428] width 11 height 11
click at [140, 427] on input "**********" at bounding box center [124, 428] width 75 height 16
type input "*******"
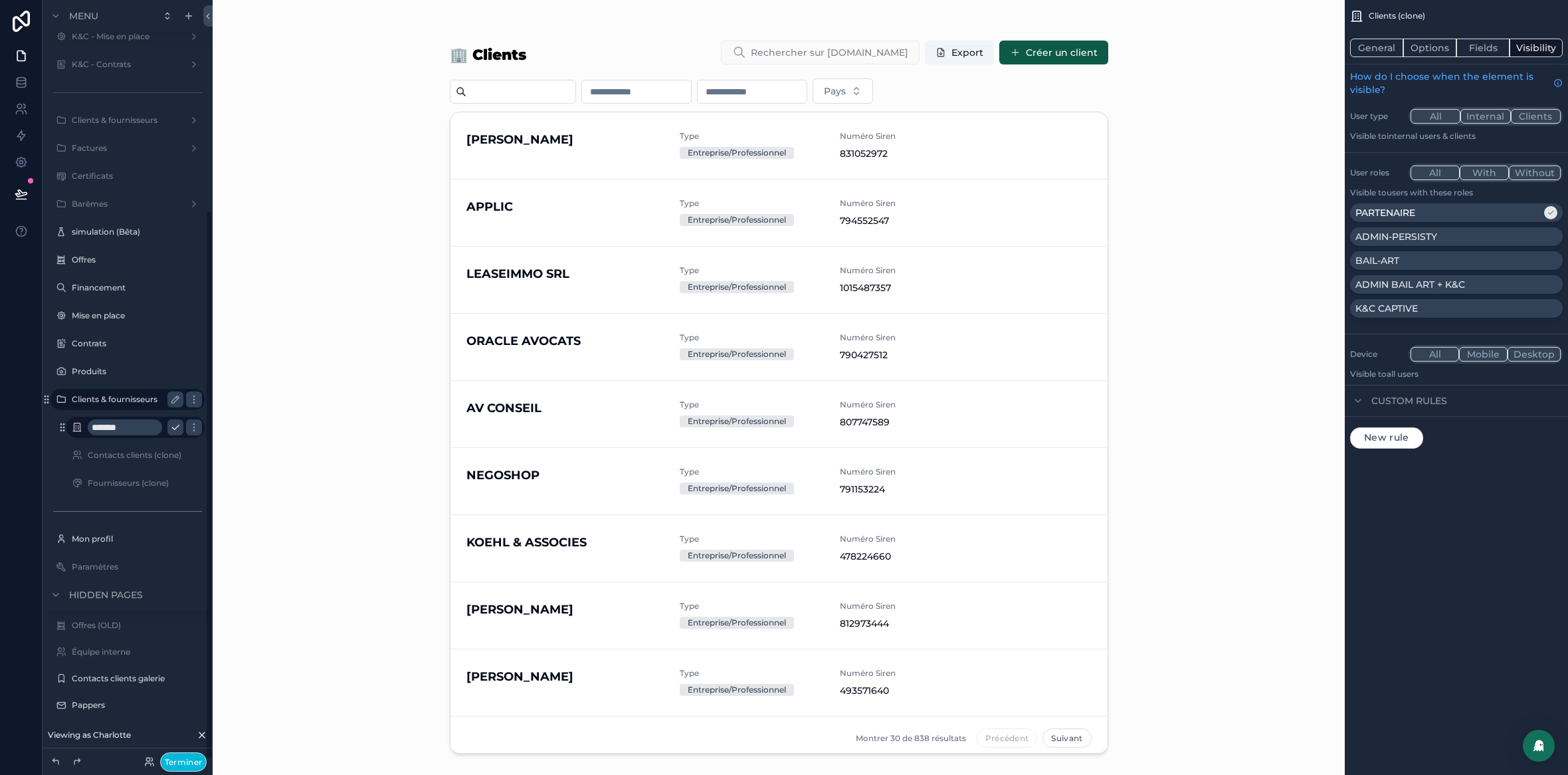
click at [174, 428] on icon "scrollable content" at bounding box center [175, 427] width 6 height 5
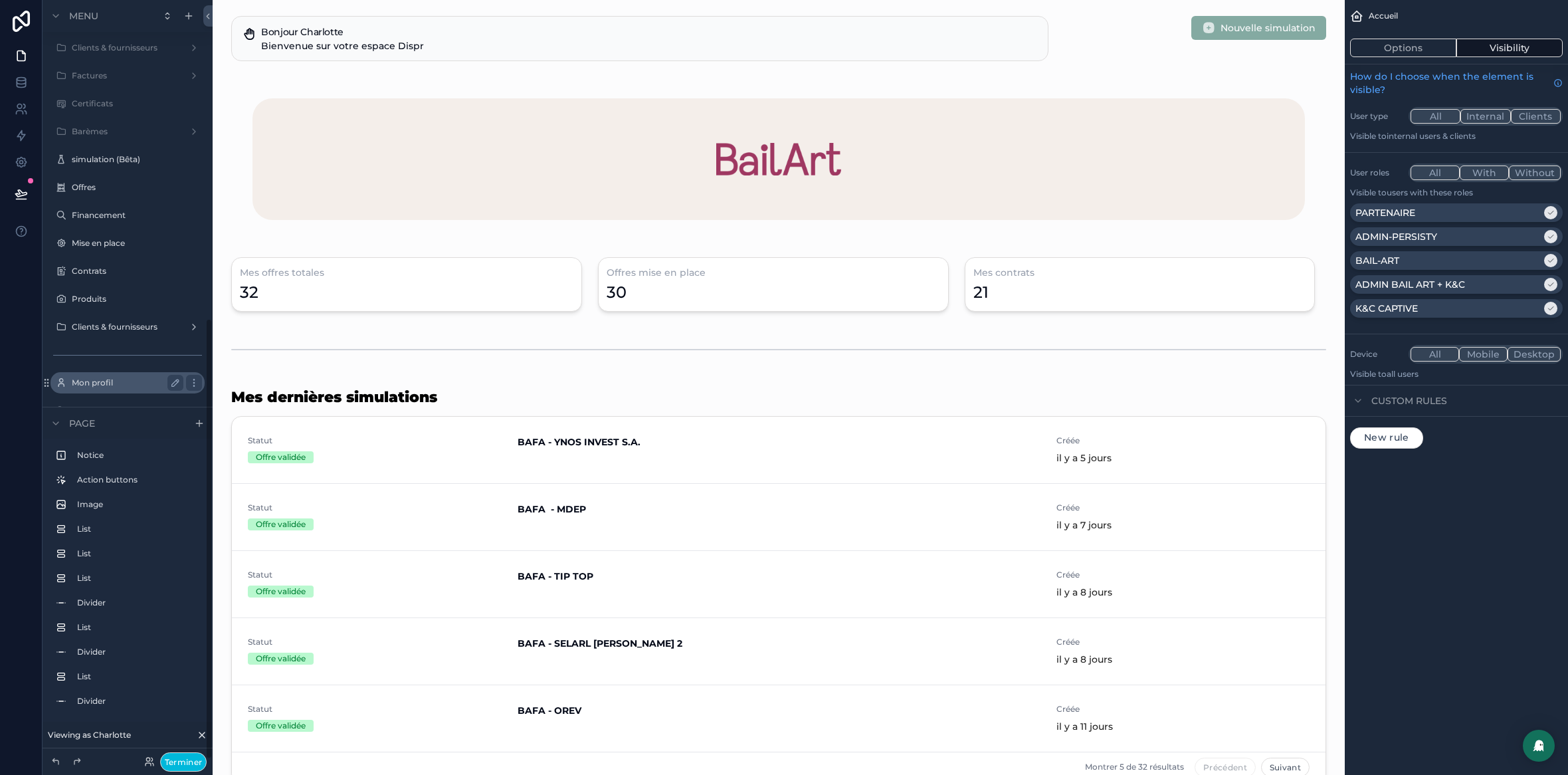
scroll to position [549, 0]
drag, startPoint x: 108, startPoint y: 141, endPoint x: 179, endPoint y: 164, distance: 74.6
click at [108, 141] on label "Clients & fournisseurs" at bounding box center [125, 141] width 106 height 11
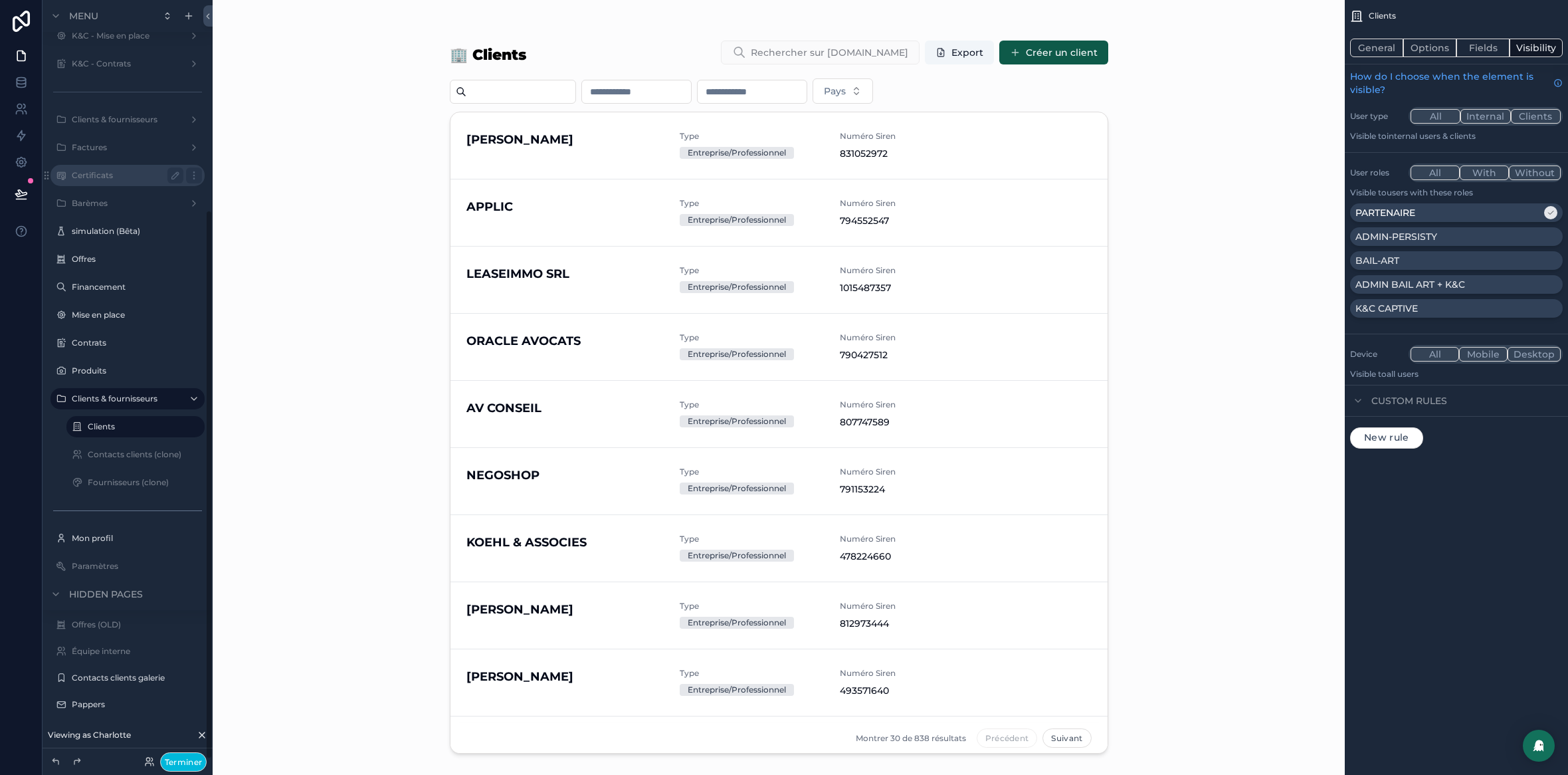
scroll to position [290, 0]
click at [130, 458] on label "Contacts clients (clone)" at bounding box center [134, 456] width 94 height 11
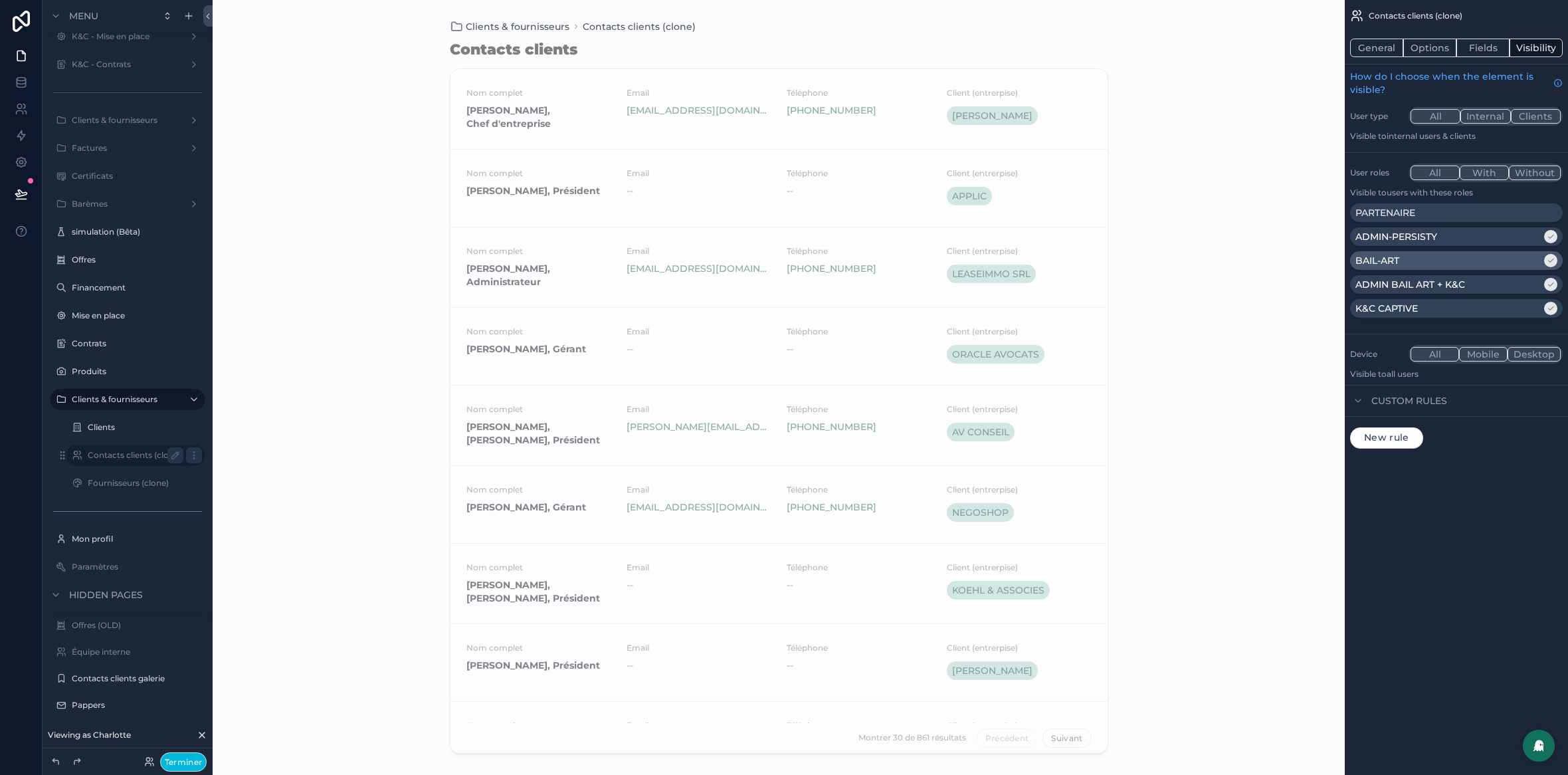
drag, startPoint x: 1492, startPoint y: 240, endPoint x: 1482, endPoint y: 265, distance: 26.9
click at [1492, 240] on div "ADMIN-PERSISTY" at bounding box center [1448, 236] width 186 height 14
click at [1482, 265] on div "BAIL-ART" at bounding box center [1448, 260] width 186 height 14
click at [1484, 283] on div "ADMIN BAIL ART + K&C" at bounding box center [1448, 284] width 186 height 14
click at [1483, 302] on div "K&C CAPTIVE" at bounding box center [1448, 308] width 186 height 14
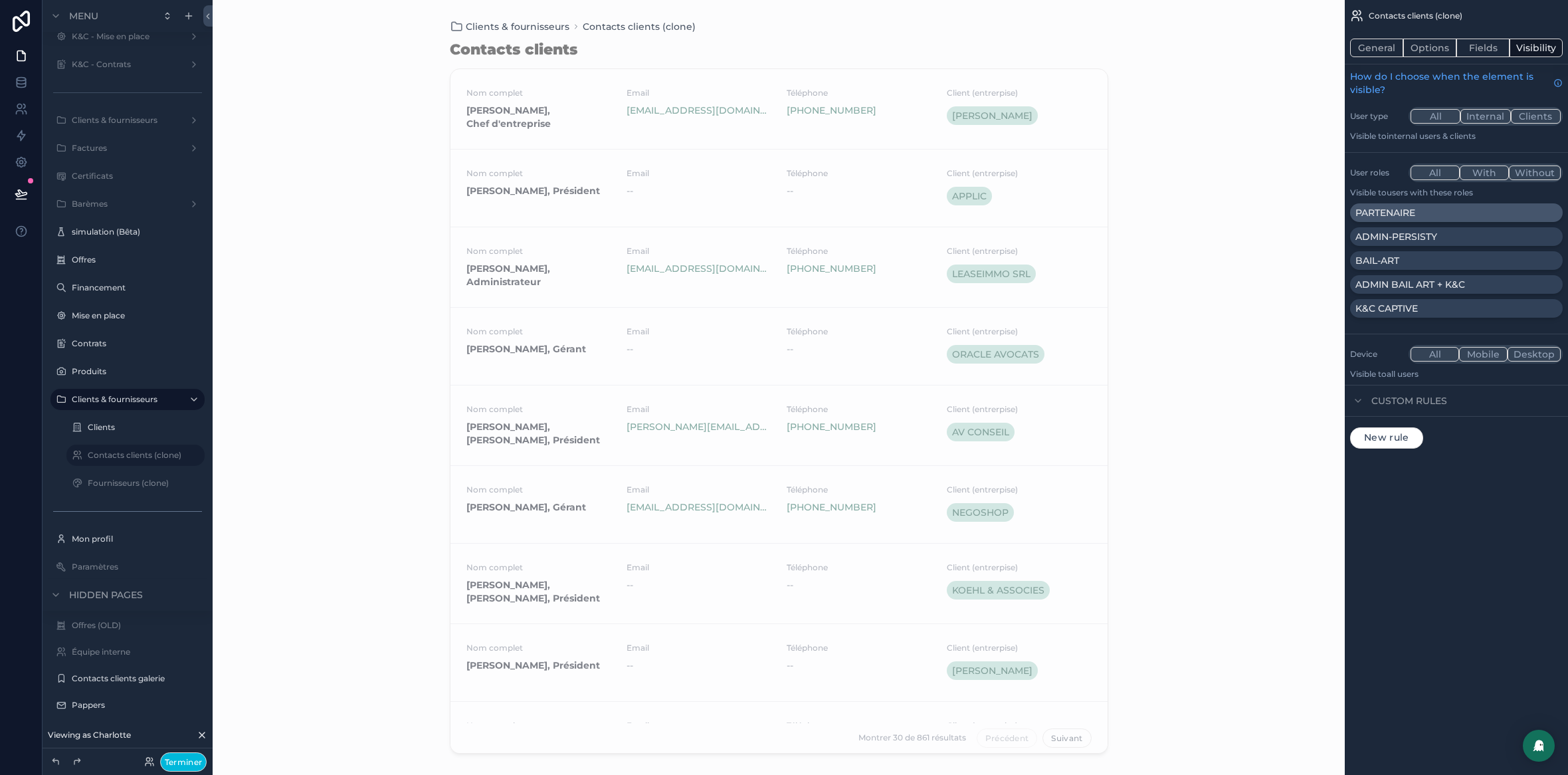
click at [1467, 213] on div "PARTENAIRE" at bounding box center [1456, 213] width 202 height 14
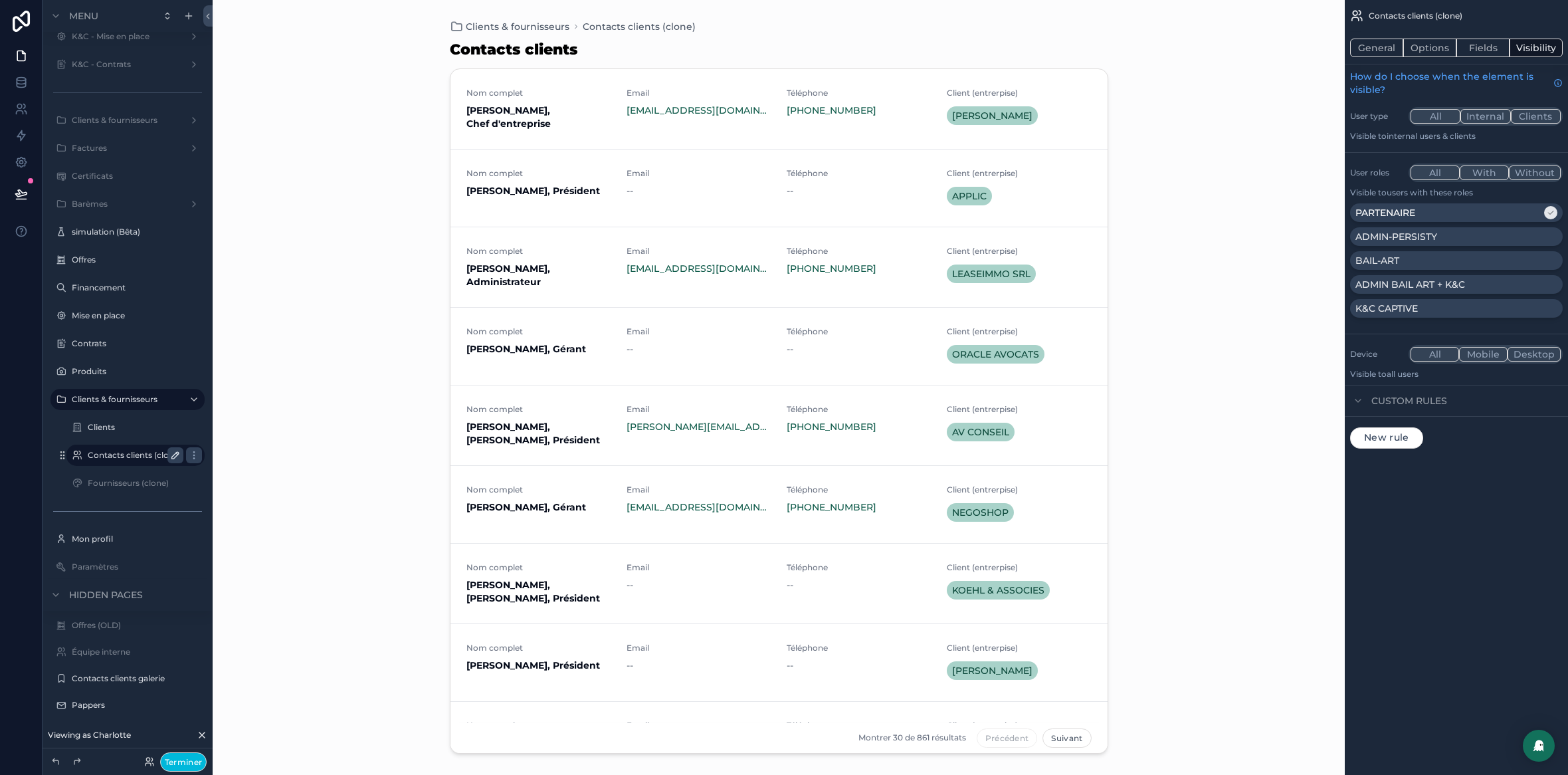
click at [180, 455] on icon "scrollable content" at bounding box center [176, 456] width 11 height 11
click at [147, 463] on div "**********" at bounding box center [136, 456] width 133 height 22
click at [140, 455] on input "**********" at bounding box center [124, 456] width 75 height 16
type input "**********"
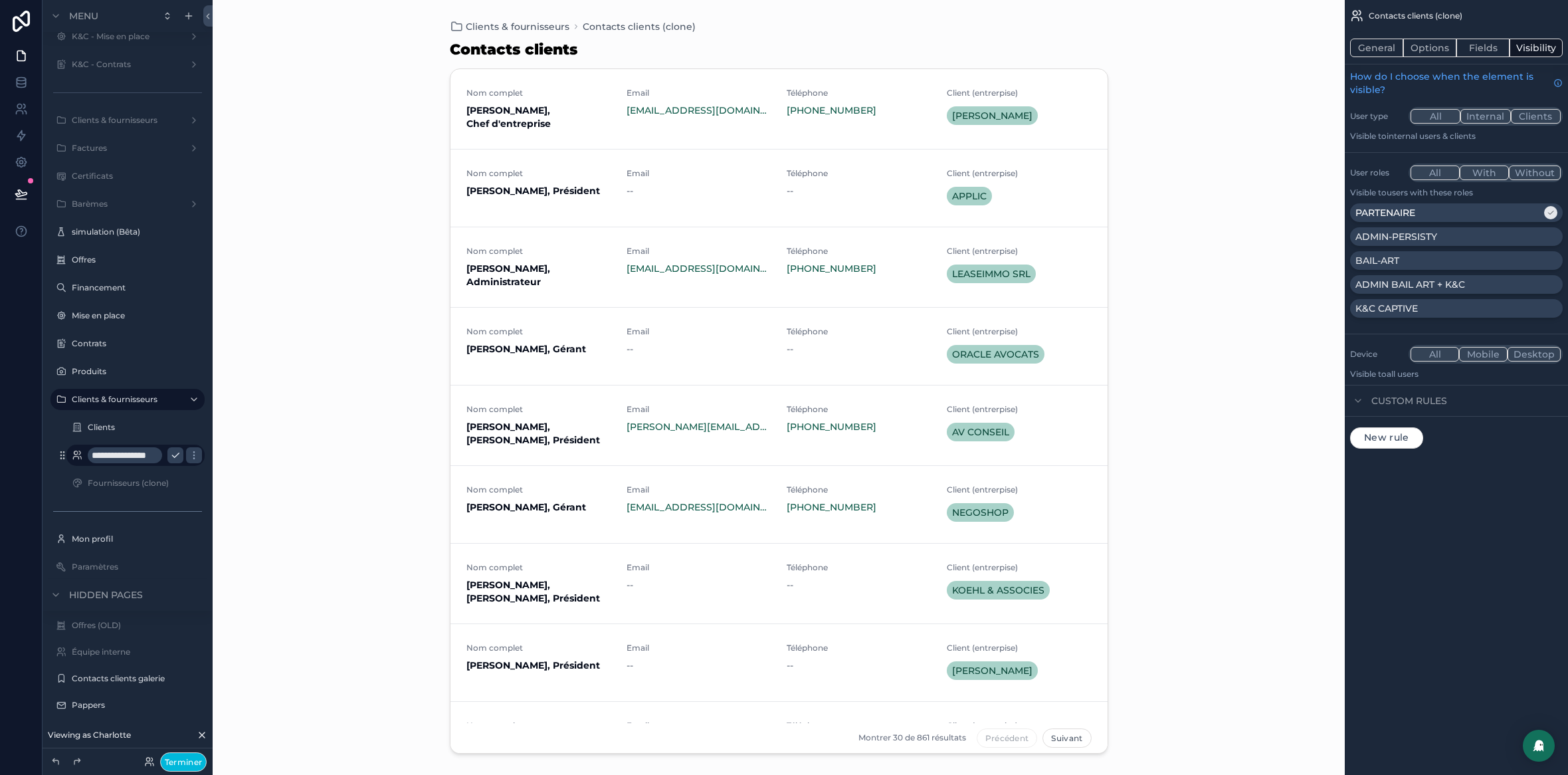
scroll to position [0, 0]
click at [174, 457] on icon "scrollable content" at bounding box center [176, 456] width 11 height 11
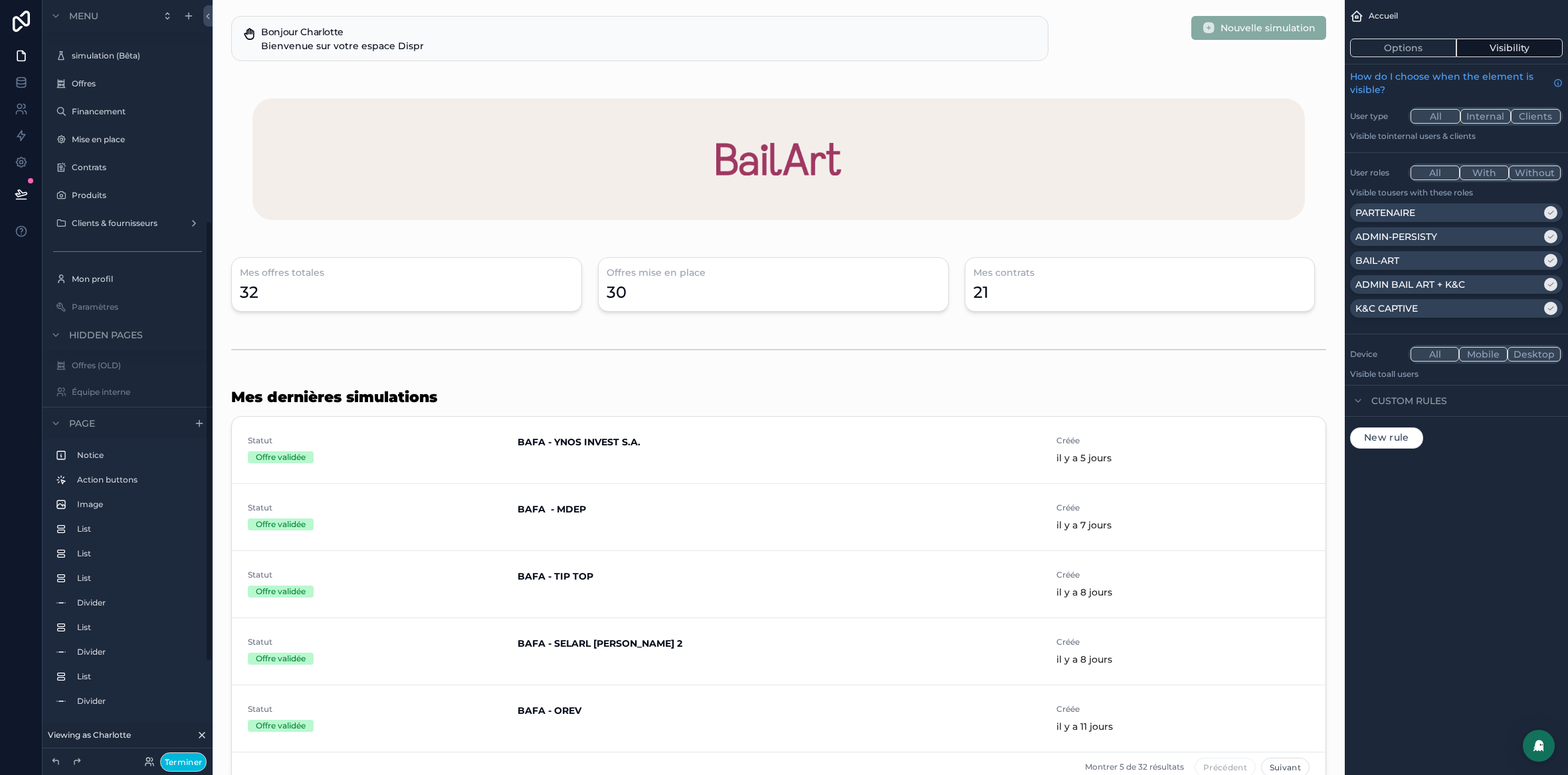
scroll to position [379, 0]
click at [129, 311] on label "Clients & fournisseurs" at bounding box center [125, 311] width 106 height 11
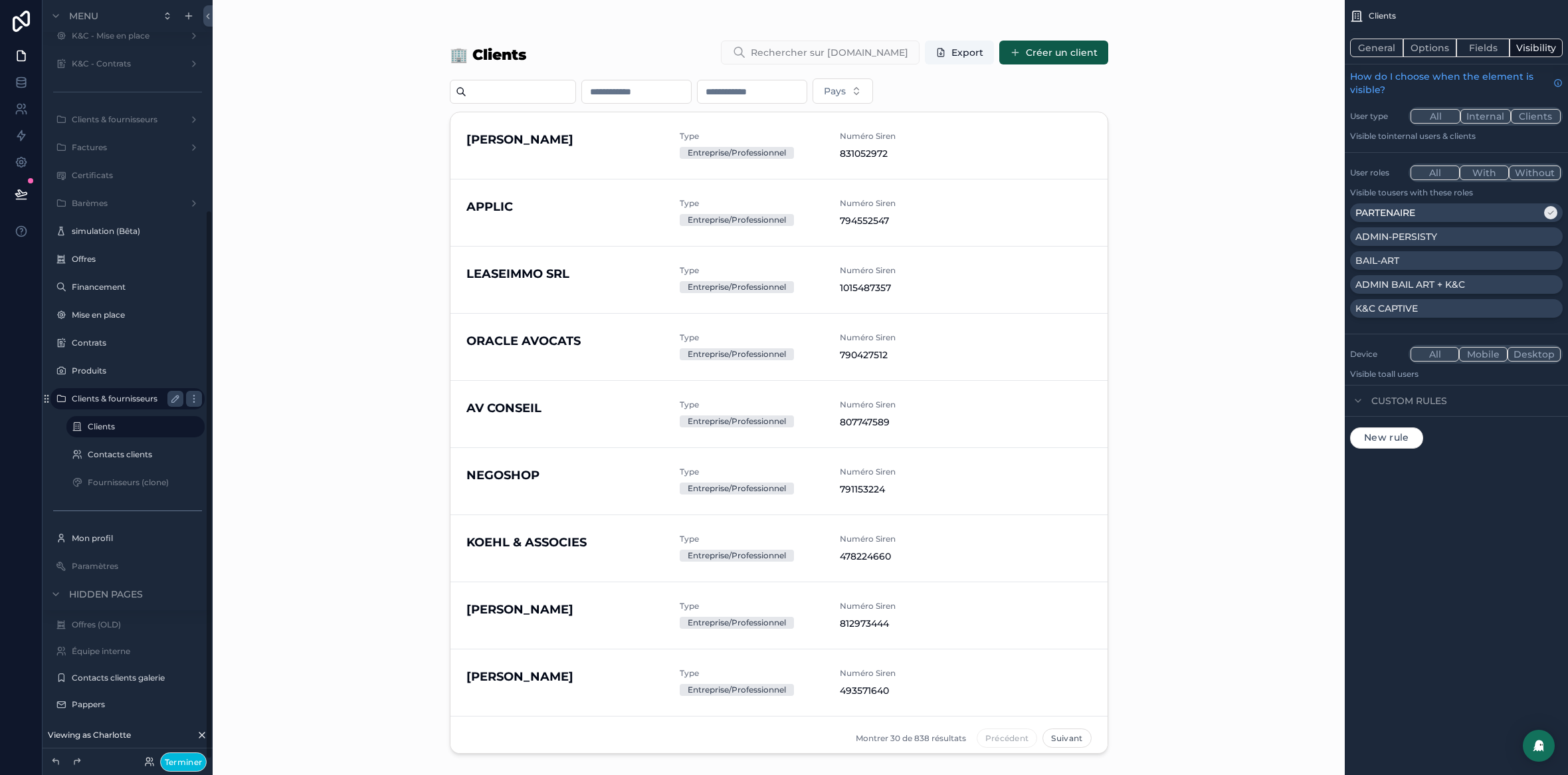
scroll to position [290, 0]
click at [177, 482] on icon "scrollable content" at bounding box center [176, 484] width 11 height 11
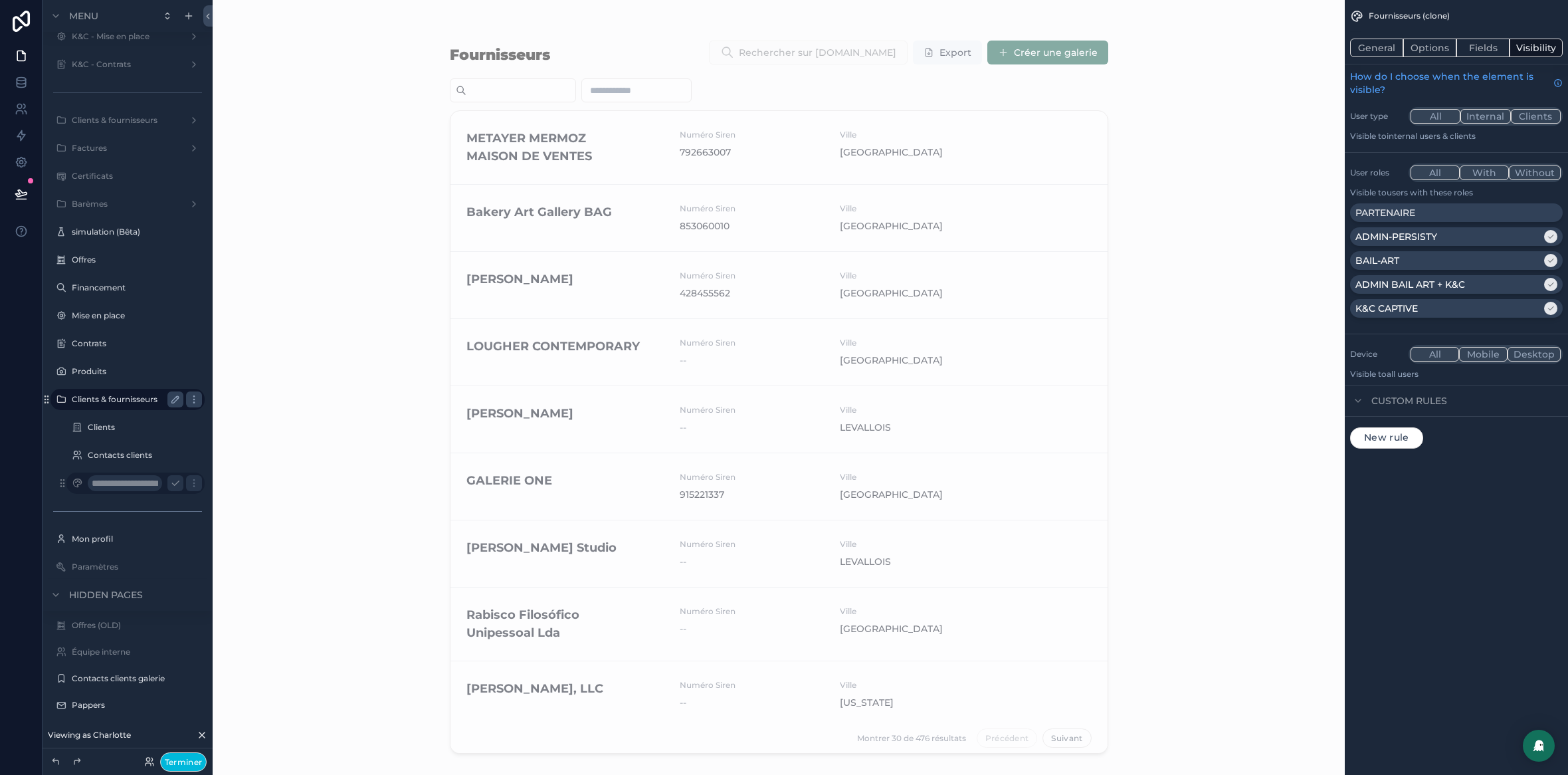
drag, startPoint x: 155, startPoint y: 485, endPoint x: 255, endPoint y: 465, distance: 102.0
click at [155, 485] on input "**********" at bounding box center [124, 484] width 75 height 16
type input "**********"
click at [176, 488] on icon "scrollable content" at bounding box center [176, 484] width 11 height 11
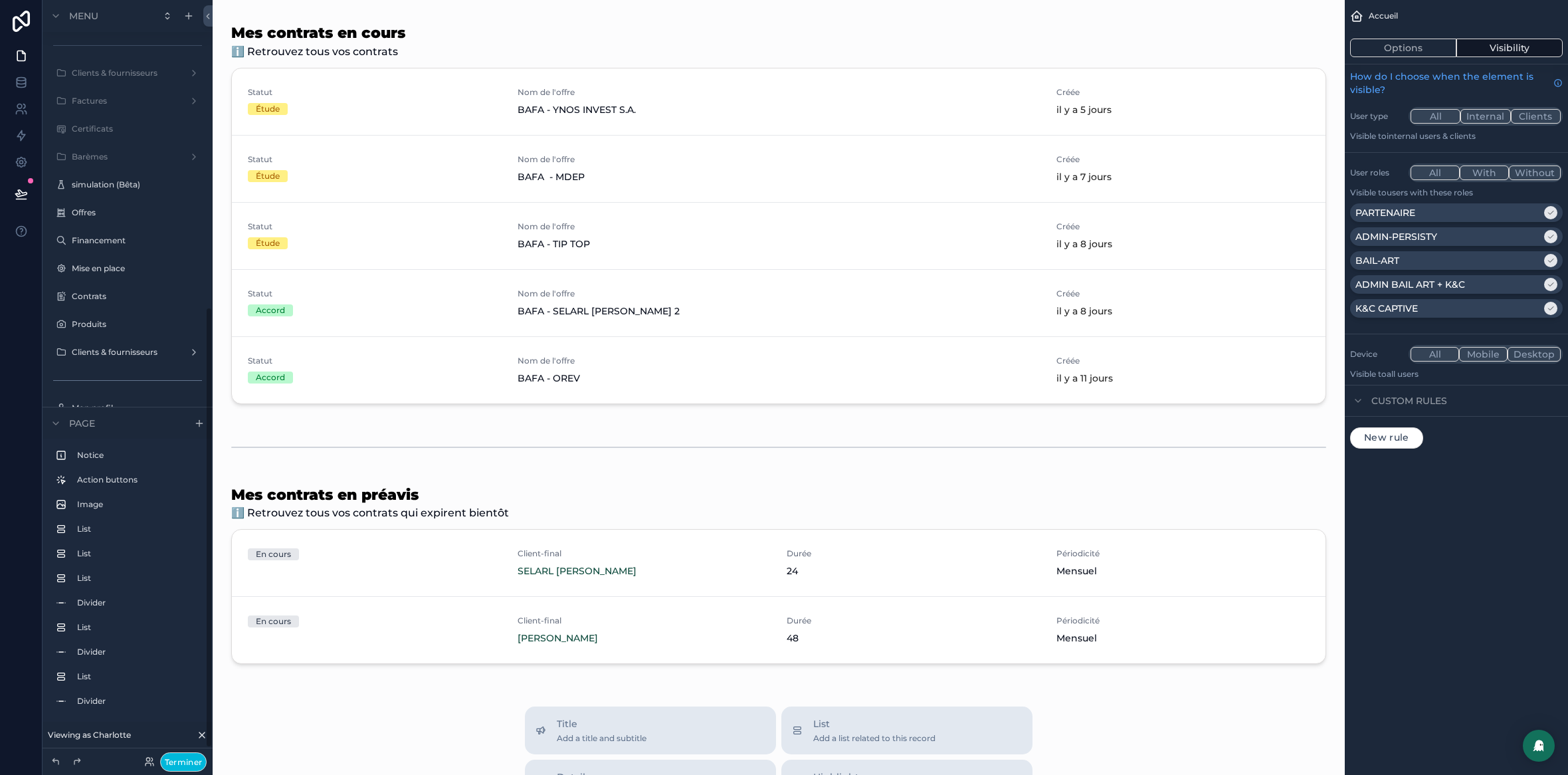
scroll to position [549, 0]
click at [136, 143] on label "Clients & fournisseurs" at bounding box center [125, 141] width 106 height 11
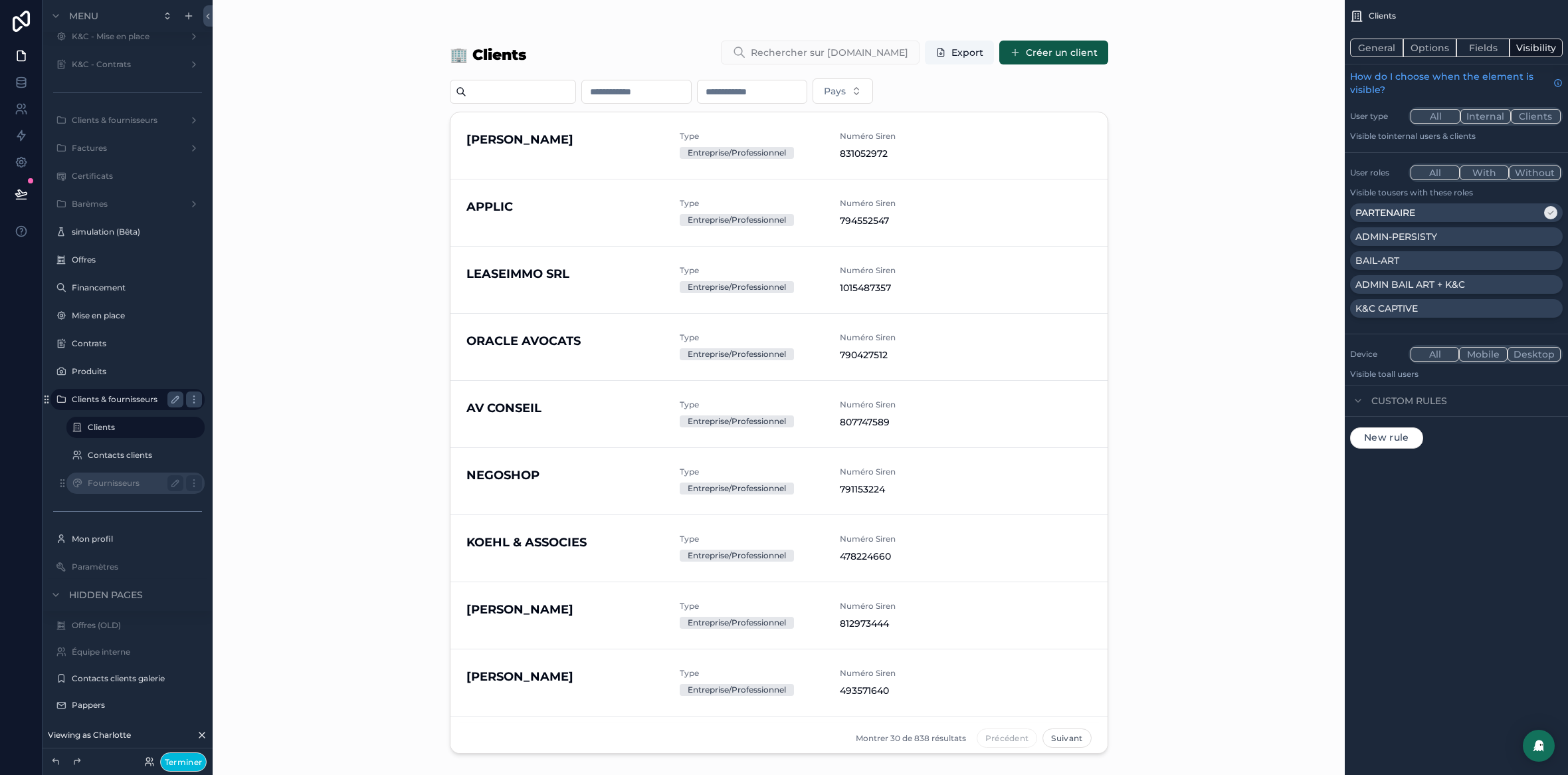
click at [131, 485] on label "Fournisseurs" at bounding box center [132, 484] width 90 height 11
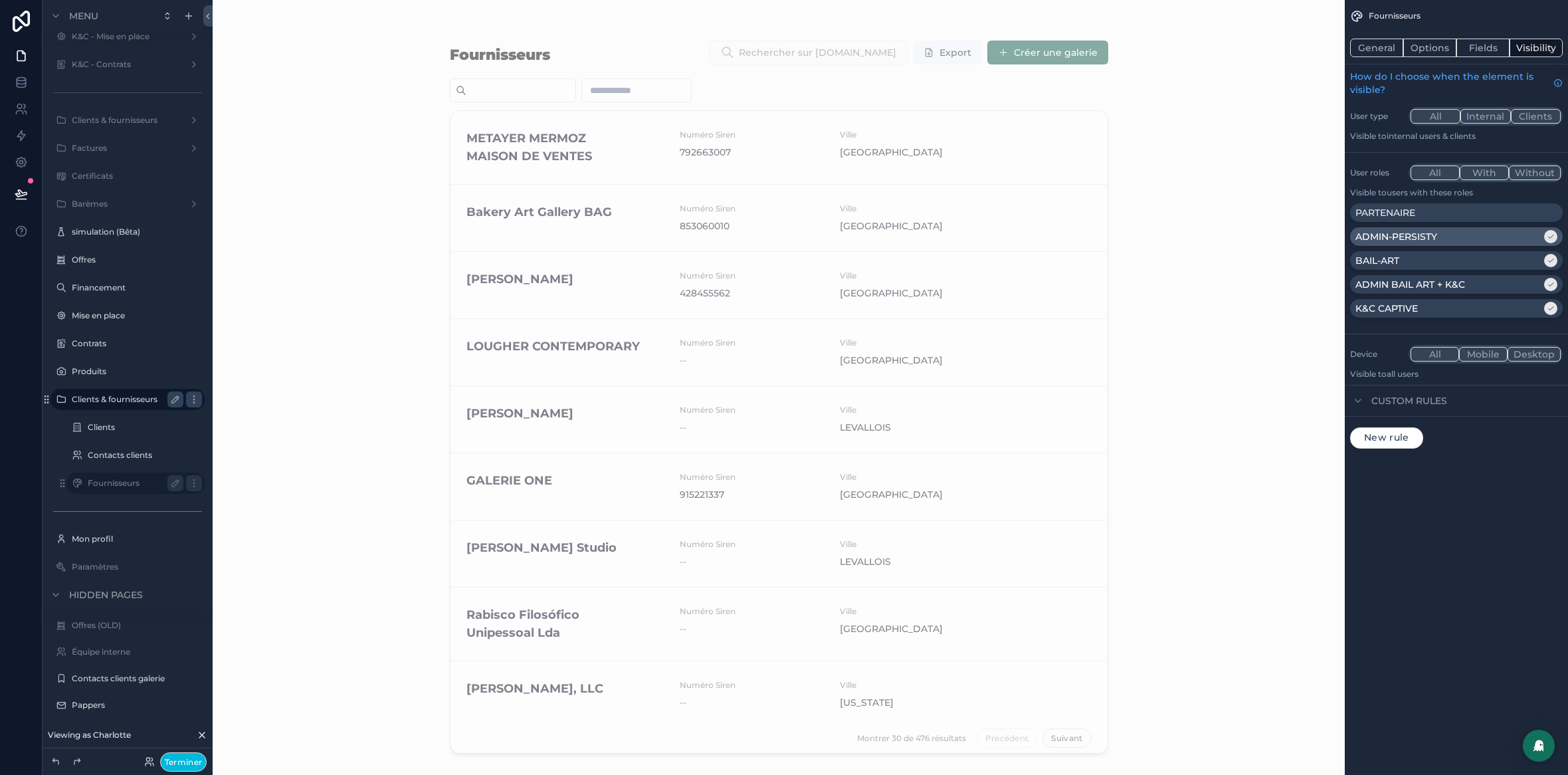
click at [1521, 237] on div "ADMIN-PERSISTY" at bounding box center [1448, 236] width 186 height 14
click at [1512, 259] on div "BAIL-ART" at bounding box center [1448, 260] width 186 height 14
drag, startPoint x: 1510, startPoint y: 277, endPoint x: 1512, endPoint y: 300, distance: 23.1
click at [1510, 278] on div "ADMIN BAIL ART + K&C" at bounding box center [1456, 284] width 213 height 19
click at [1512, 301] on div "K&C CAPTIVE" at bounding box center [1456, 308] width 213 height 19
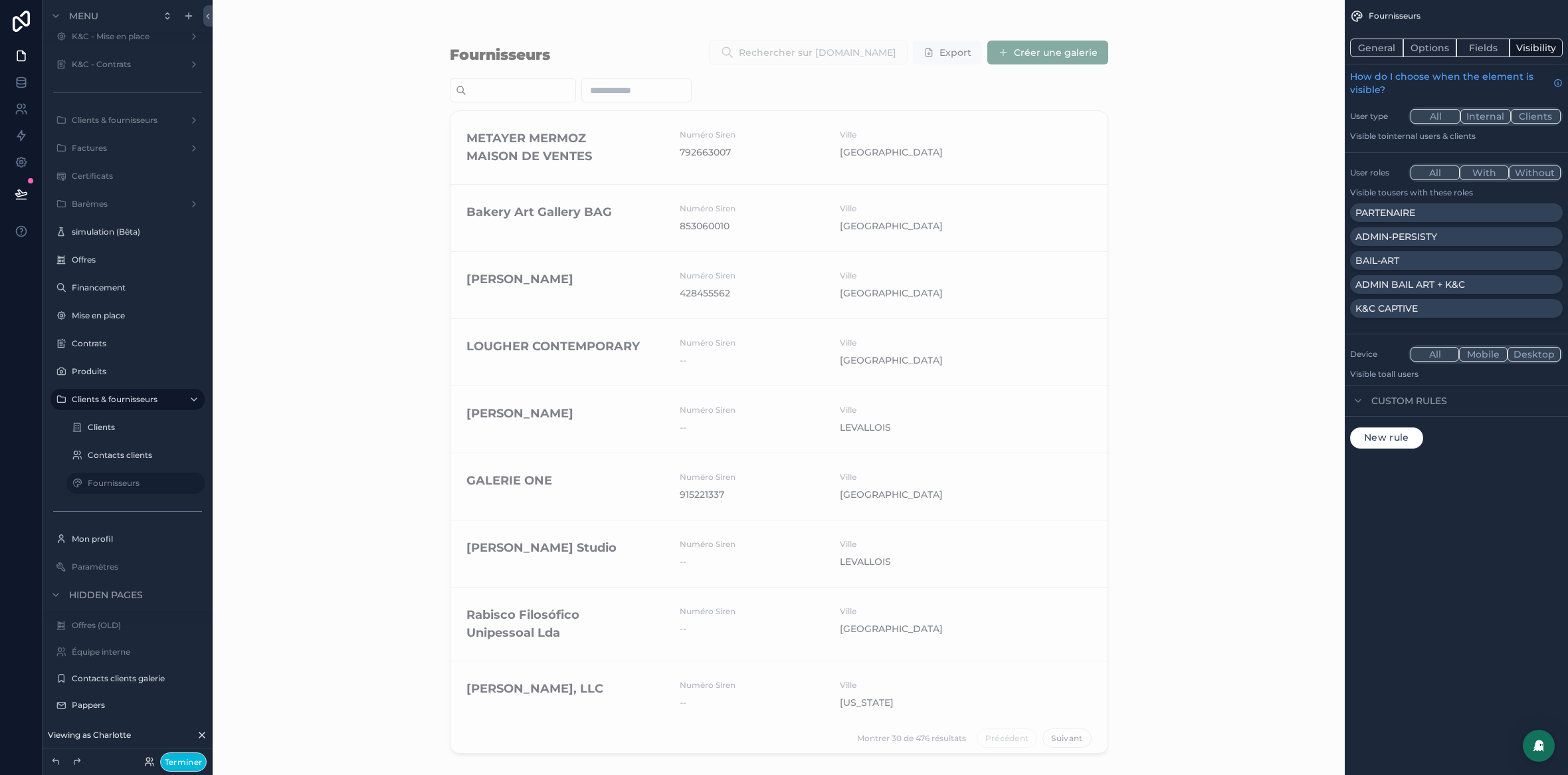
drag, startPoint x: 1481, startPoint y: 218, endPoint x: 1545, endPoint y: 443, distance: 233.9
click at [1480, 218] on div "PARTENAIRE" at bounding box center [1456, 213] width 202 height 14
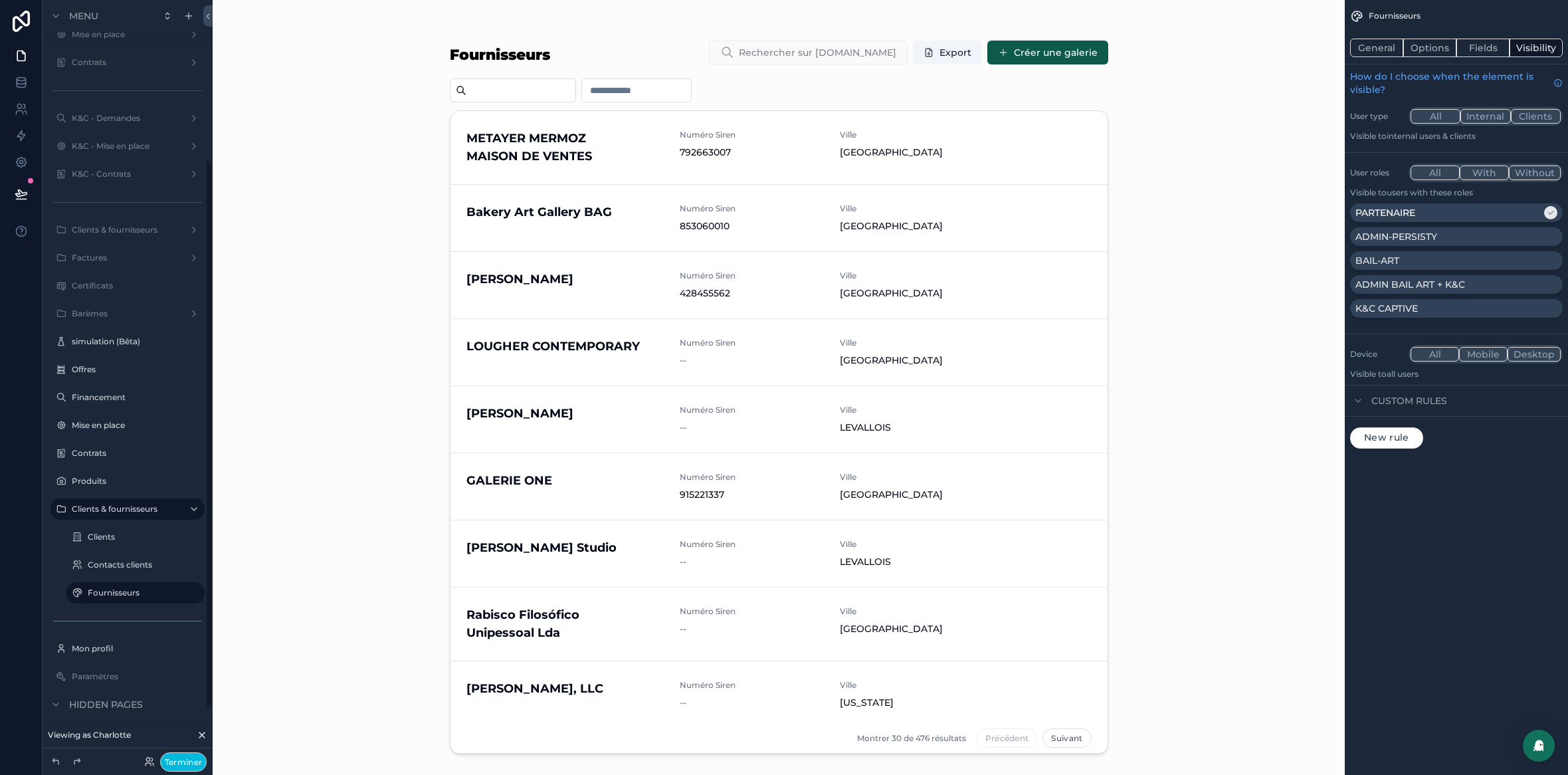
scroll to position [170, 0]
click at [1400, 443] on span "New rule" at bounding box center [1387, 438] width 56 height 12
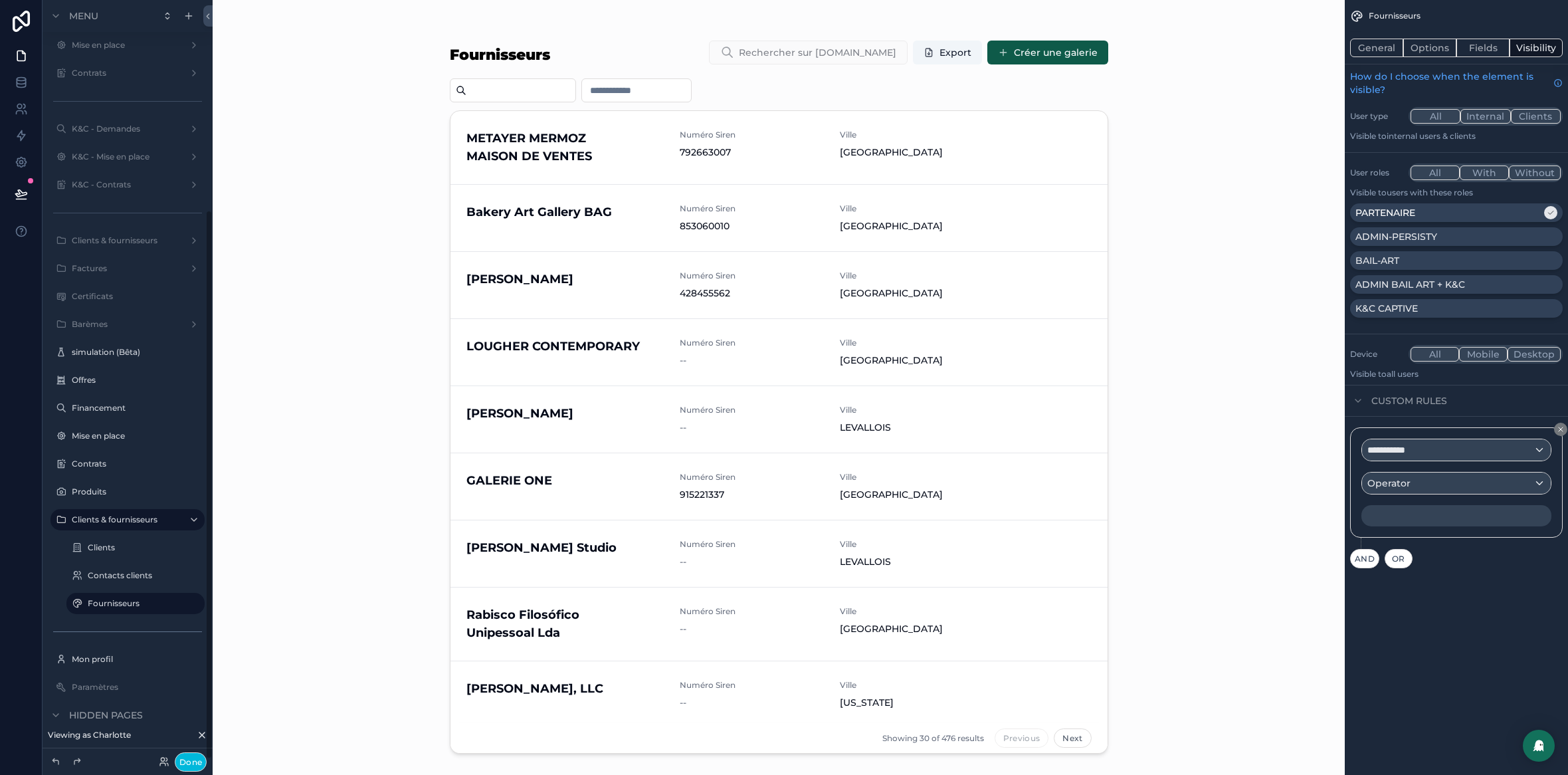
scroll to position [290, 0]
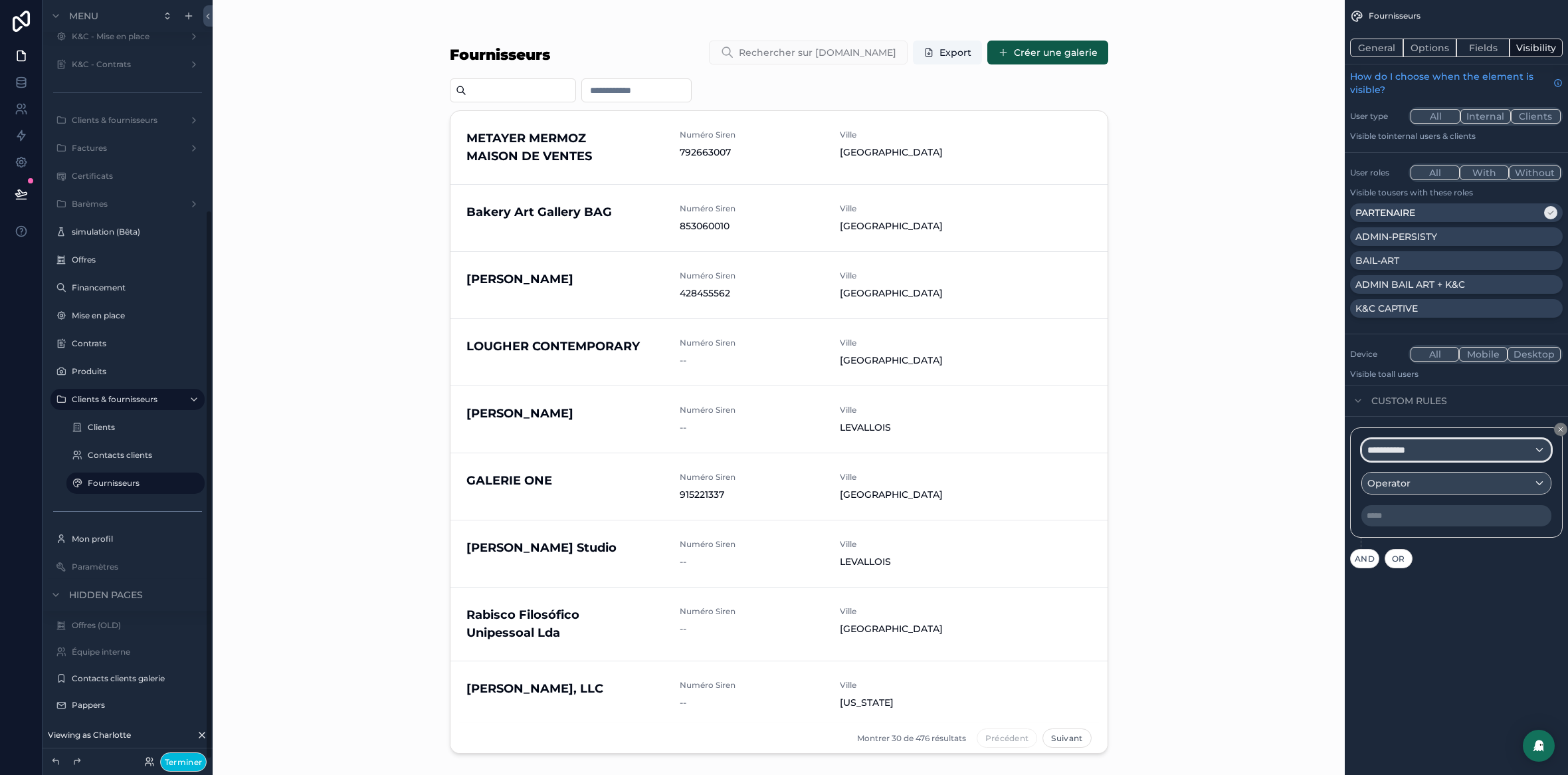
click at [1429, 454] on div "**********" at bounding box center [1457, 451] width 189 height 22
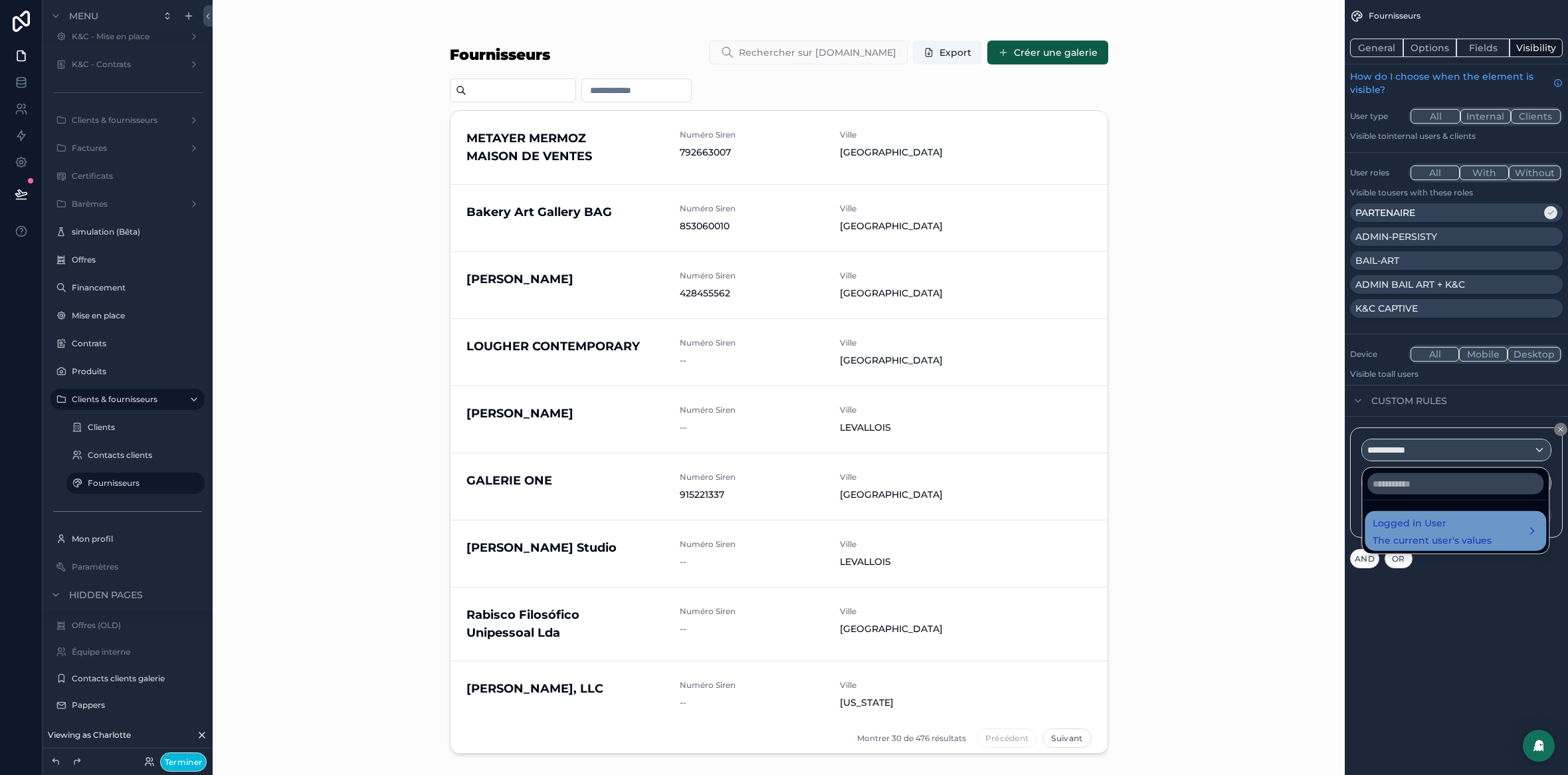
click at [1441, 526] on span "Logged in User" at bounding box center [1432, 524] width 119 height 16
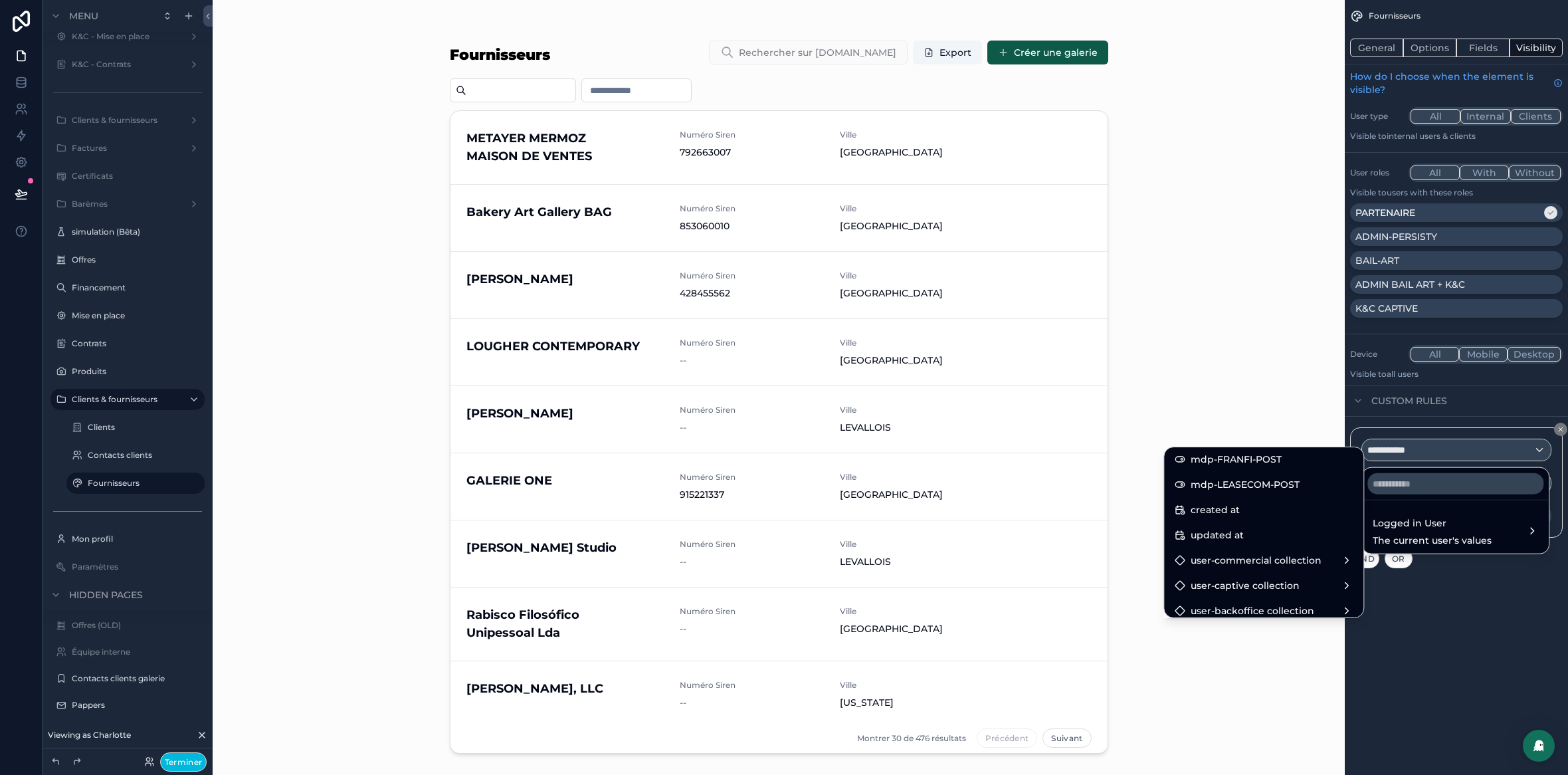
scroll to position [870, 0]
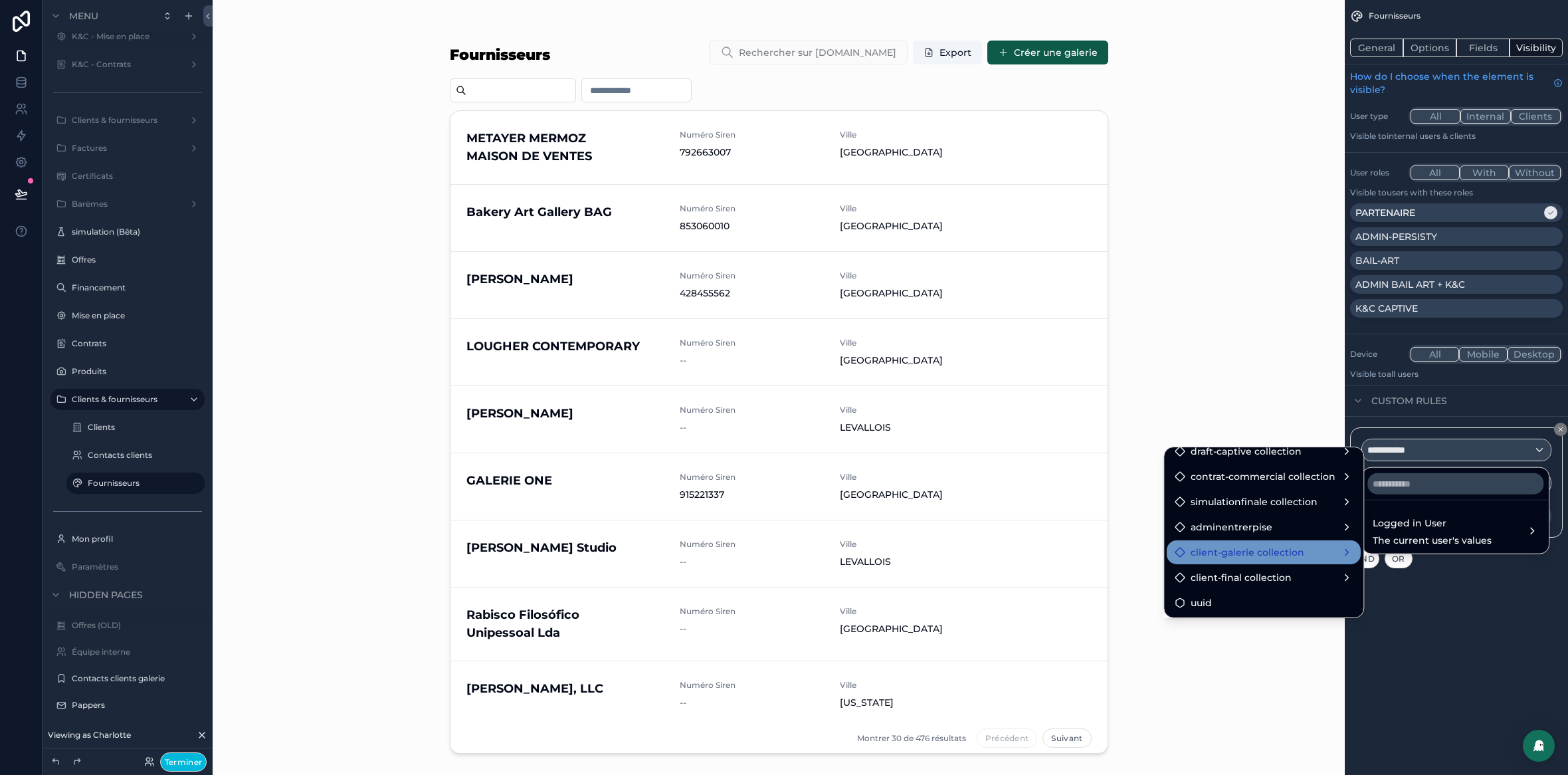
click at [1230, 554] on span "client-galerie collection" at bounding box center [1247, 552] width 113 height 16
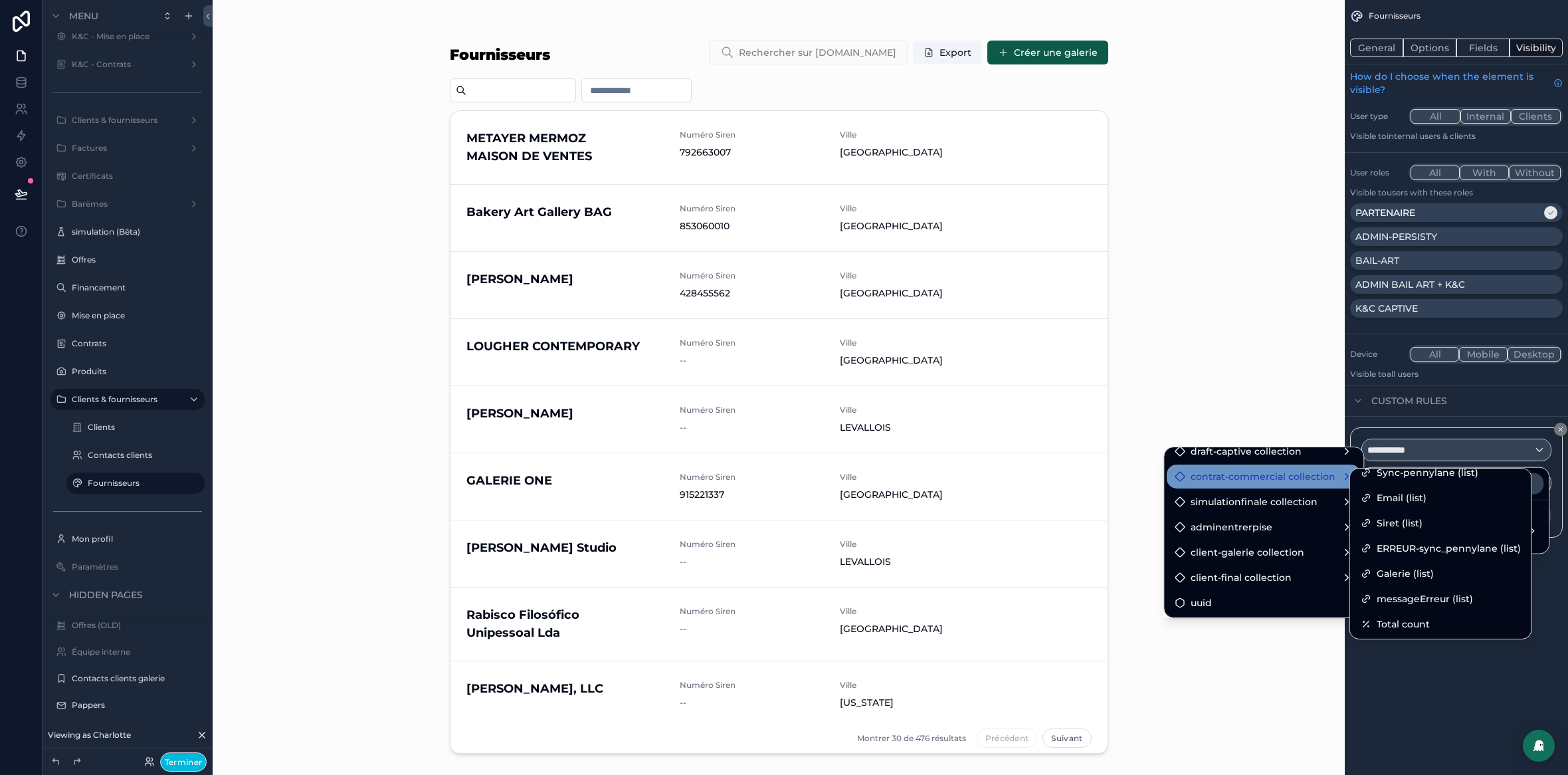
click at [1246, 479] on span "contrat-commercial collection" at bounding box center [1263, 477] width 145 height 16
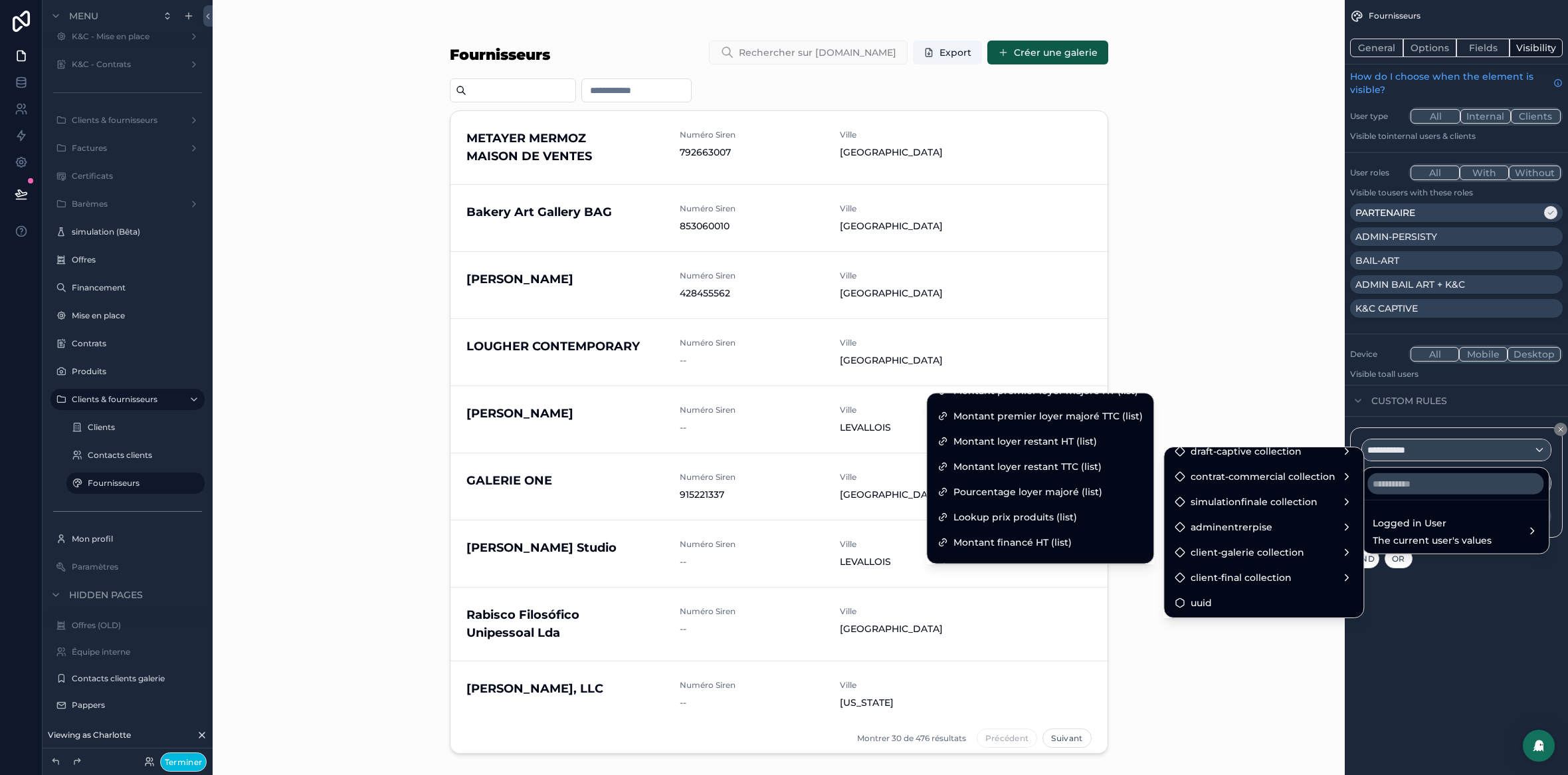
scroll to position [241, 0]
click at [1431, 488] on input "text" at bounding box center [1456, 484] width 177 height 22
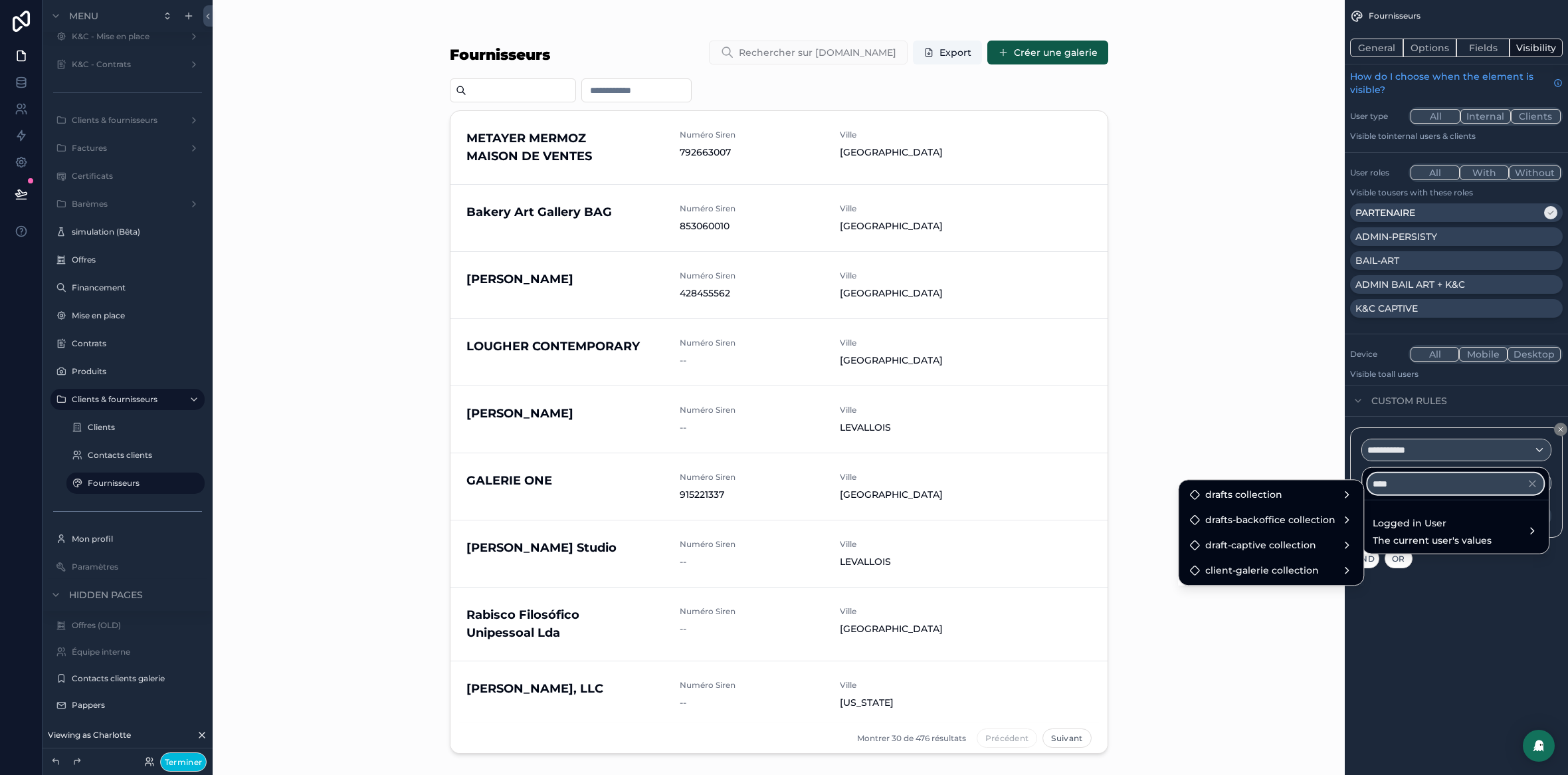
type input "*****"
click at [1389, 483] on input "*****" at bounding box center [1456, 484] width 177 height 22
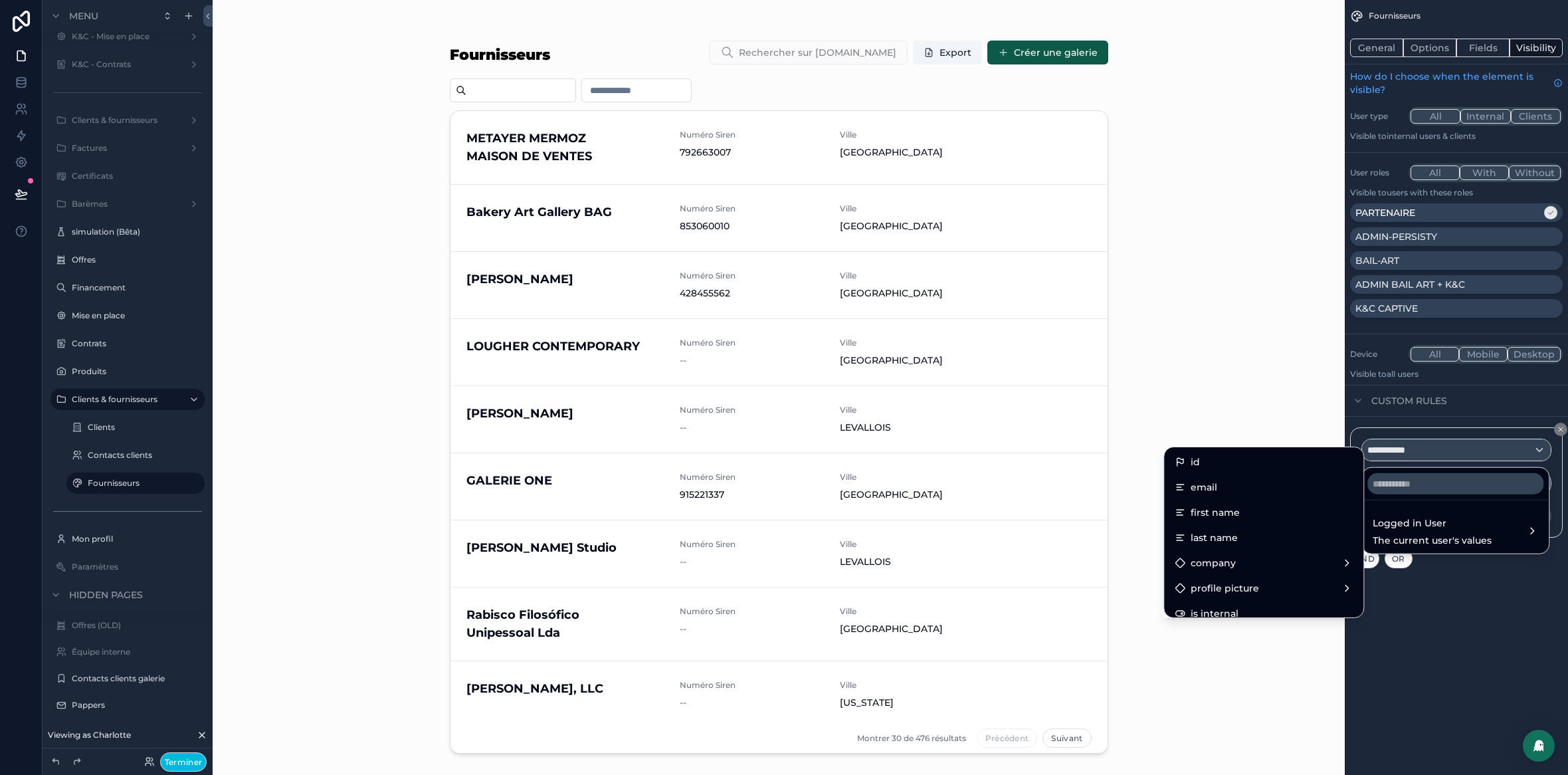
click at [1502, 625] on div "scrollable content" at bounding box center [784, 388] width 1568 height 775
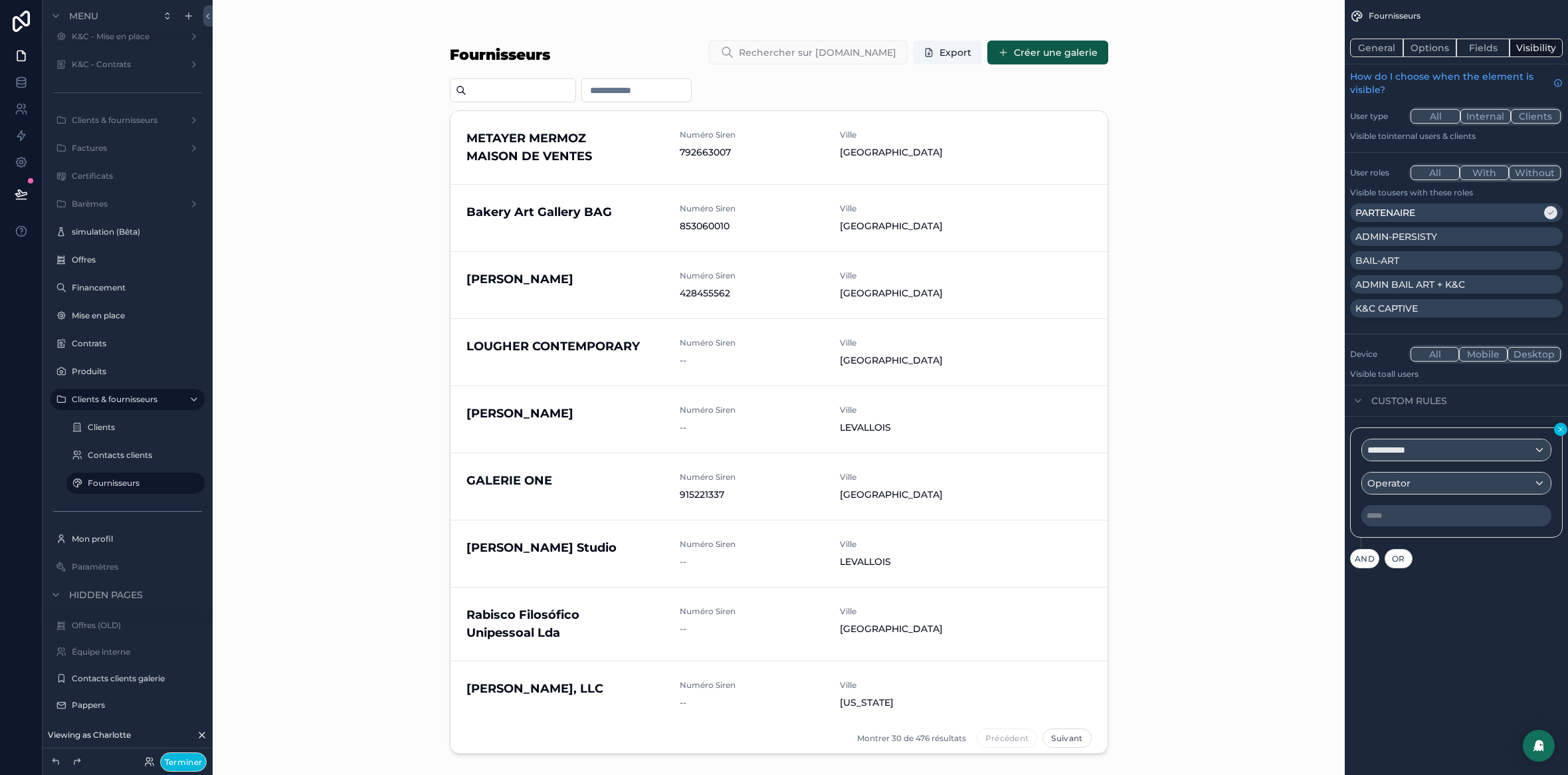
click at [1559, 433] on icon "scrollable content" at bounding box center [1561, 429] width 8 height 8
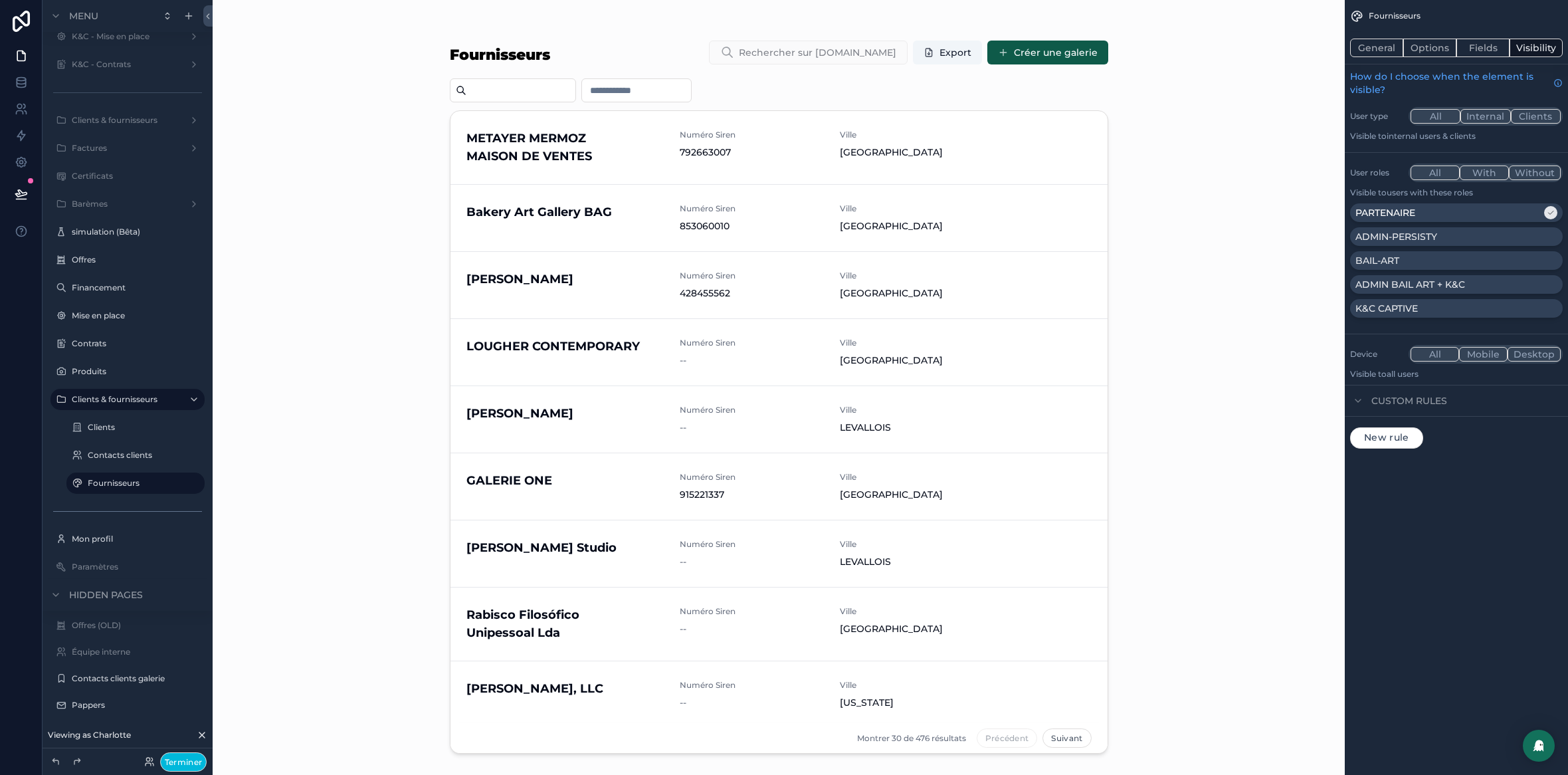
click at [1399, 442] on span "New rule" at bounding box center [1387, 438] width 56 height 12
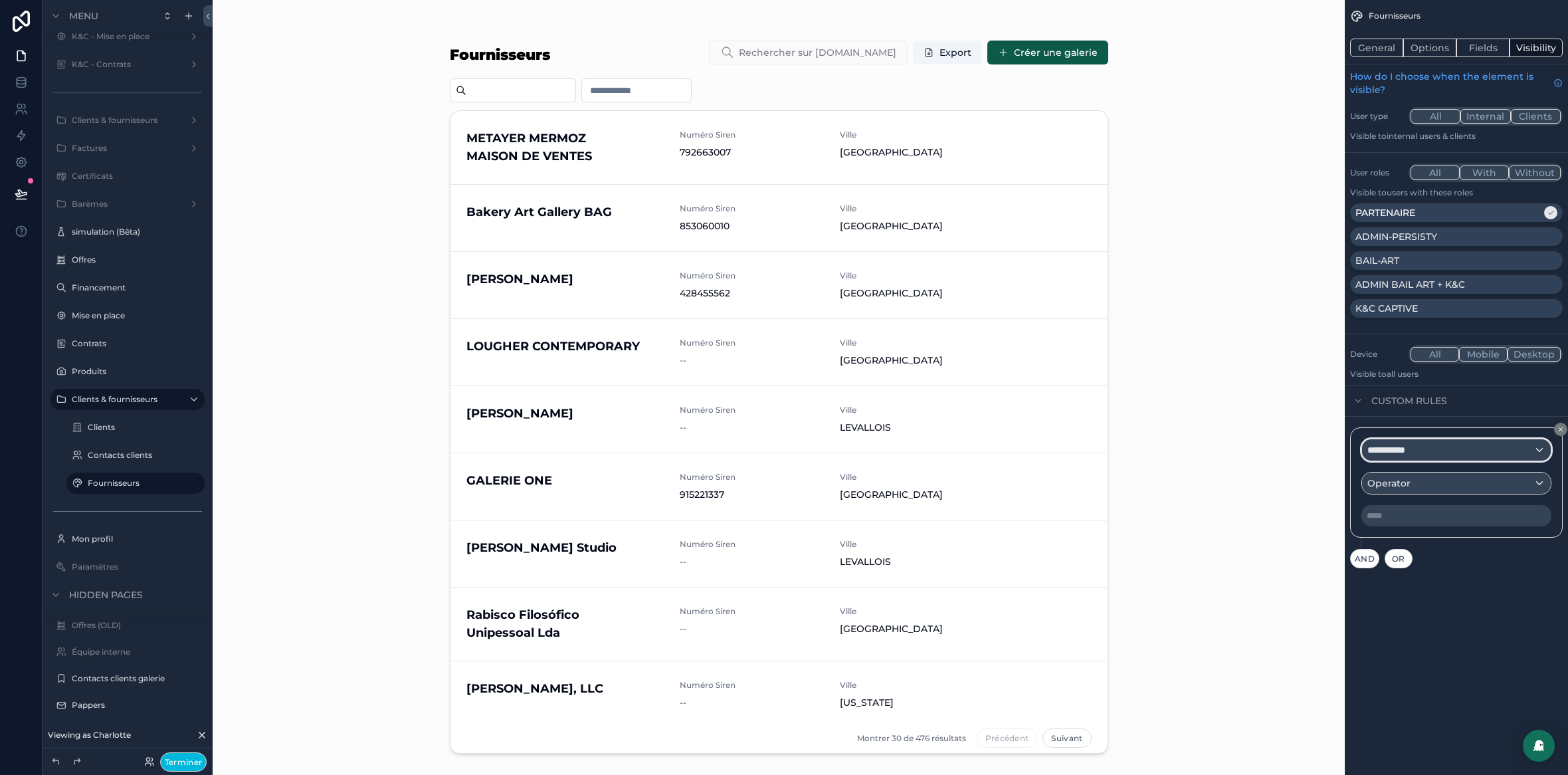
click at [1407, 450] on span "**********" at bounding box center [1394, 450] width 52 height 14
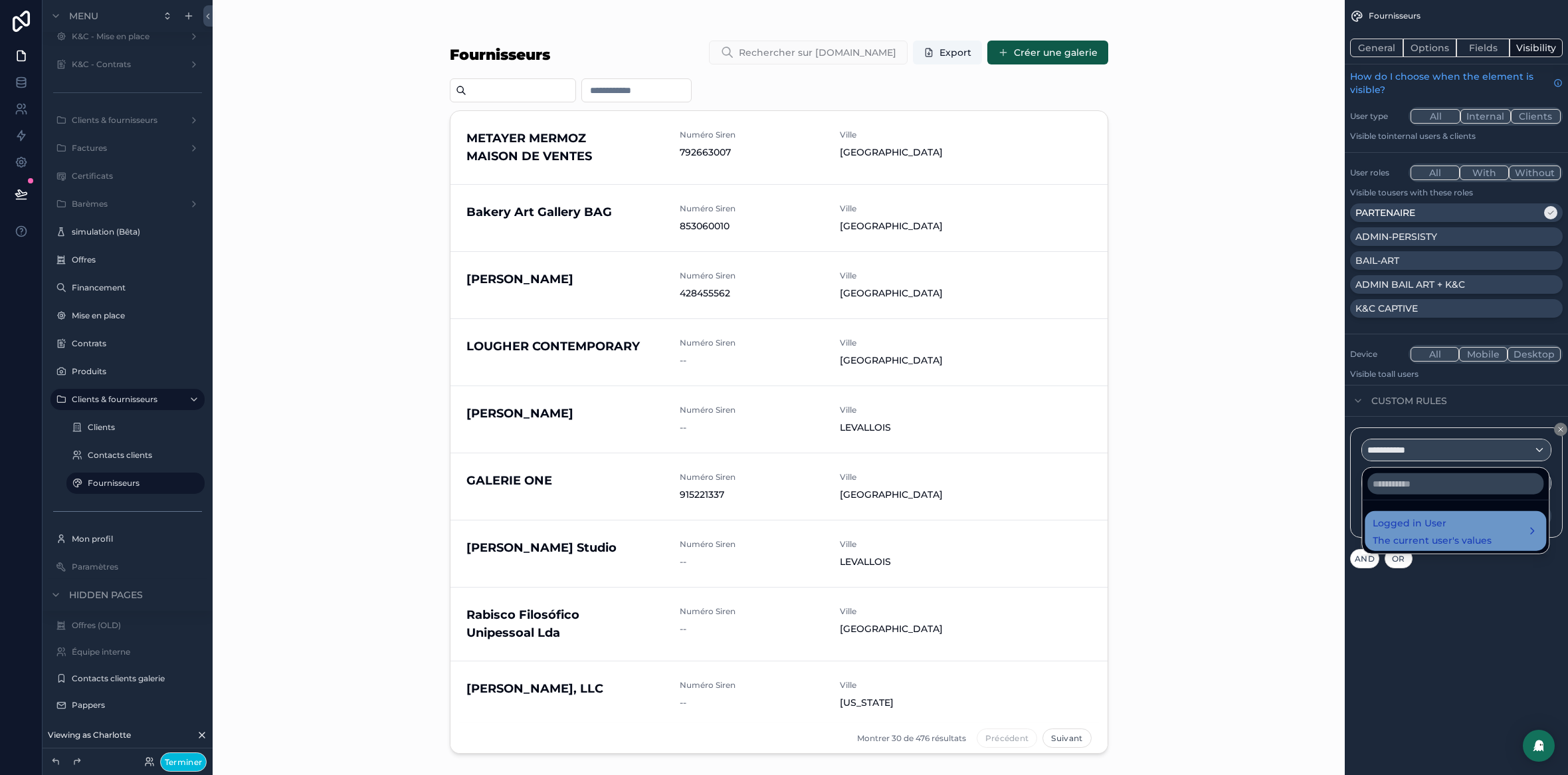
click at [1451, 538] on span "The current user's values" at bounding box center [1432, 541] width 119 height 14
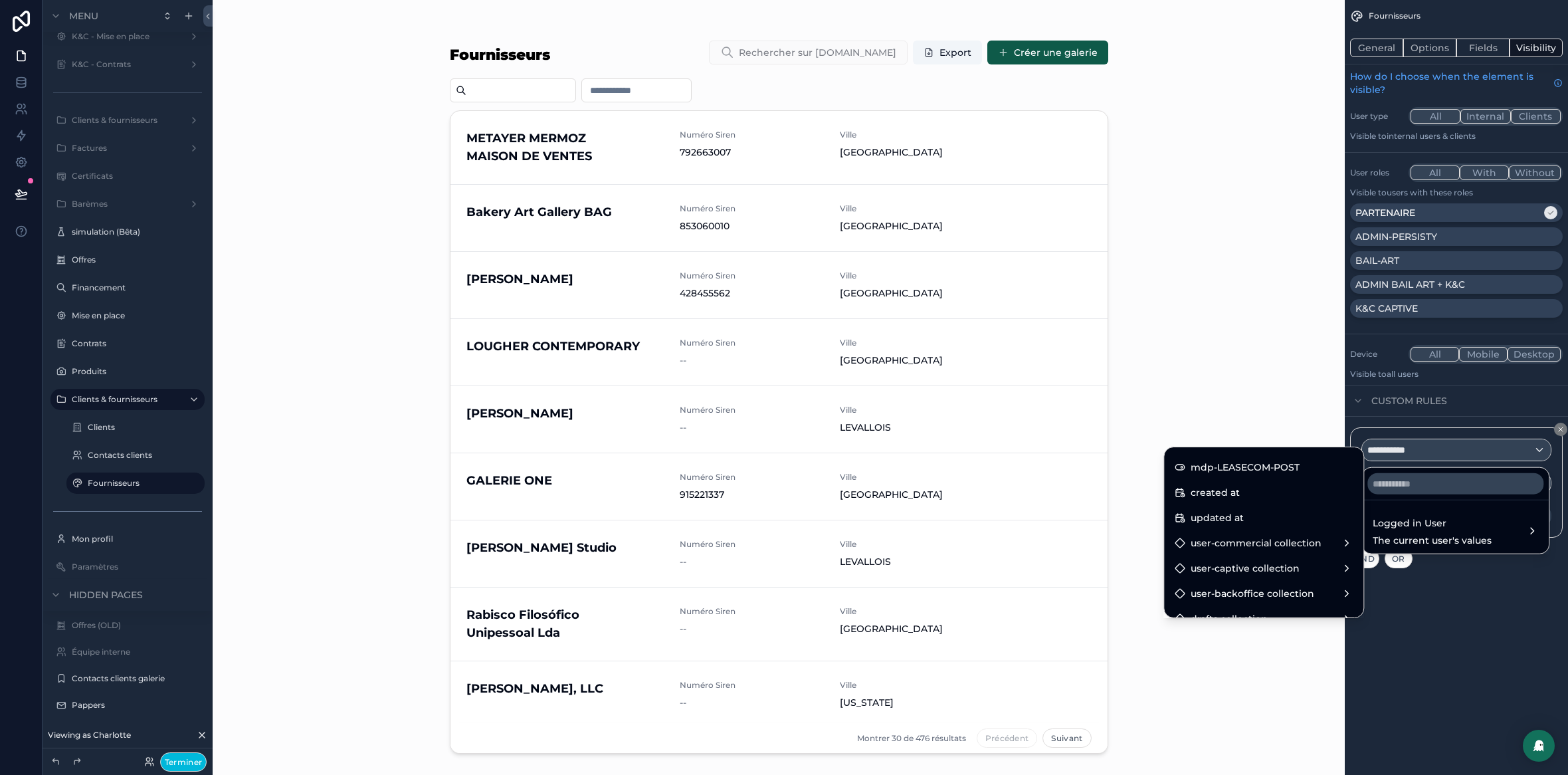
scroll to position [870, 0]
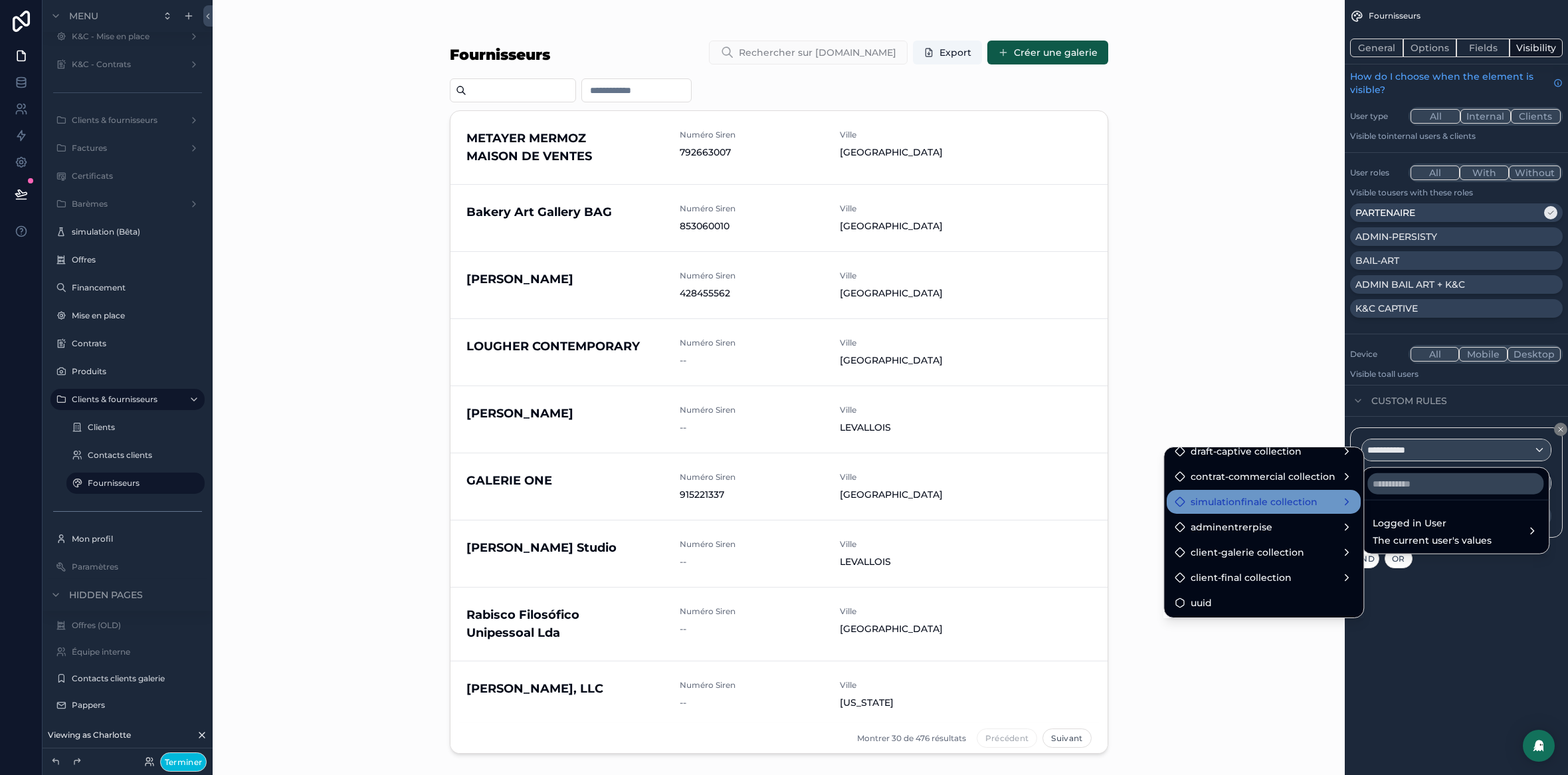
click at [1240, 503] on span "simulationfinale collection" at bounding box center [1254, 502] width 127 height 16
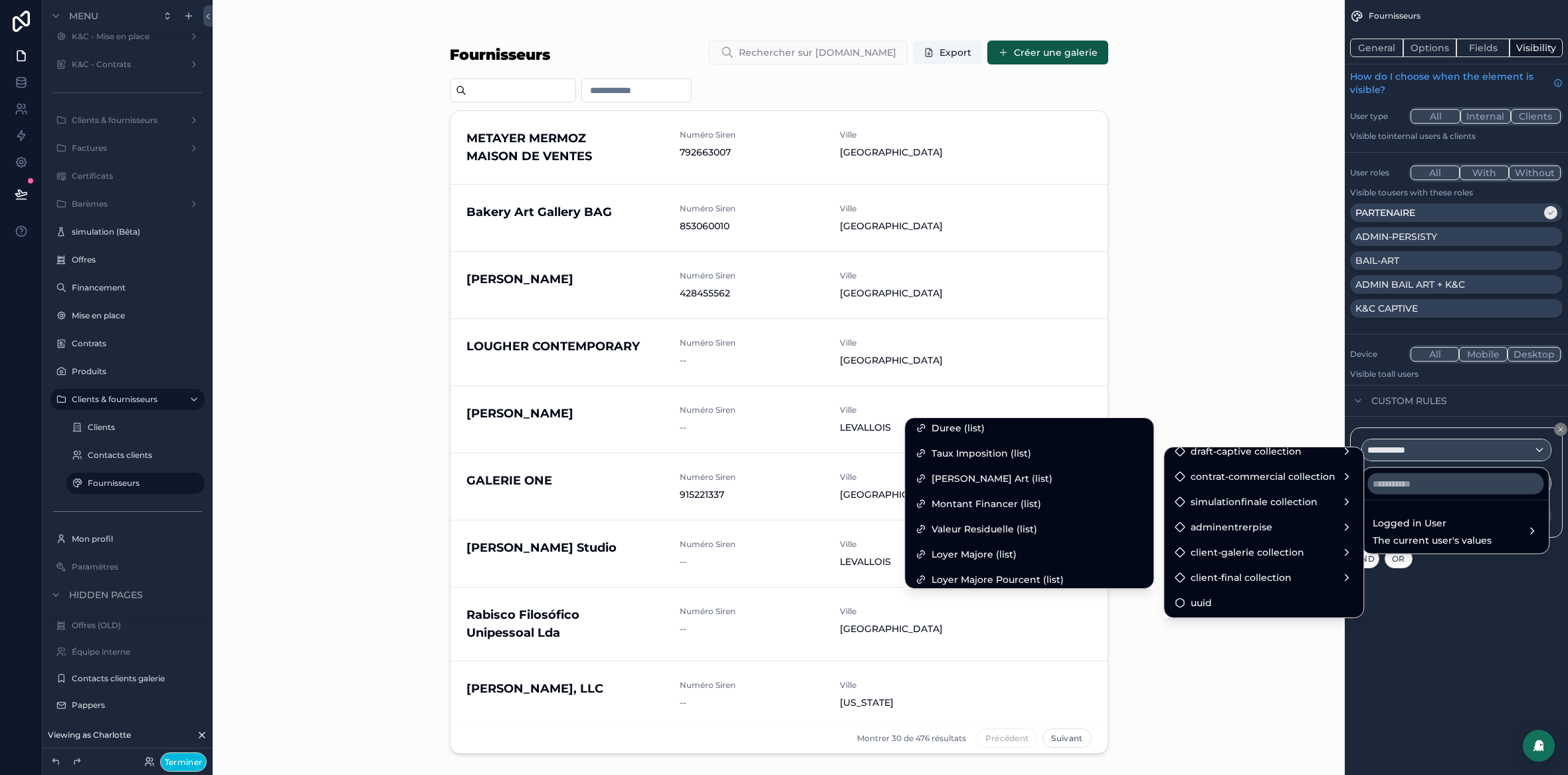
scroll to position [132, 0]
click at [1281, 501] on span "simulationfinale collection" at bounding box center [1254, 502] width 127 height 16
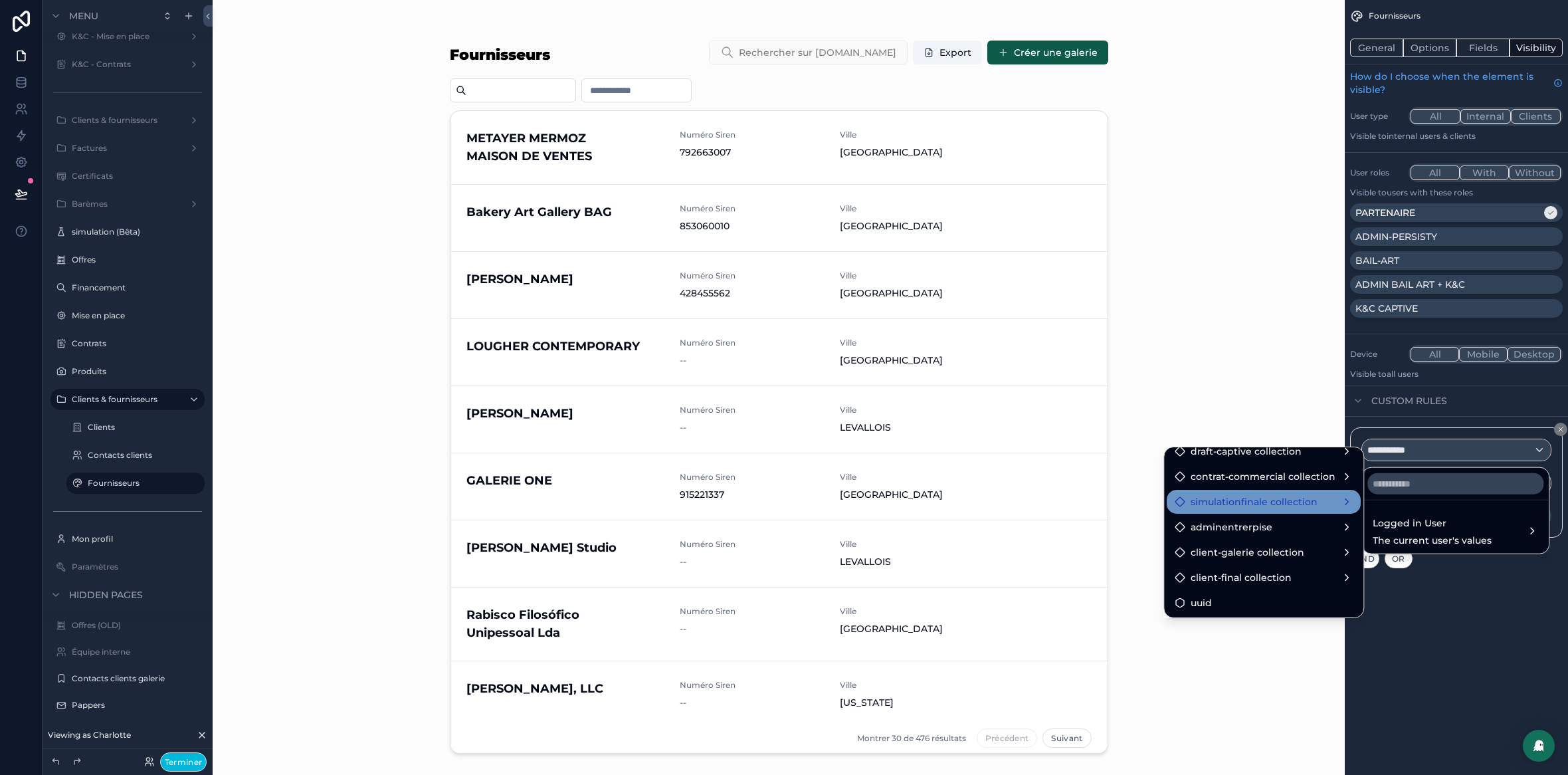
click at [1281, 501] on span "simulationfinale collection" at bounding box center [1254, 502] width 127 height 16
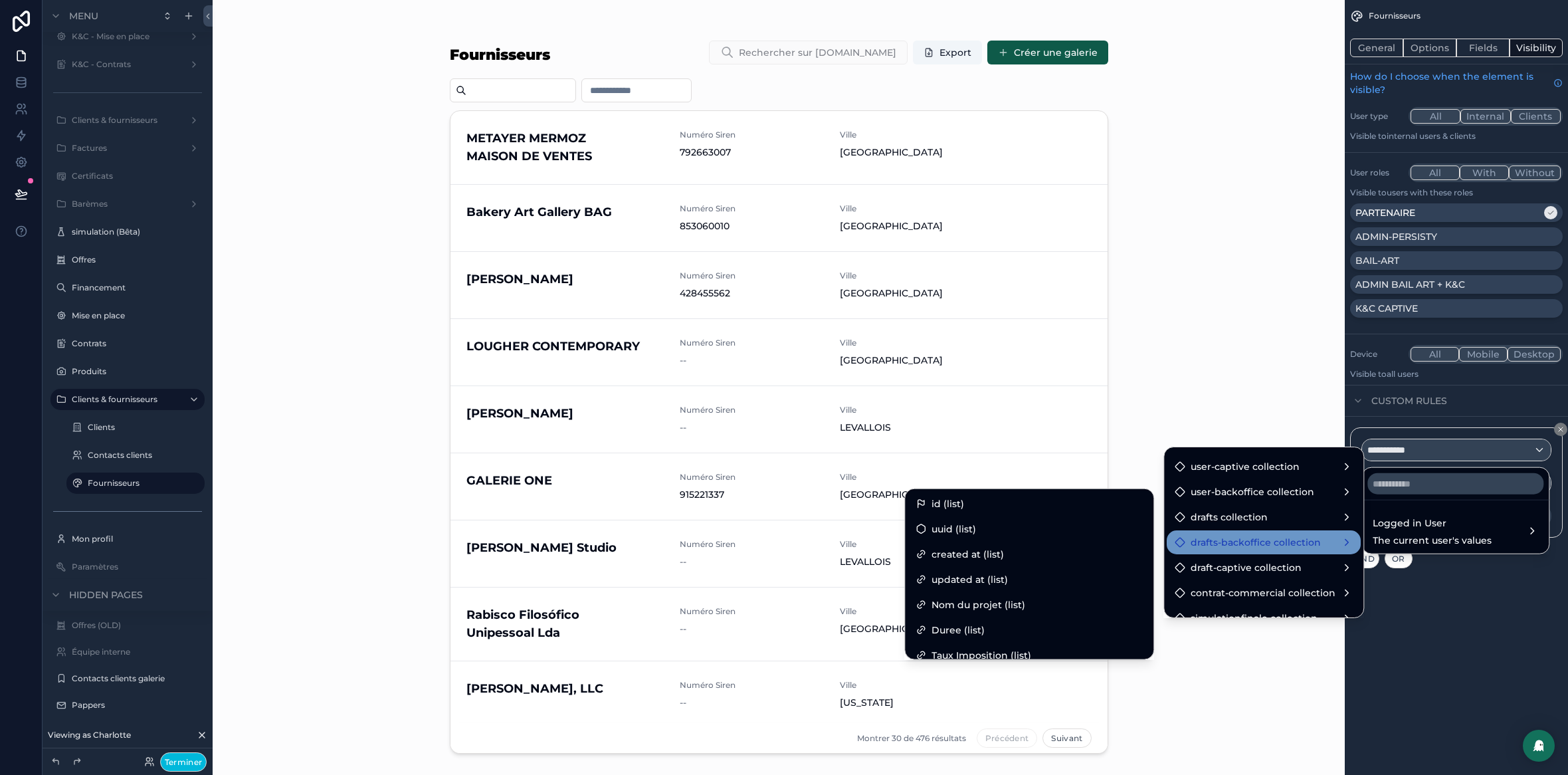
scroll to position [724, 0]
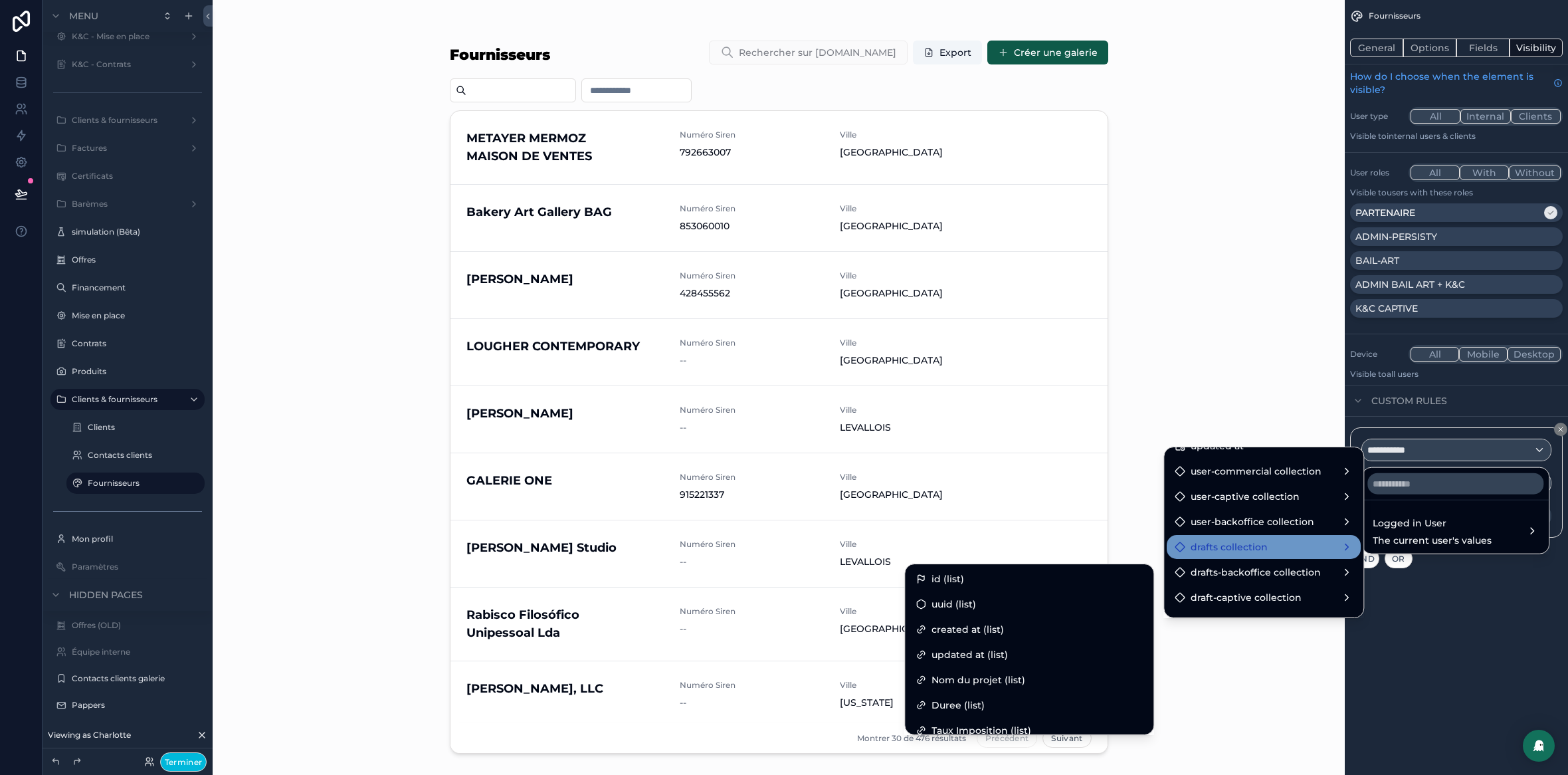
click at [1248, 544] on span "drafts collection" at bounding box center [1229, 547] width 77 height 16
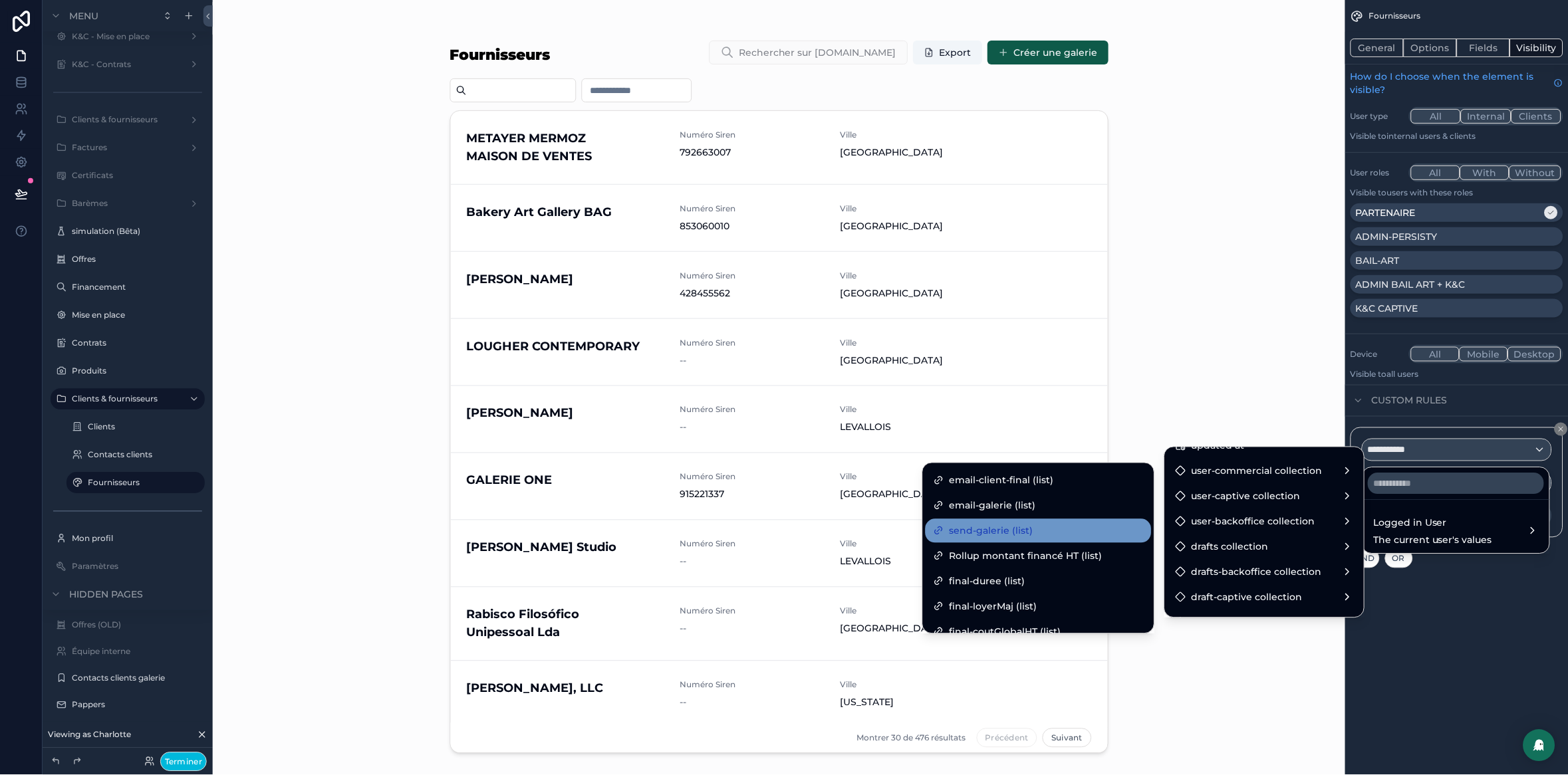
scroll to position [3174, 0]
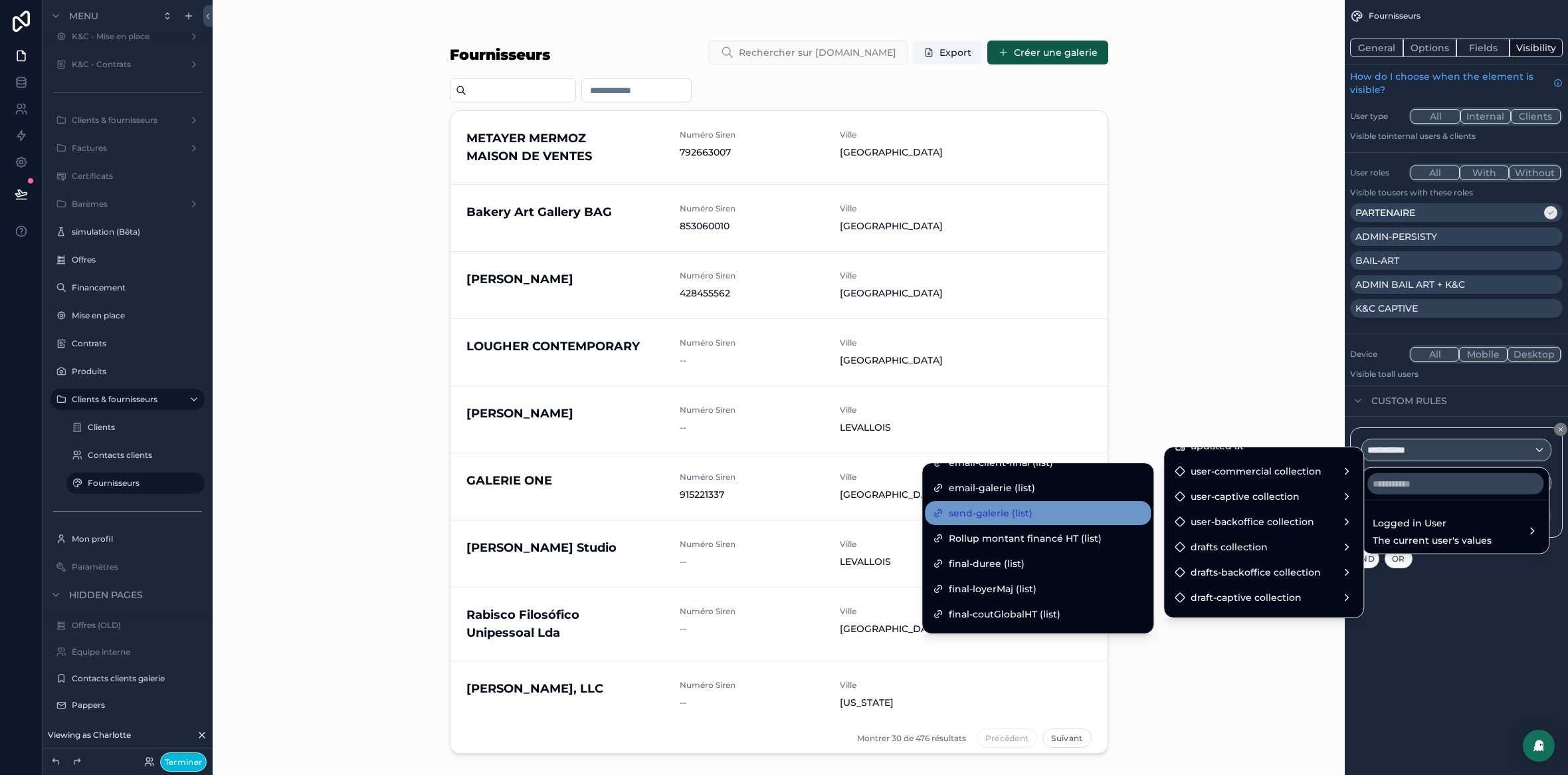
click at [1056, 515] on div "send-galerie (list)" at bounding box center [1038, 514] width 210 height 16
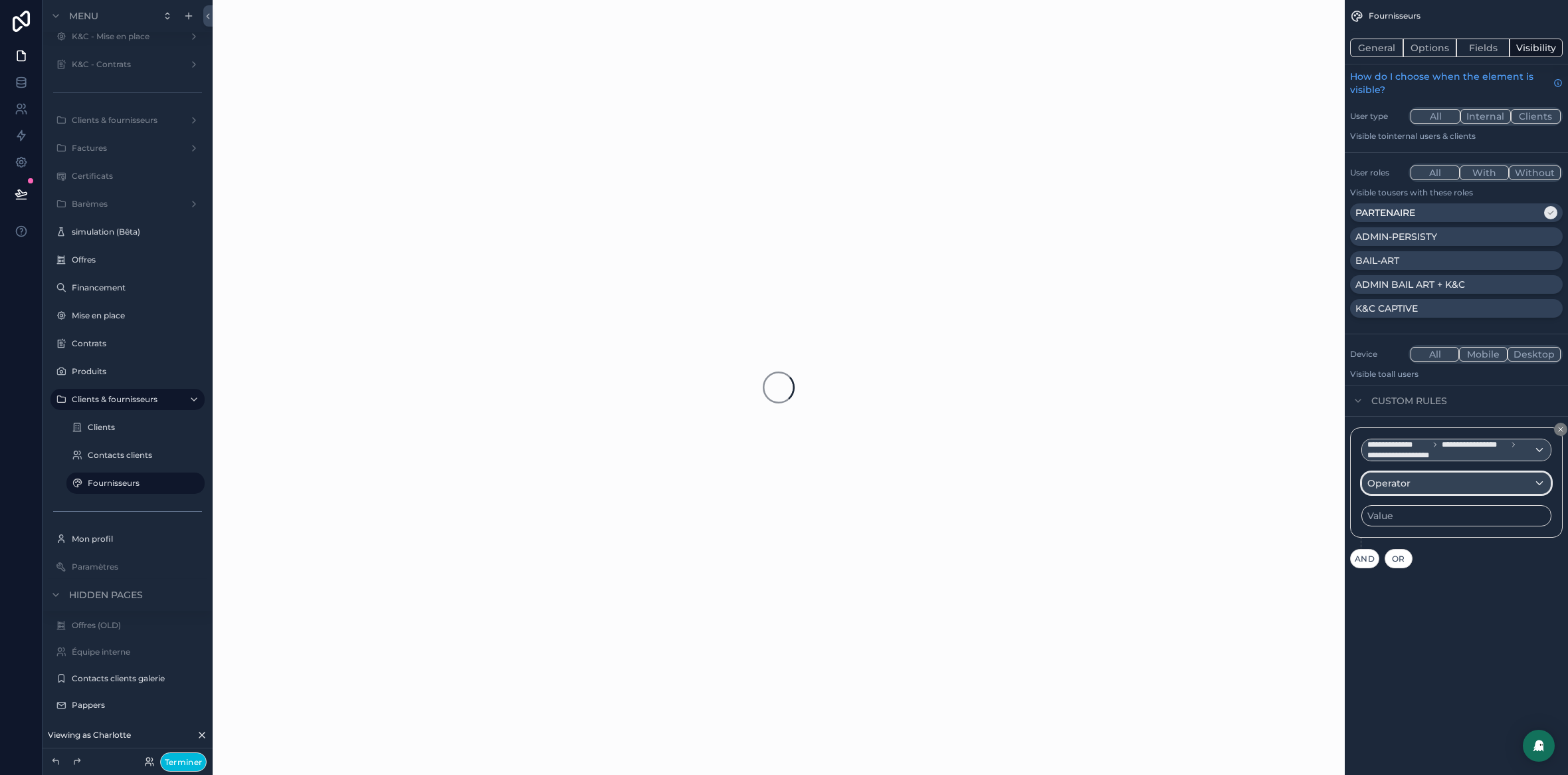
click at [1455, 486] on div "Operator" at bounding box center [1457, 484] width 189 height 22
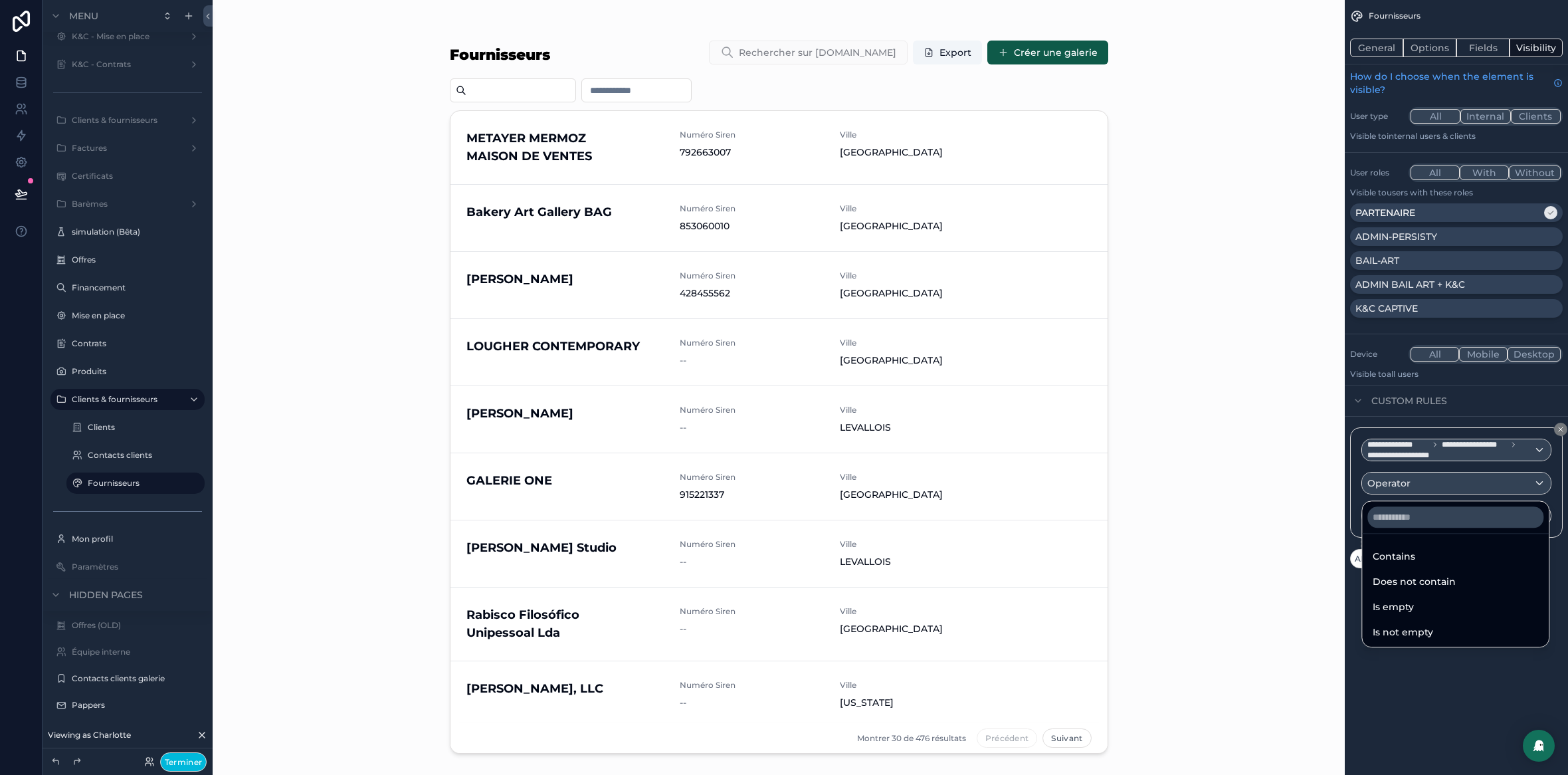
drag, startPoint x: 1411, startPoint y: 562, endPoint x: 1423, endPoint y: 553, distance: 15.0
click at [1411, 562] on span "Contains" at bounding box center [1393, 557] width 42 height 16
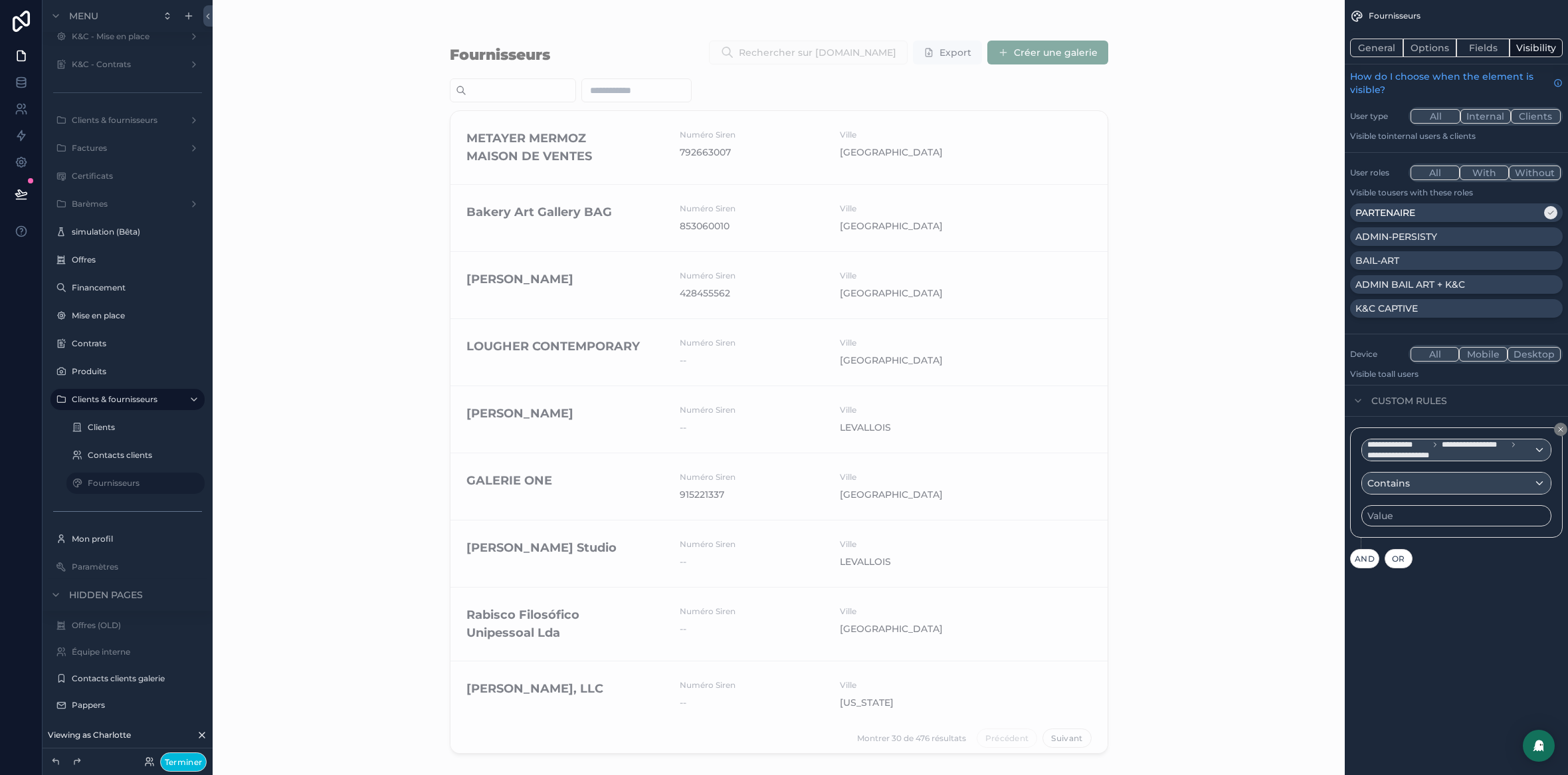
click at [1407, 511] on div "Value" at bounding box center [1456, 516] width 190 height 22
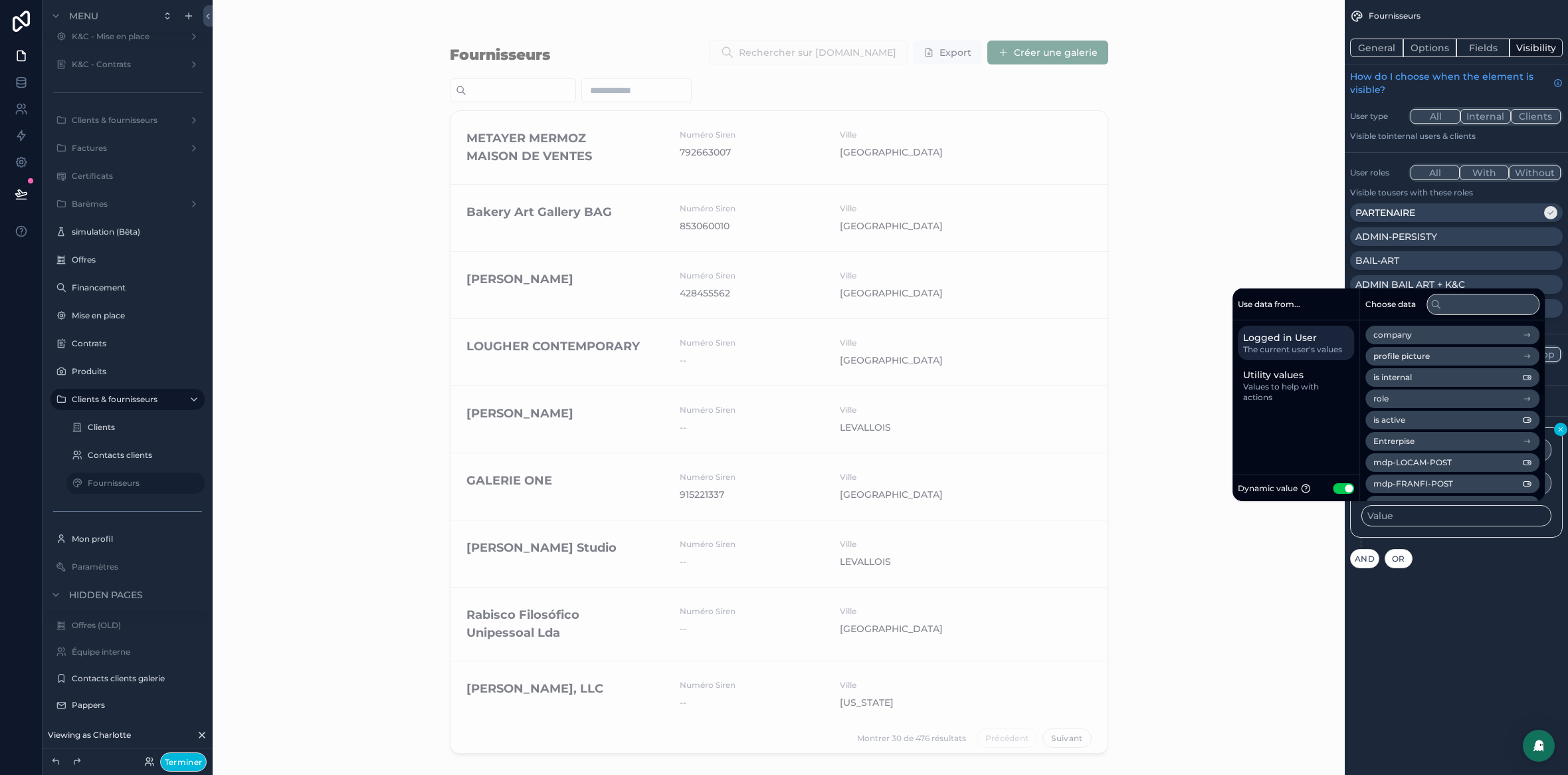
click at [1562, 430] on icon "scrollable content" at bounding box center [1561, 429] width 8 height 8
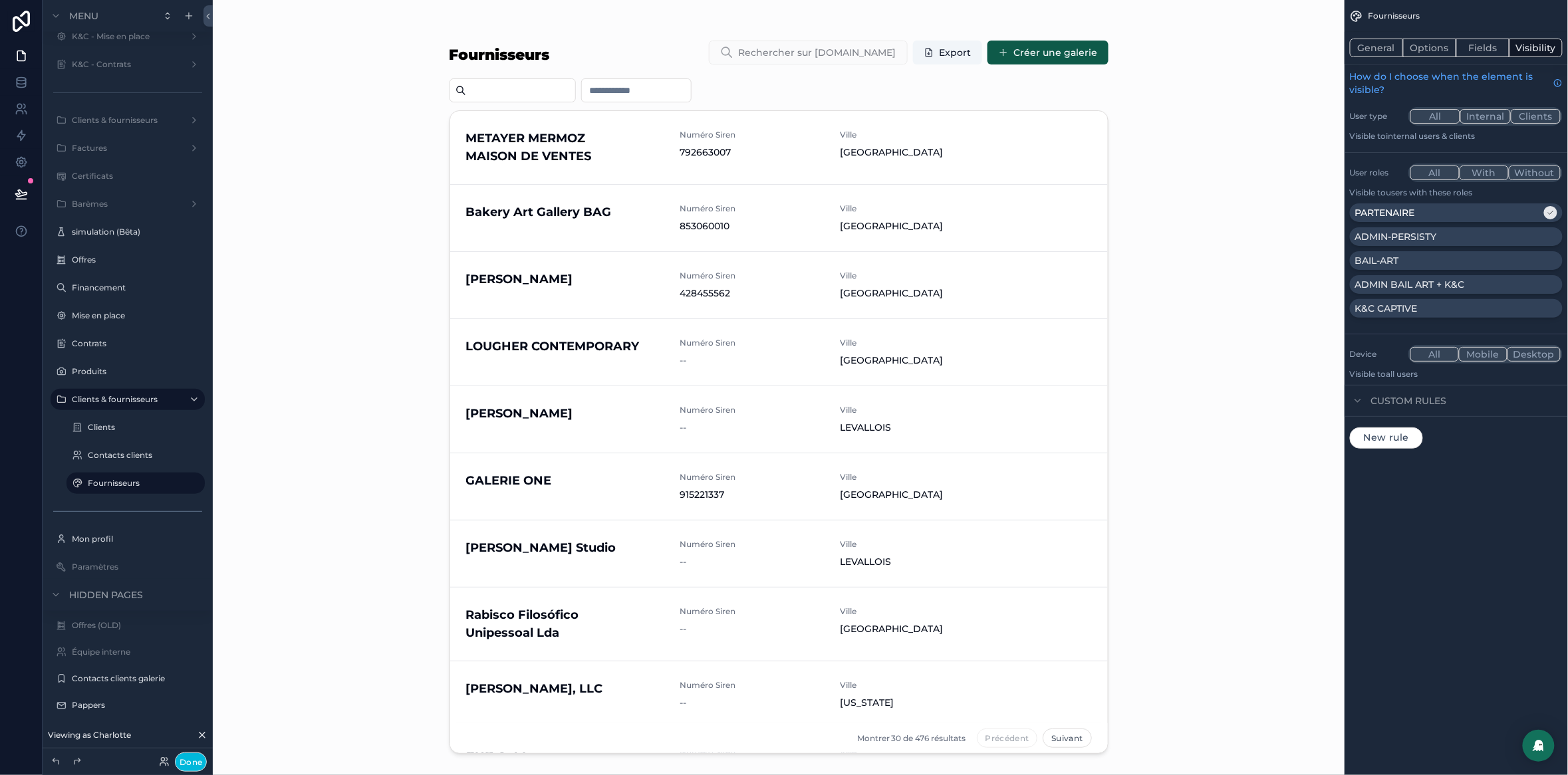
click at [1558, 430] on div "New rule" at bounding box center [1456, 438] width 213 height 22
click at [1391, 46] on button "General" at bounding box center [1376, 48] width 53 height 19
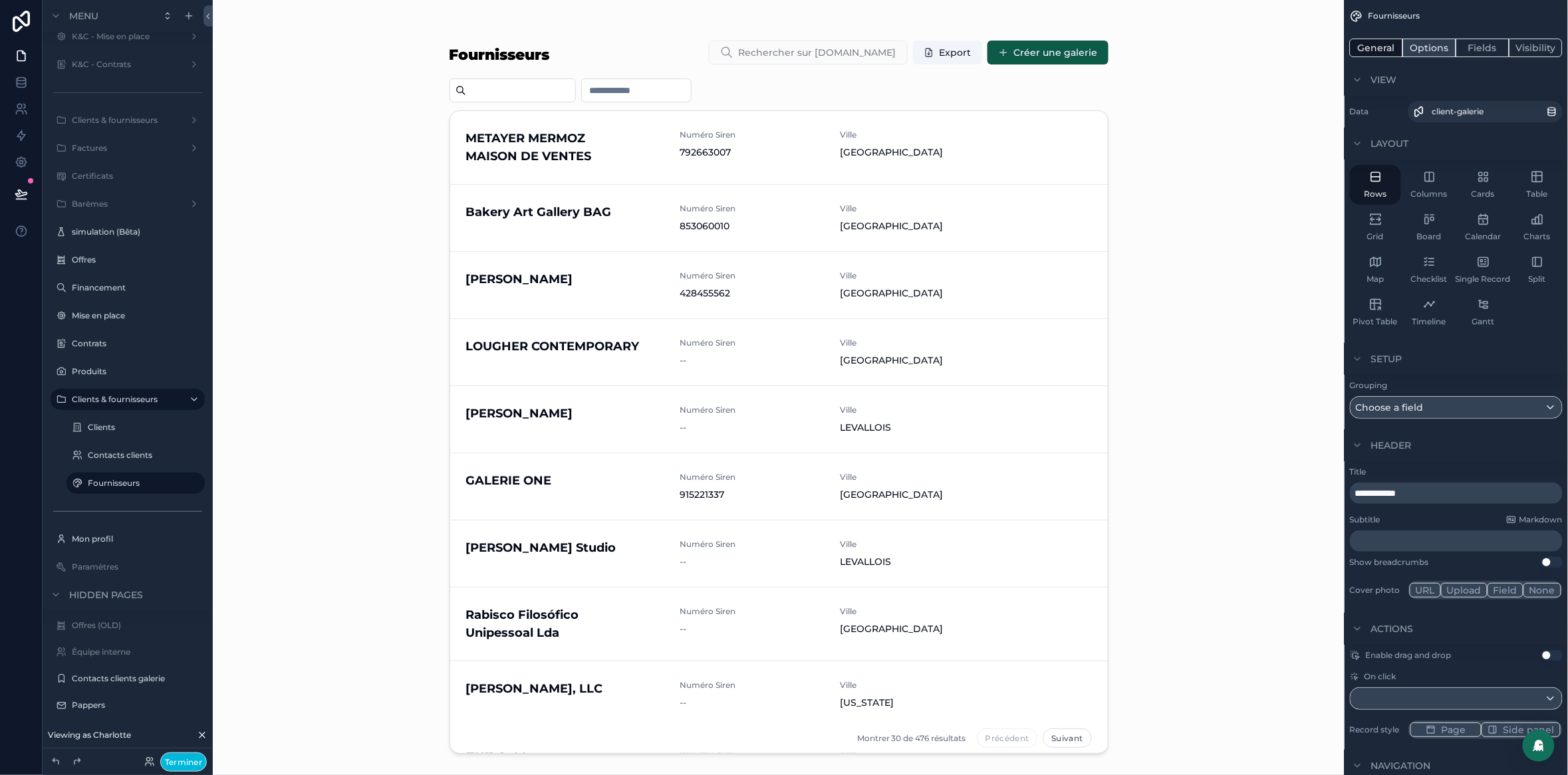
click at [1412, 54] on button "Options" at bounding box center [1429, 48] width 53 height 19
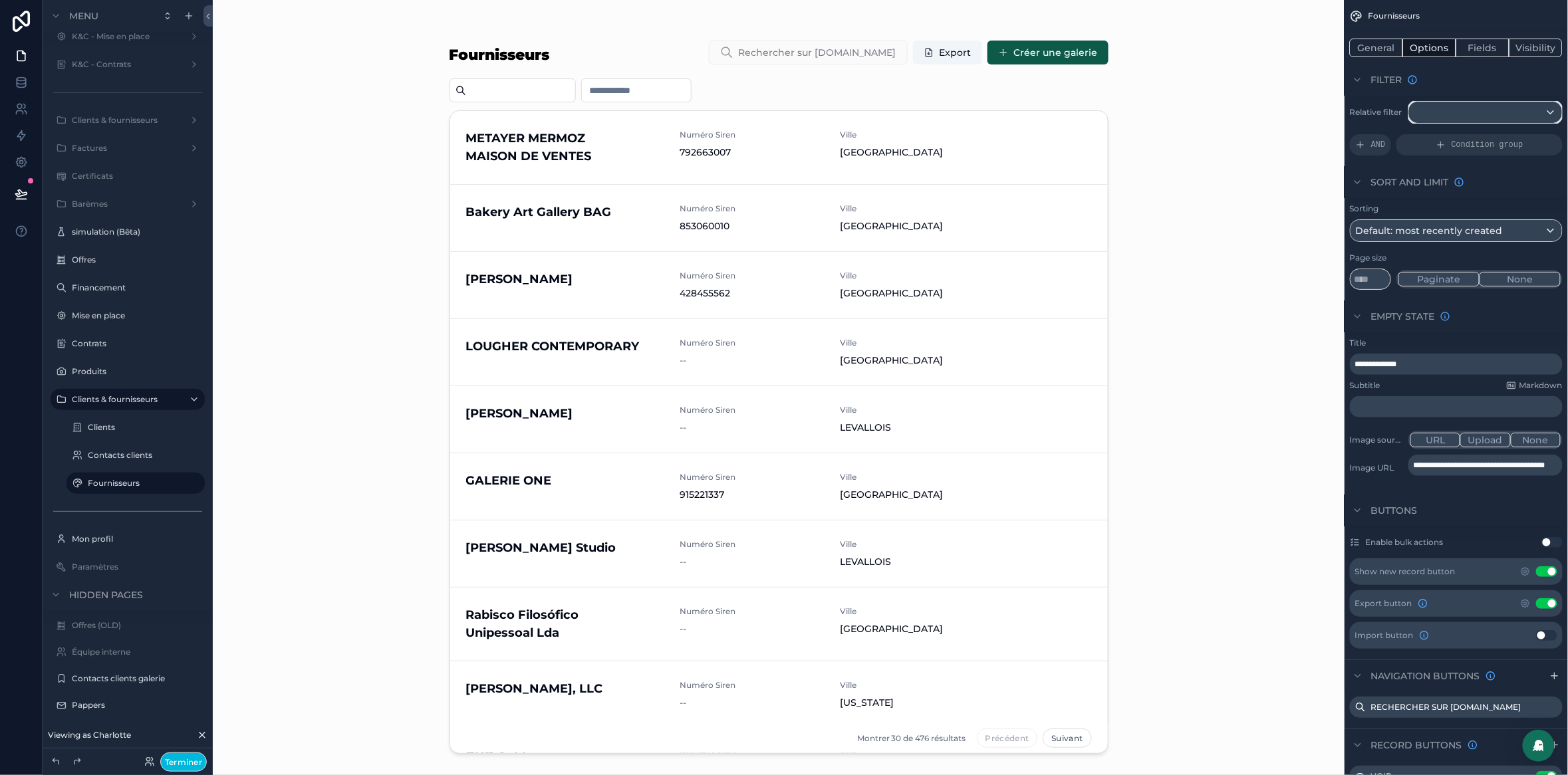
click at [1526, 110] on div "scrollable content" at bounding box center [1486, 113] width 153 height 22
click at [1463, 214] on span "Logged in User" at bounding box center [1480, 210] width 119 height 16
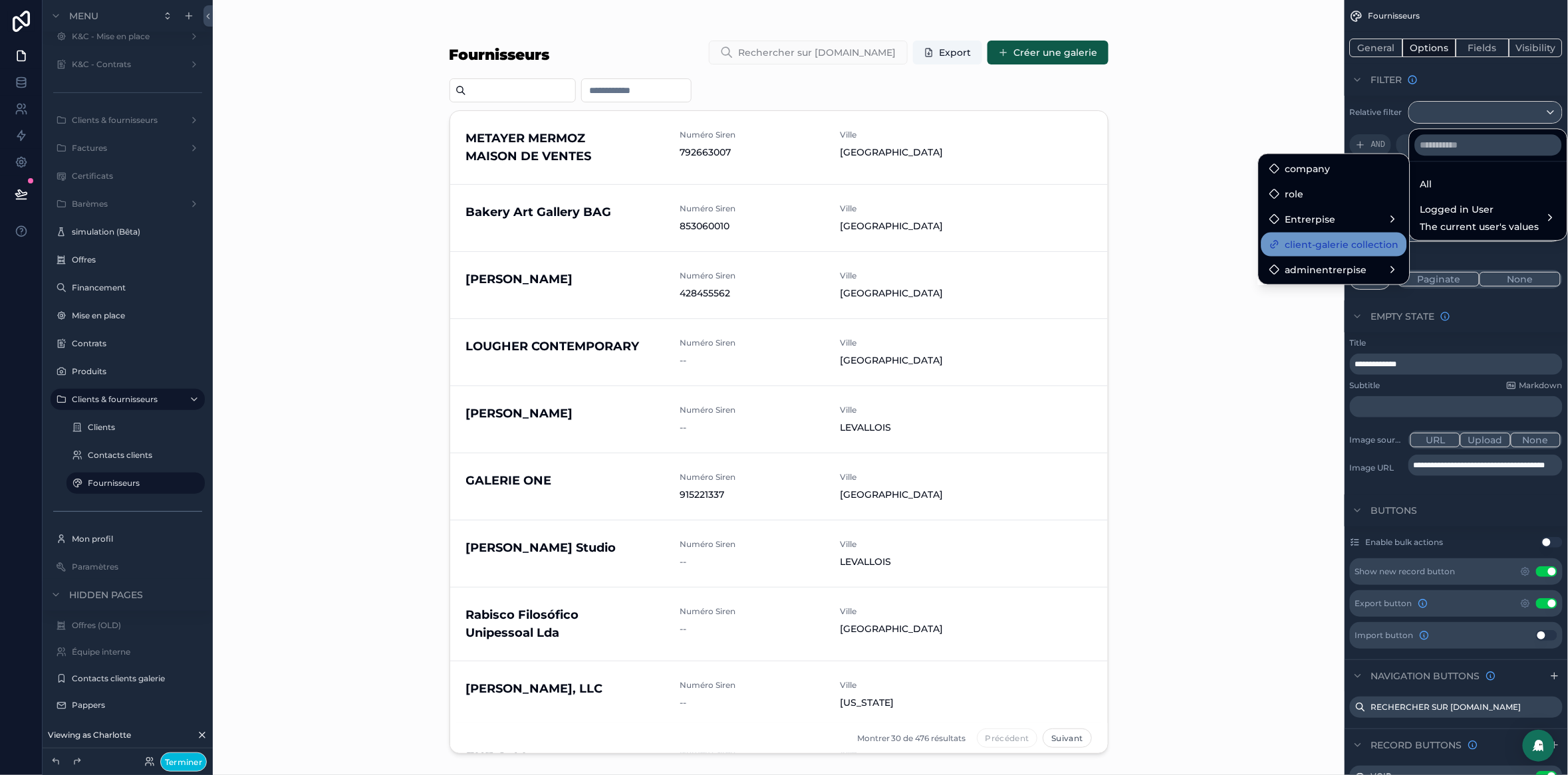
click at [1341, 249] on span "client-galerie collection" at bounding box center [1342, 245] width 114 height 16
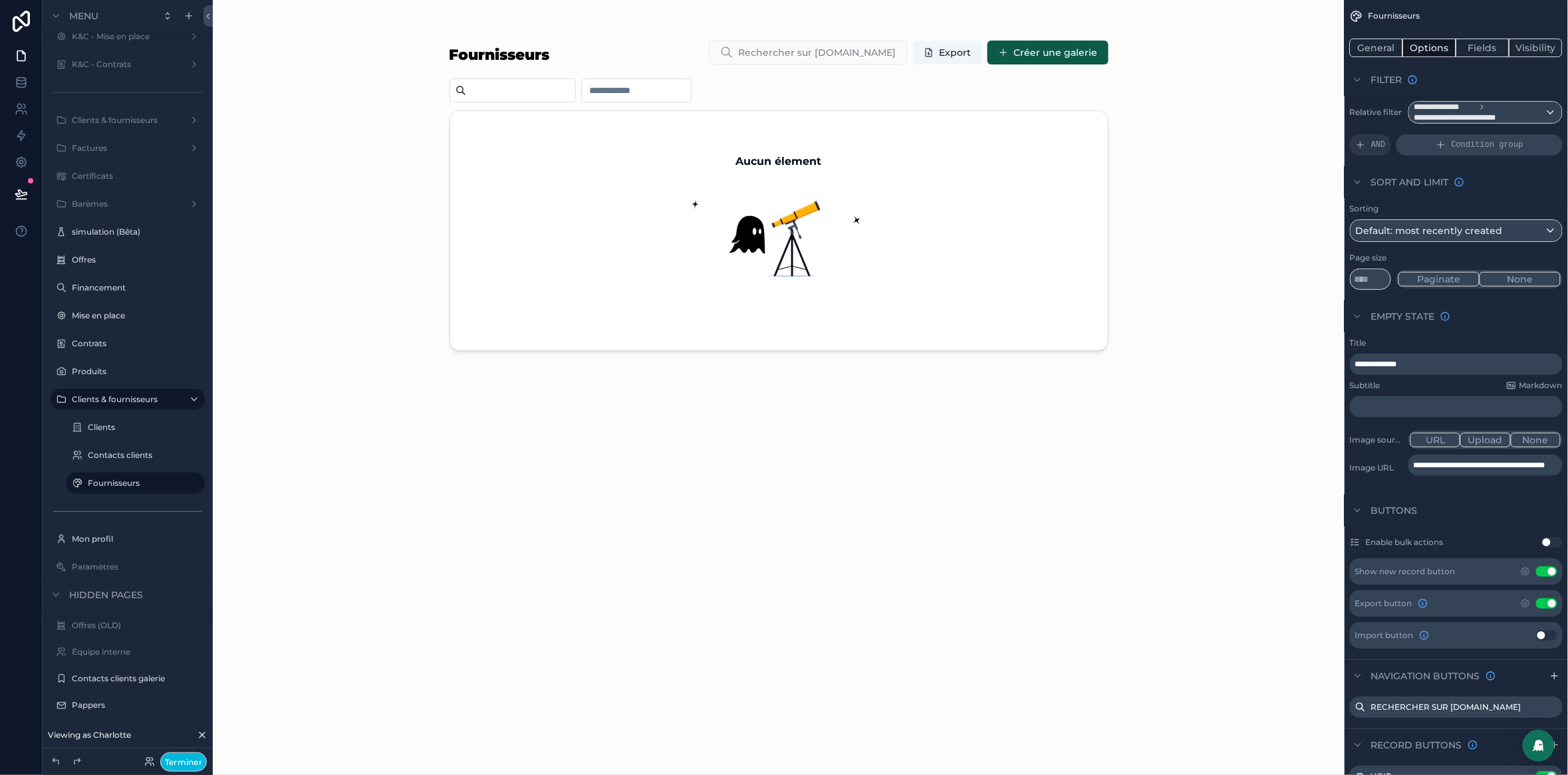
click at [1470, 150] on span "Condition group" at bounding box center [1488, 145] width 72 height 11
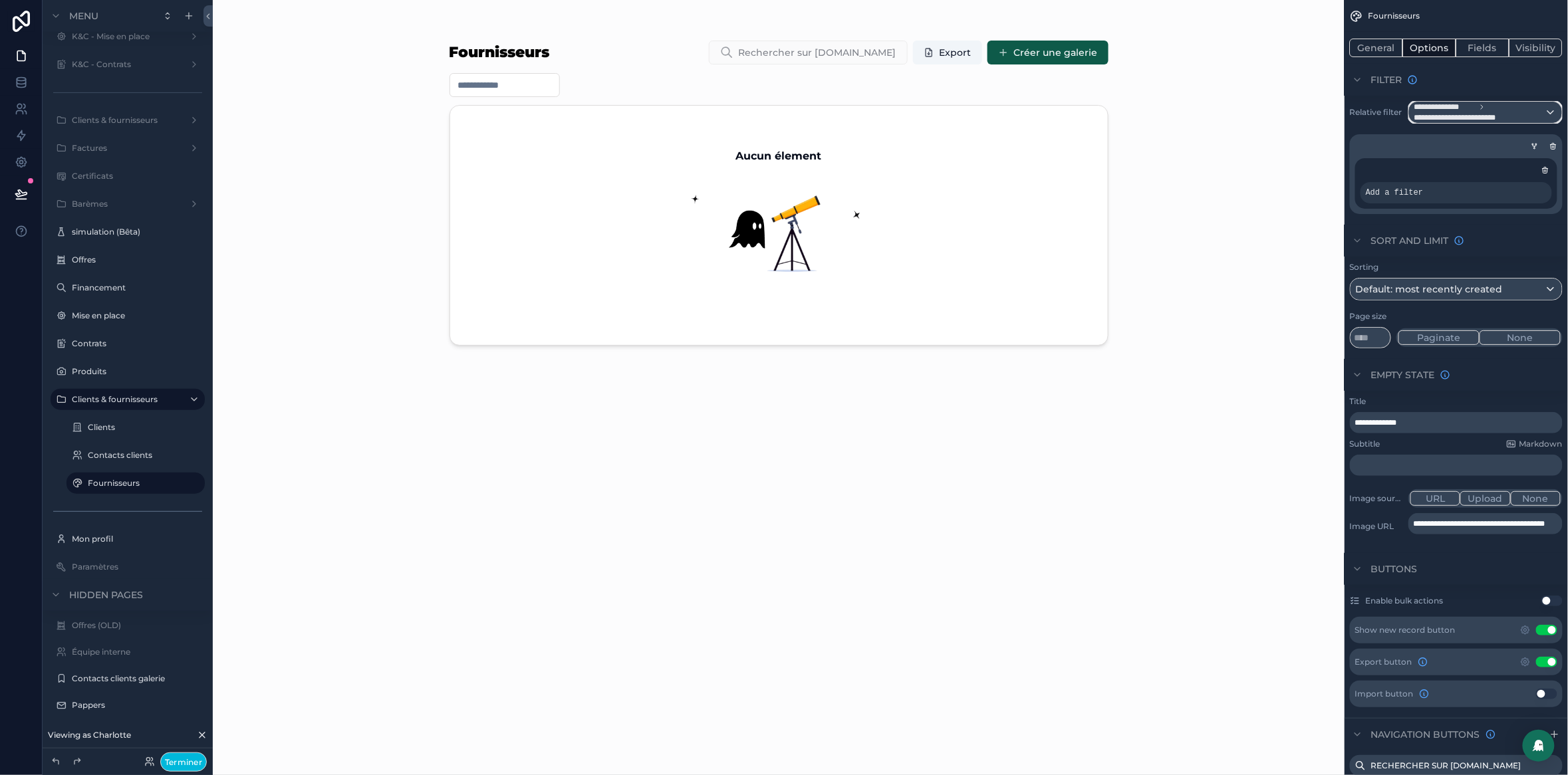
click at [1534, 115] on span "**********" at bounding box center [1479, 113] width 131 height 22
click at [1449, 182] on div "All" at bounding box center [1488, 185] width 136 height 16
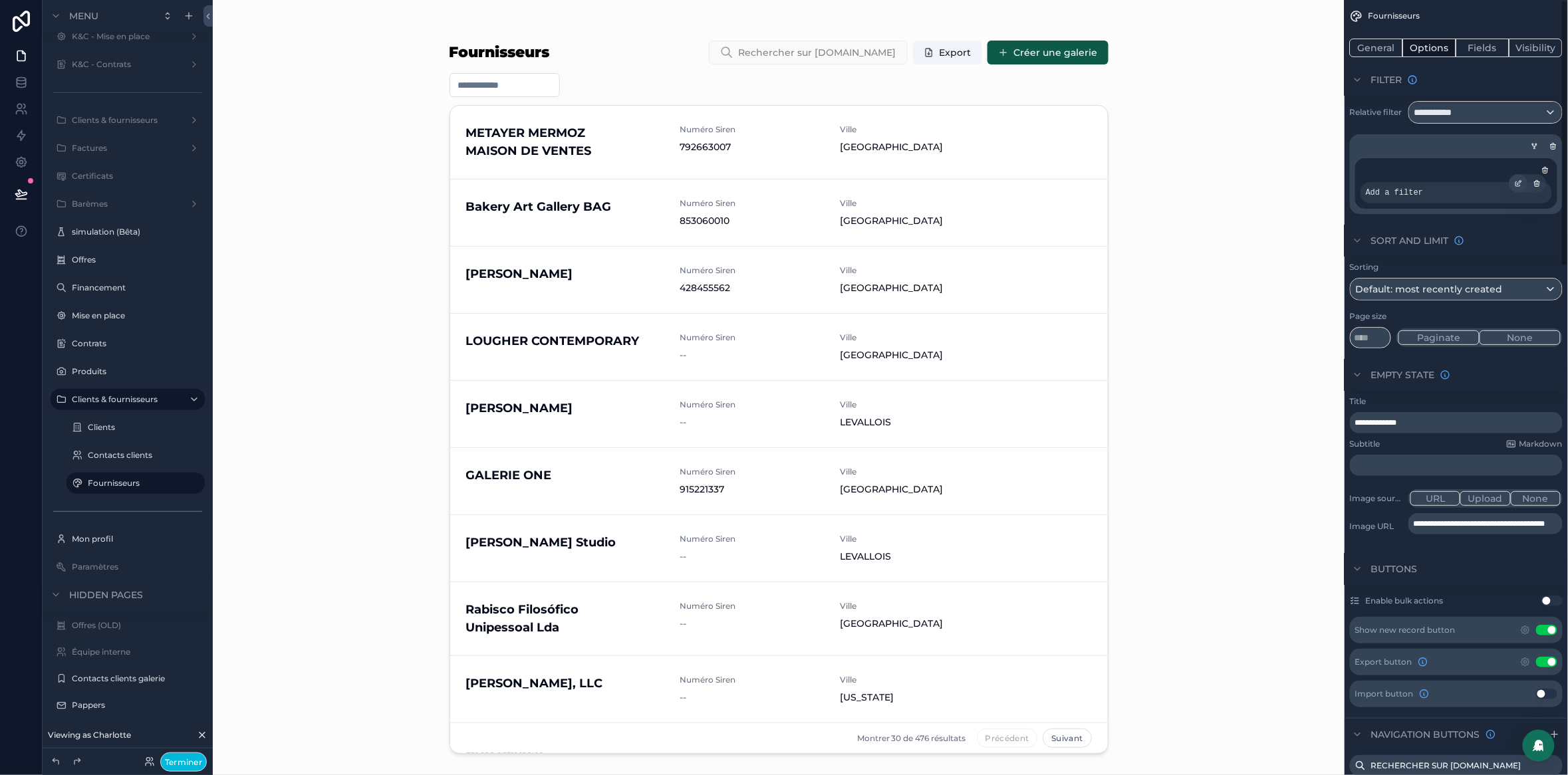
click at [1516, 185] on icon "scrollable content" at bounding box center [1518, 184] width 5 height 5
click at [1211, 176] on span "Select a field" at bounding box center [1219, 173] width 62 height 12
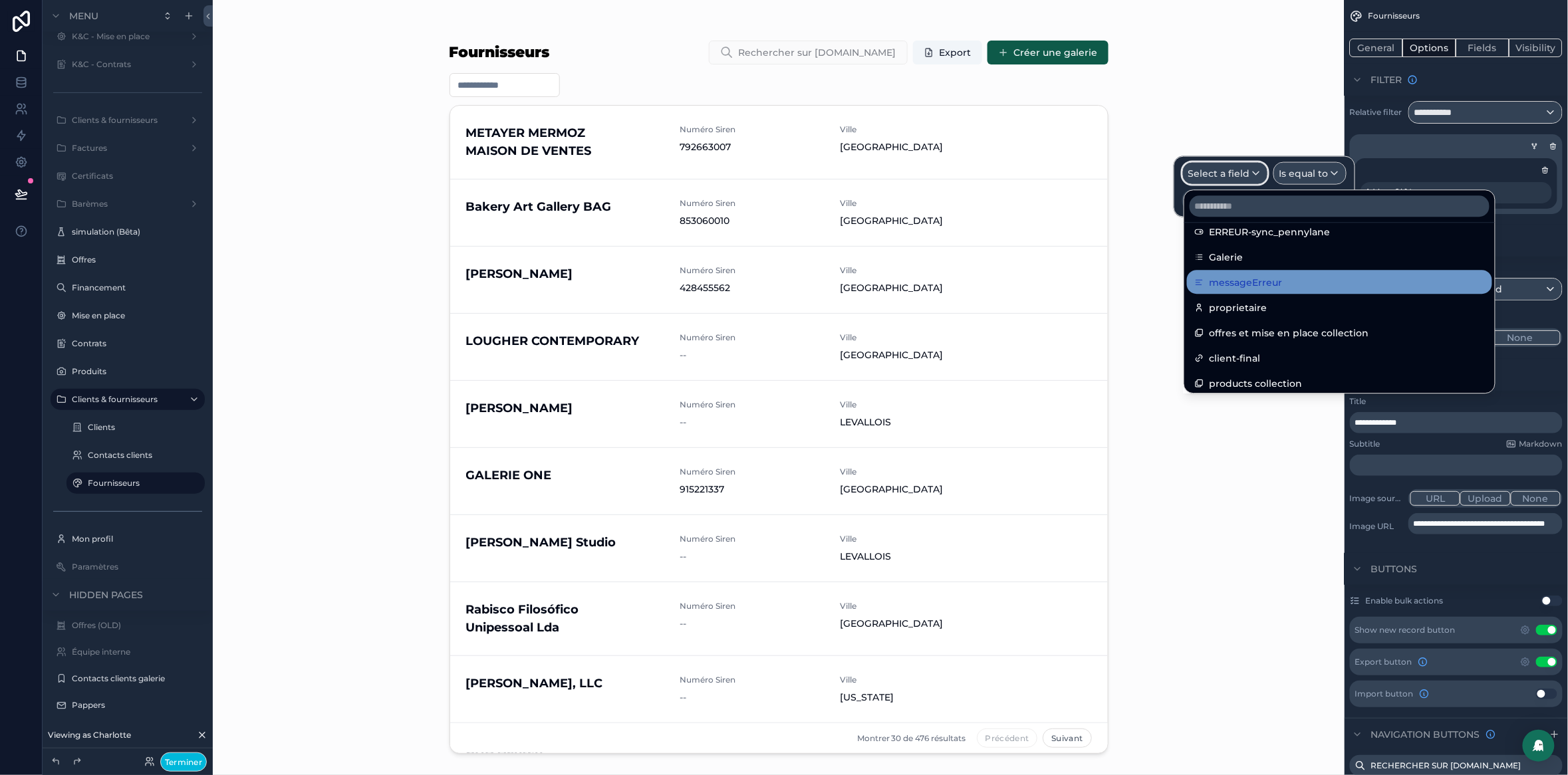
scroll to position [601, 0]
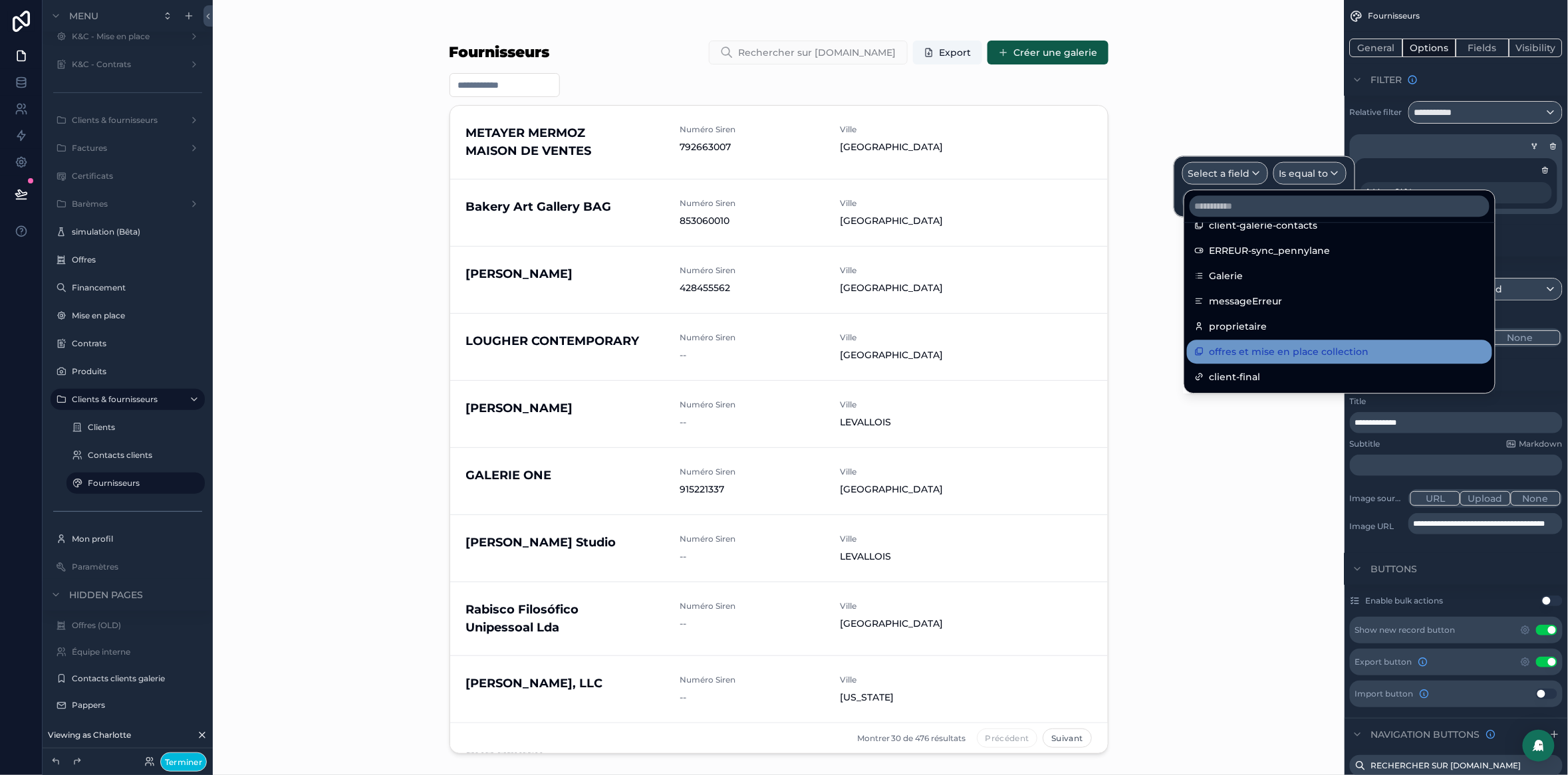
click at [1290, 351] on span "offres et mise en place collection" at bounding box center [1289, 351] width 160 height 16
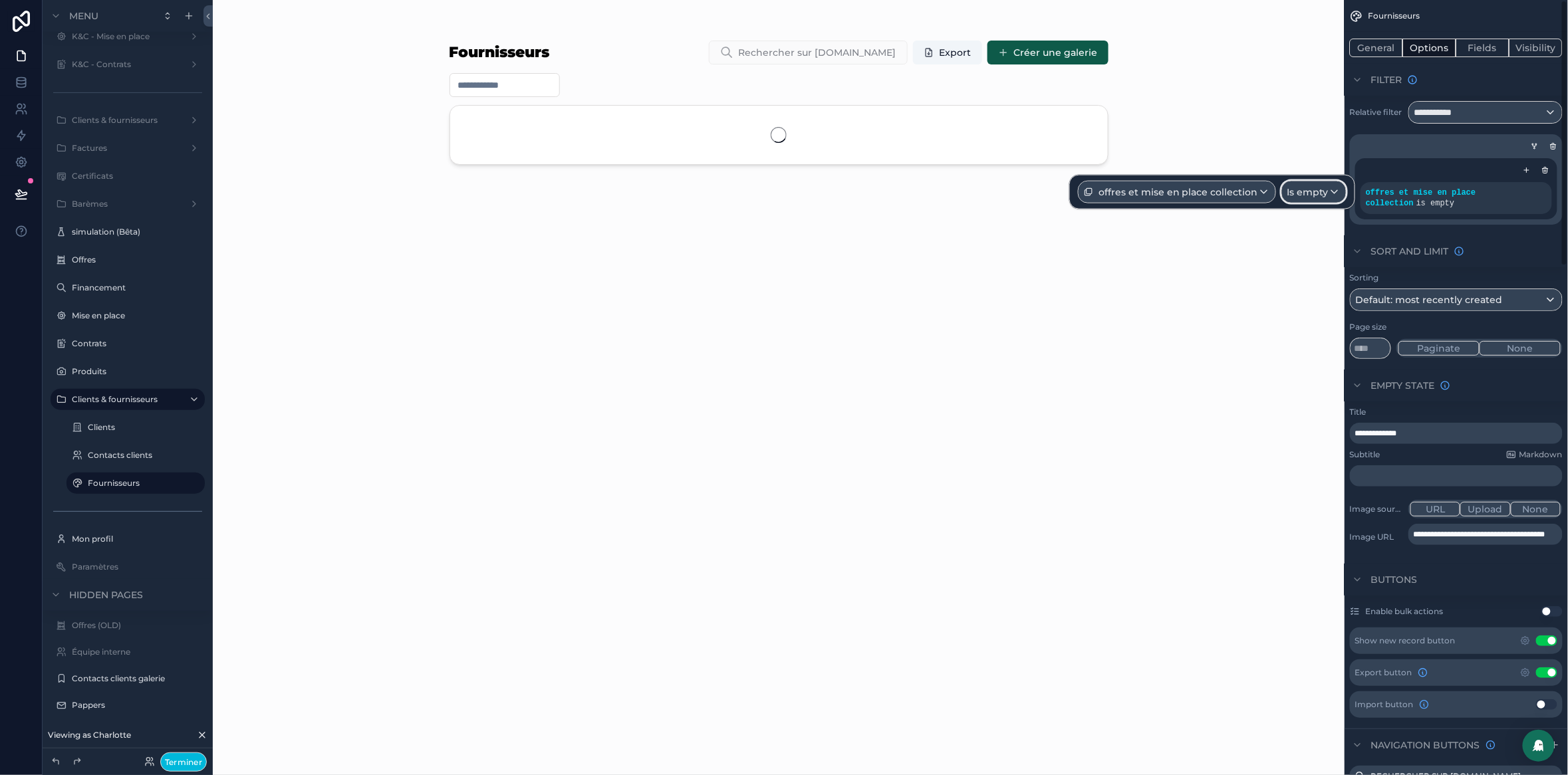
click at [1315, 196] on span "Is empty" at bounding box center [1308, 192] width 41 height 14
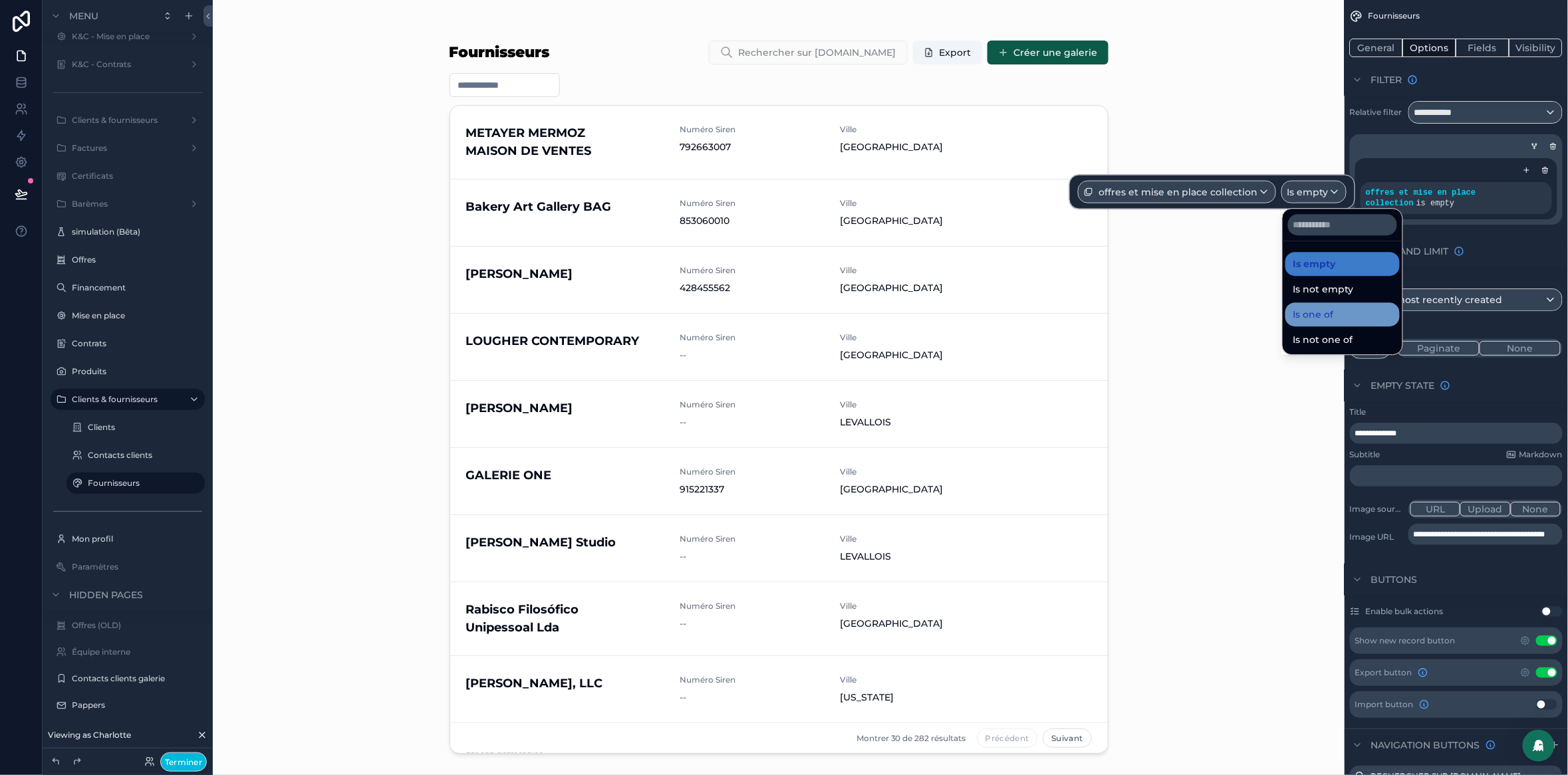
click at [1337, 311] on div "Is one of" at bounding box center [1342, 315] width 98 height 16
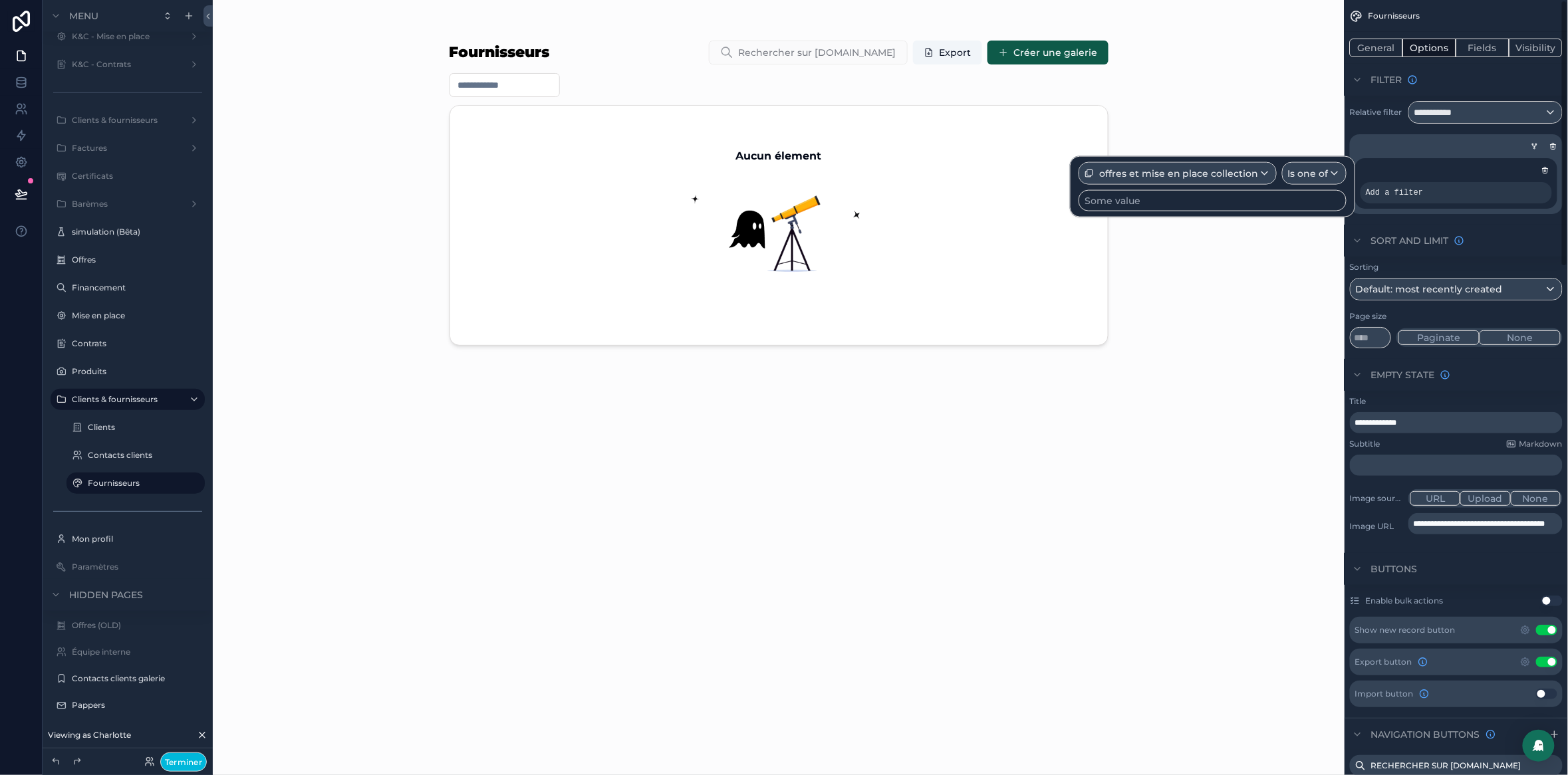
click at [1308, 199] on div "Some value" at bounding box center [1212, 201] width 268 height 22
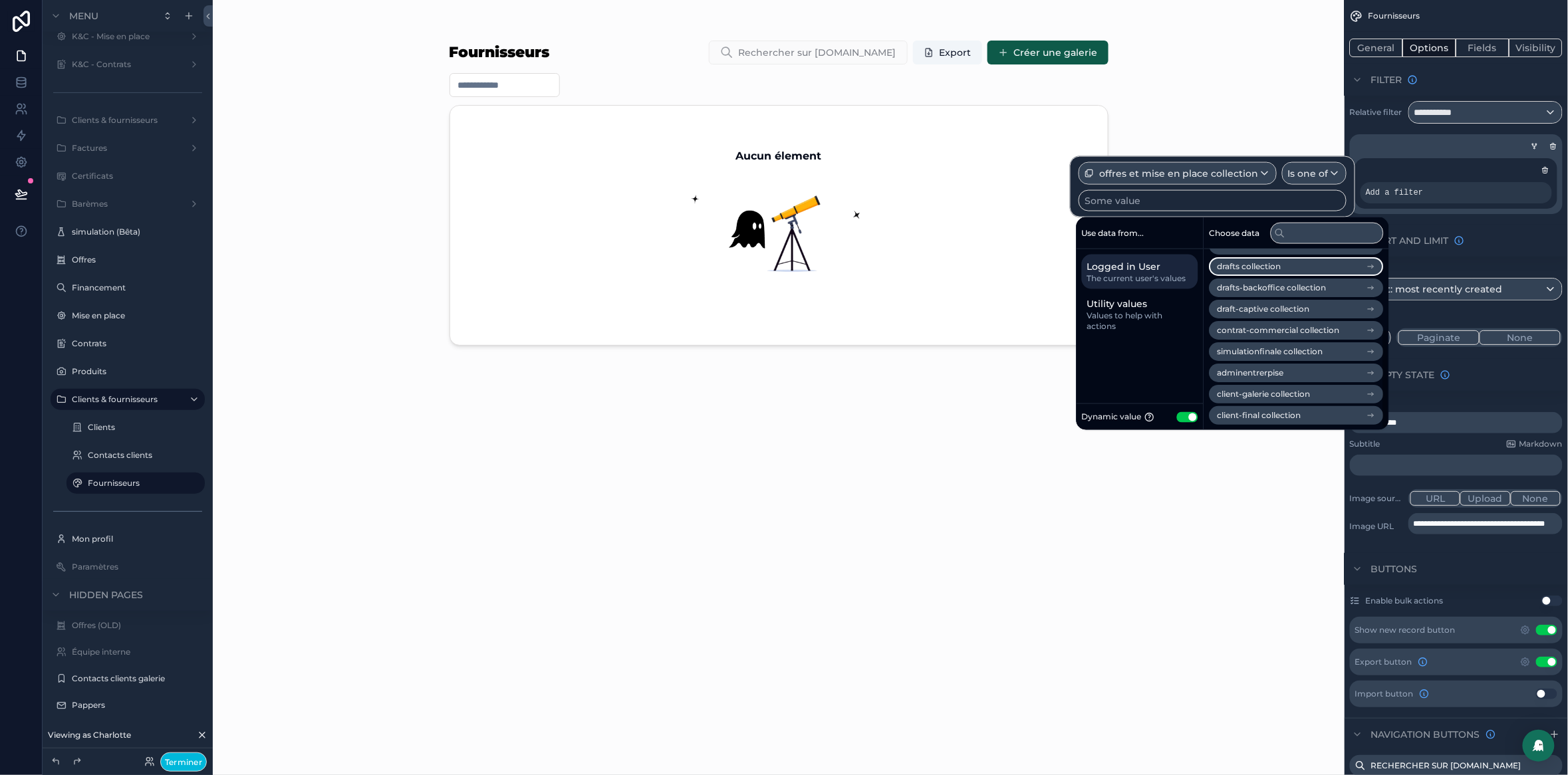
scroll to position [125, 0]
click at [1292, 282] on li "drafts collection" at bounding box center [1296, 287] width 174 height 19
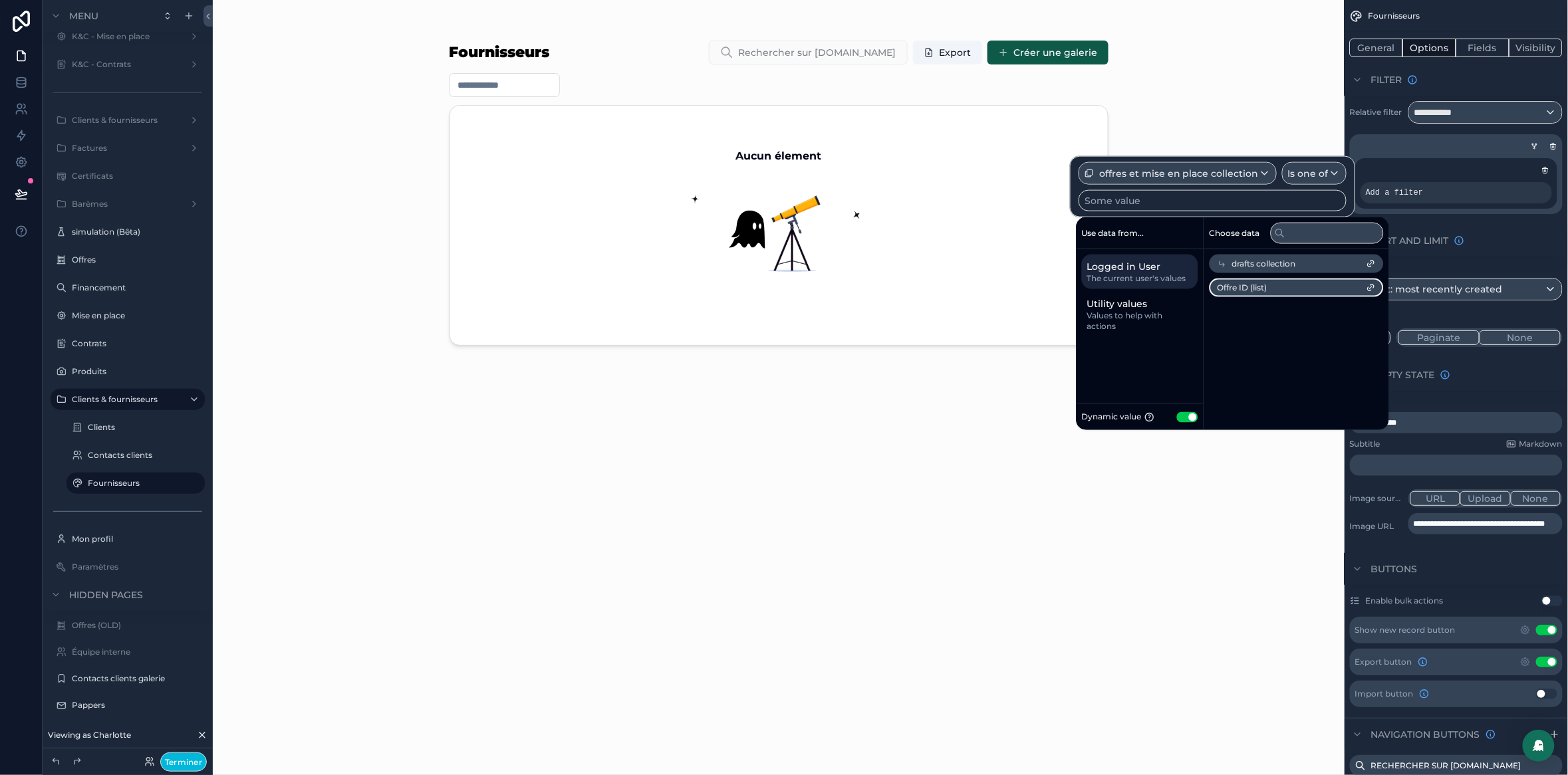
click at [1284, 288] on li "Offre ID (list)" at bounding box center [1296, 287] width 174 height 19
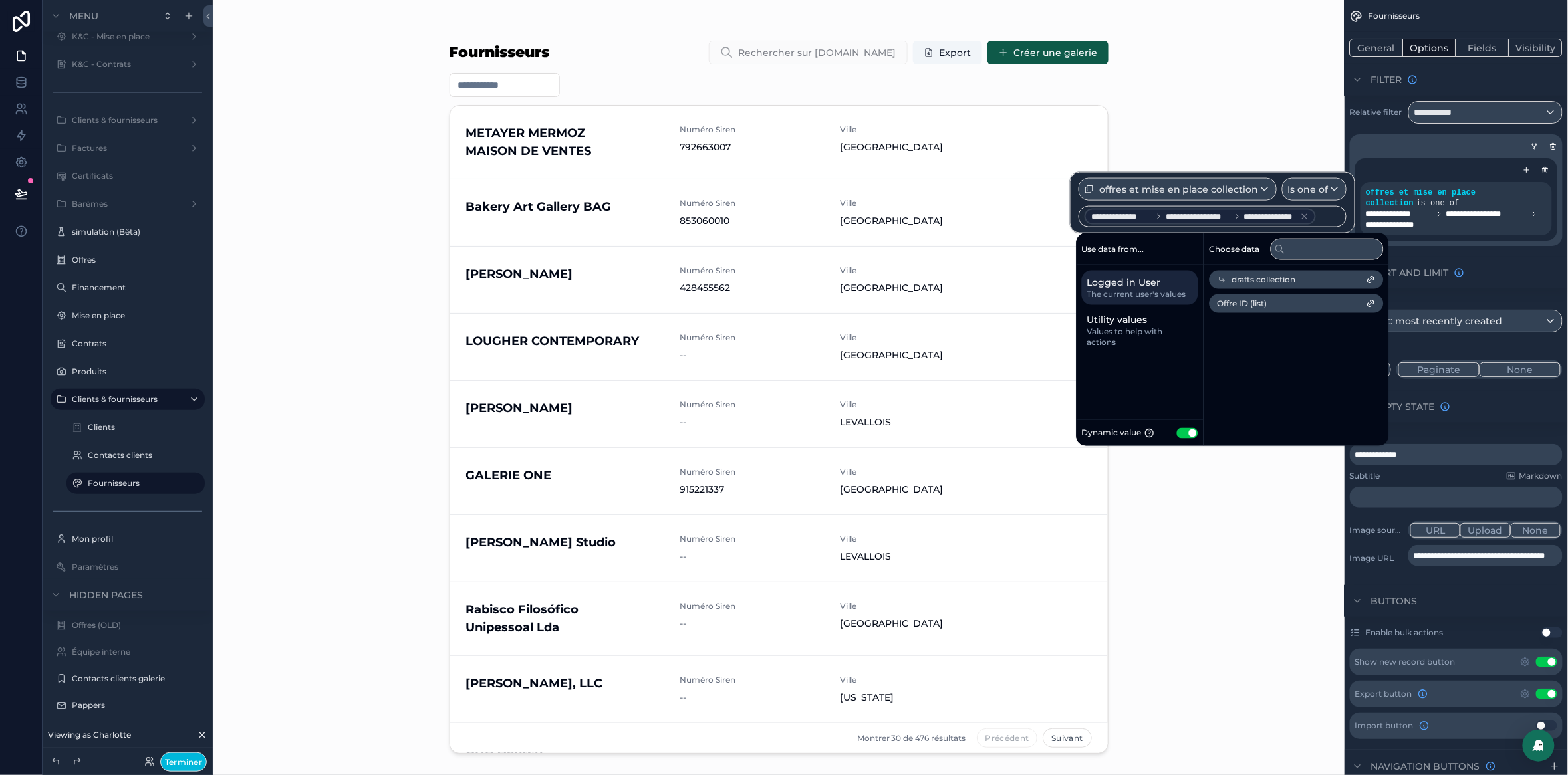
click at [1201, 59] on div "Fournisseurs Rechercher sur [DOMAIN_NAME] Export Créer une galerie METAYER MERM…" at bounding box center [779, 388] width 1132 height 775
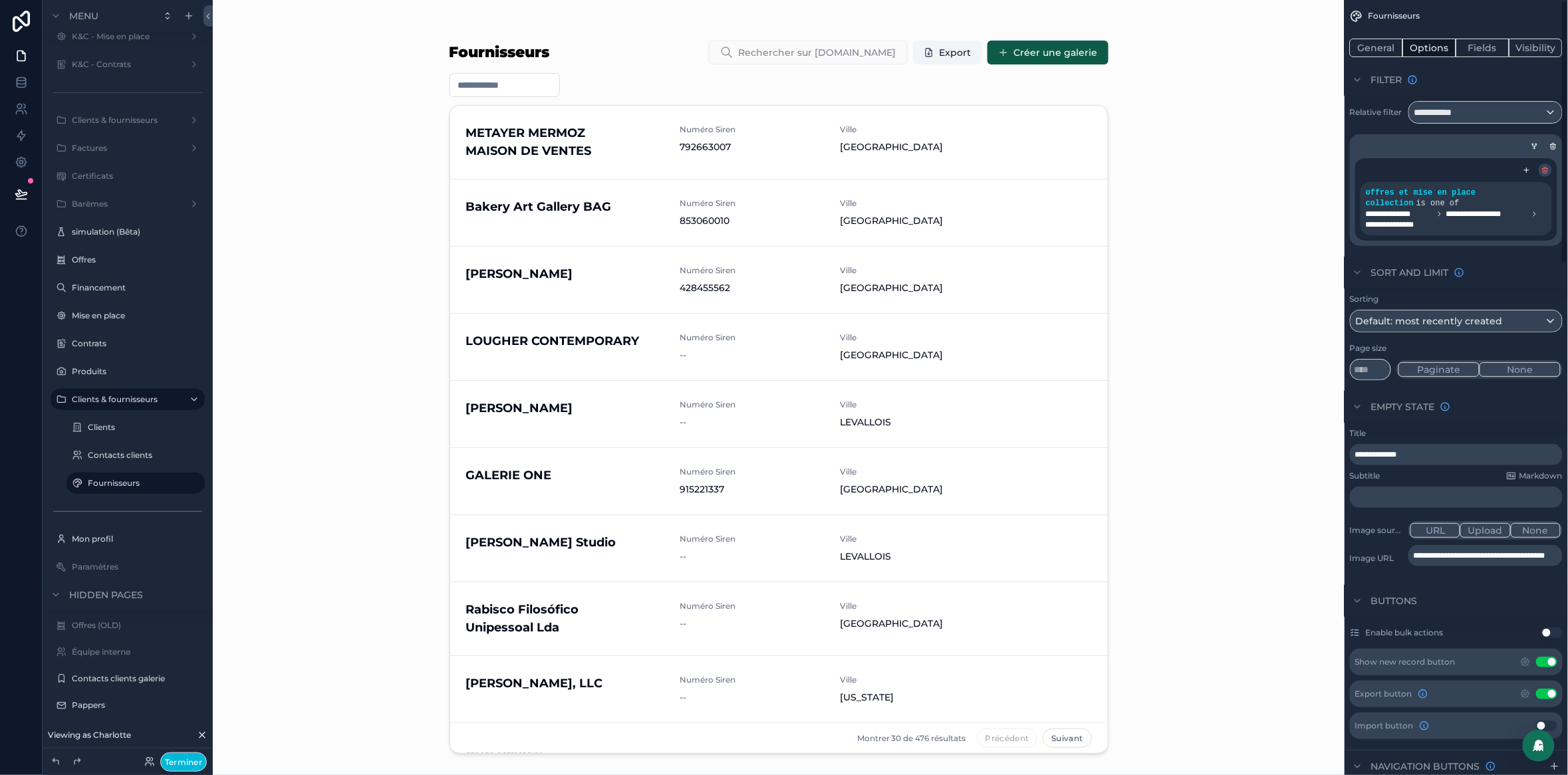
click at [1542, 171] on icon "scrollable content" at bounding box center [1545, 169] width 8 height 8
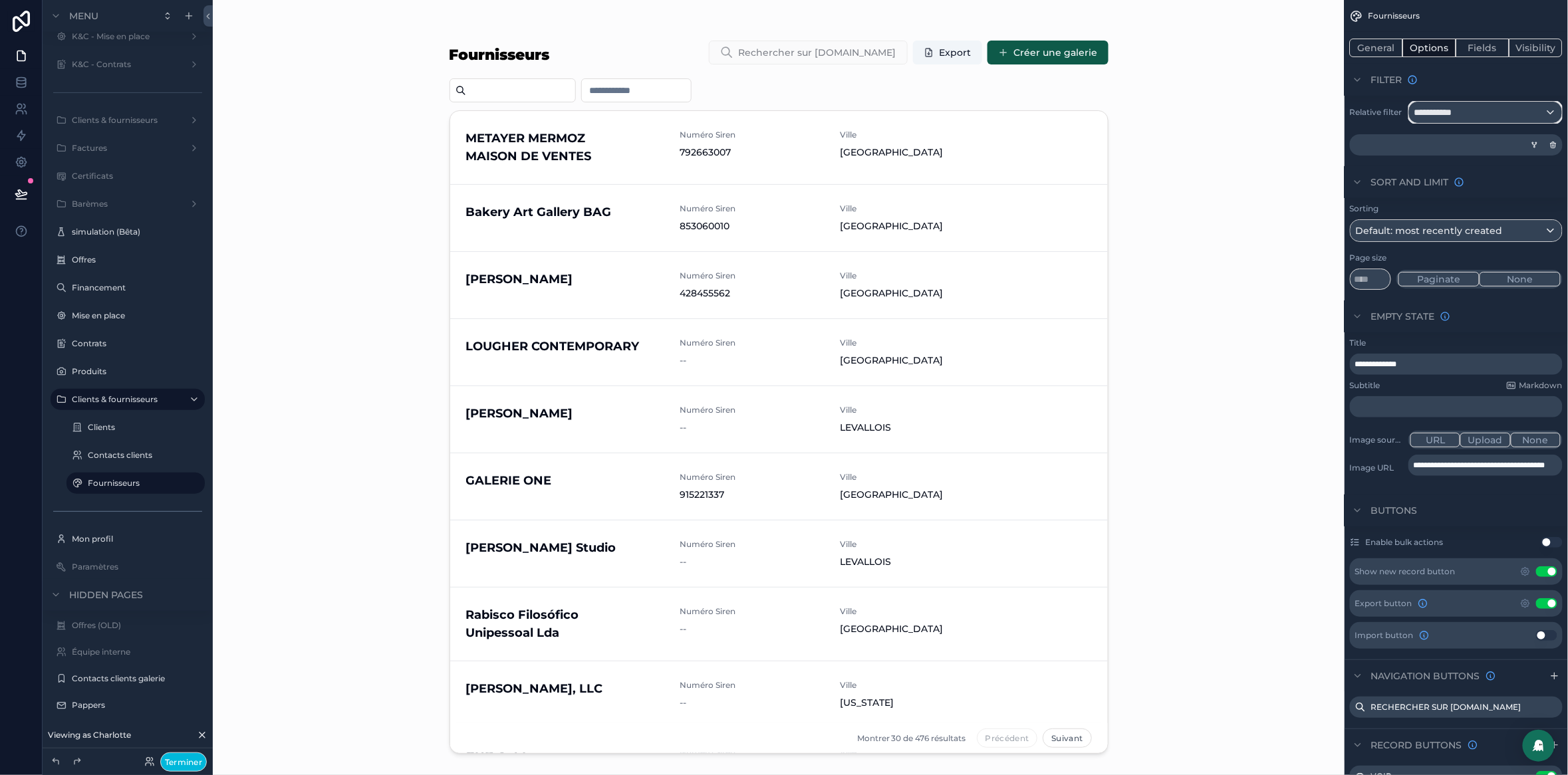
click at [1528, 121] on div "**********" at bounding box center [1486, 113] width 153 height 22
click at [1503, 230] on span "The current user's values" at bounding box center [1480, 226] width 119 height 14
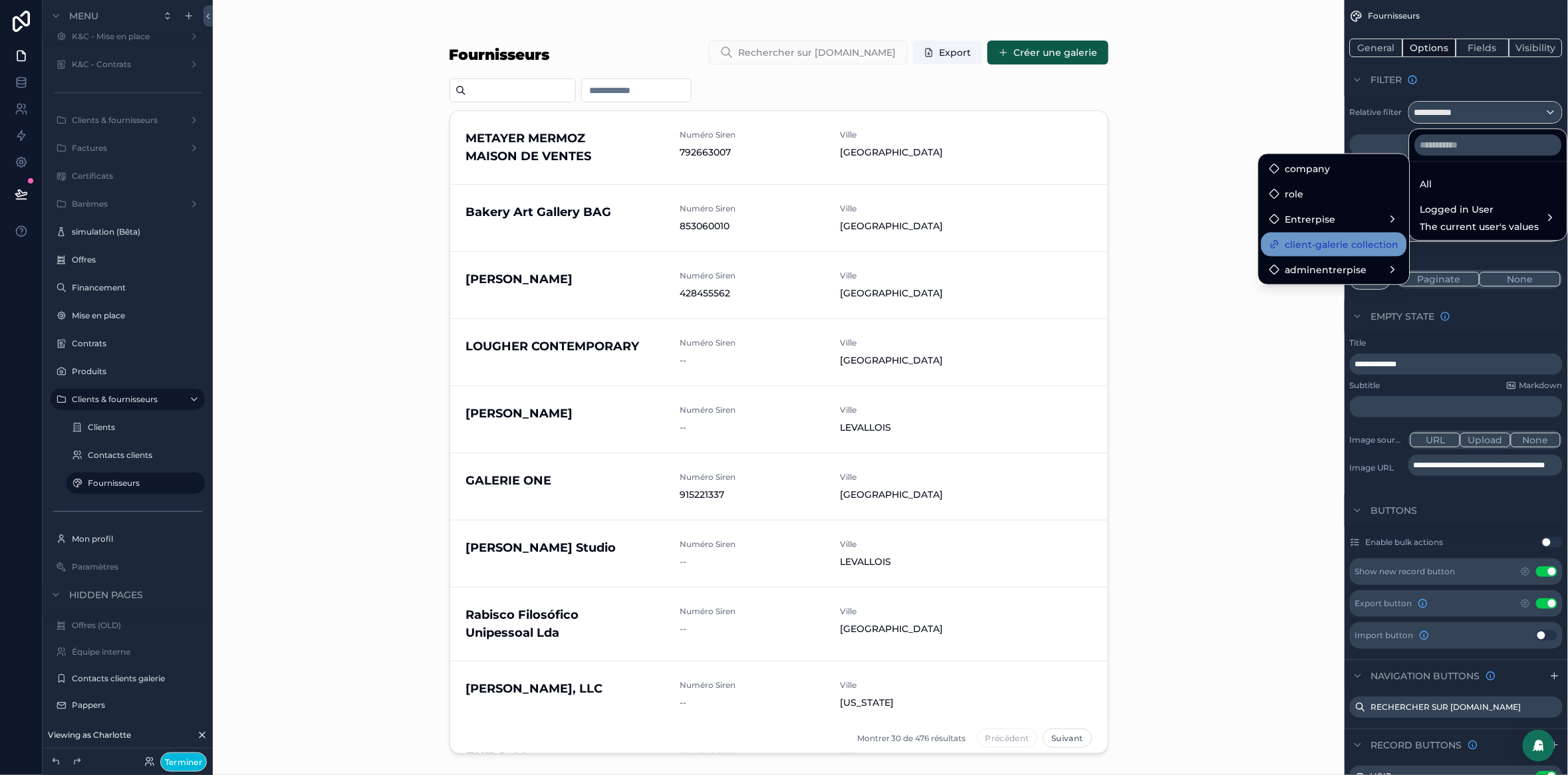
click at [1348, 237] on span "client-galerie collection" at bounding box center [1342, 245] width 114 height 16
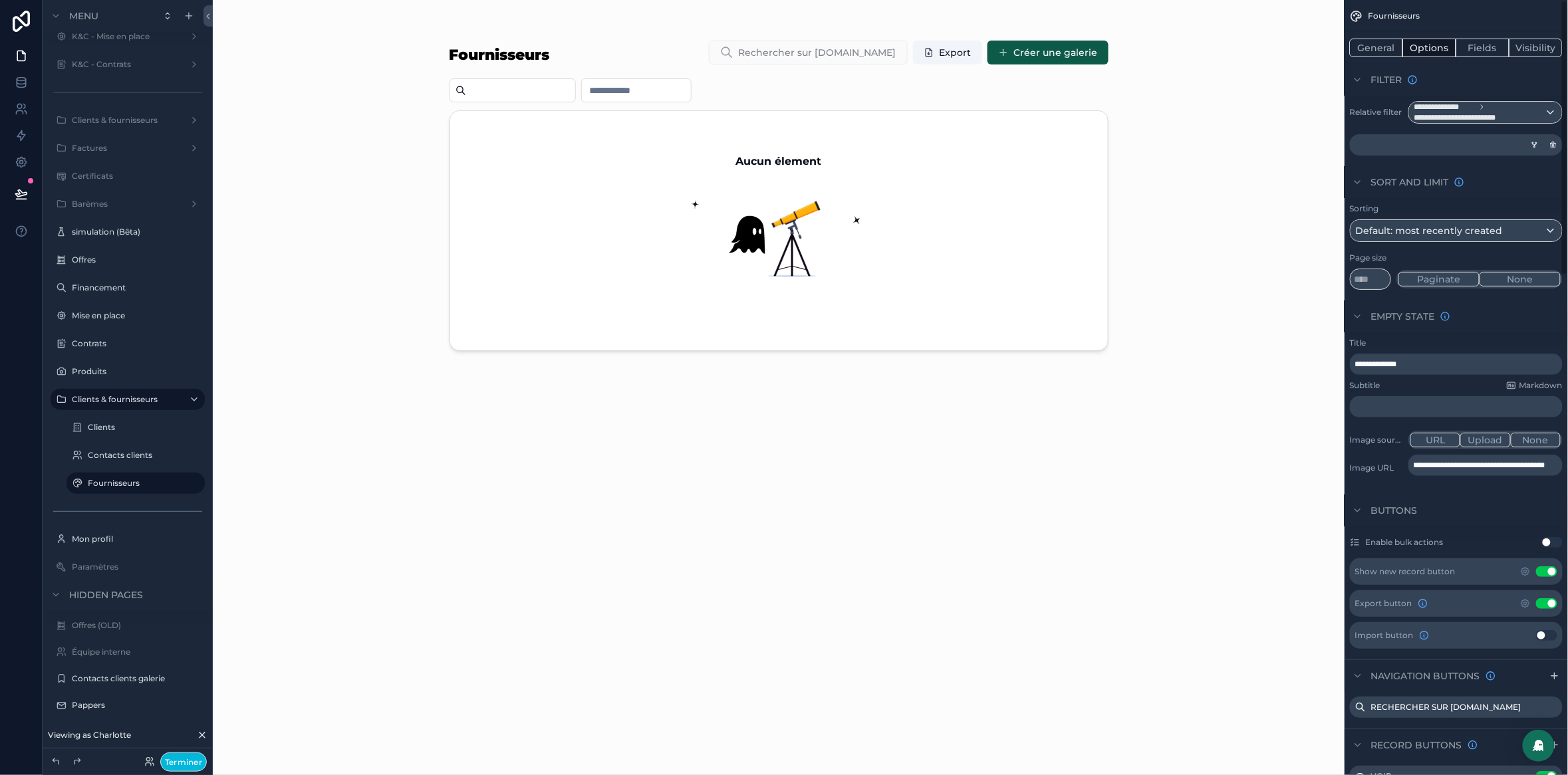
click at [1275, 118] on div "Fournisseurs Rechercher sur [DOMAIN_NAME] Export Créer une galerie Aucun élement" at bounding box center [779, 388] width 1132 height 775
click at [102, 464] on div "Contacts clients" at bounding box center [136, 456] width 133 height 22
click at [104, 427] on label "Clients" at bounding box center [132, 428] width 90 height 11
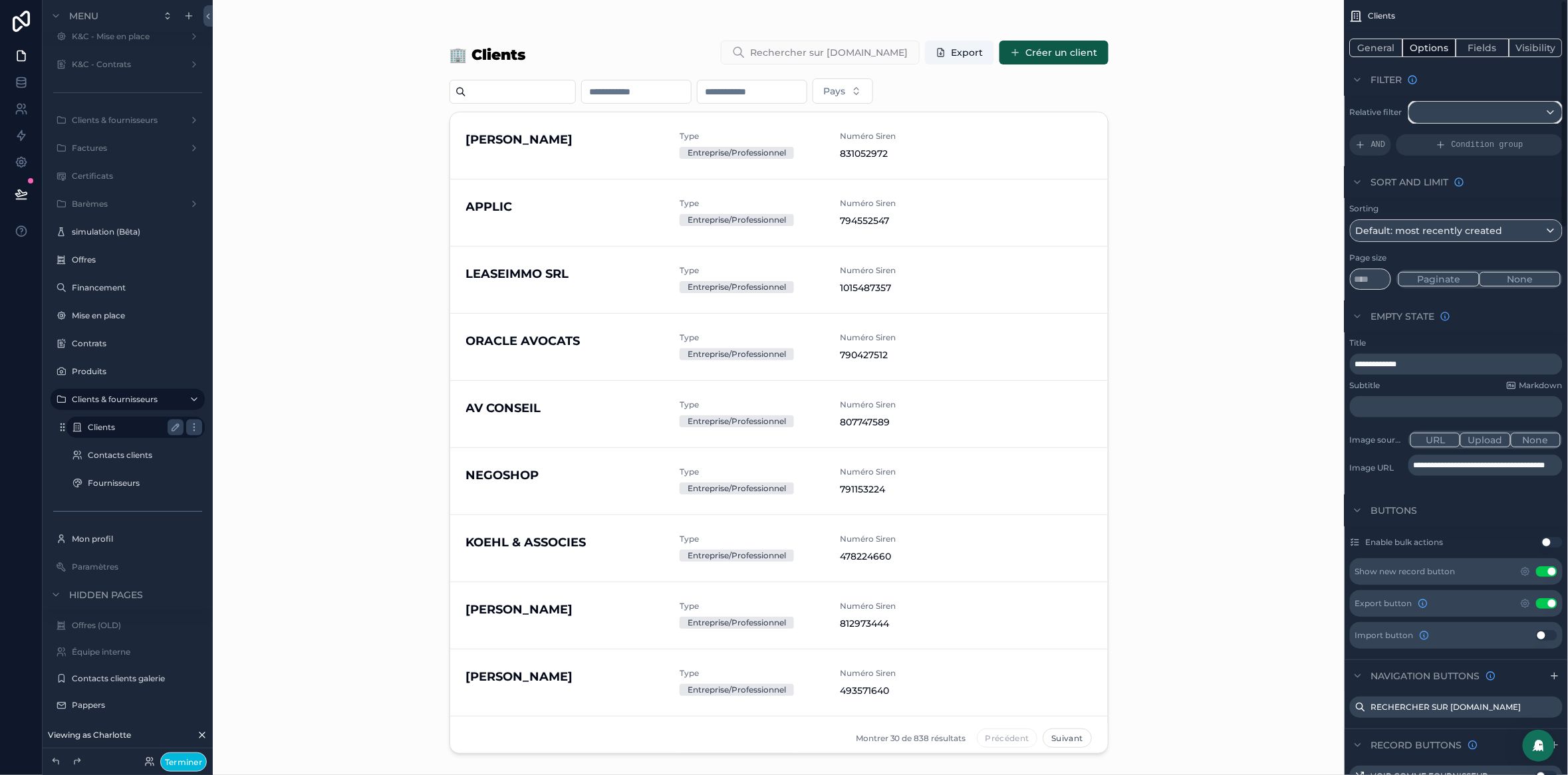
click at [1521, 105] on div "scrollable content" at bounding box center [1486, 113] width 153 height 22
click at [1460, 234] on div "Logged in User The current user's values" at bounding box center [1488, 217] width 152 height 40
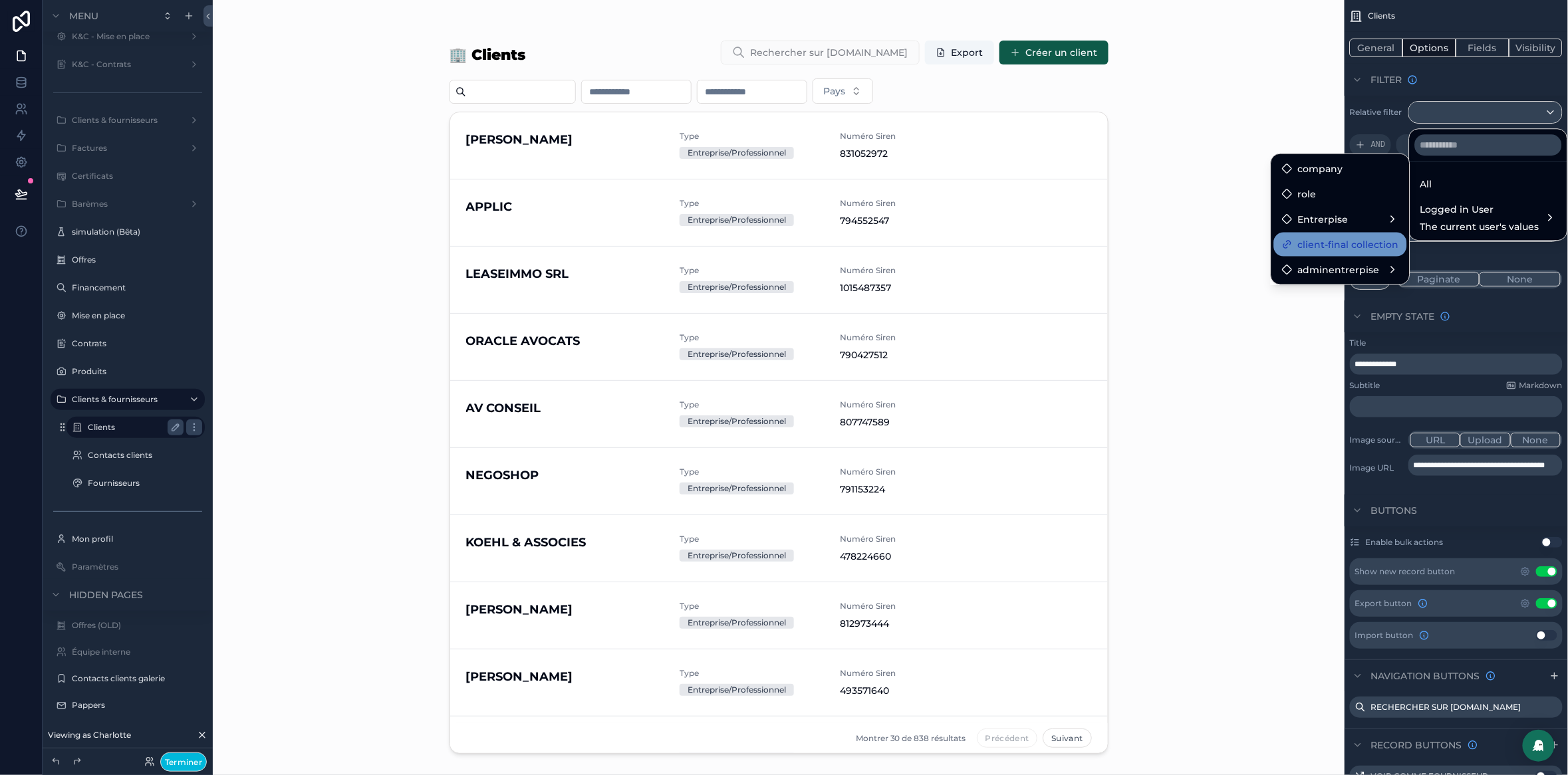
click at [1349, 248] on span "client-final collection" at bounding box center [1348, 245] width 101 height 16
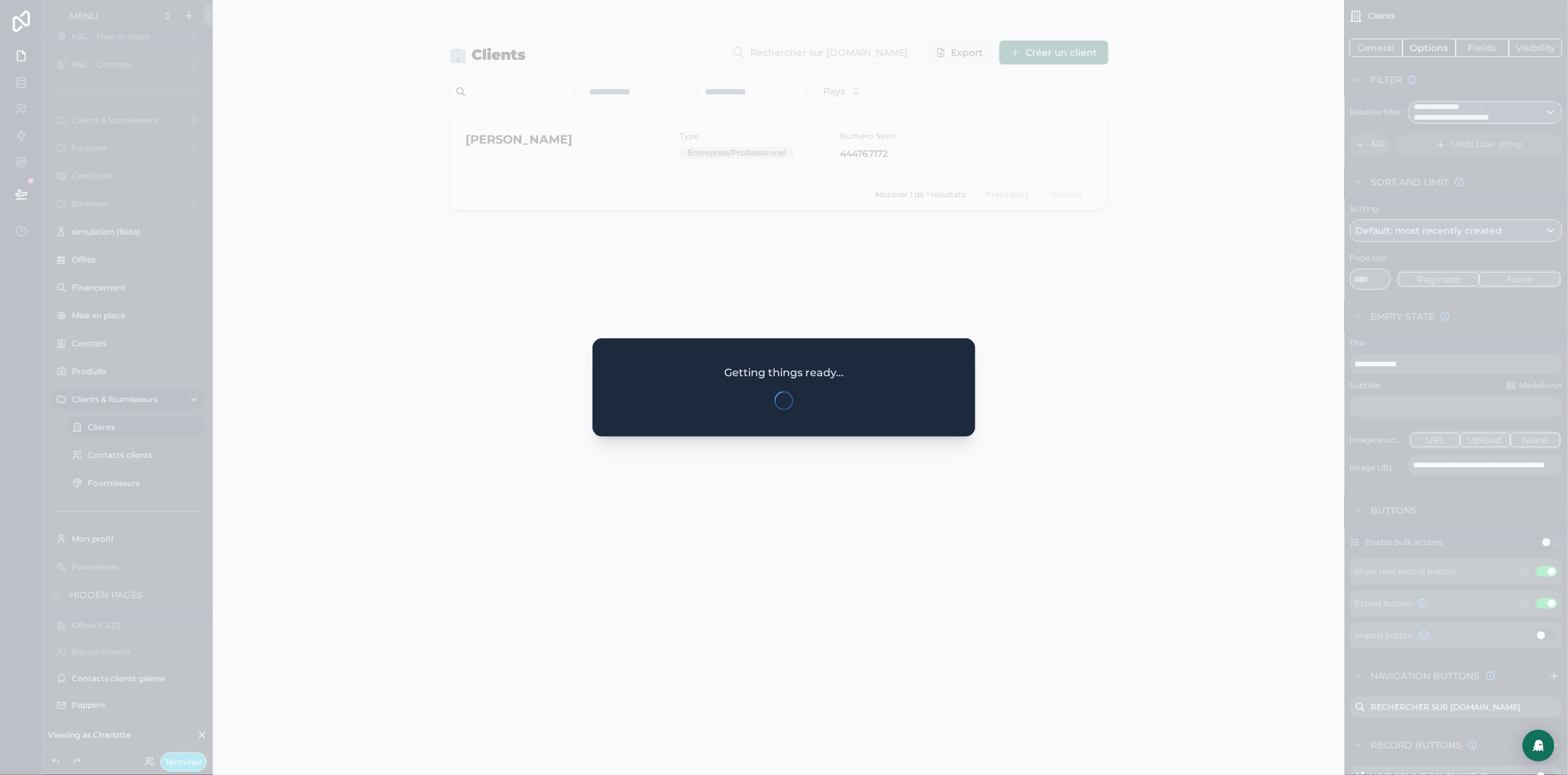
click at [123, 459] on div at bounding box center [784, 388] width 1568 height 775
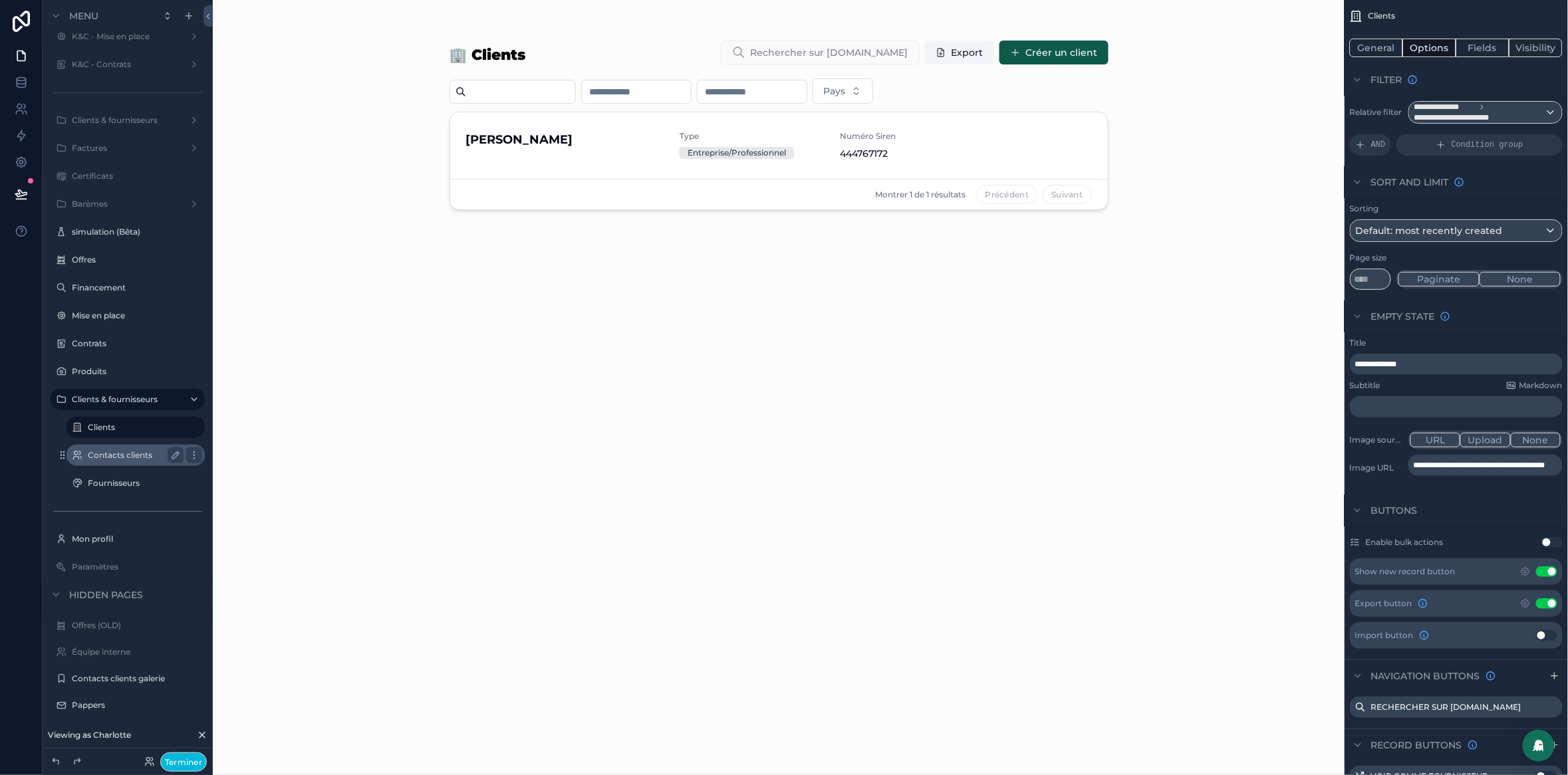
click at [115, 458] on label "Contacts clients" at bounding box center [132, 456] width 90 height 11
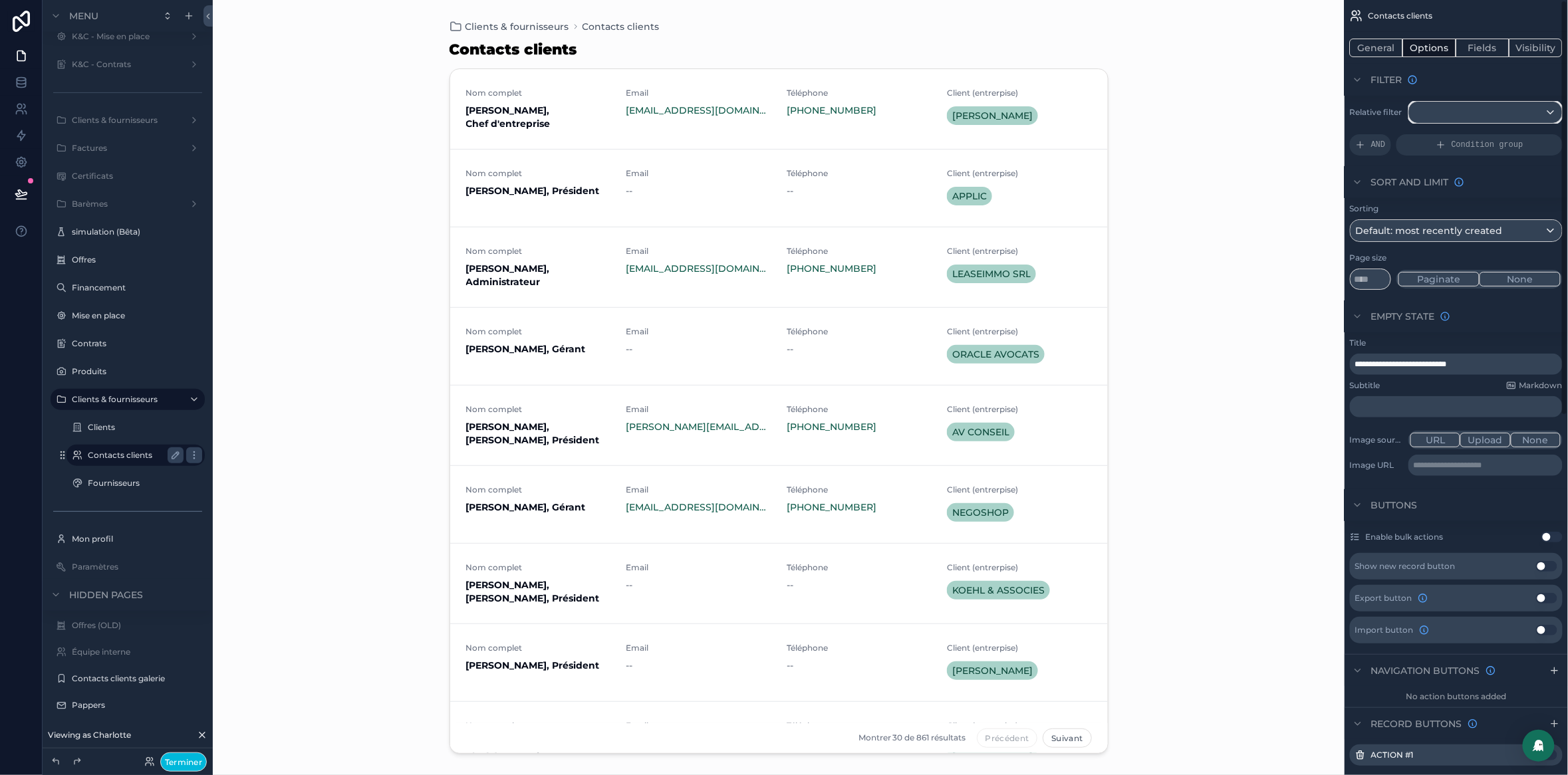
click at [1457, 117] on div "scrollable content" at bounding box center [1486, 113] width 153 height 22
click at [1468, 230] on span "The current user's values" at bounding box center [1480, 226] width 119 height 14
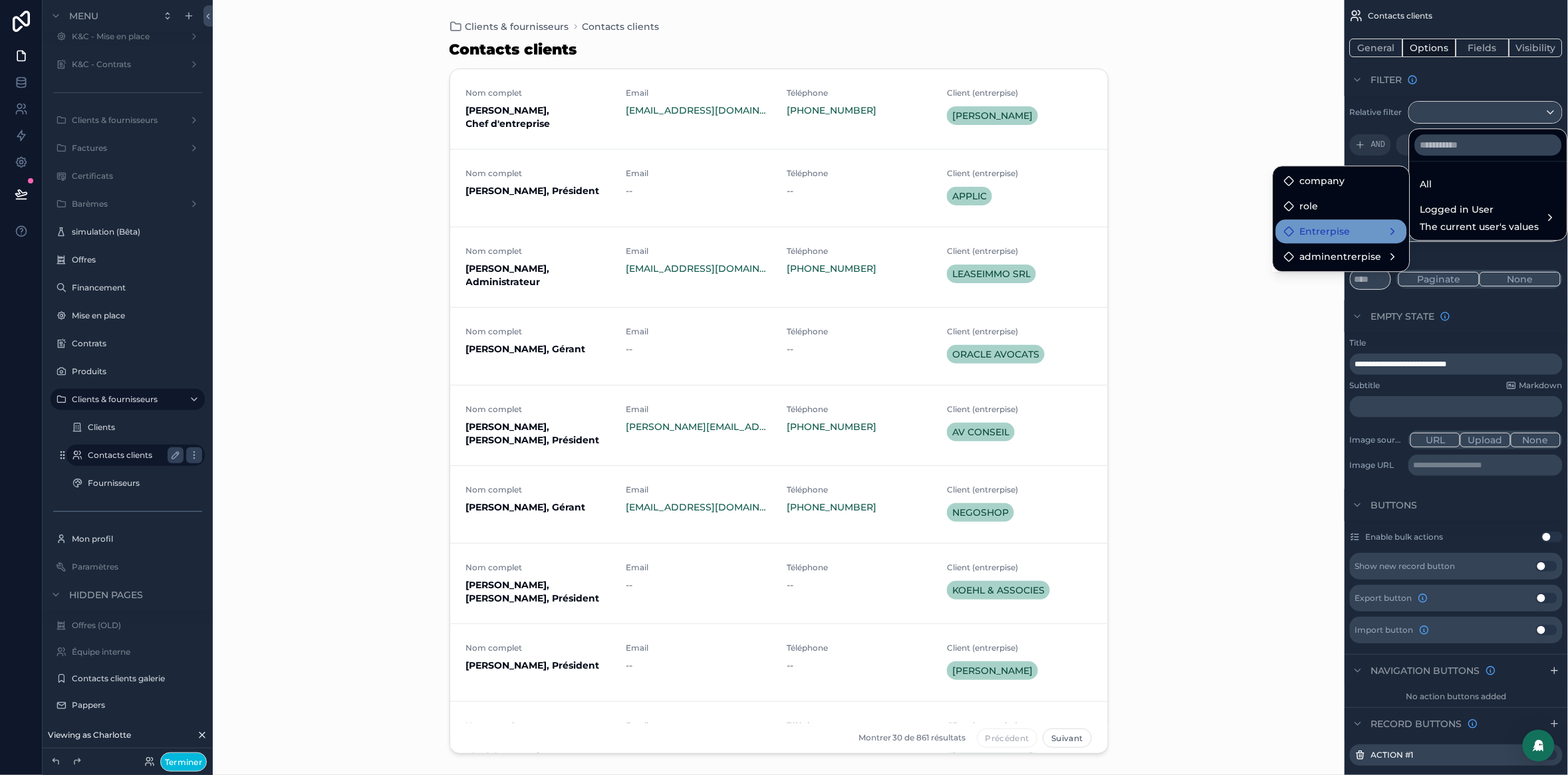
click at [1343, 233] on span "Entrerpise" at bounding box center [1326, 232] width 50 height 16
click at [1354, 260] on span "adminentrerpise" at bounding box center [1341, 257] width 82 height 16
click at [1445, 189] on div "All" at bounding box center [1488, 185] width 136 height 16
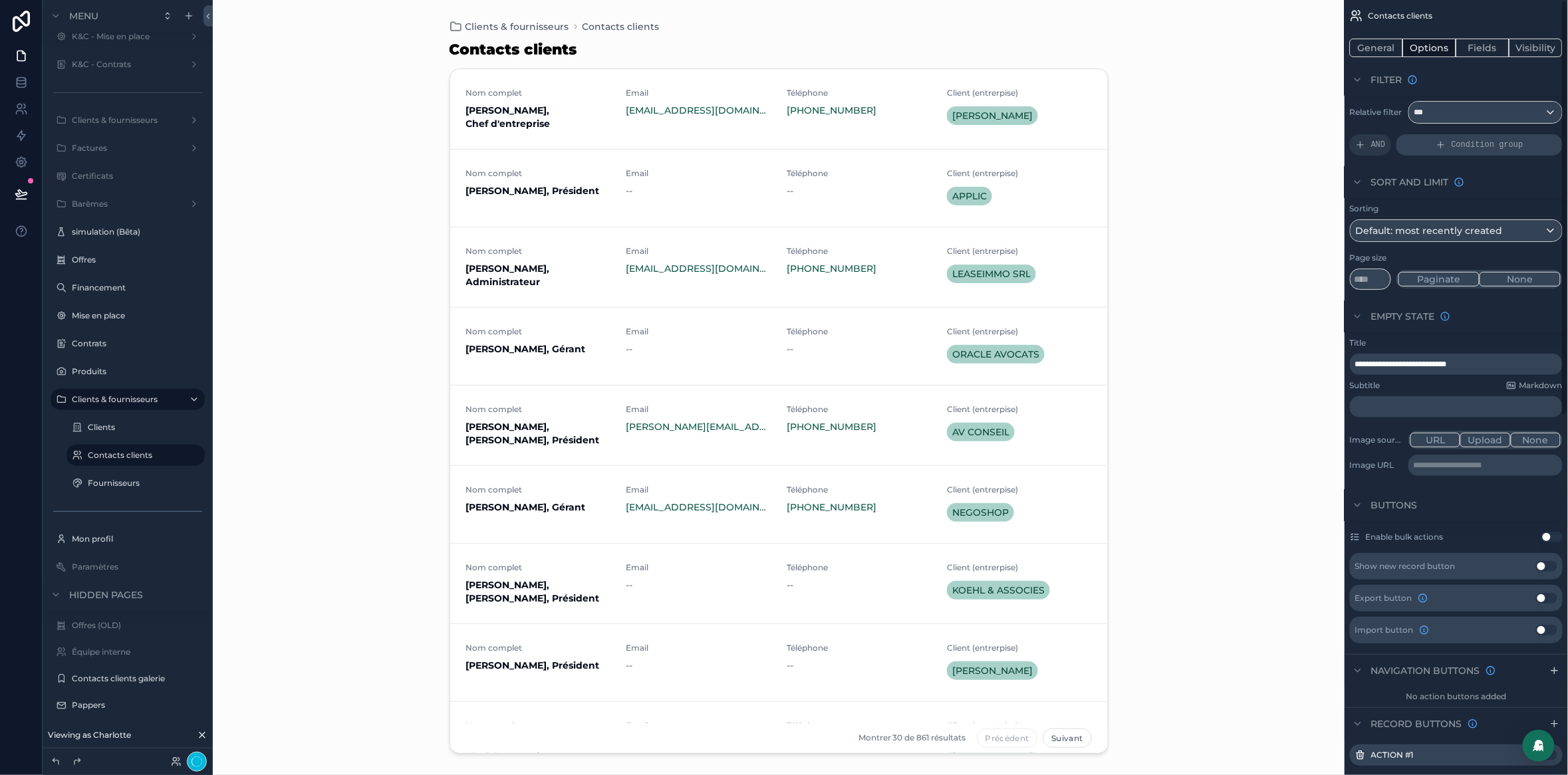
click at [1436, 146] on icon "scrollable content" at bounding box center [1441, 145] width 11 height 11
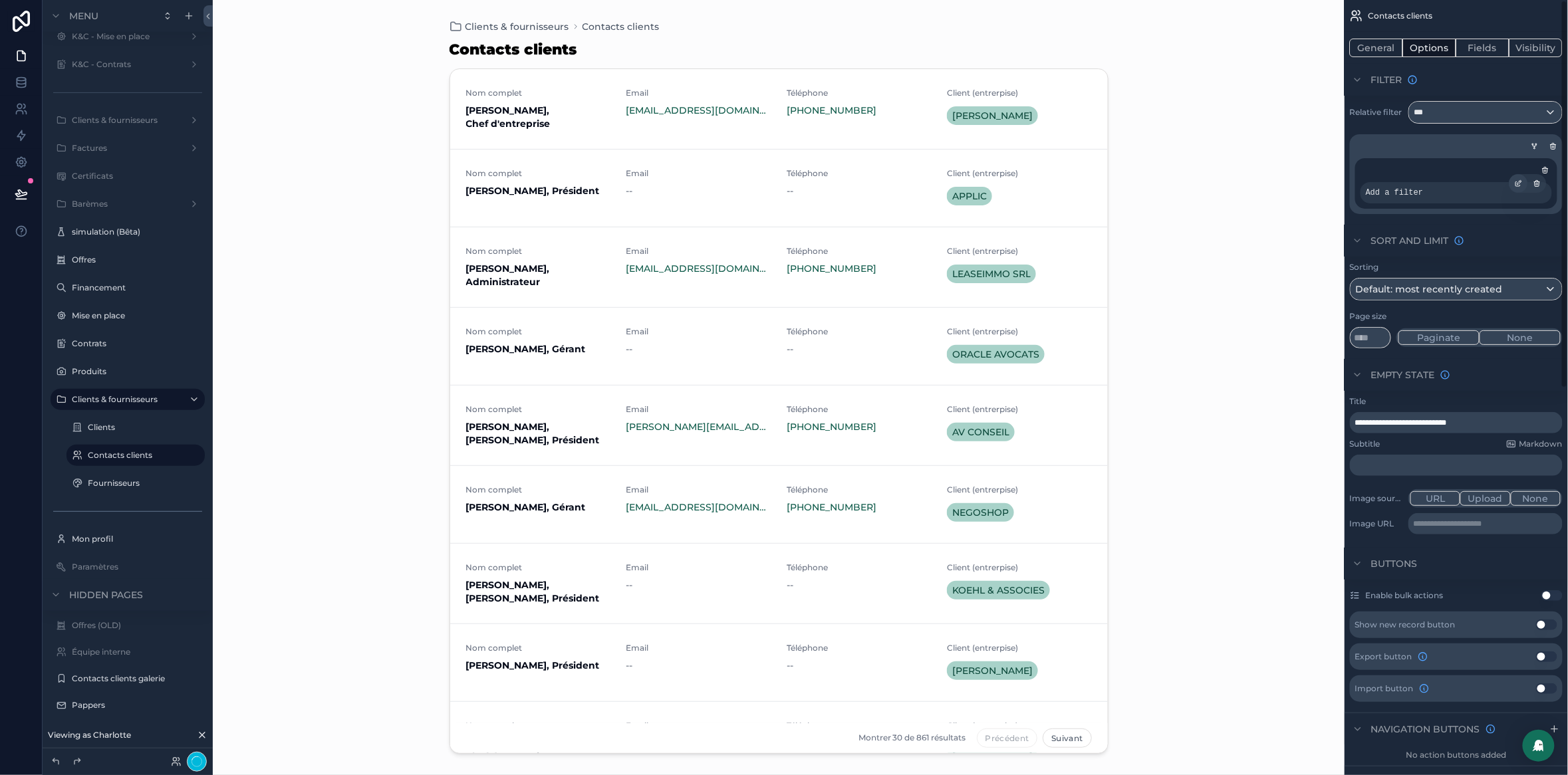
click at [1516, 181] on icon "scrollable content" at bounding box center [1518, 183] width 8 height 8
click at [1219, 169] on span "Select a field" at bounding box center [1219, 173] width 62 height 12
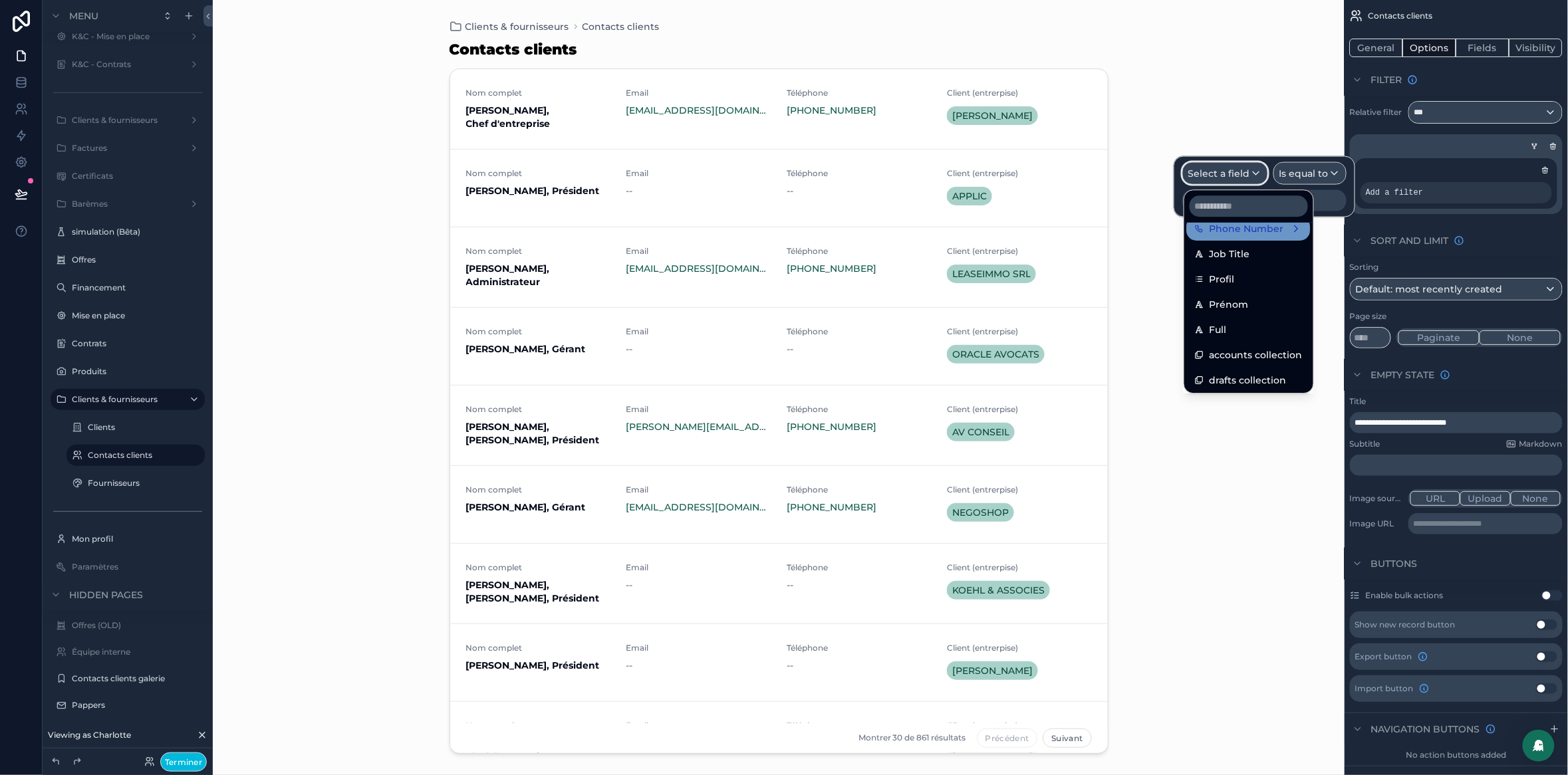
scroll to position [170, 0]
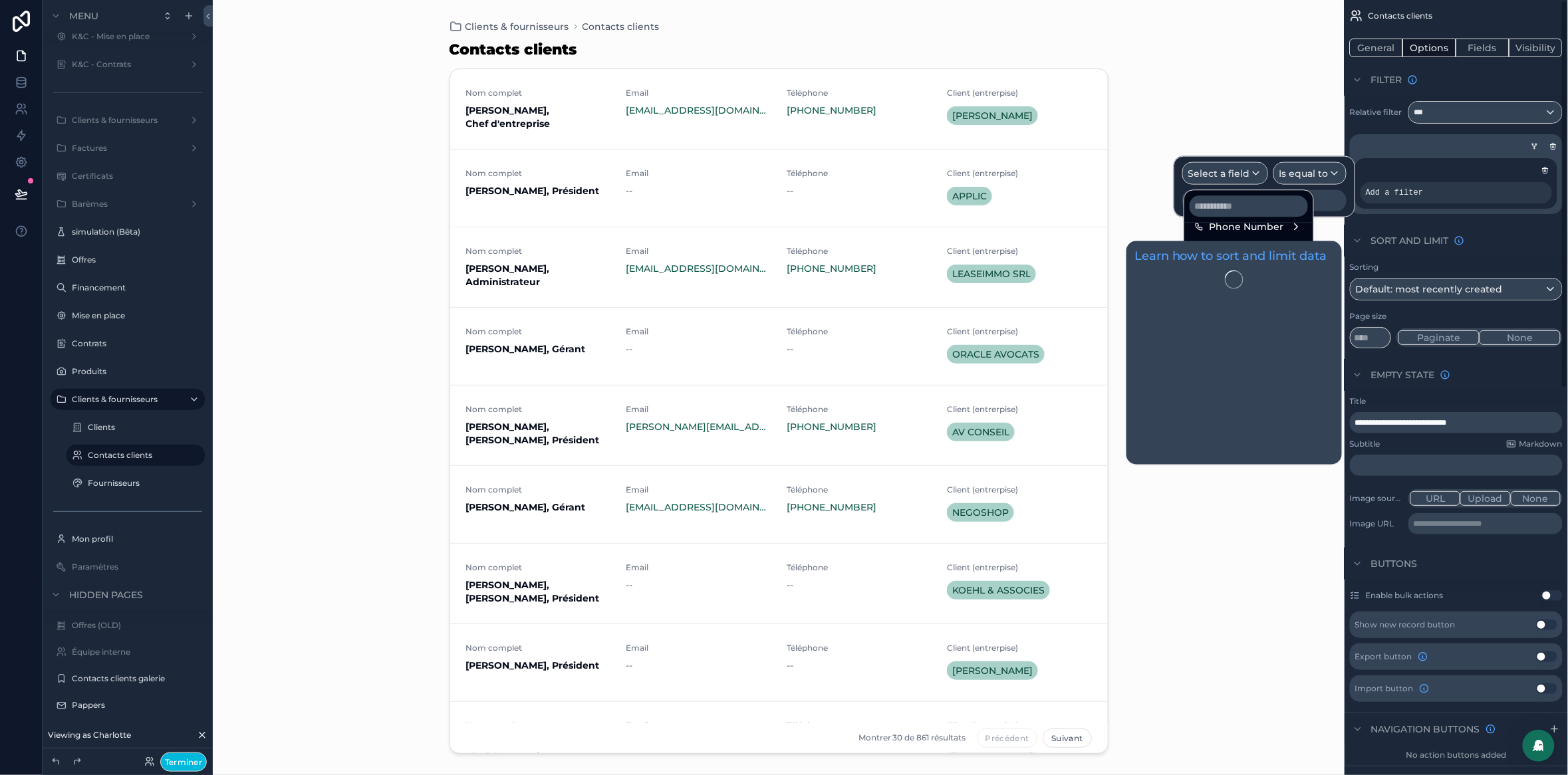
click at [1502, 254] on div "Sort And Limit" at bounding box center [1456, 240] width 223 height 32
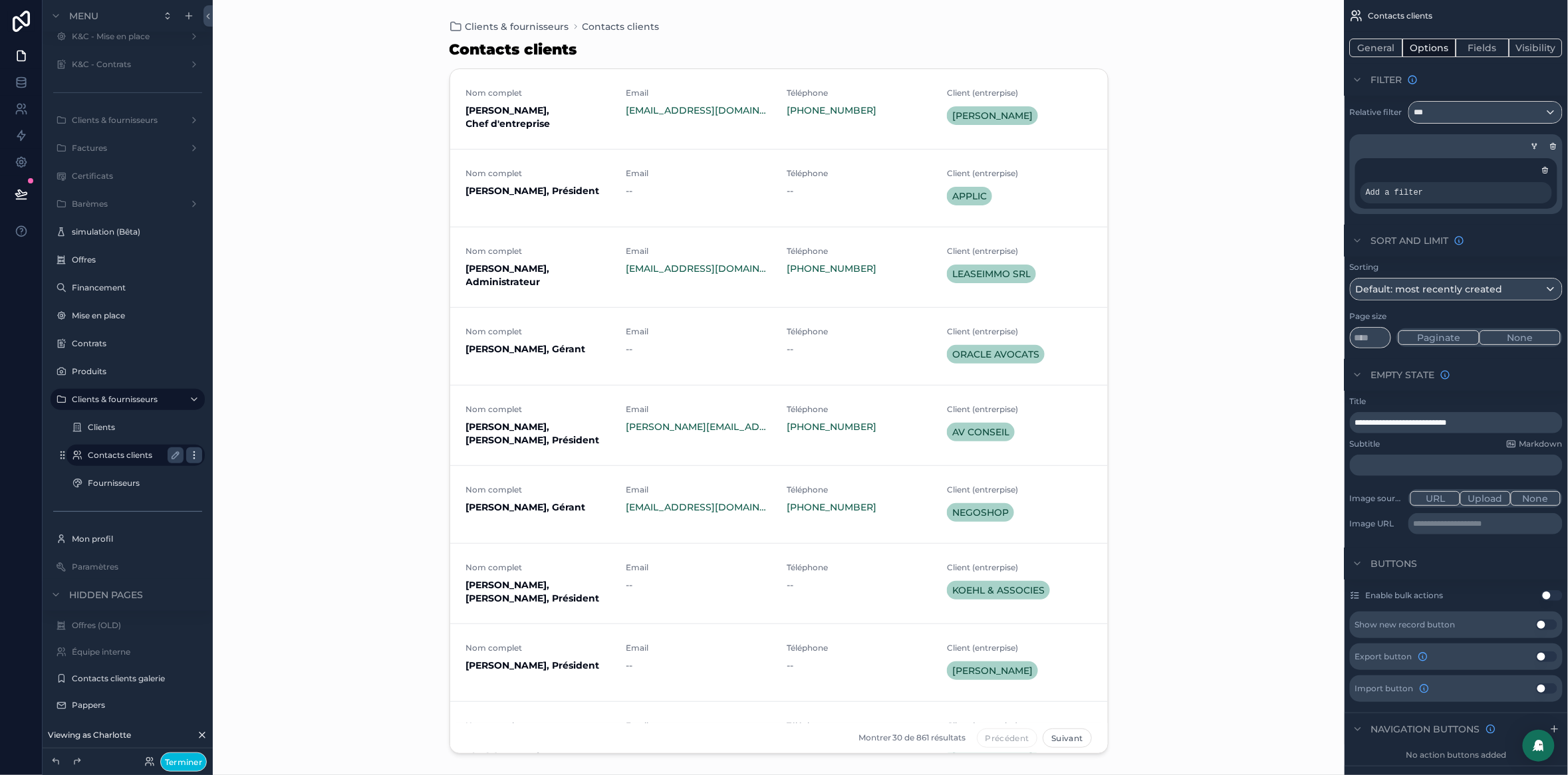
click at [192, 459] on icon "scrollable content" at bounding box center [195, 456] width 11 height 11
click at [237, 464] on span "Remove" at bounding box center [257, 464] width 40 height 14
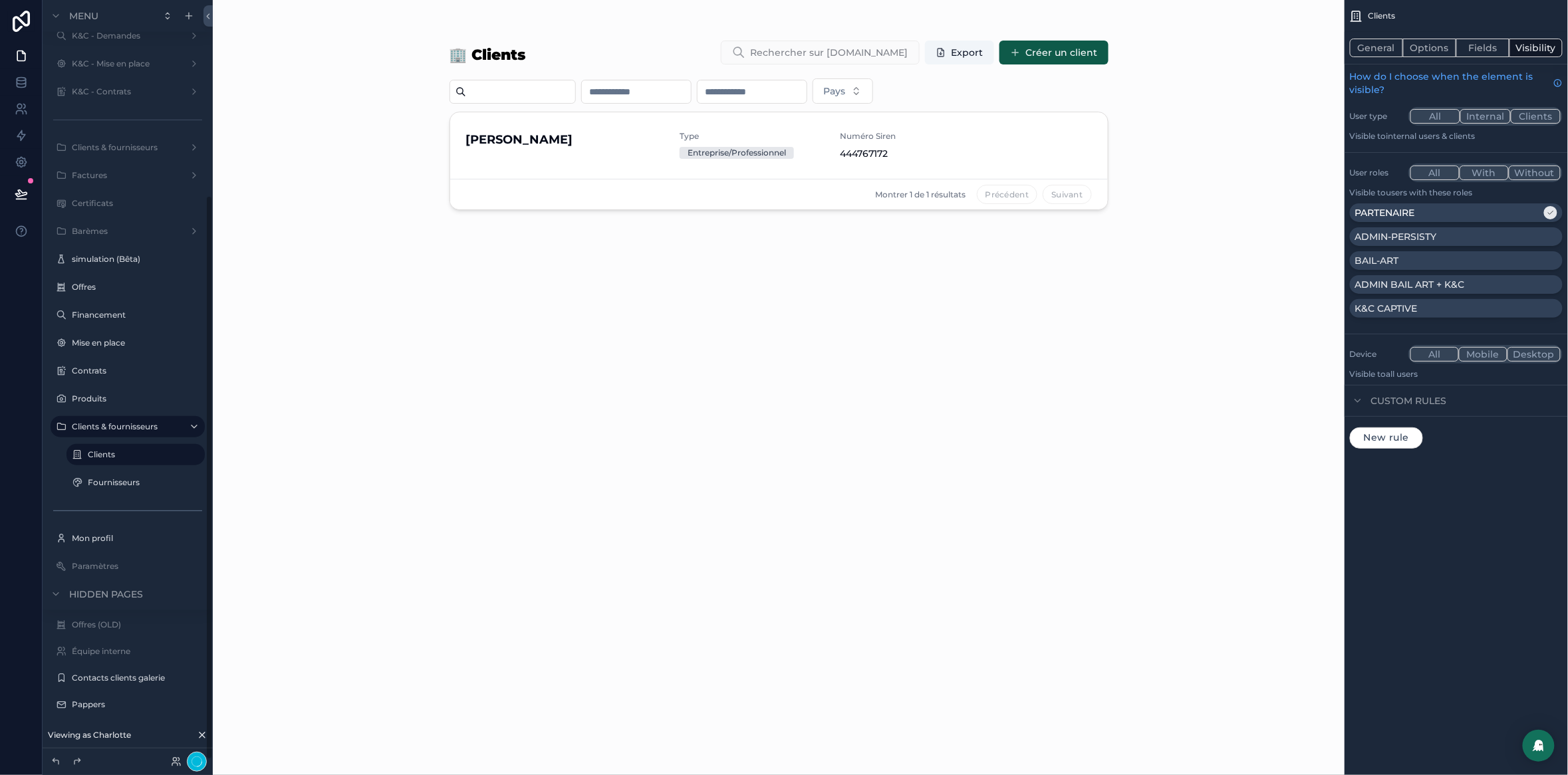
scroll to position [263, 0]
click at [17, 191] on icon at bounding box center [21, 193] width 12 height 6
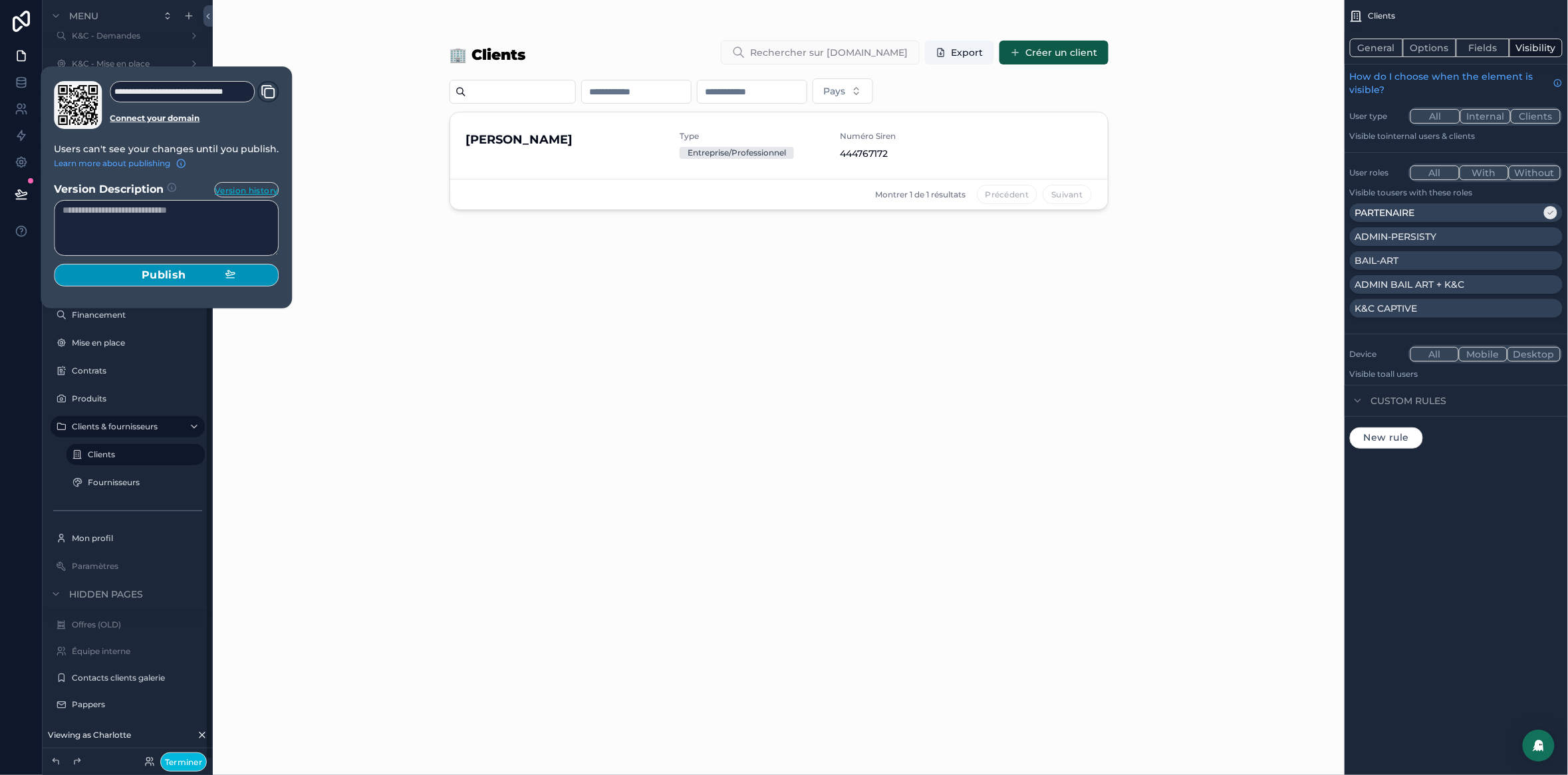
click at [166, 265] on section "Version Description Version history Publish" at bounding box center [166, 230] width 224 height 113
click at [173, 281] on span "Publish" at bounding box center [163, 275] width 44 height 14
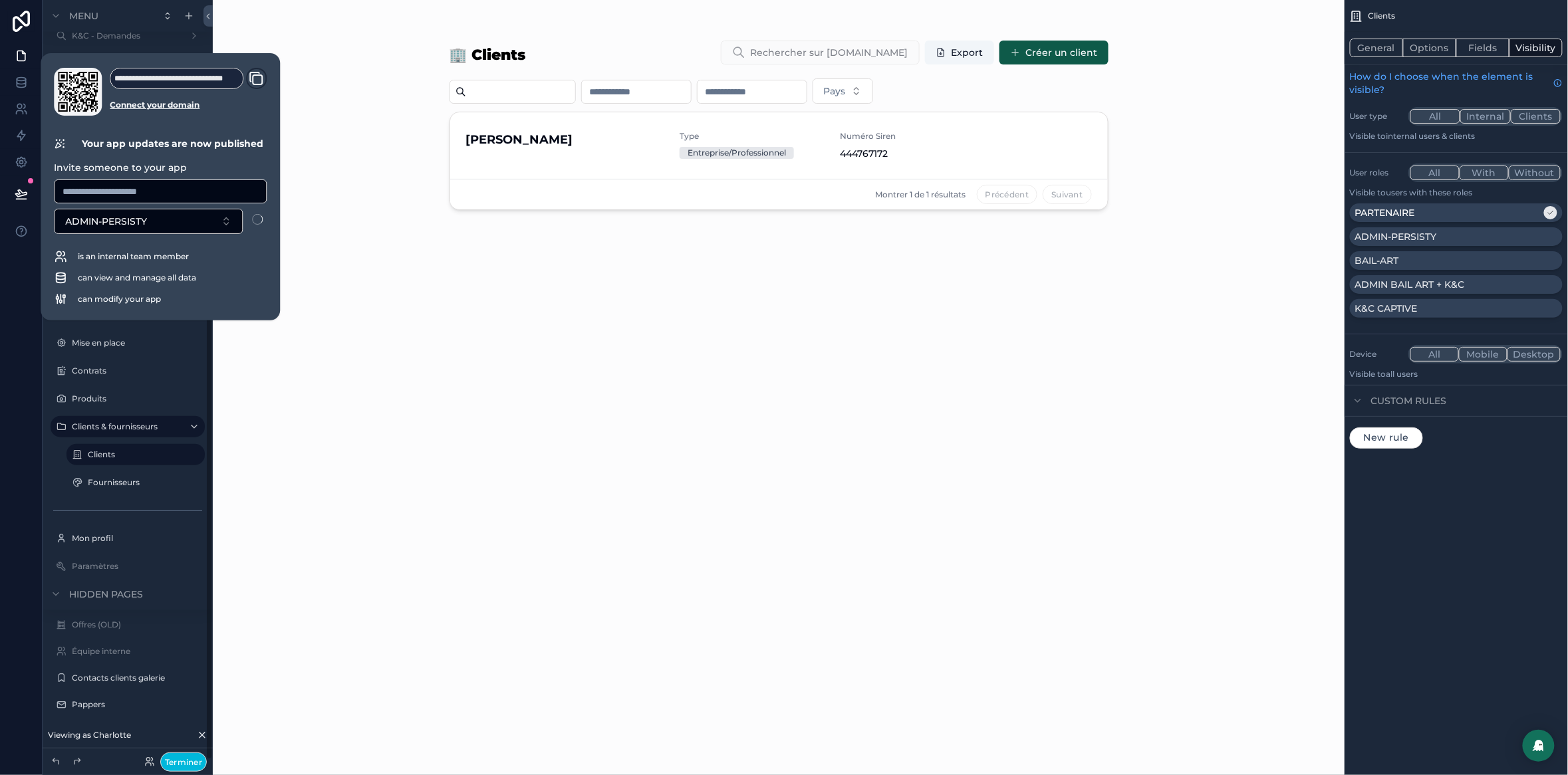
drag, startPoint x: 192, startPoint y: 764, endPoint x: 263, endPoint y: 634, distance: 148.1
click at [192, 763] on button "Terminer" at bounding box center [184, 761] width 47 height 19
